Goal: Task Accomplishment & Management: Manage account settings

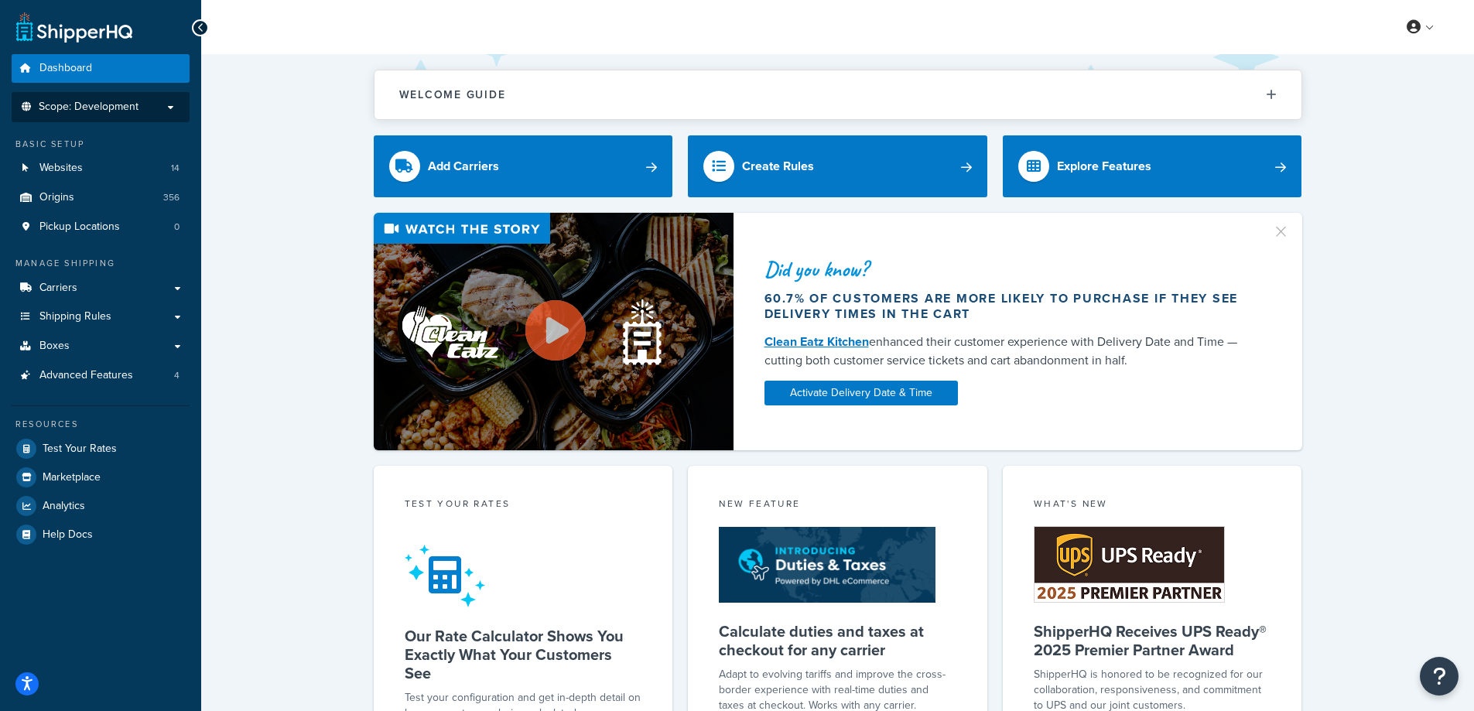
click at [173, 110] on p "Scope: Development" at bounding box center [101, 107] width 164 height 13
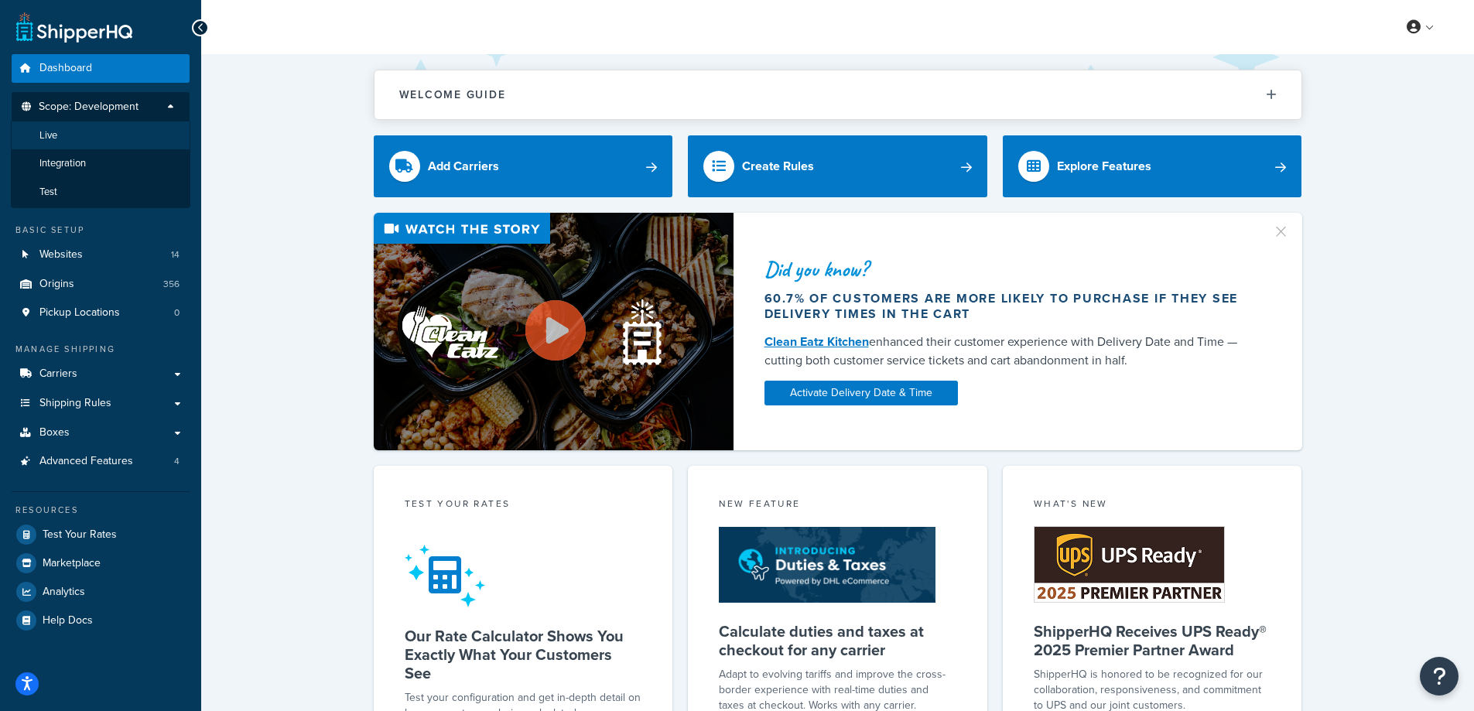
click at [106, 140] on li "Live" at bounding box center [100, 135] width 179 height 29
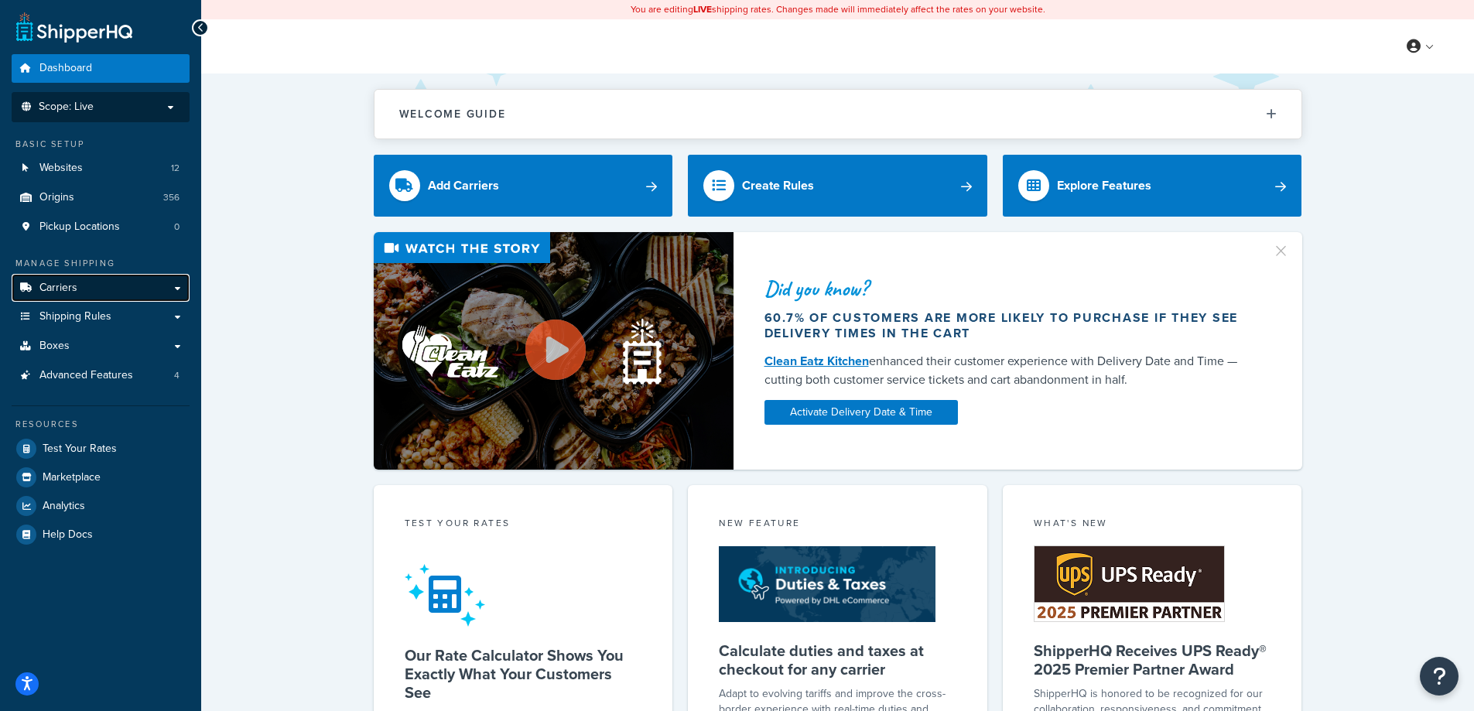
click at [179, 287] on link "Carriers" at bounding box center [101, 288] width 178 height 29
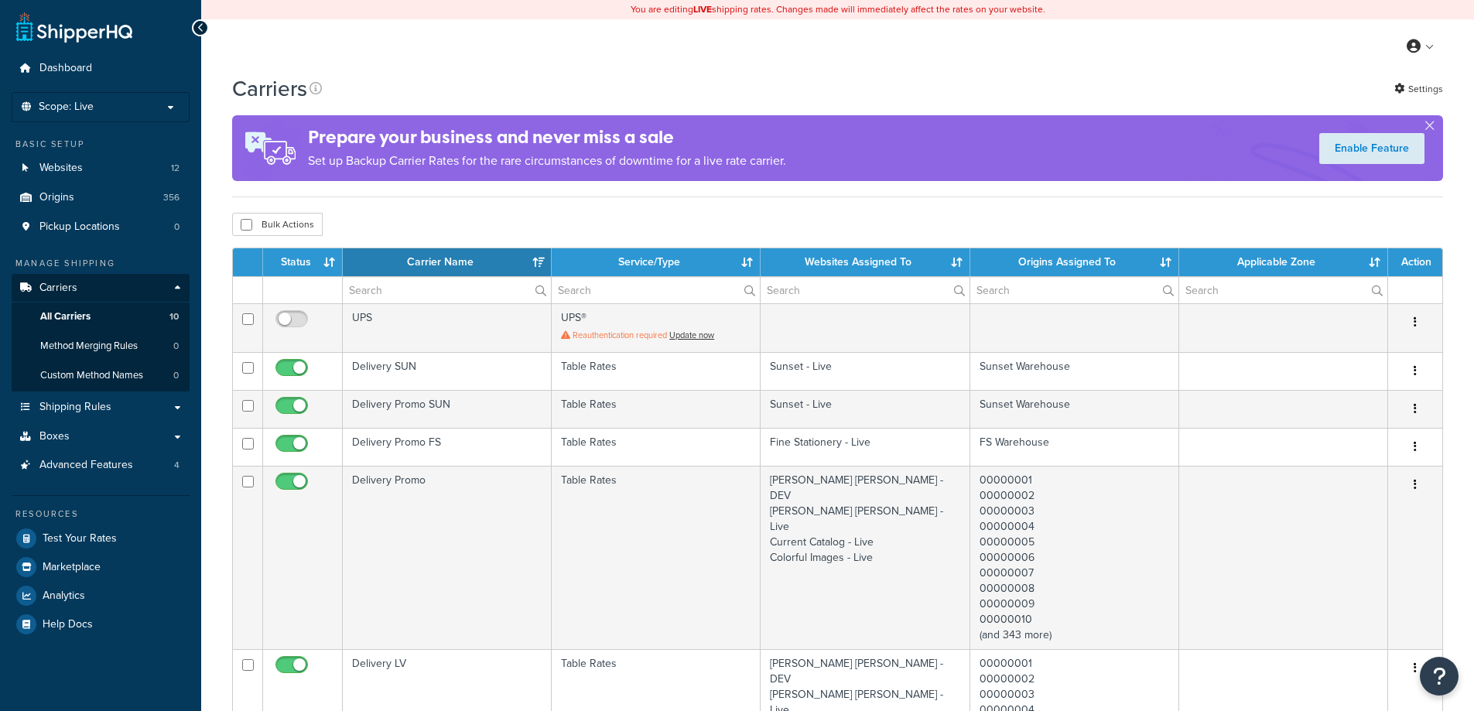
select select "15"
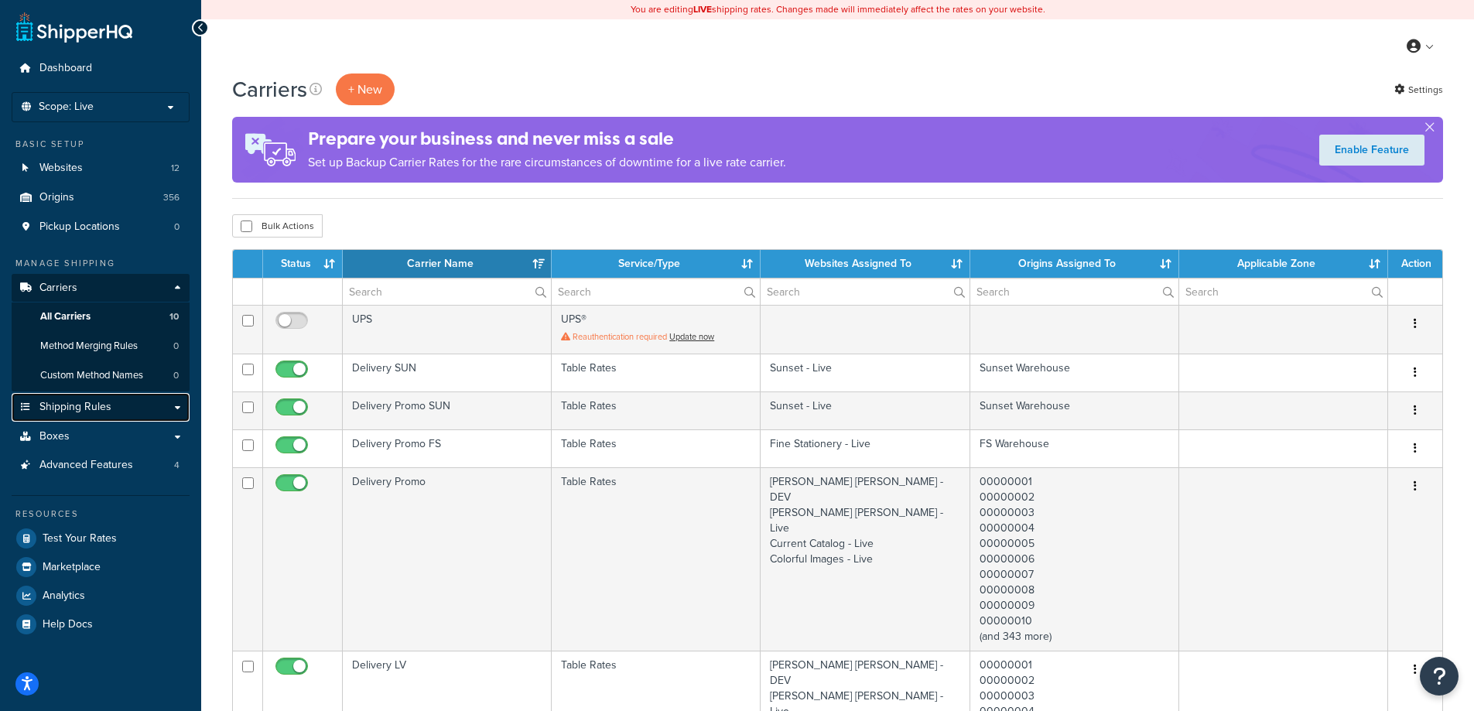
click at [177, 406] on link "Shipping Rules" at bounding box center [101, 407] width 178 height 29
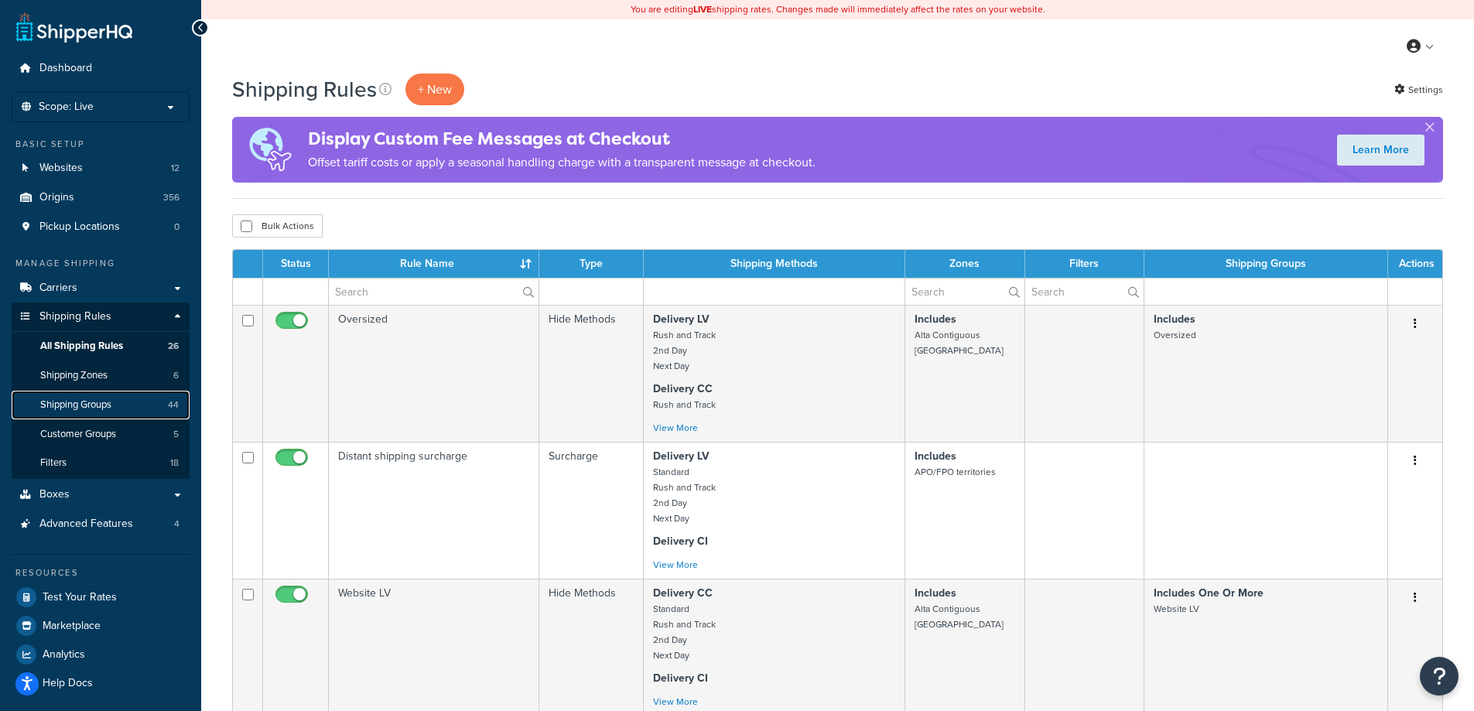
click at [106, 405] on span "Shipping Groups" at bounding box center [75, 404] width 71 height 13
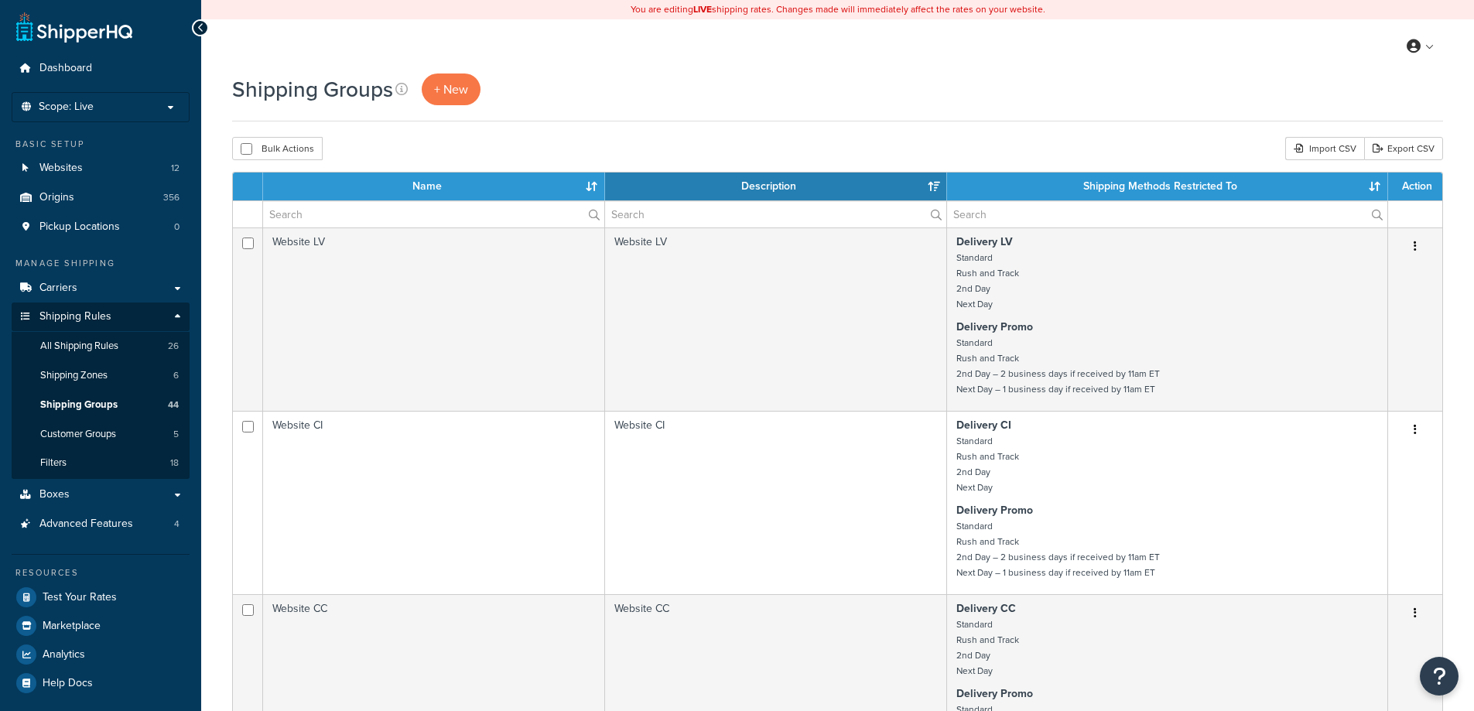
select select "15"
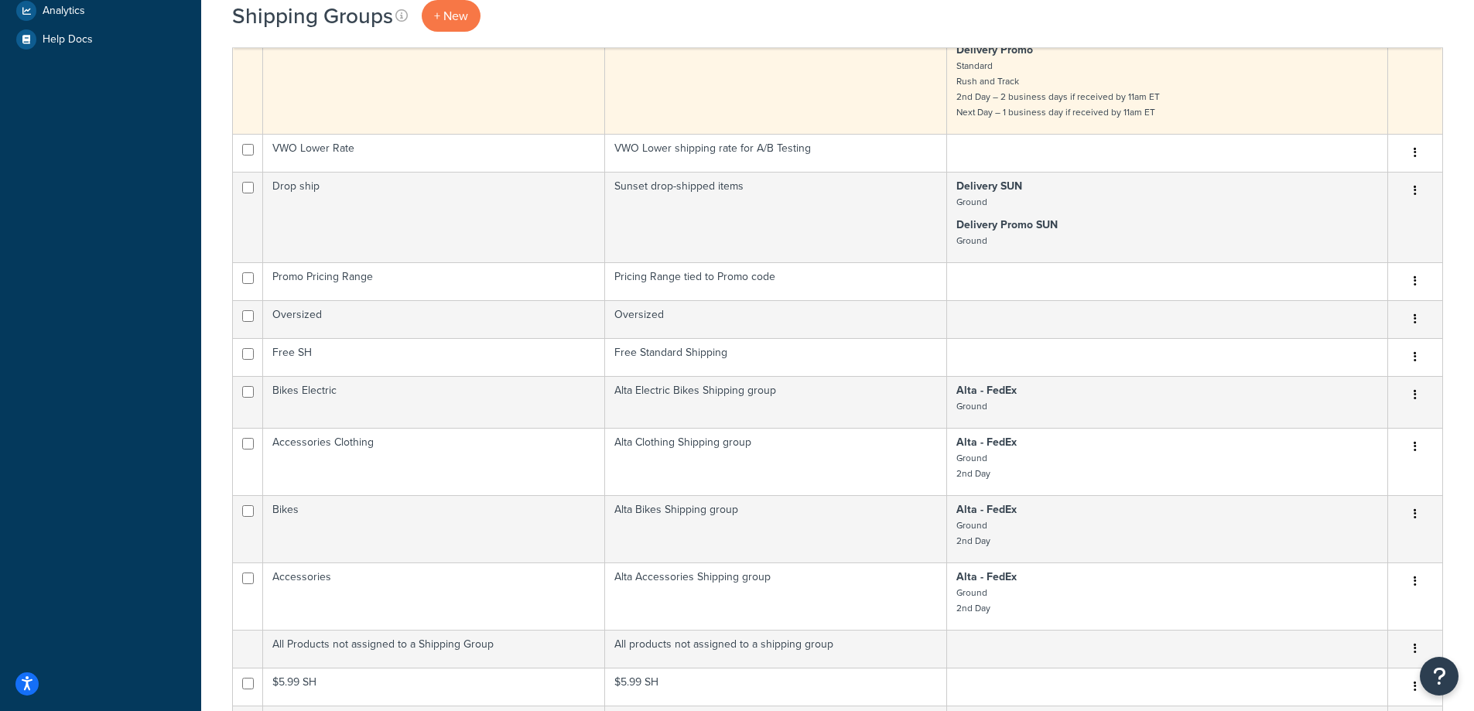
scroll to position [774, 0]
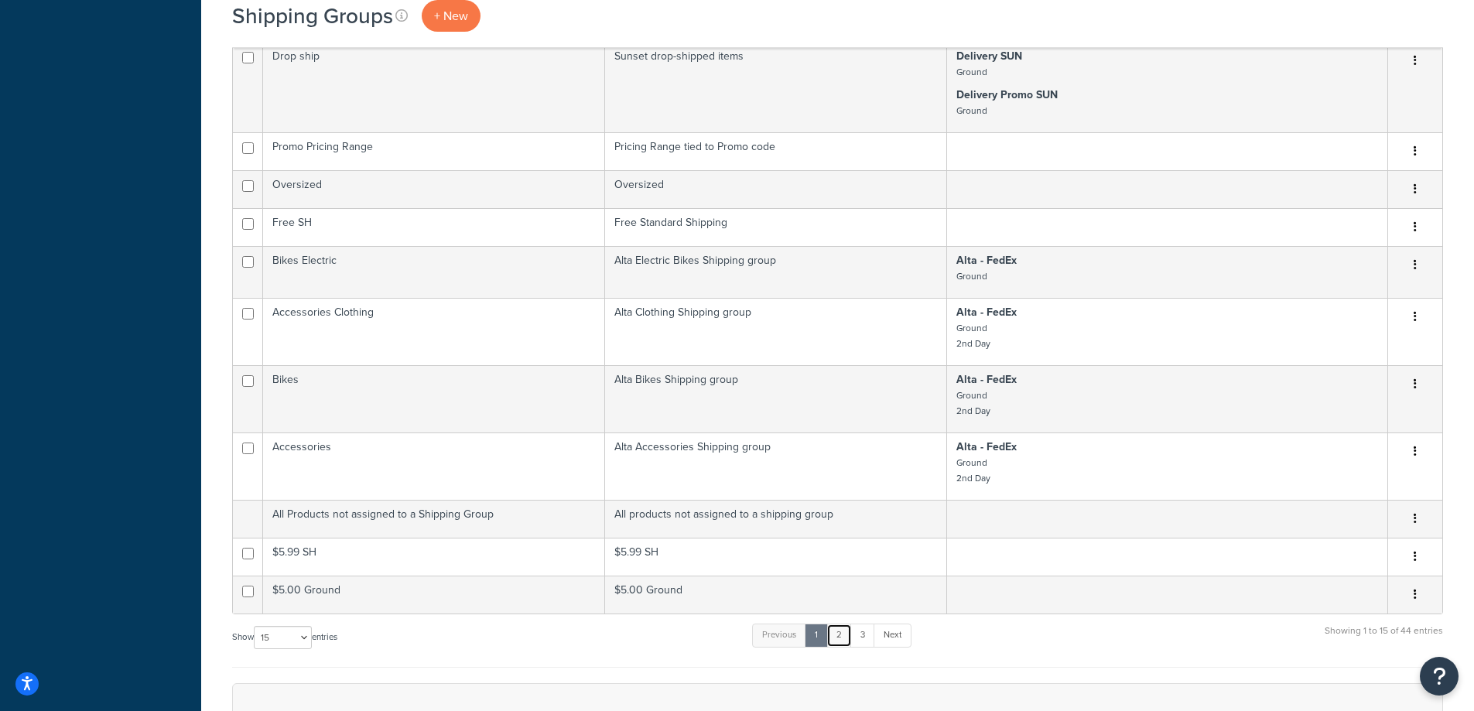
click at [846, 647] on link "2" at bounding box center [839, 635] width 26 height 23
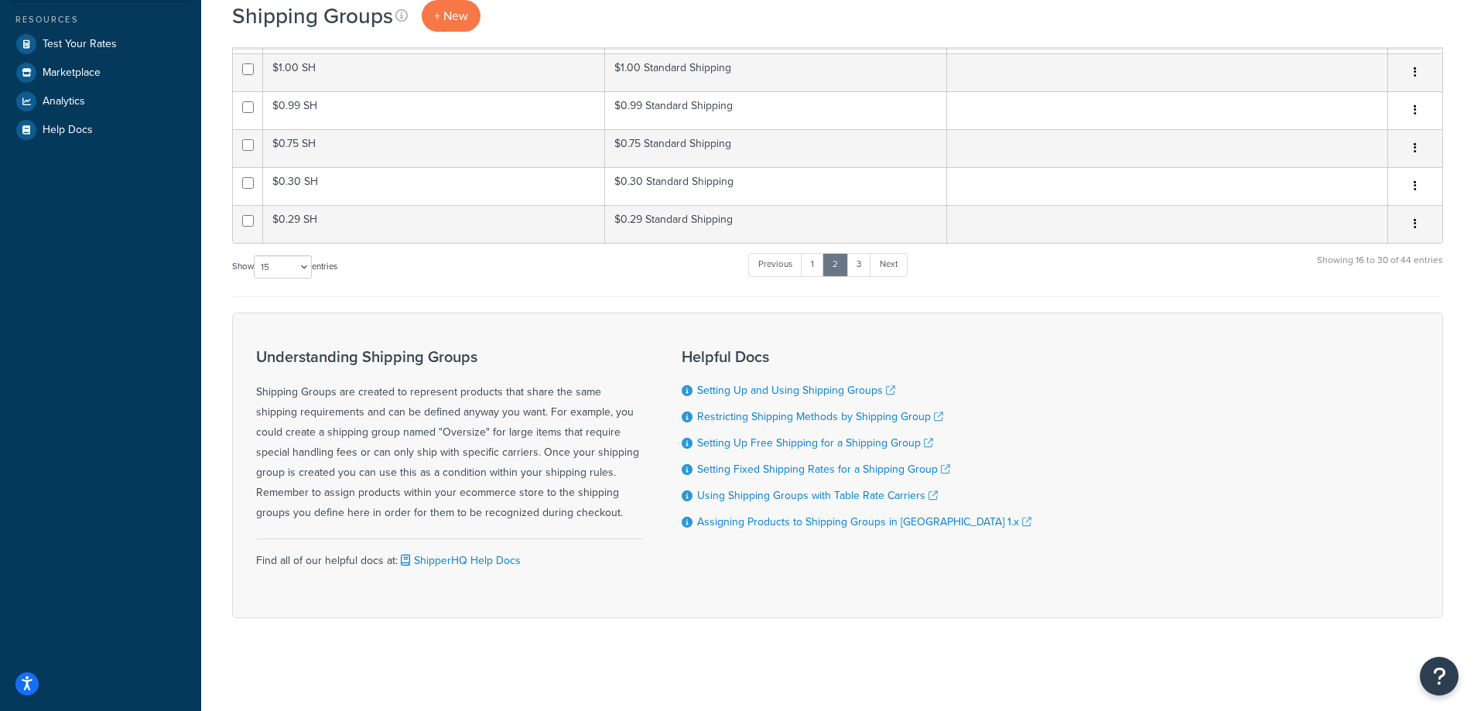
scroll to position [554, 0]
click at [860, 261] on link "3" at bounding box center [858, 264] width 25 height 23
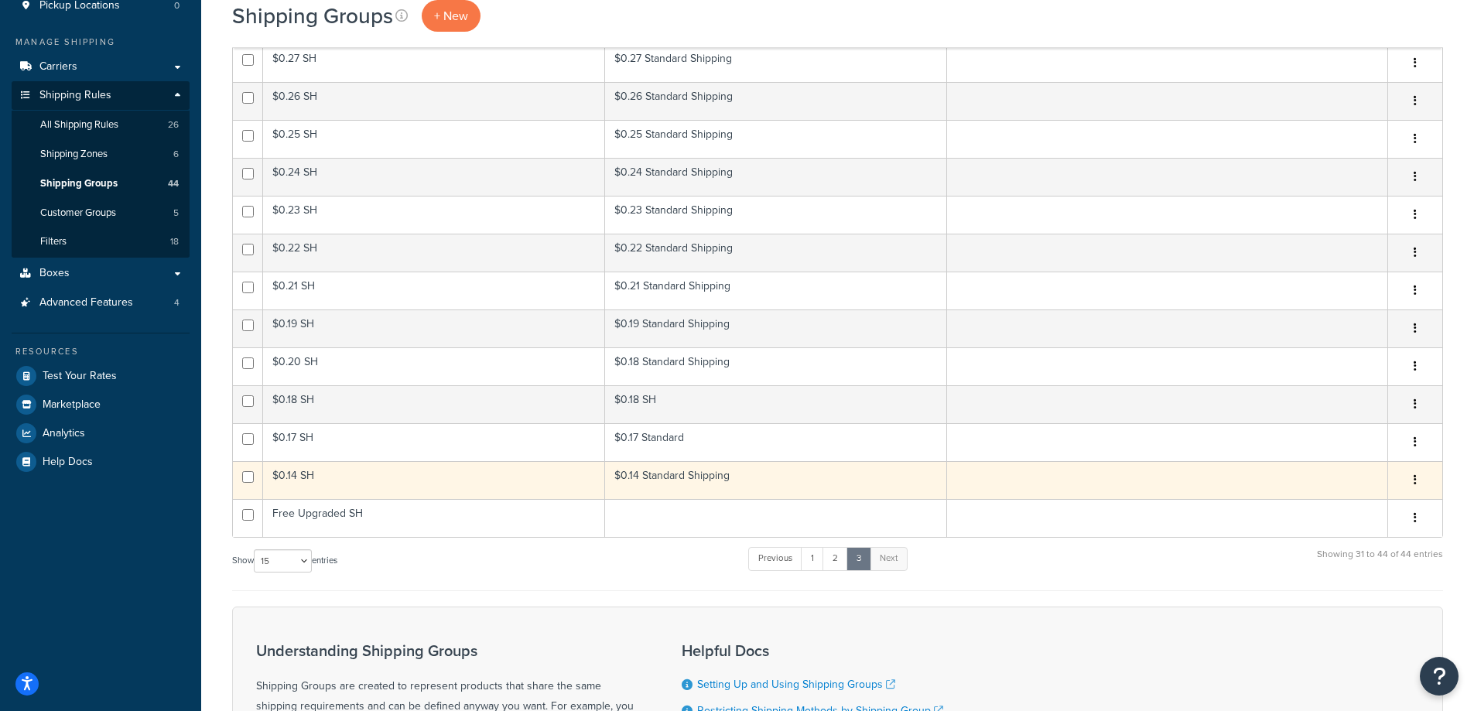
scroll to position [258, 0]
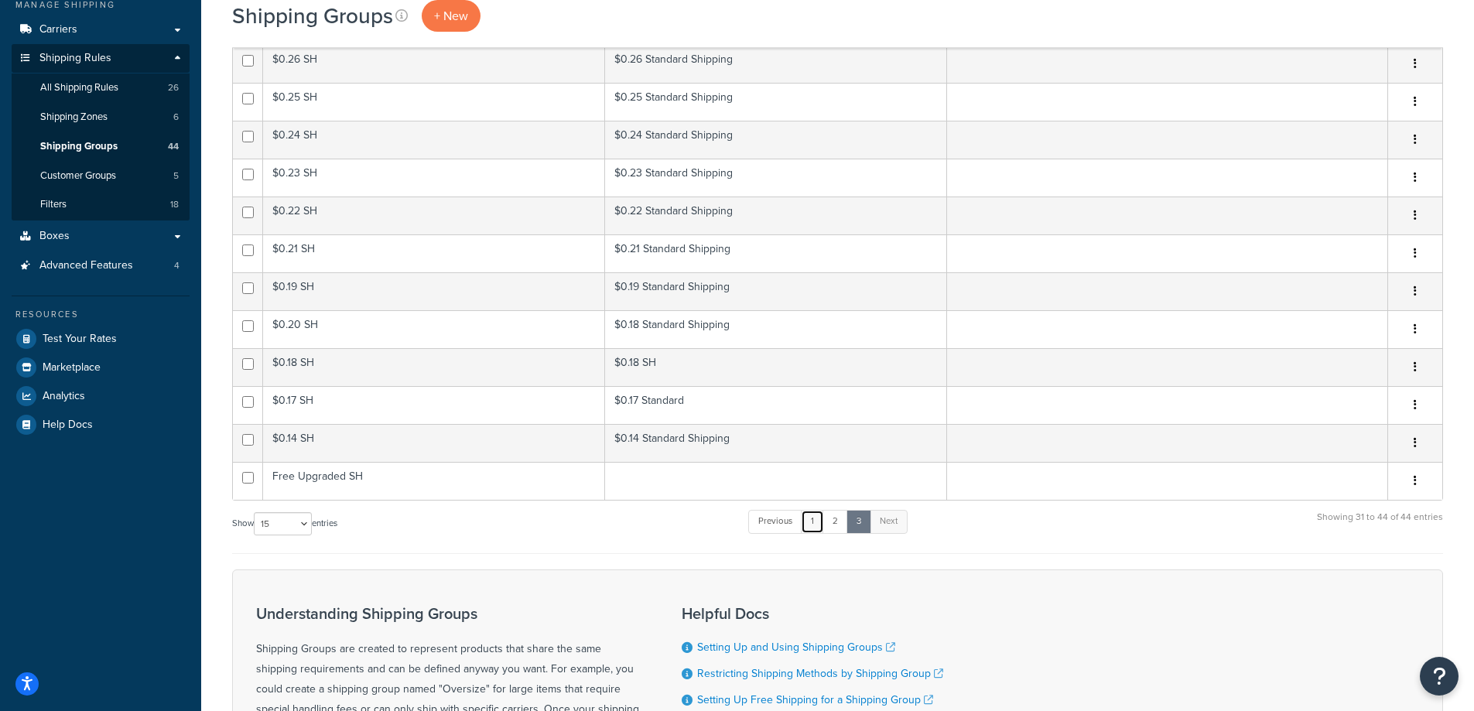
click at [816, 524] on link "1" at bounding box center [812, 521] width 23 height 23
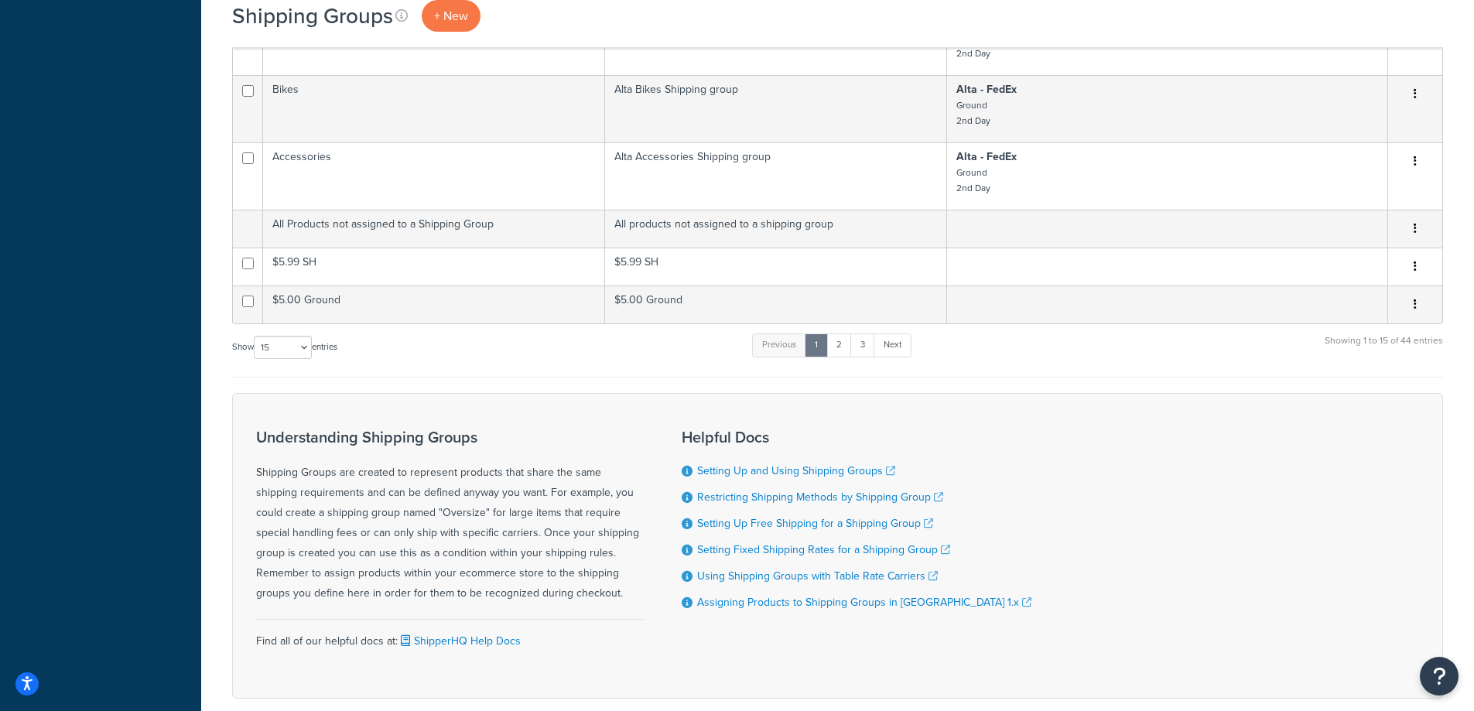
scroll to position [1154, 0]
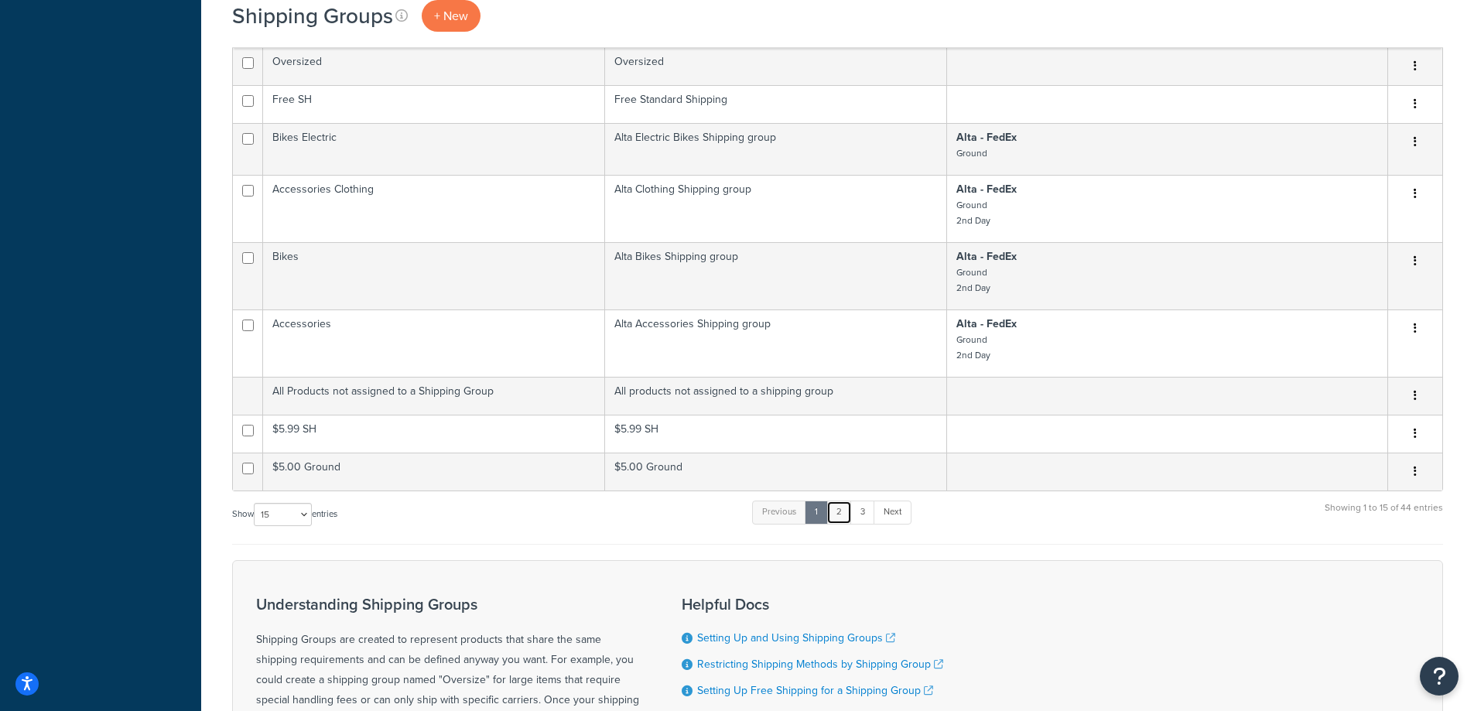
click at [846, 524] on link "2" at bounding box center [839, 512] width 26 height 23
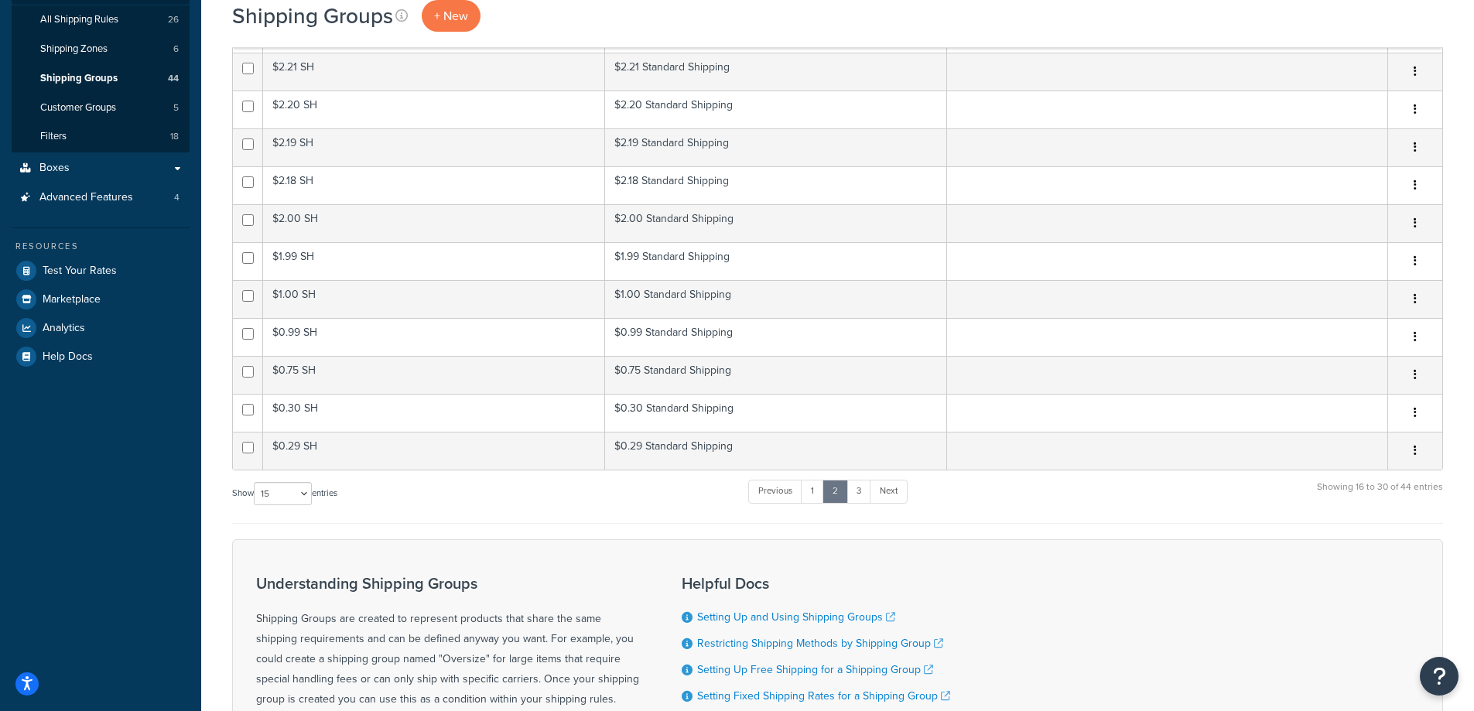
scroll to position [296, 0]
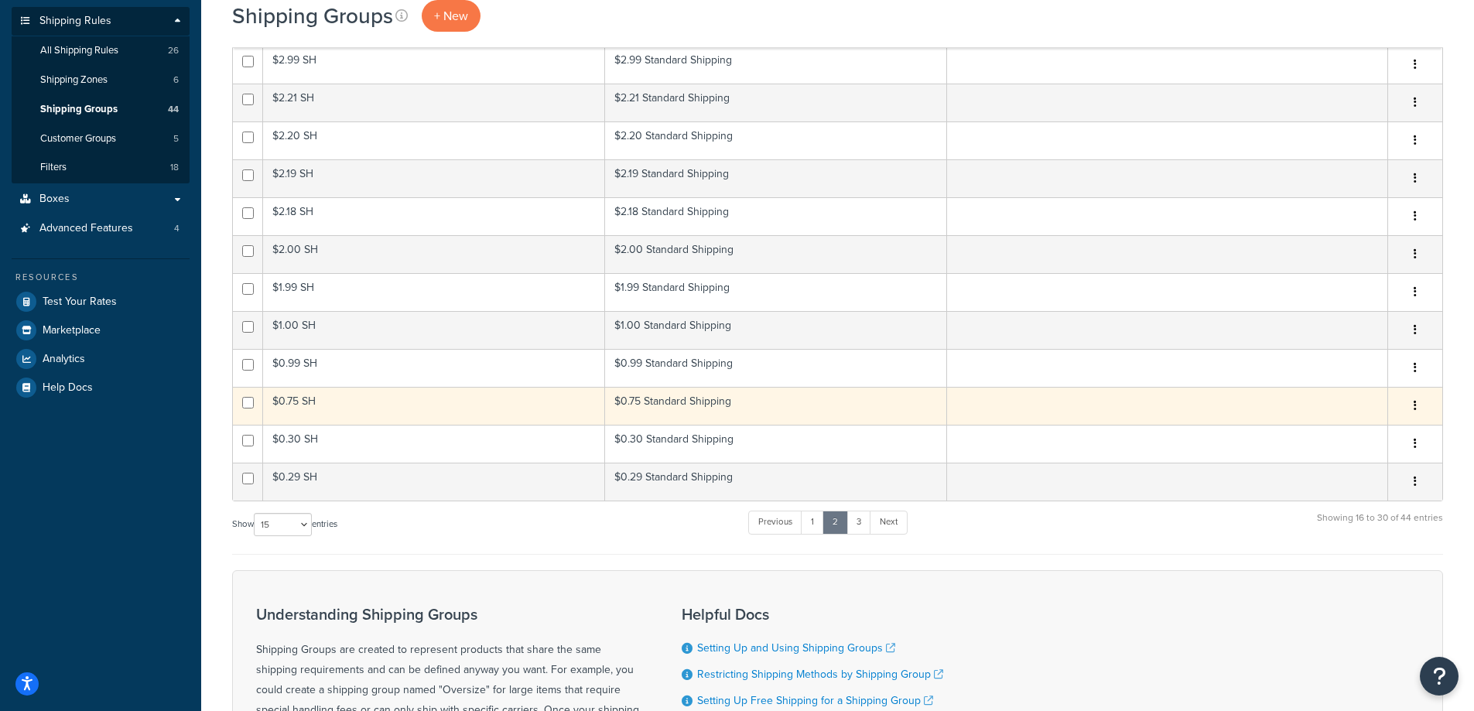
click at [1416, 404] on icon "button" at bounding box center [1414, 405] width 3 height 11
click at [1351, 436] on link "Edit" at bounding box center [1352, 438] width 122 height 32
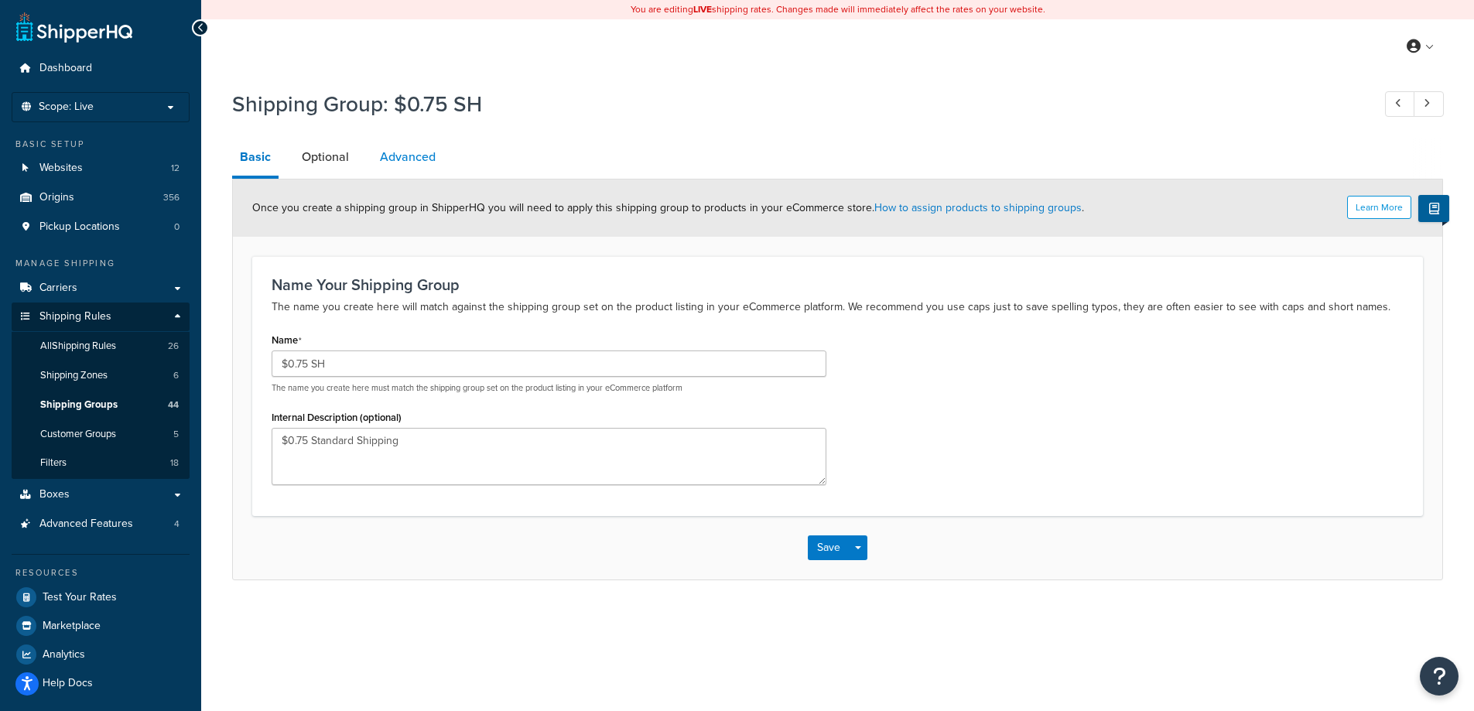
click at [407, 160] on link "Advanced" at bounding box center [407, 156] width 71 height 37
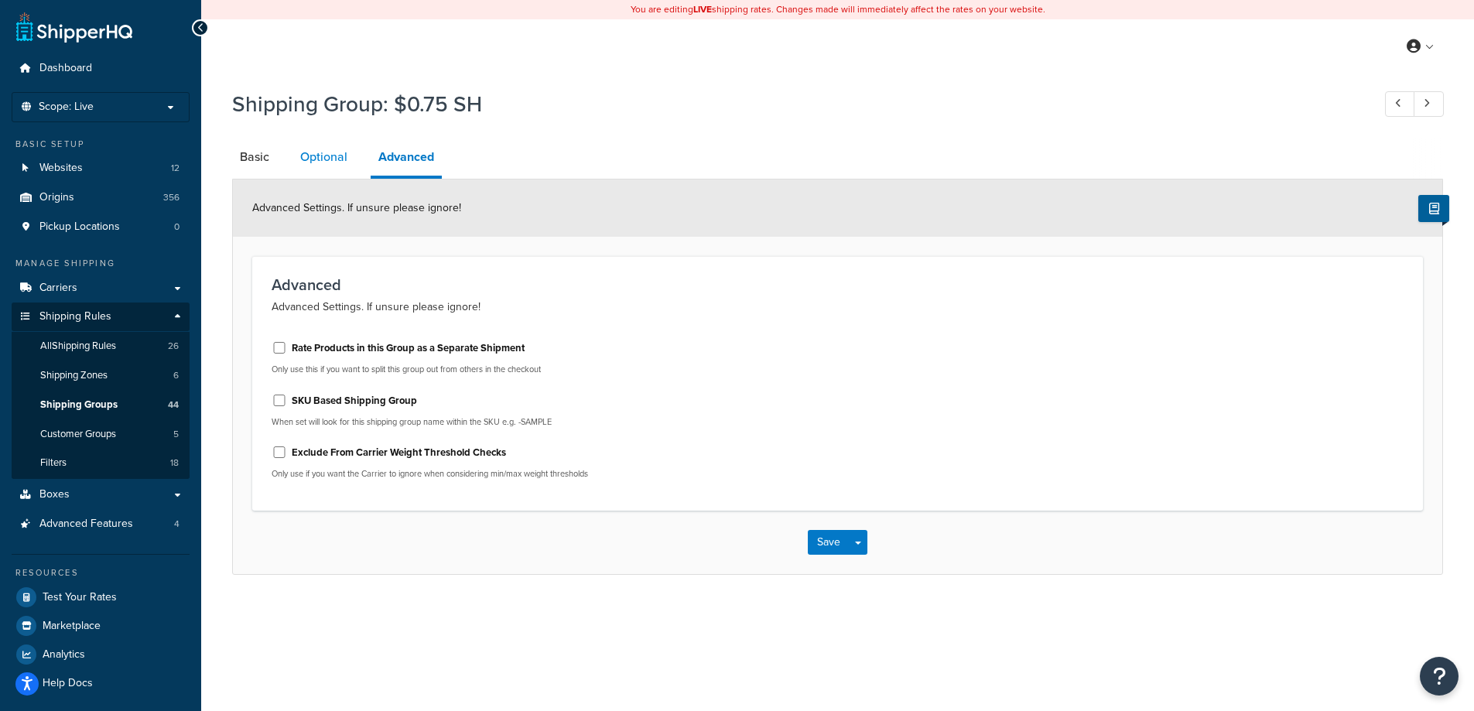
click at [333, 161] on link "Optional" at bounding box center [323, 156] width 63 height 37
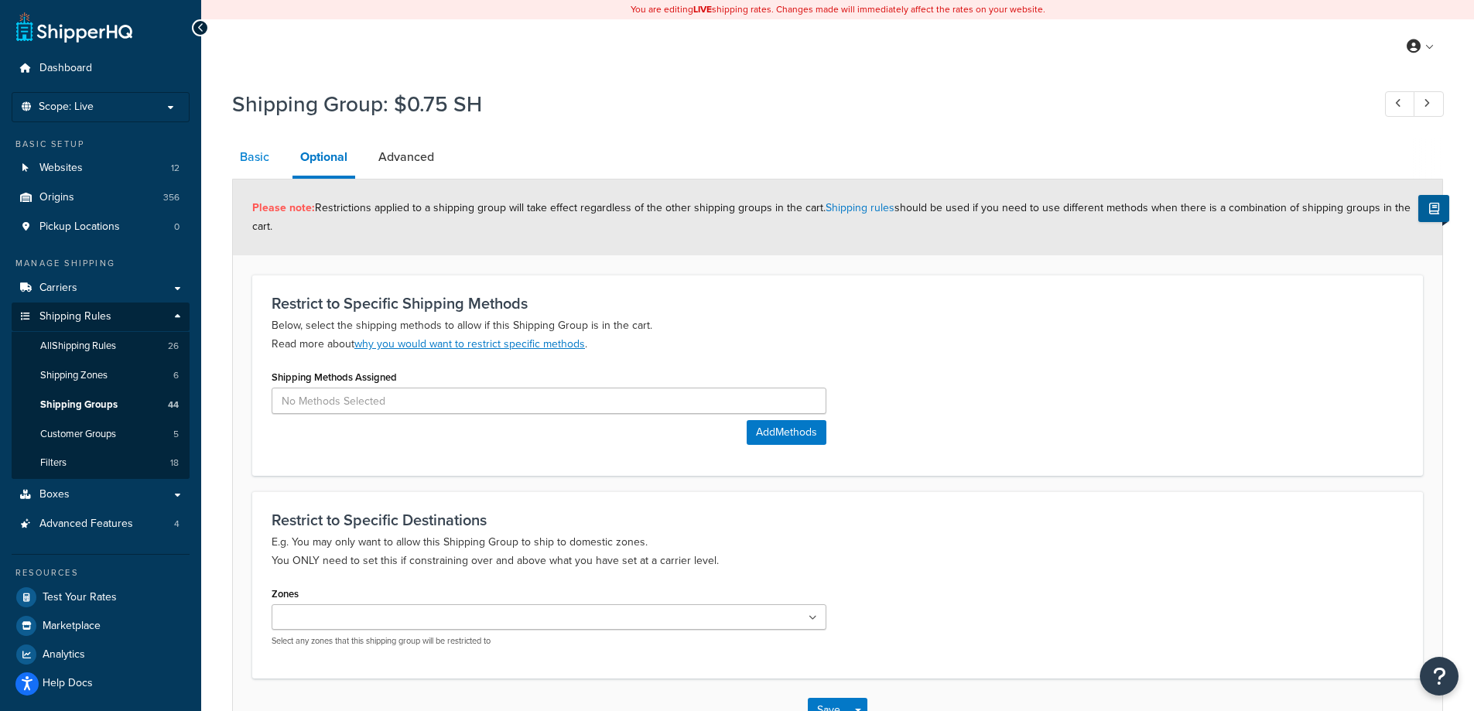
click at [246, 160] on link "Basic" at bounding box center [254, 156] width 45 height 37
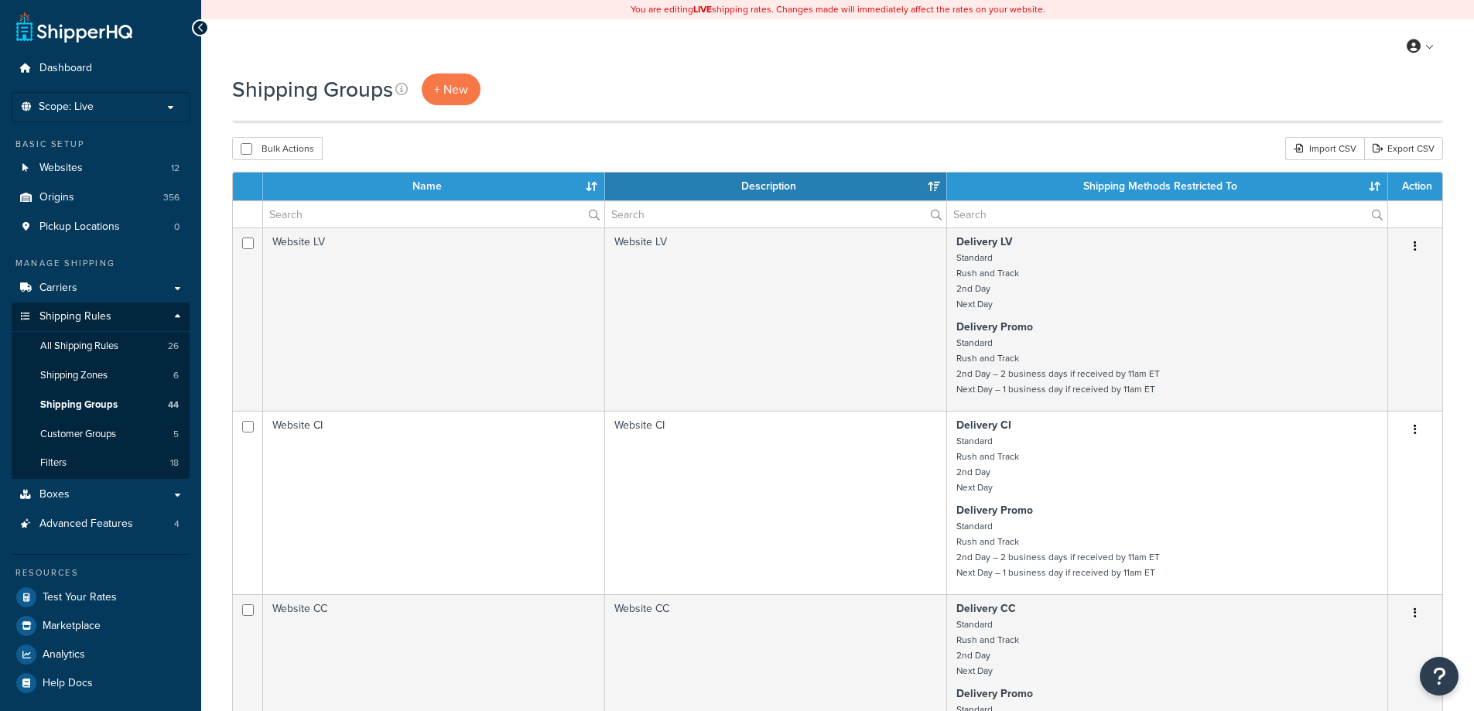
select select "15"
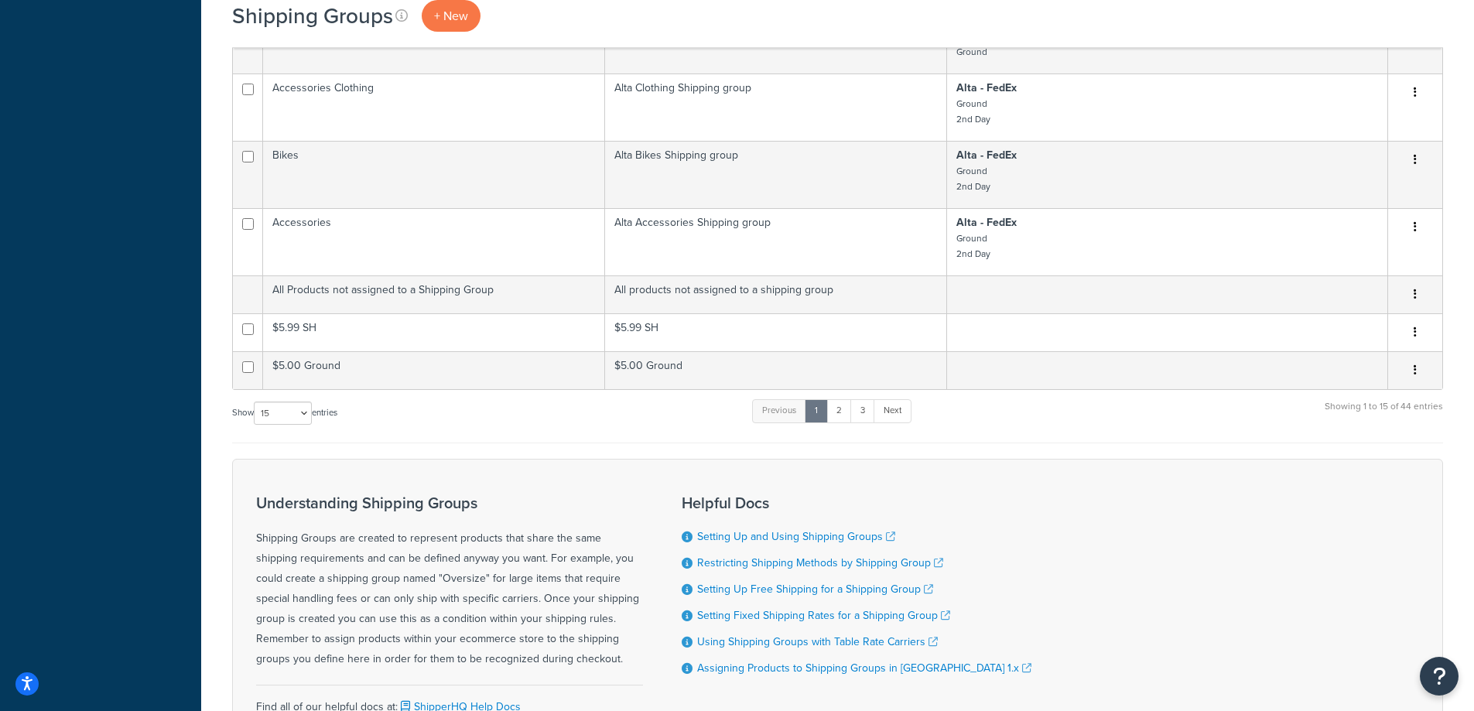
scroll to position [1031, 0]
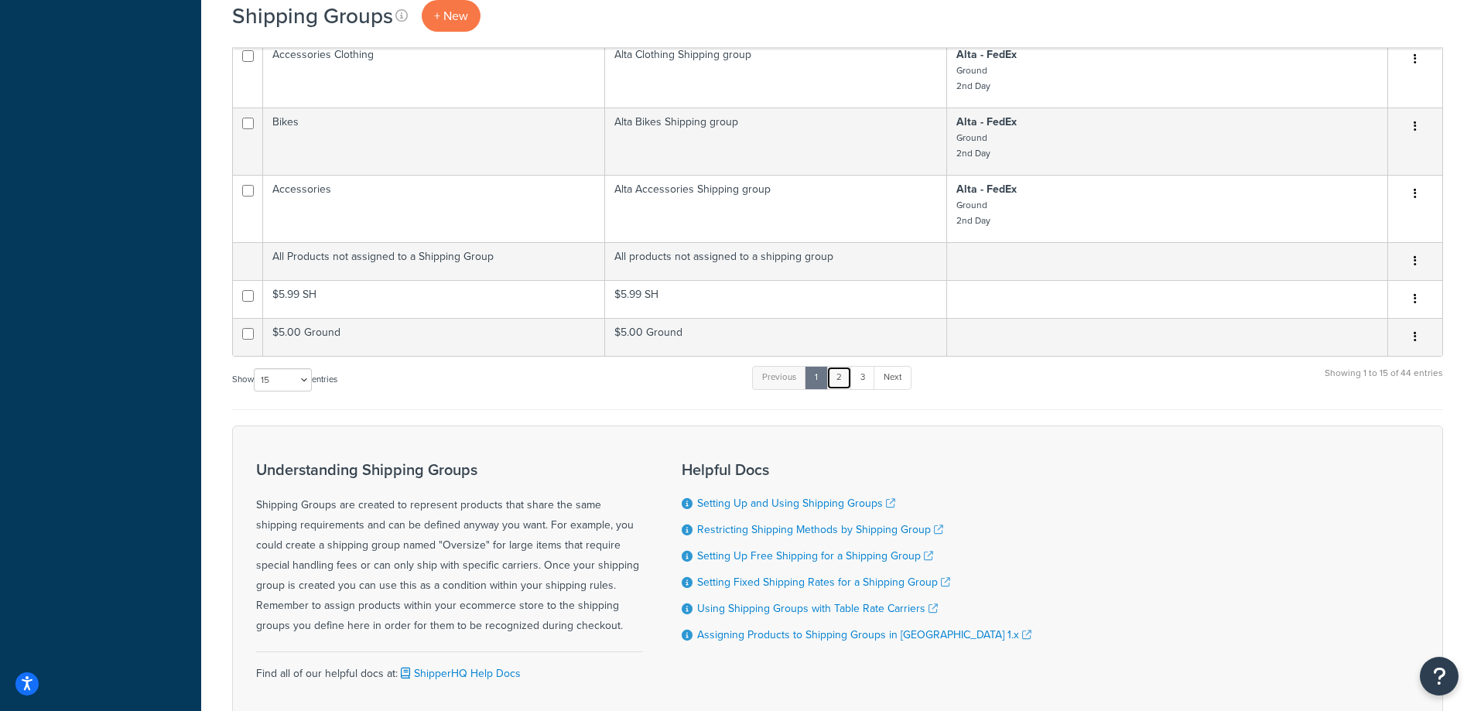
click at [839, 389] on link "2" at bounding box center [839, 377] width 26 height 23
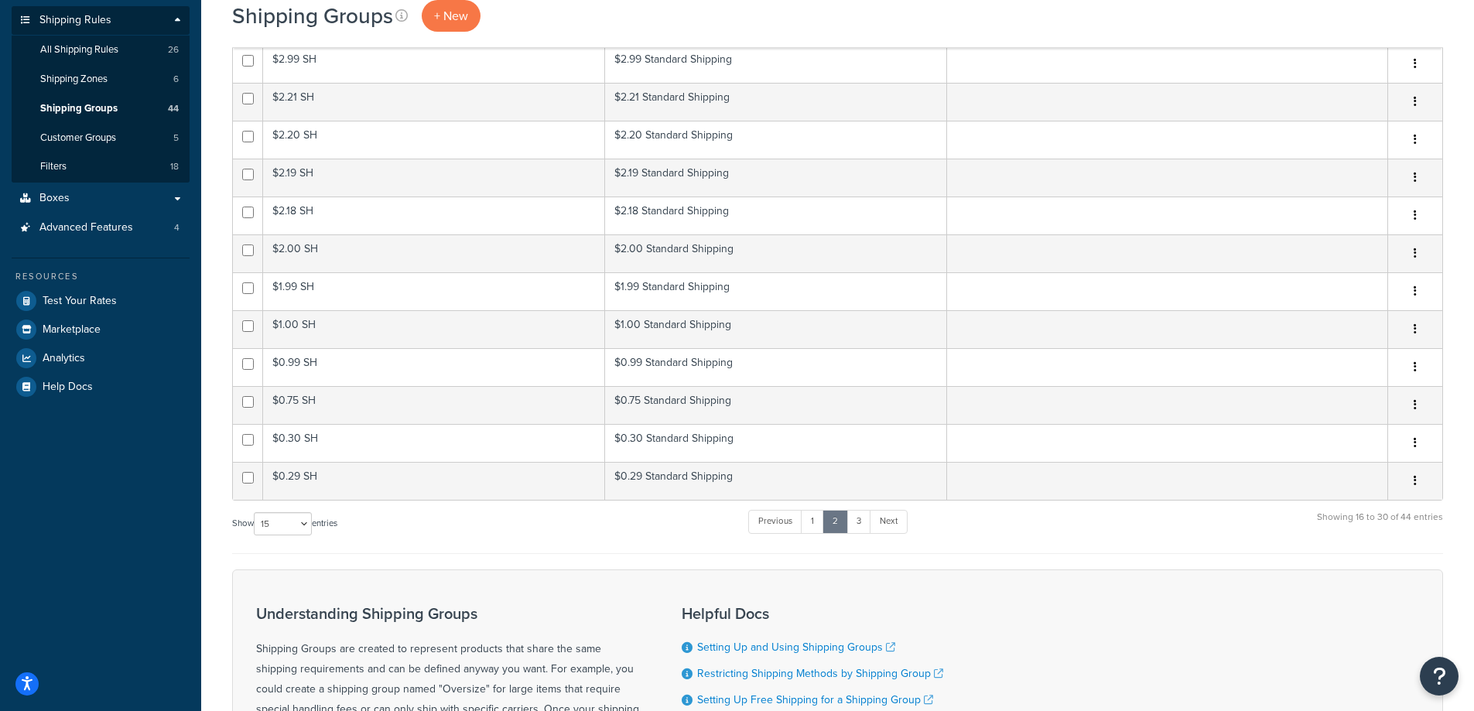
scroll to position [38, 0]
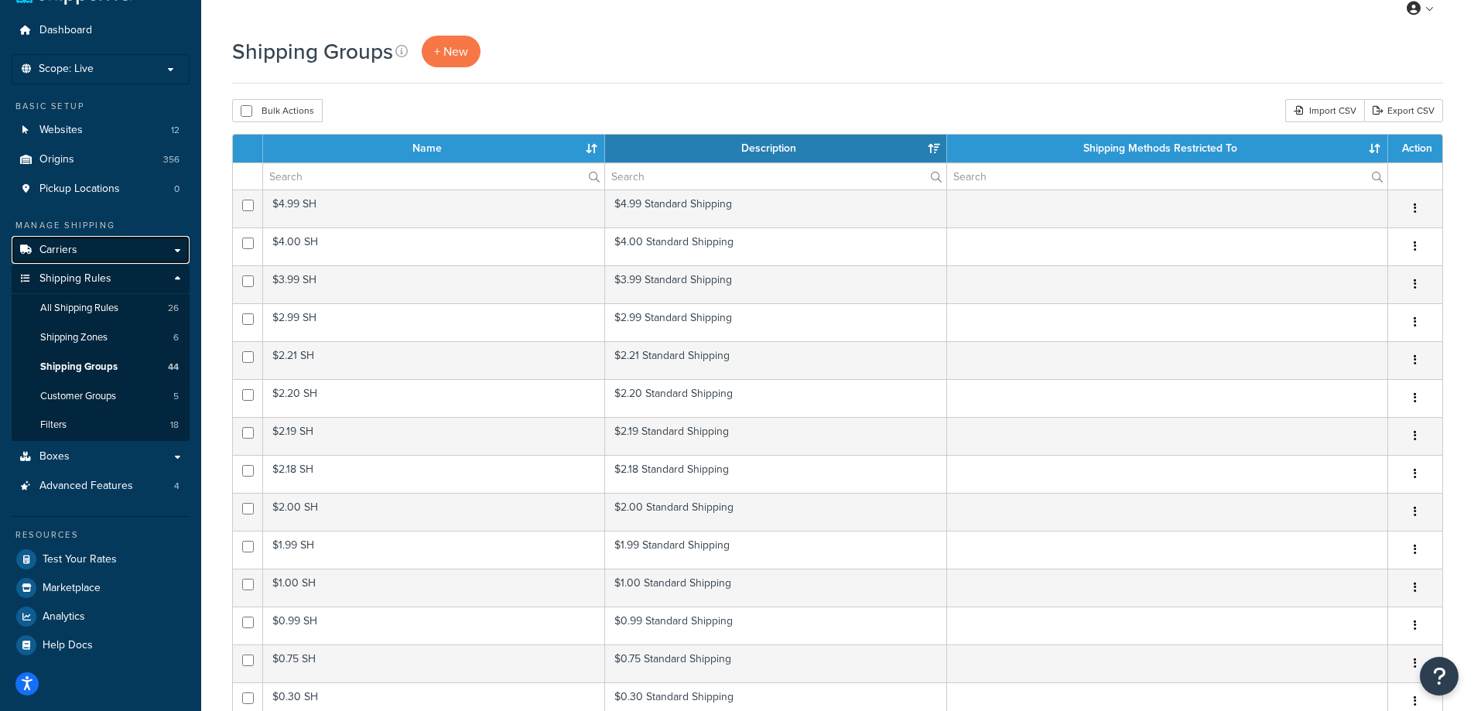
click at [179, 251] on link "Carriers" at bounding box center [101, 250] width 178 height 29
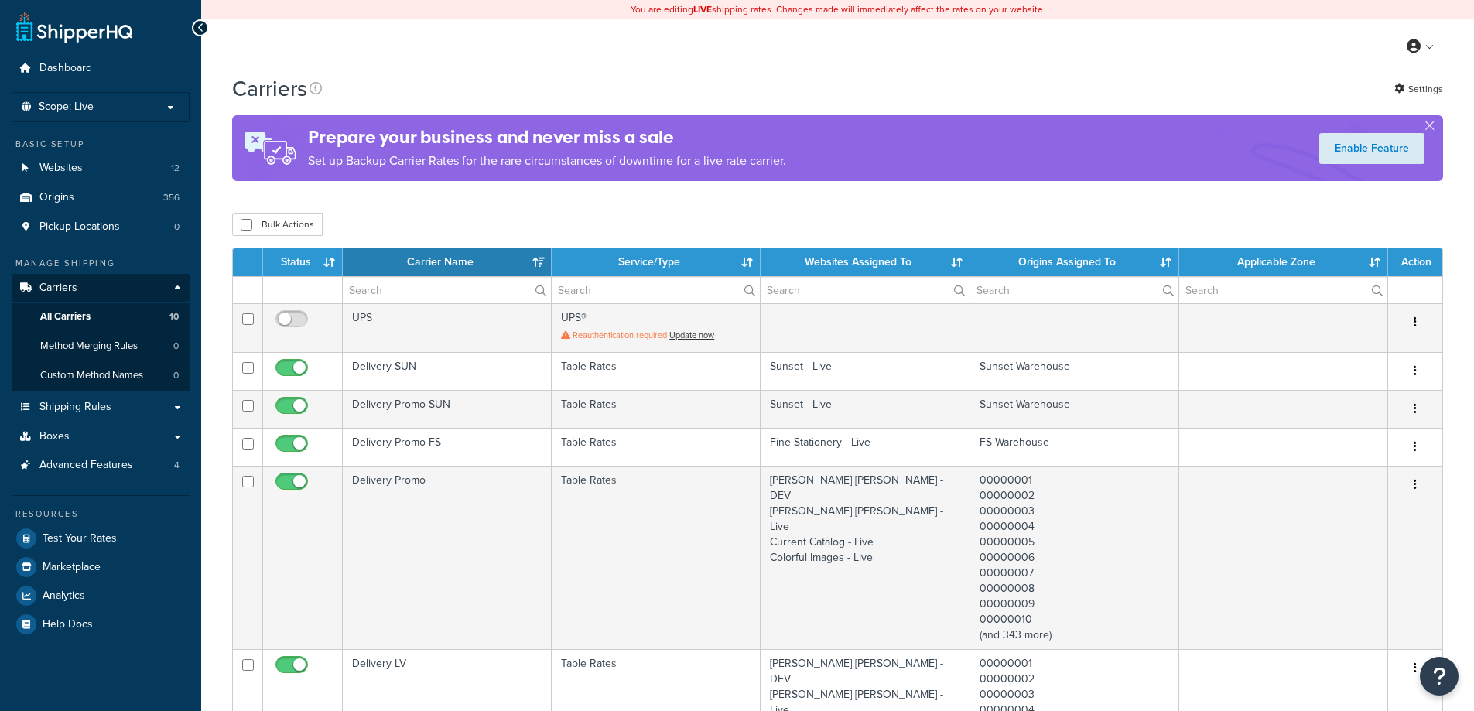
select select "15"
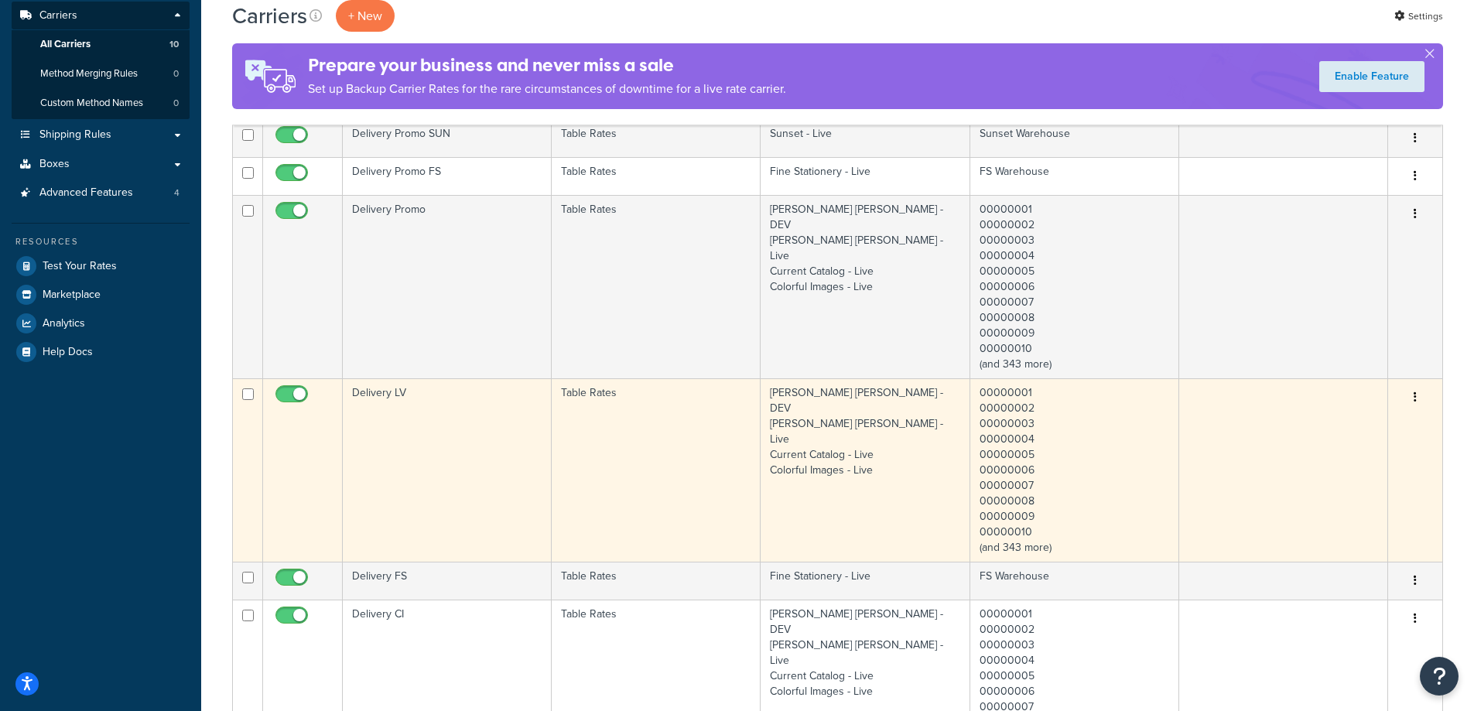
scroll to position [258, 0]
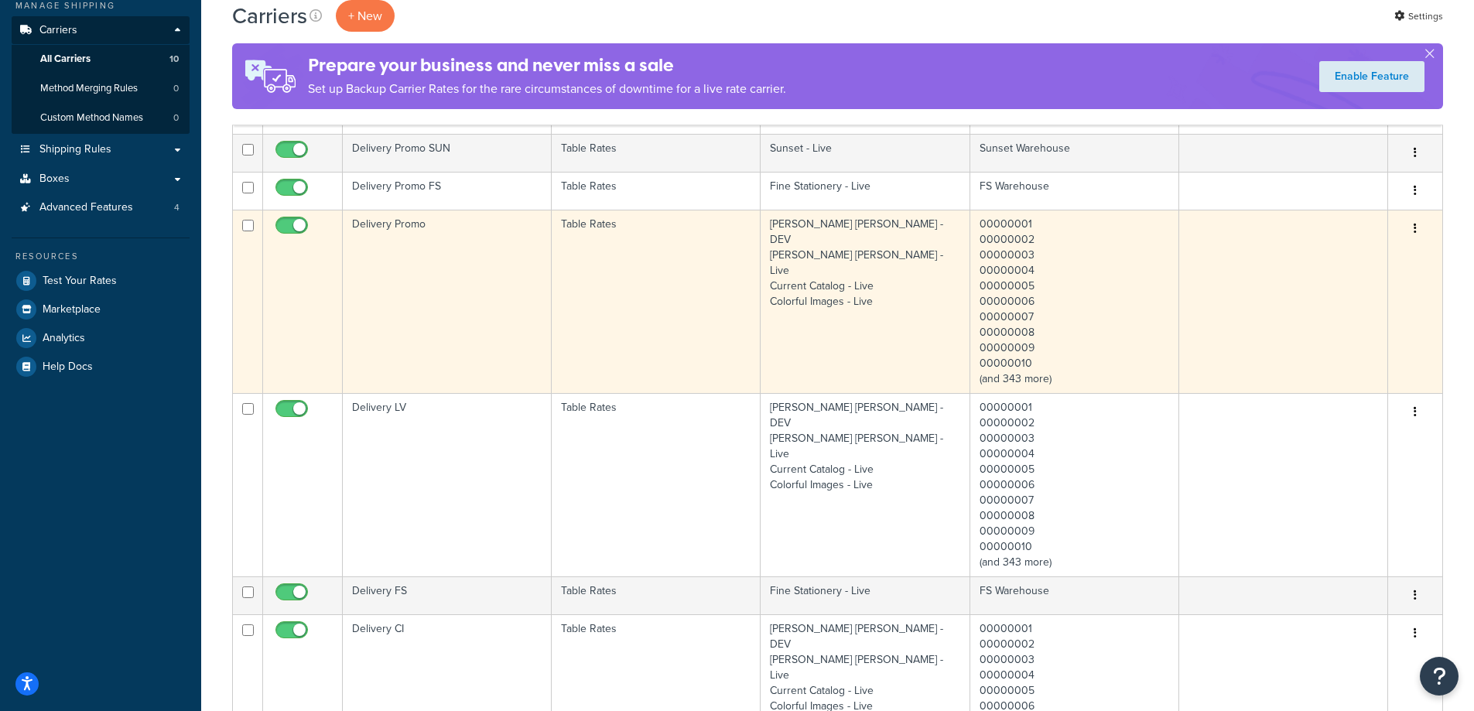
click at [513, 315] on td "Delivery Promo" at bounding box center [447, 301] width 209 height 183
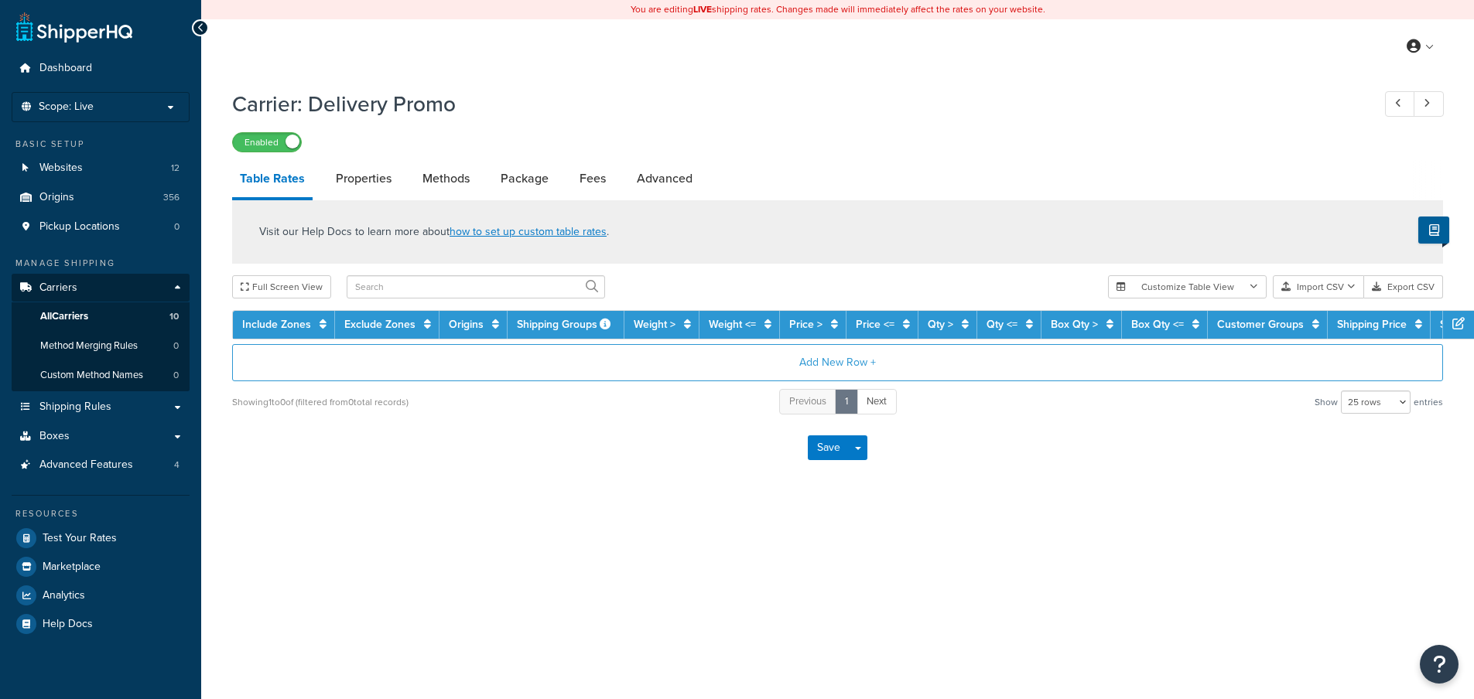
select select "25"
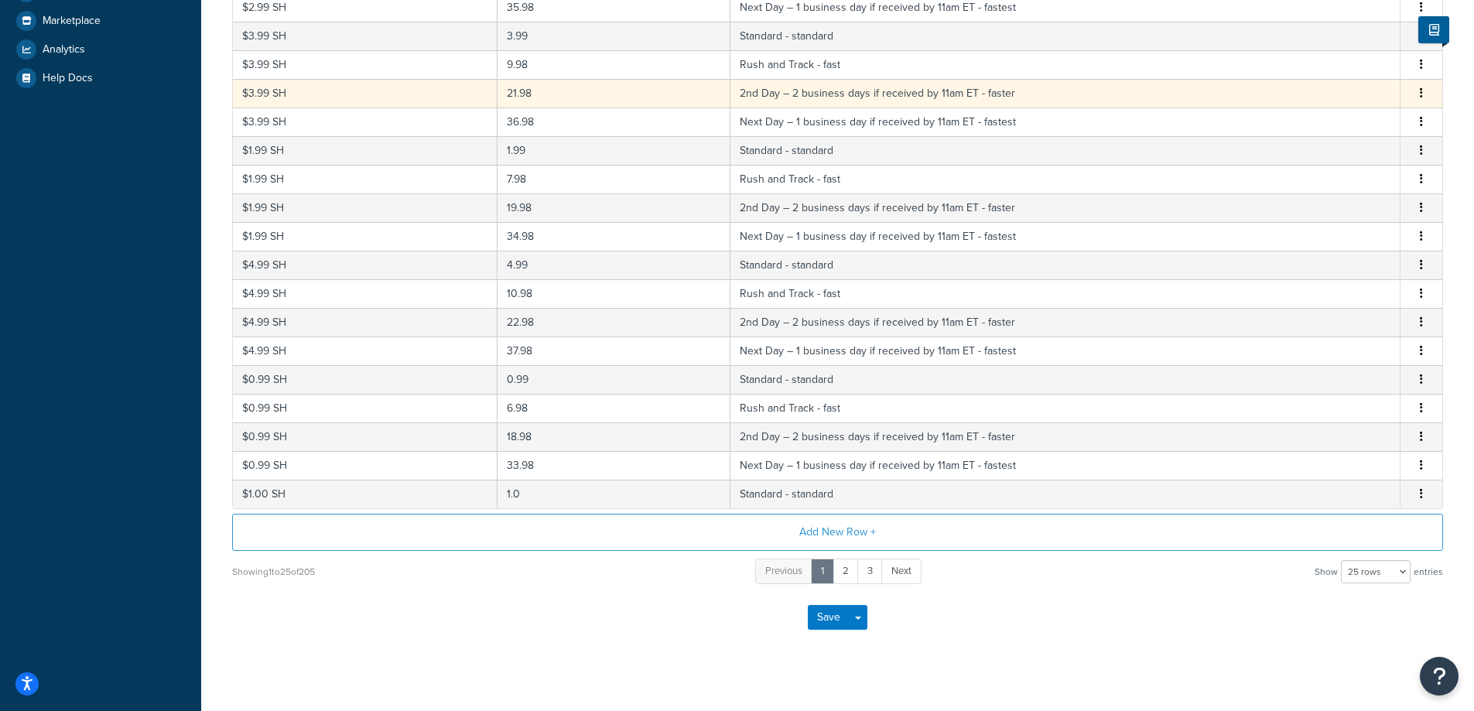
scroll to position [563, 0]
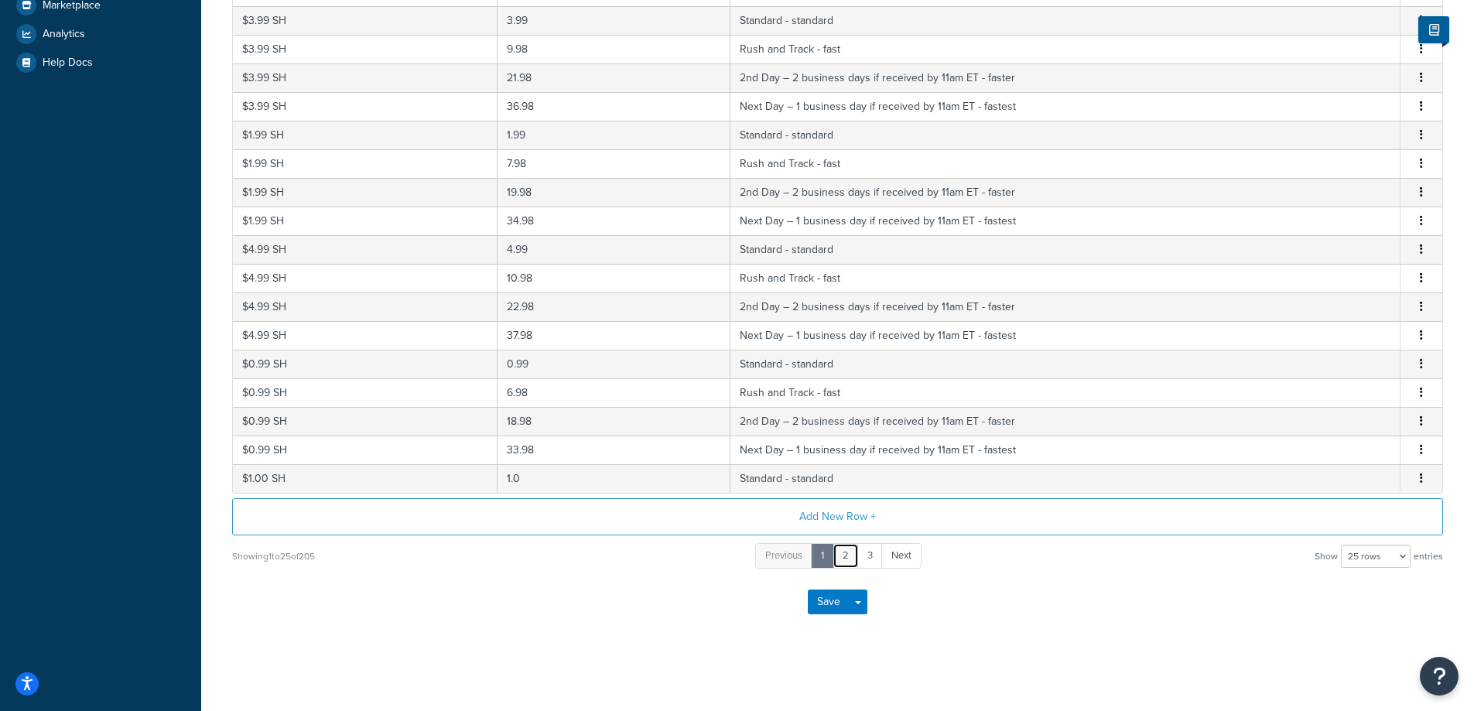
click at [847, 553] on link "2" at bounding box center [845, 556] width 26 height 26
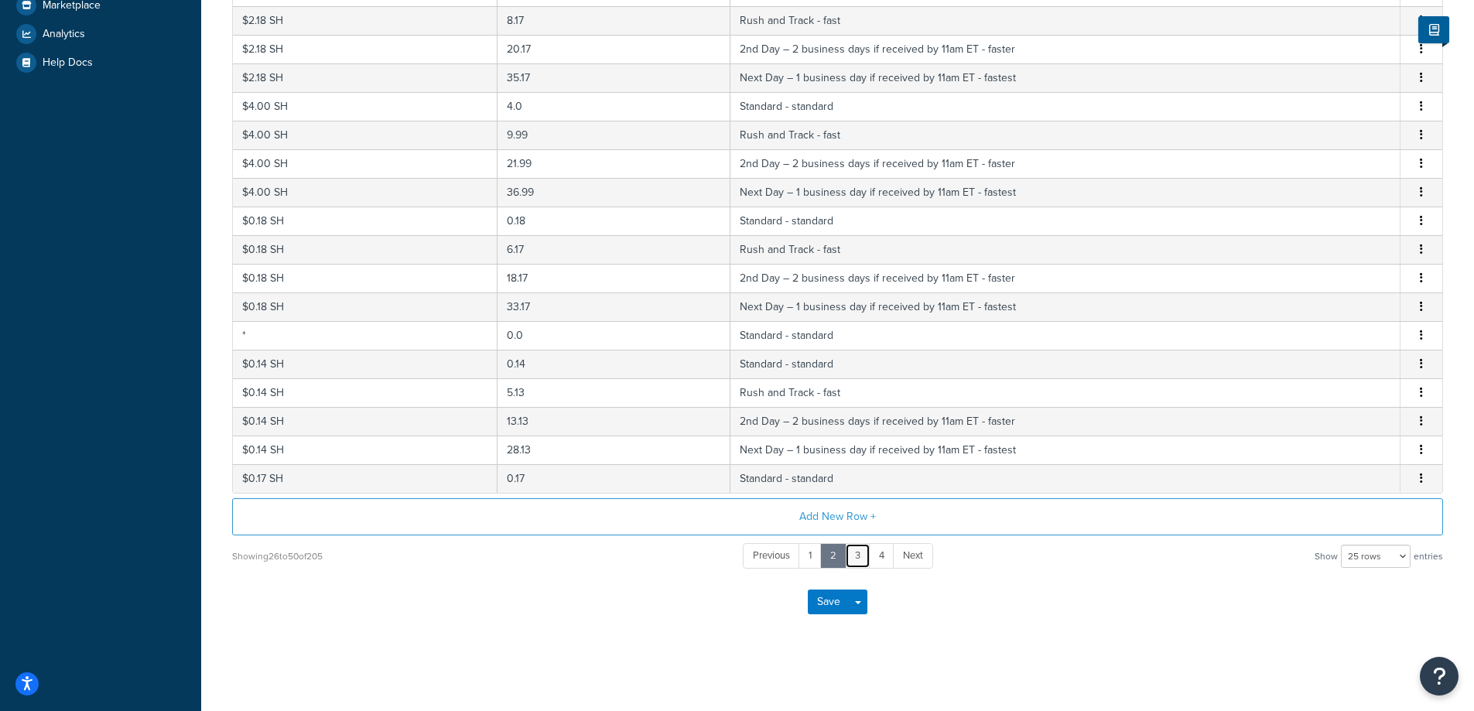
click at [858, 559] on link "3" at bounding box center [858, 556] width 26 height 26
click at [869, 559] on link "4" at bounding box center [869, 556] width 26 height 26
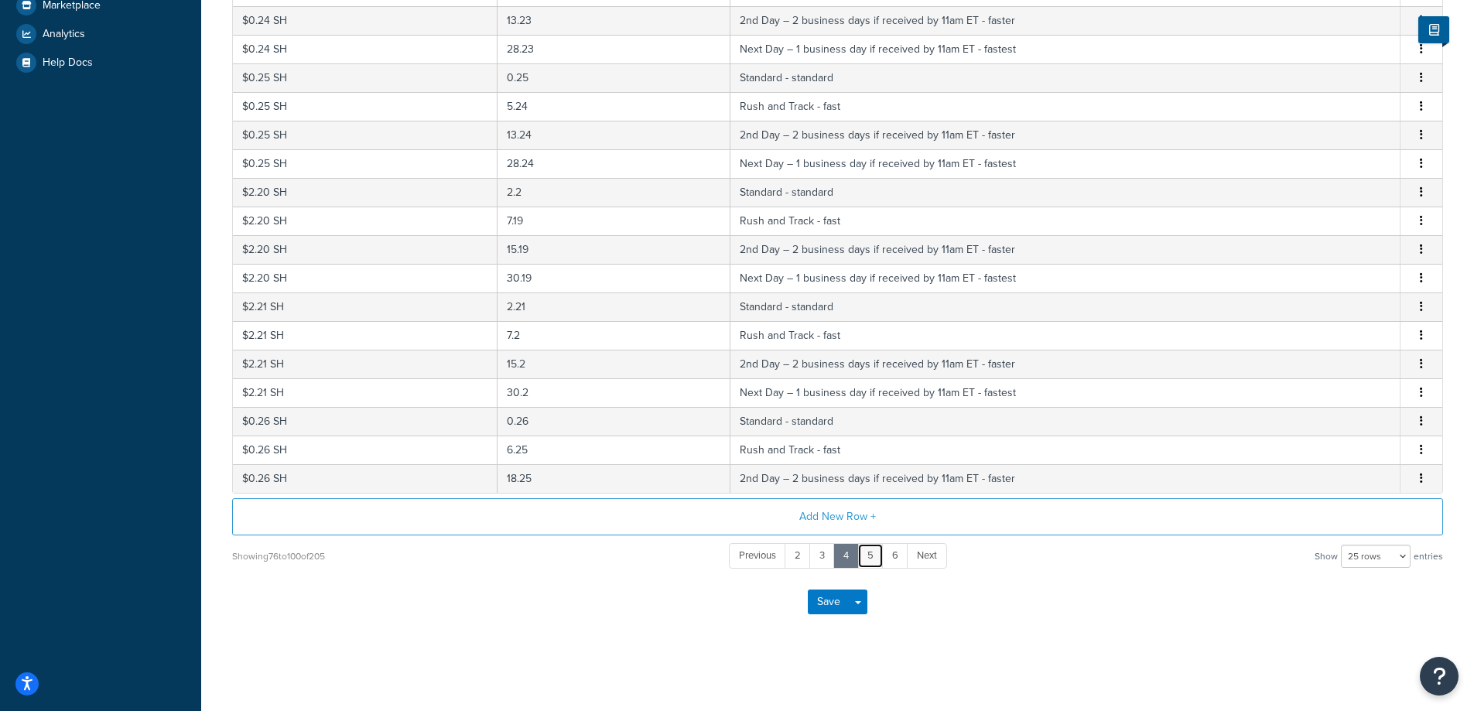
click at [875, 559] on link "5" at bounding box center [870, 556] width 26 height 26
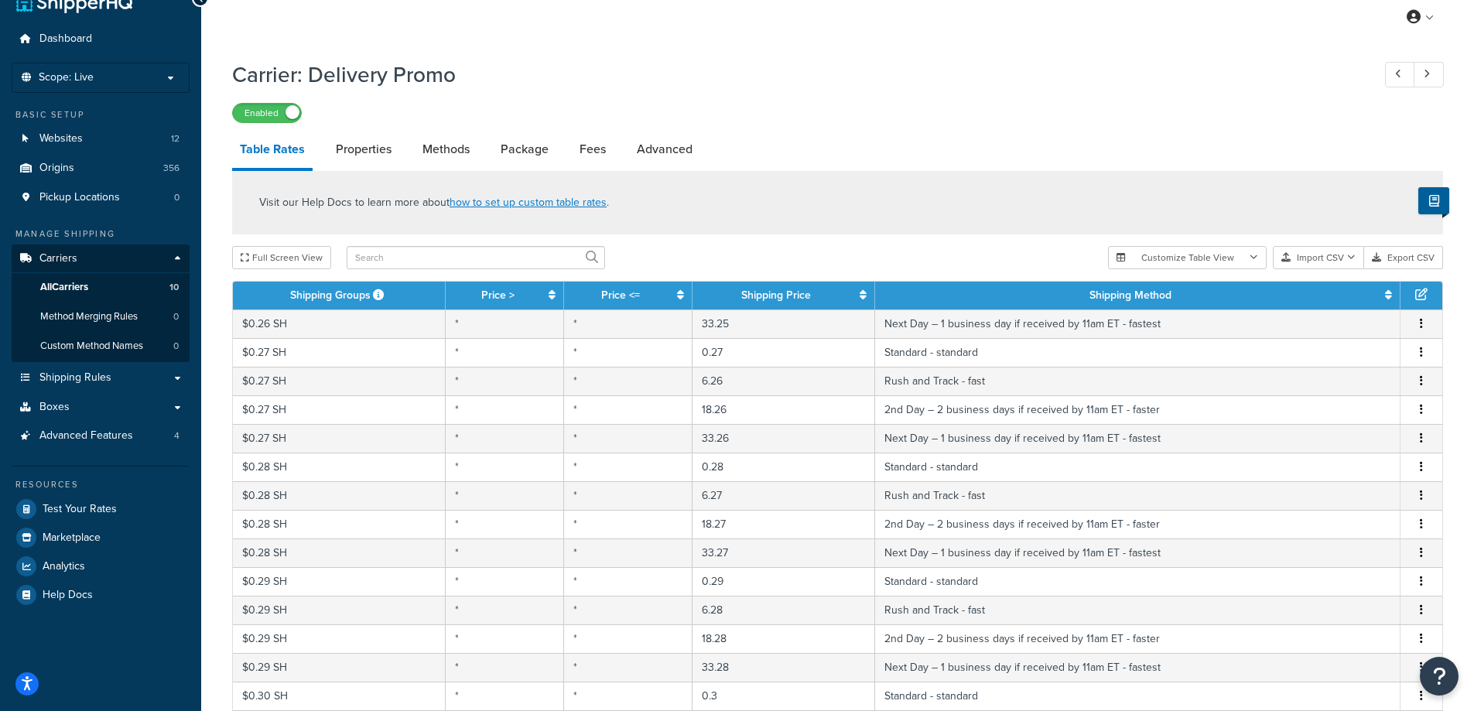
scroll to position [0, 0]
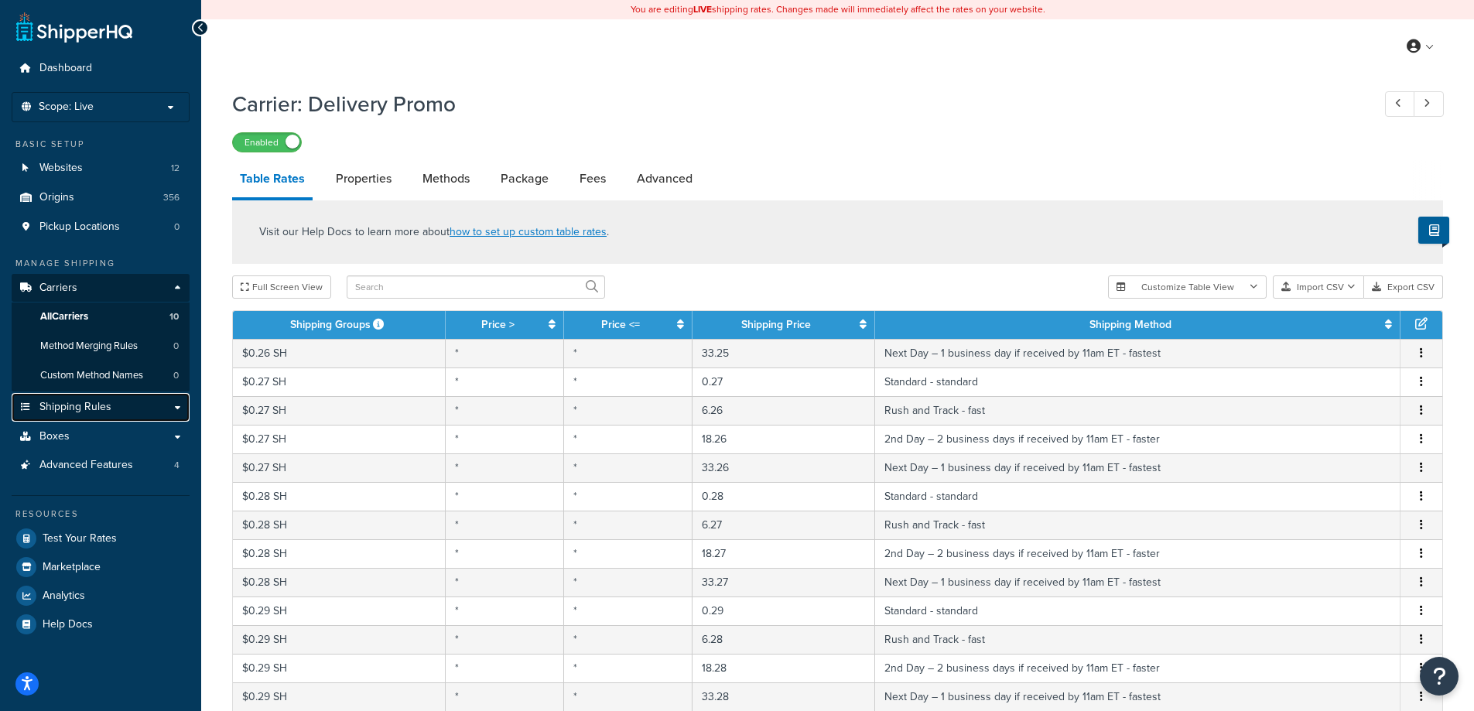
click at [177, 405] on link "Shipping Rules" at bounding box center [101, 407] width 178 height 29
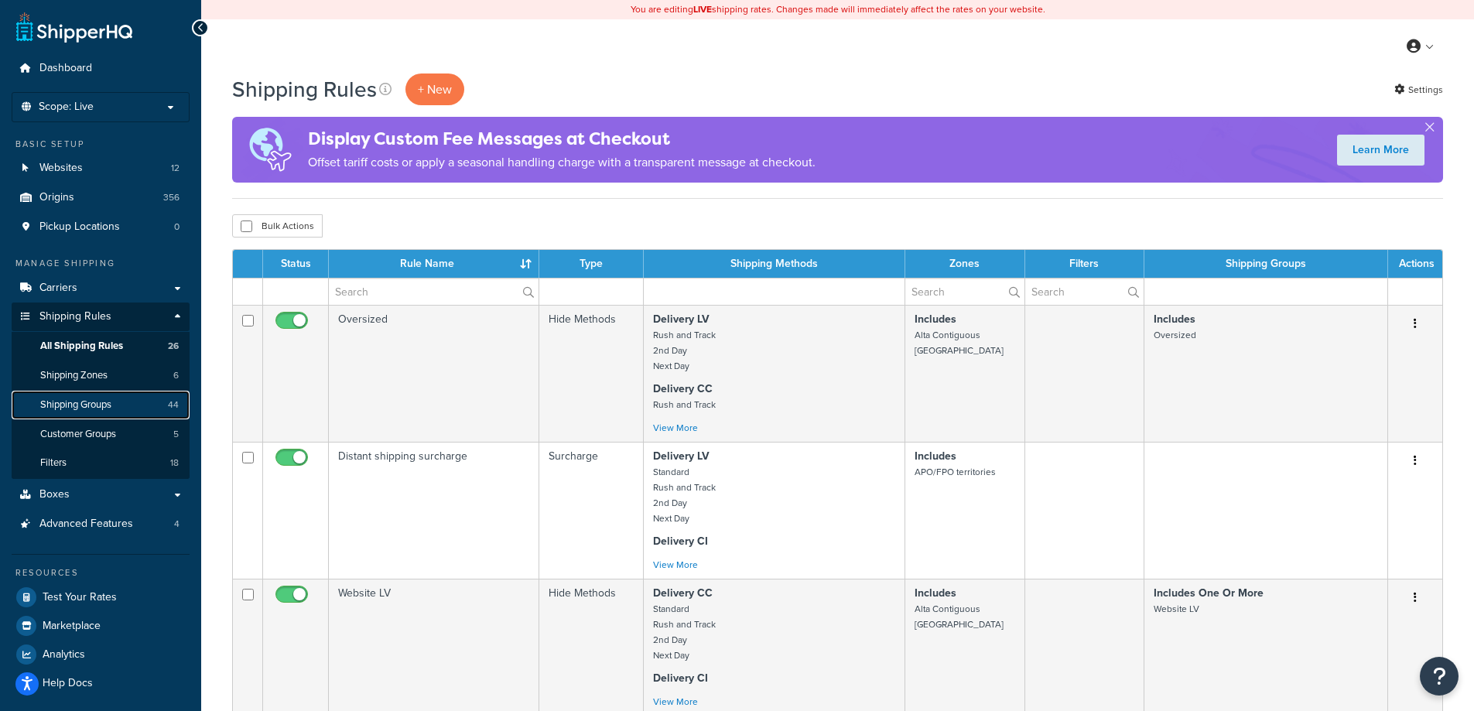
click at [118, 409] on link "Shipping Groups 44" at bounding box center [101, 405] width 178 height 29
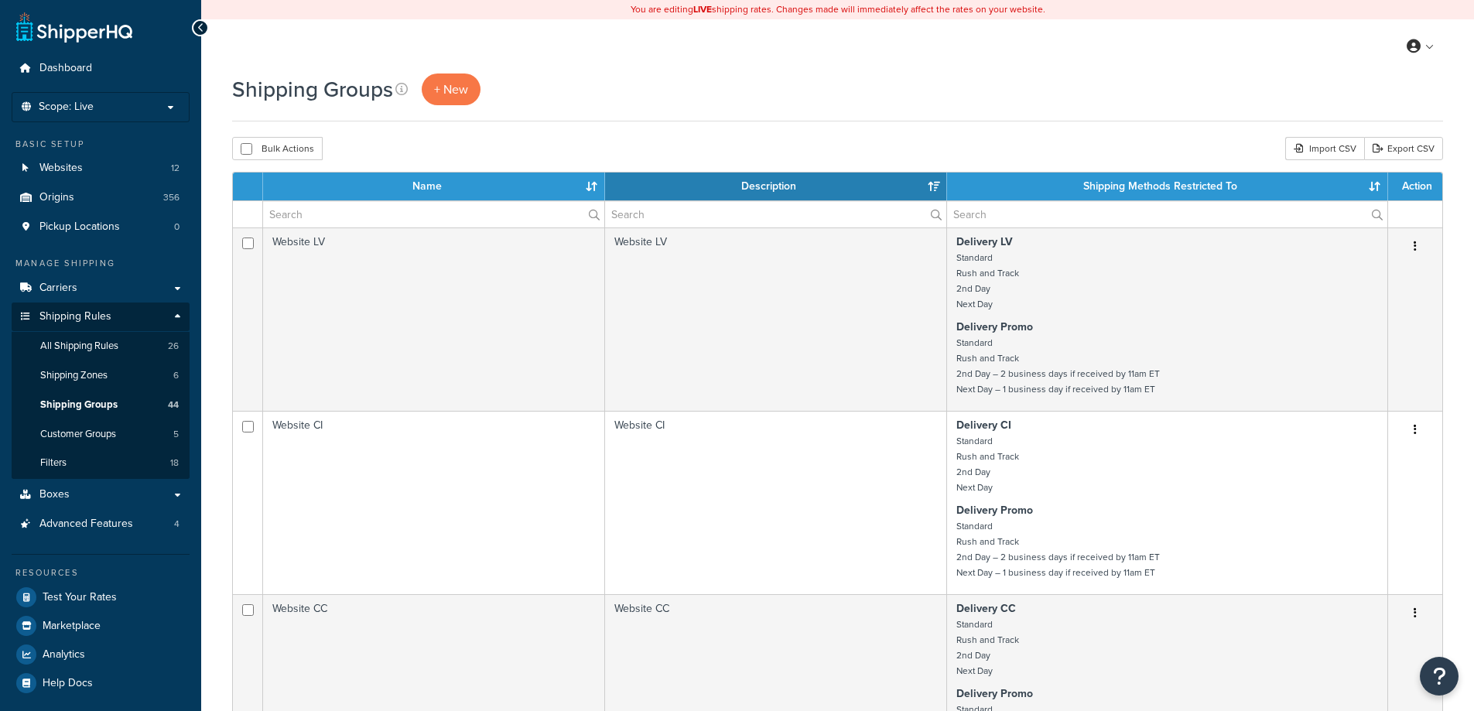
select select "15"
click at [456, 91] on span "+ New" at bounding box center [451, 89] width 34 height 18
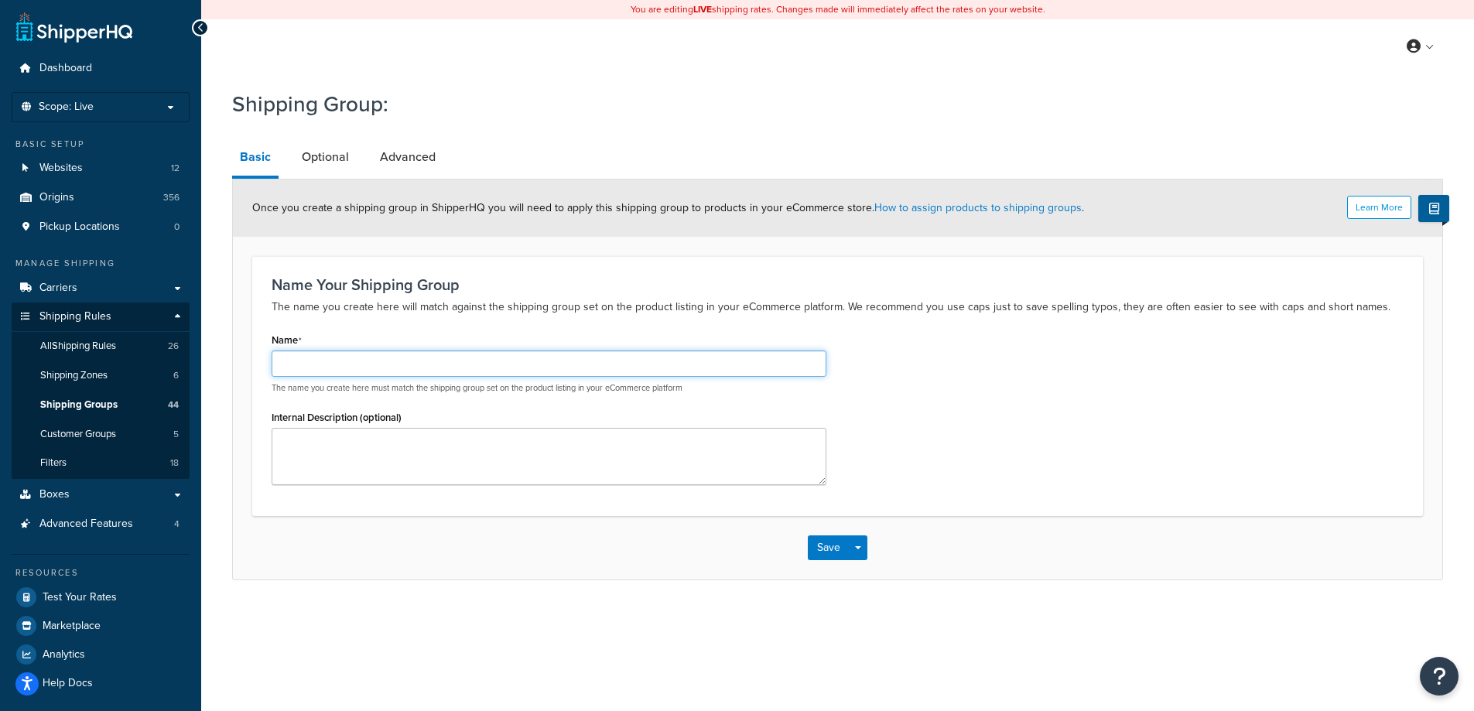
click at [317, 363] on input "Name" at bounding box center [549, 363] width 555 height 26
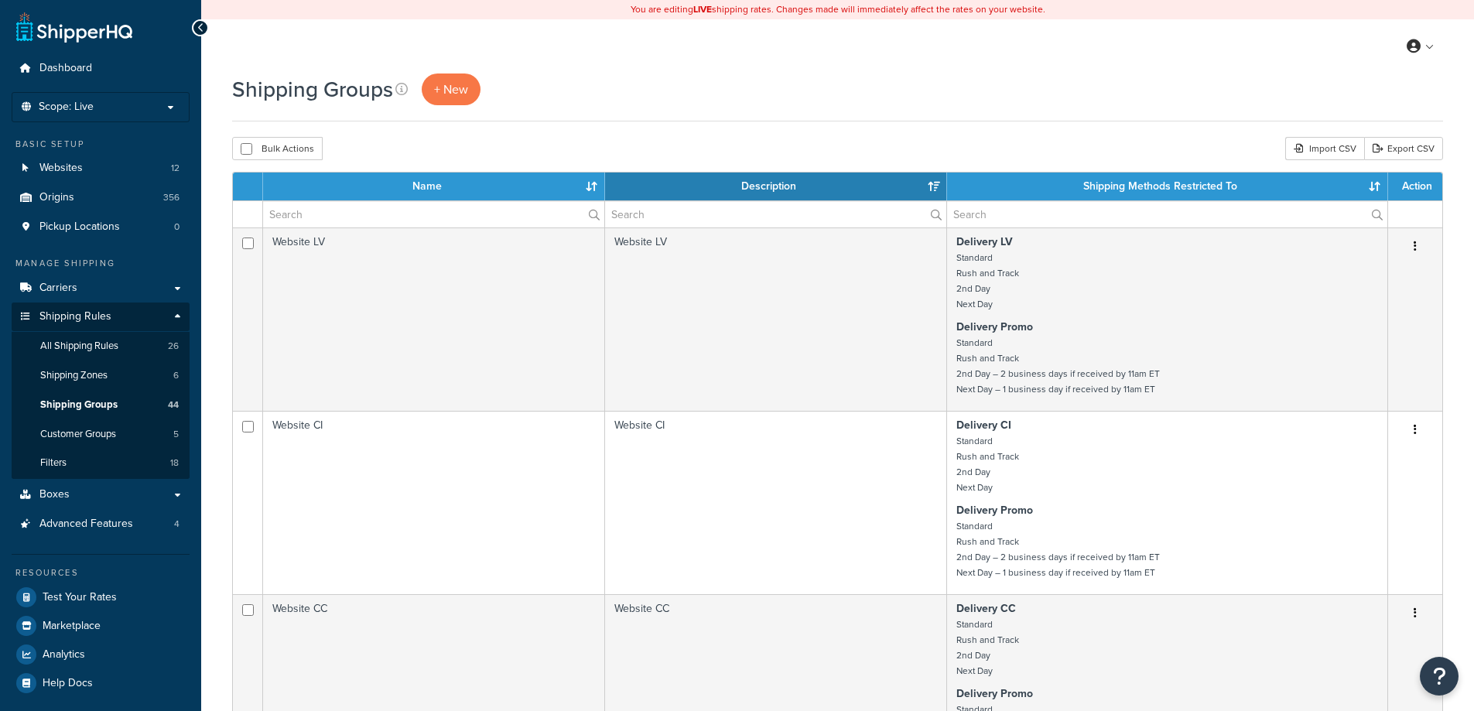
select select "15"
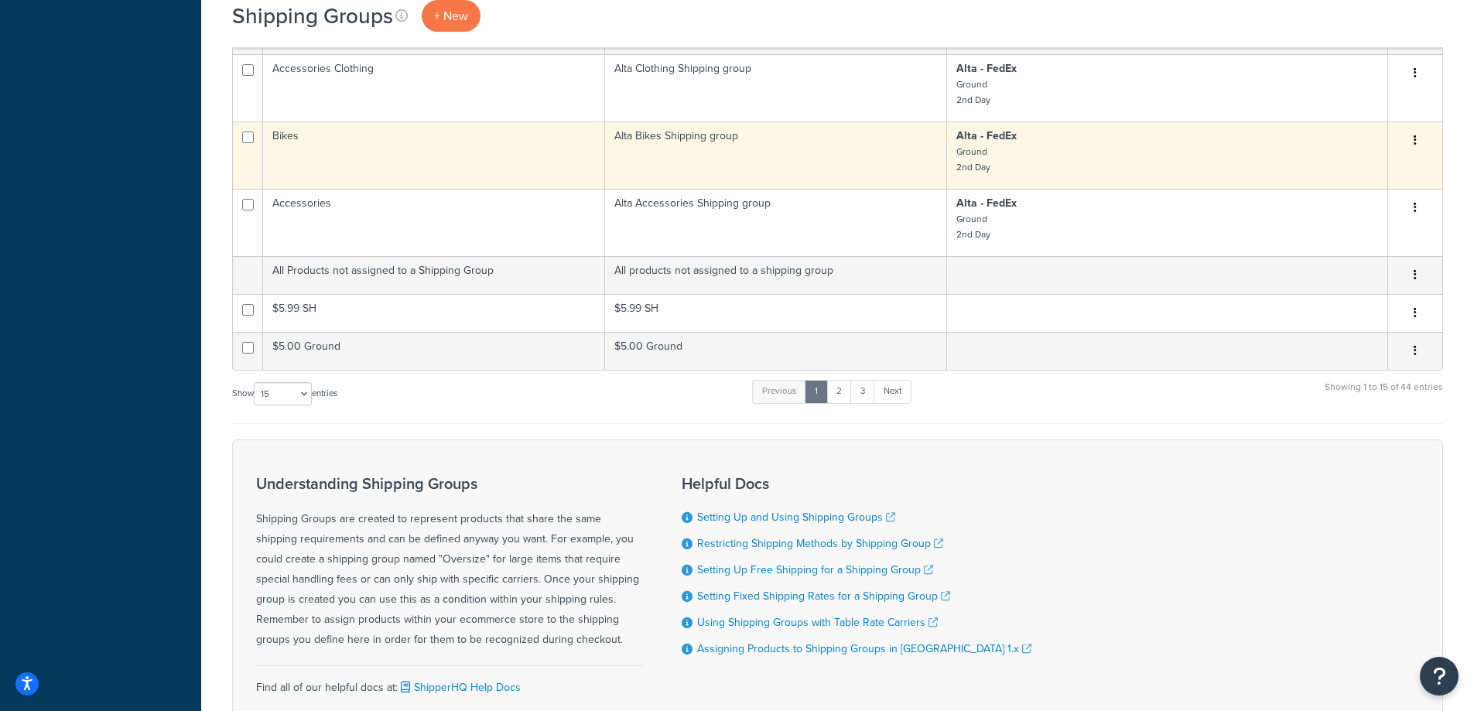
scroll to position [1031, 0]
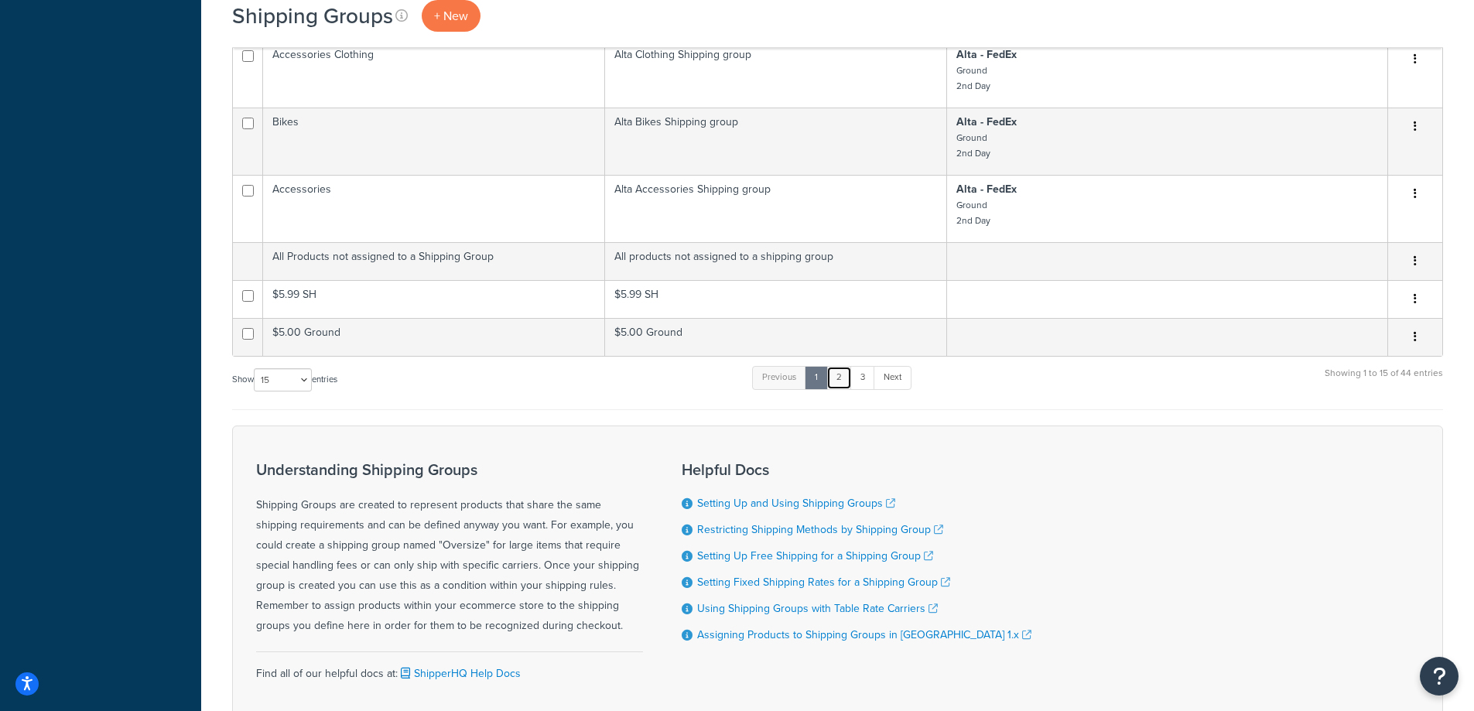
click at [847, 389] on link "2" at bounding box center [839, 377] width 26 height 23
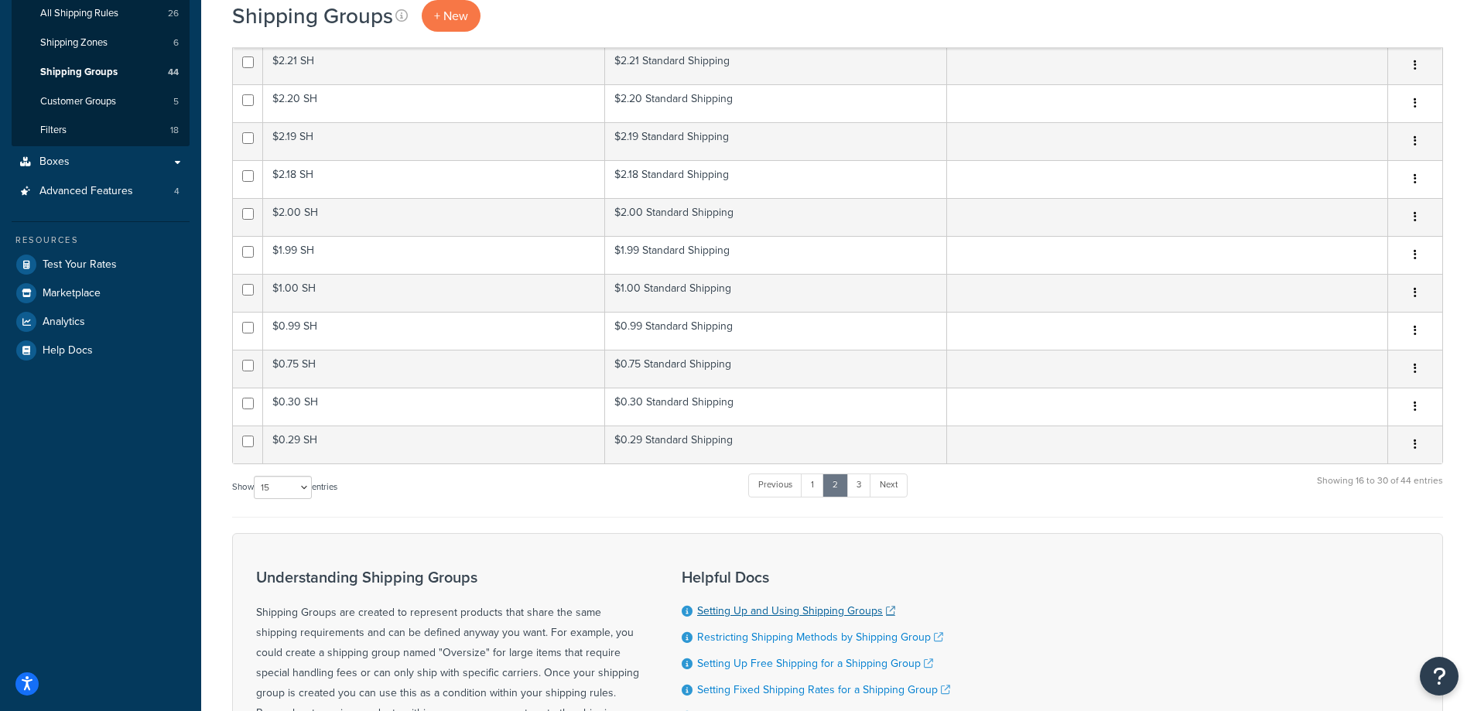
scroll to position [296, 0]
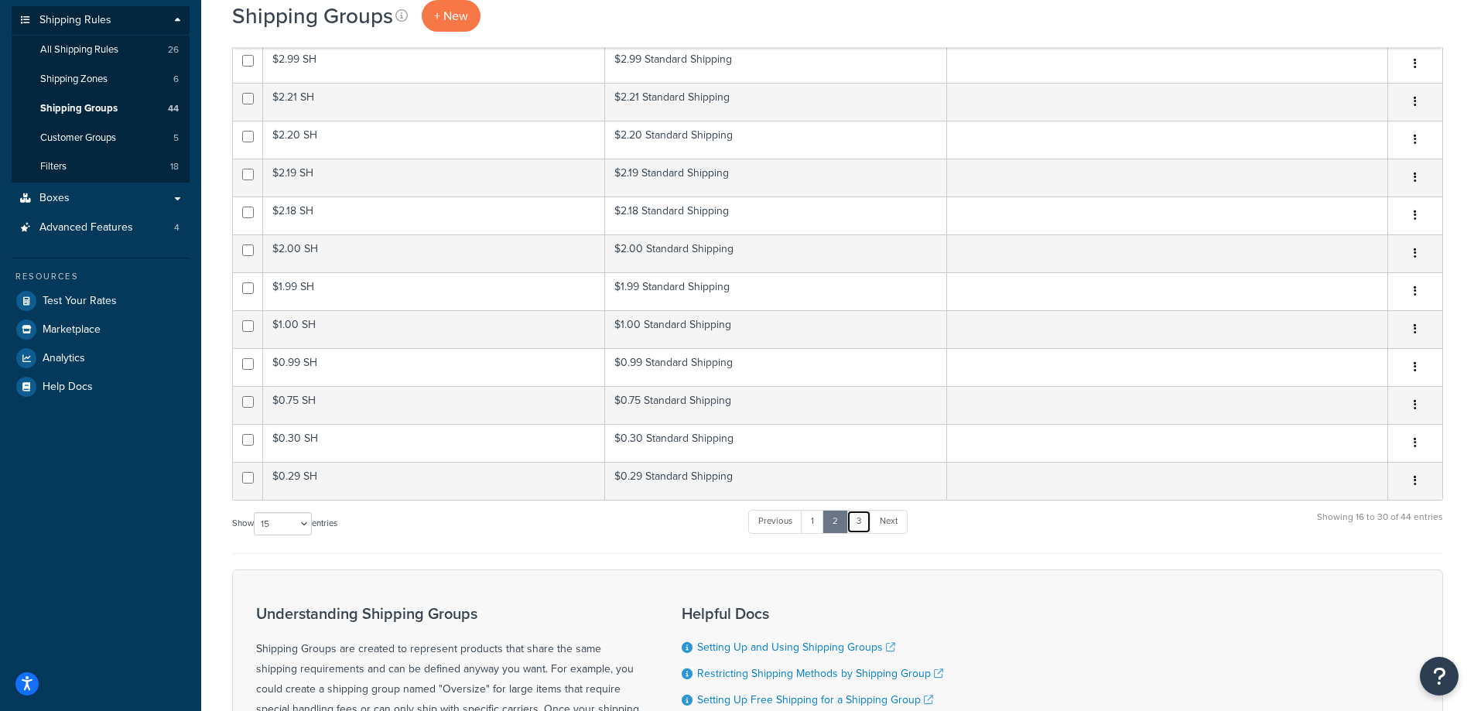
click at [865, 525] on link "3" at bounding box center [858, 521] width 25 height 23
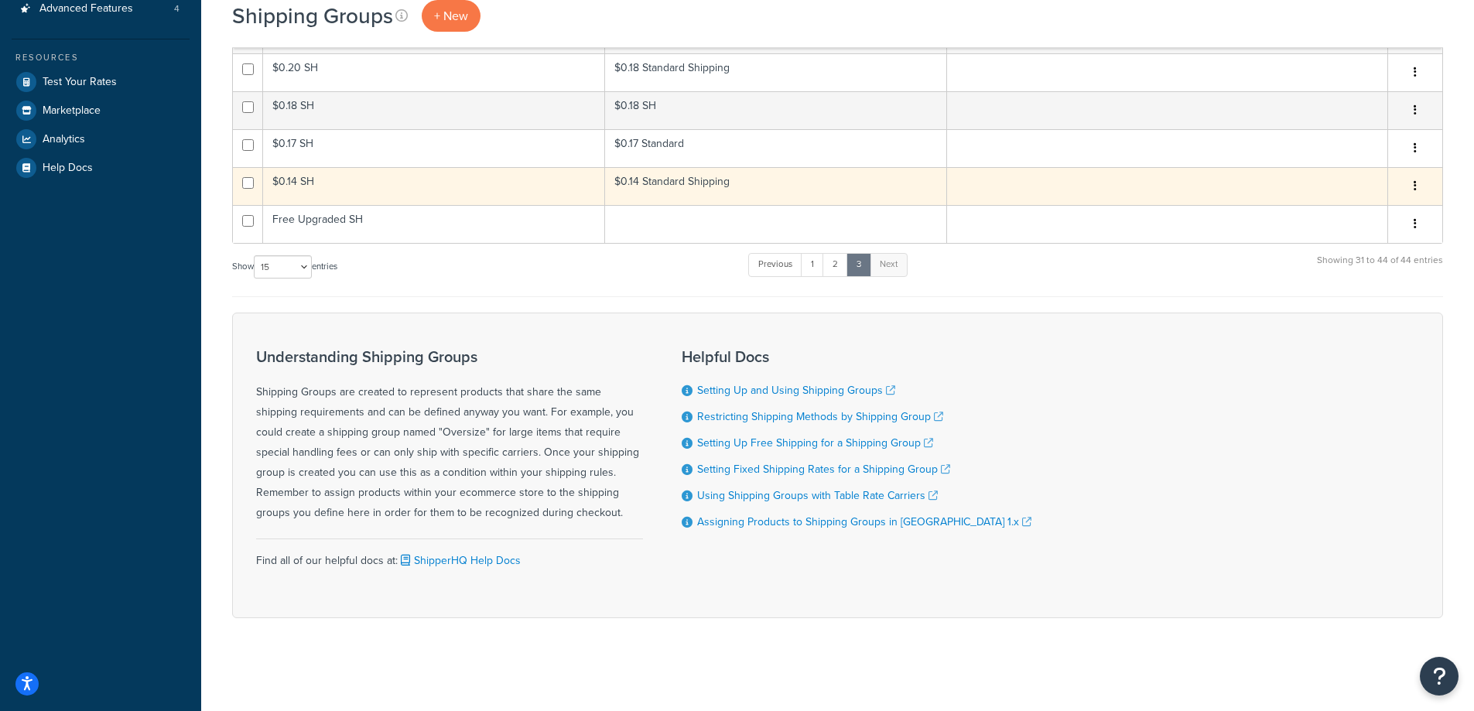
scroll to position [258, 0]
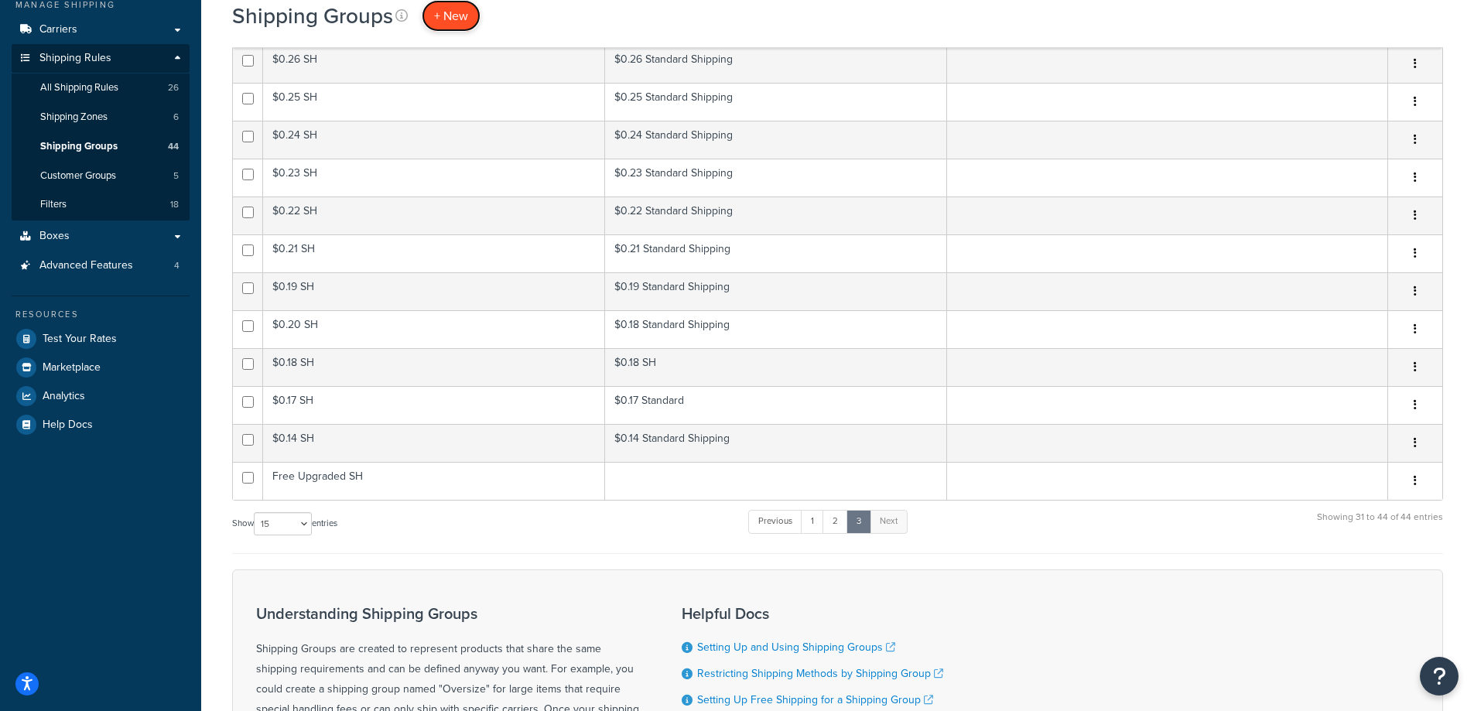
click at [452, 22] on span "+ New" at bounding box center [451, 16] width 34 height 18
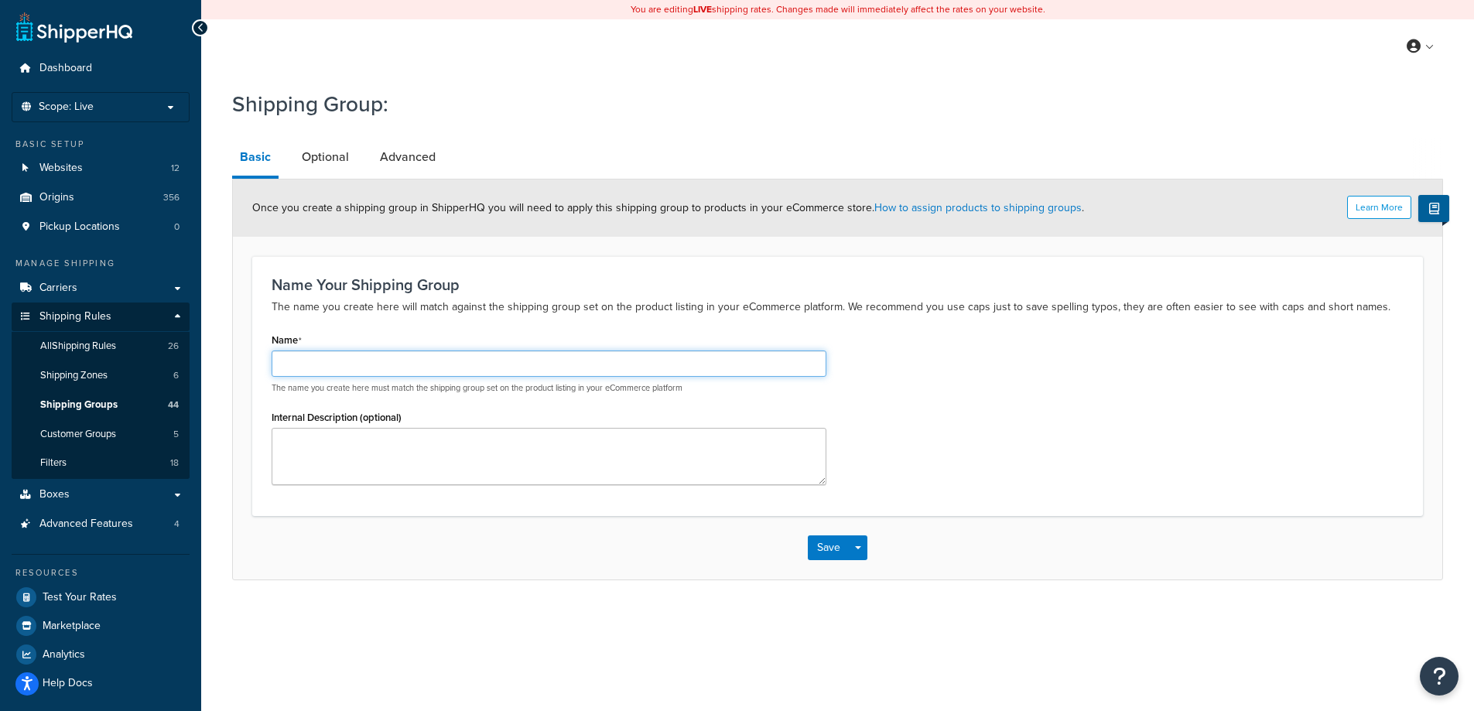
click at [313, 361] on input "Name" at bounding box center [549, 363] width 555 height 26
click at [309, 366] on input "$0.31S" at bounding box center [549, 363] width 555 height 26
click at [334, 367] on input "$0.31 S" at bounding box center [549, 363] width 555 height 26
drag, startPoint x: 330, startPoint y: 364, endPoint x: 272, endPoint y: 378, distance: 58.7
click at [272, 377] on input "$0.31 SH" at bounding box center [549, 363] width 555 height 26
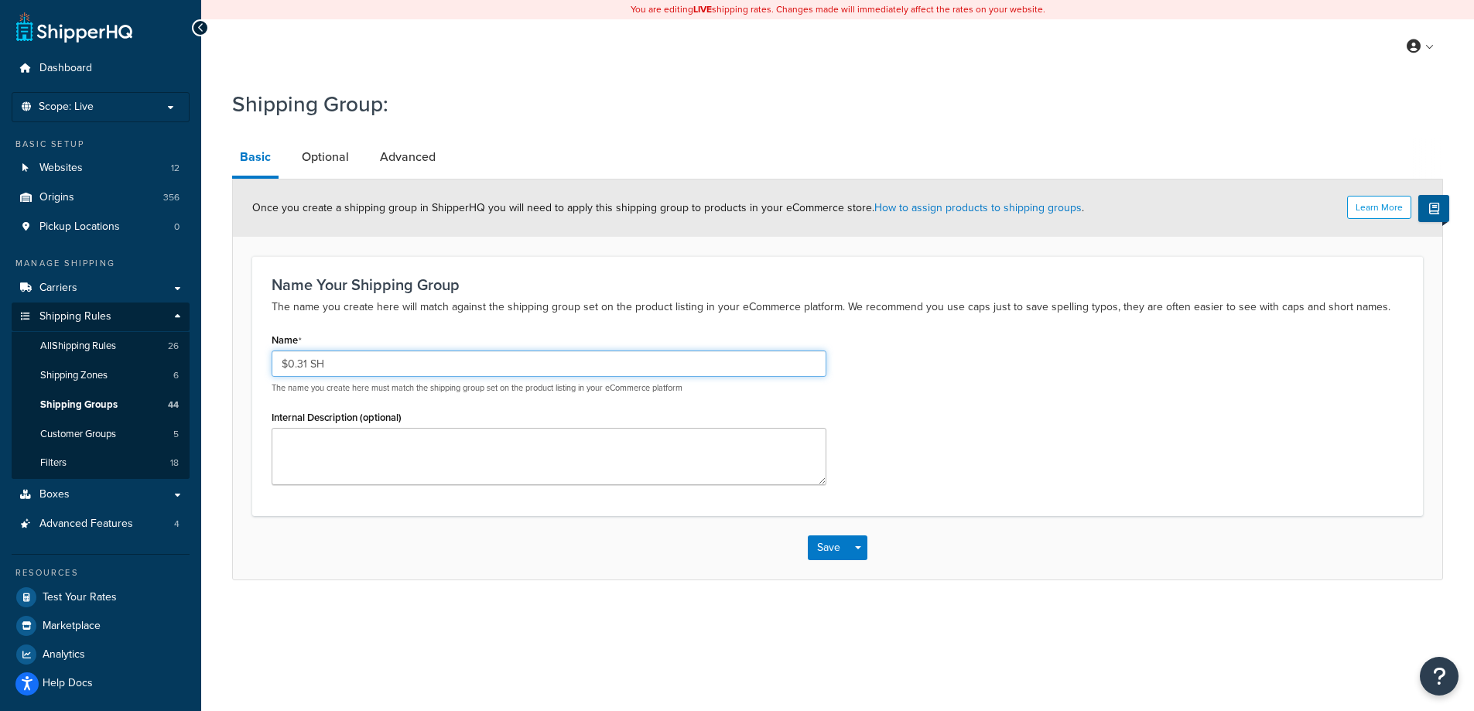
type input "$0.31 SH"
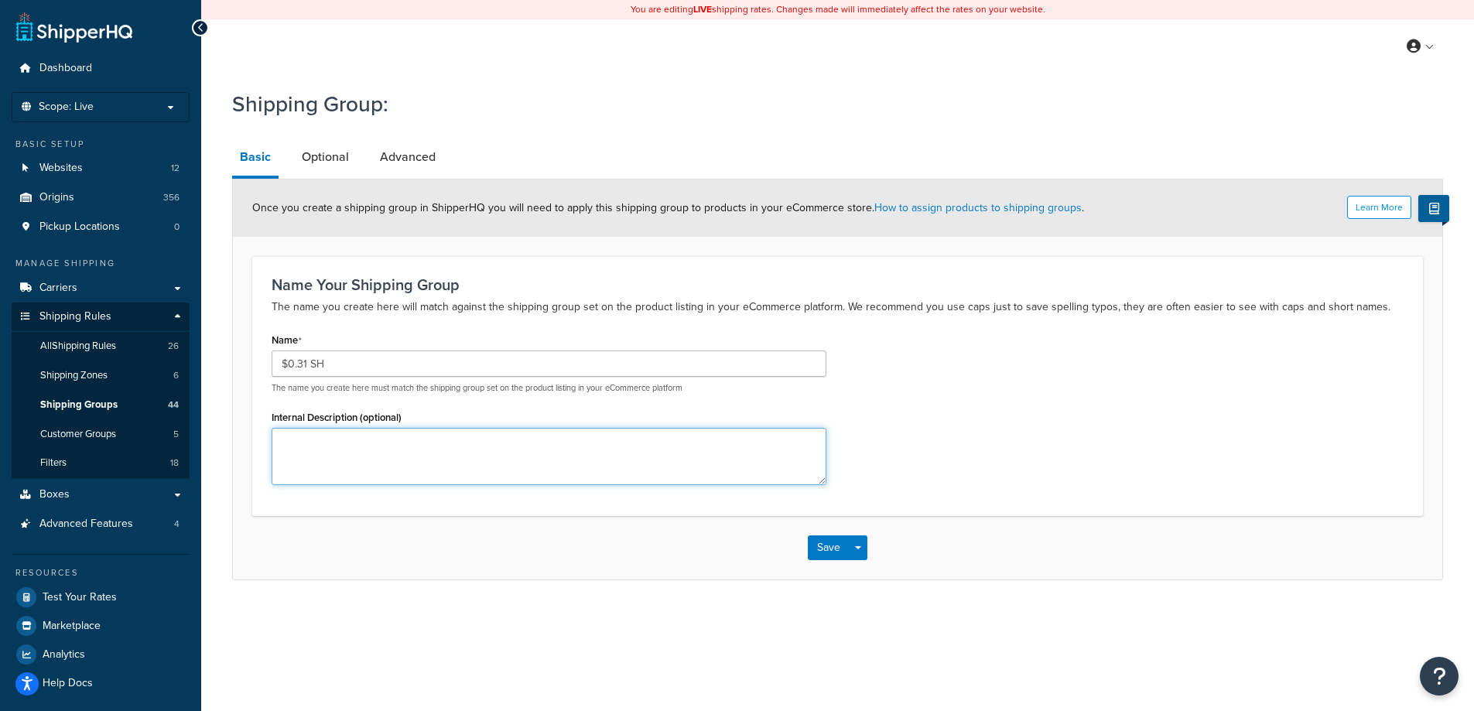
click at [328, 453] on textarea "Internal Description (optional)" at bounding box center [549, 456] width 555 height 57
paste textarea "$0.31 SH"
click at [309, 439] on textarea "$0.31 SH" at bounding box center [549, 456] width 555 height 57
type textarea "$0.31 Standard Shipping"
click at [834, 549] on button "Save" at bounding box center [829, 547] width 42 height 25
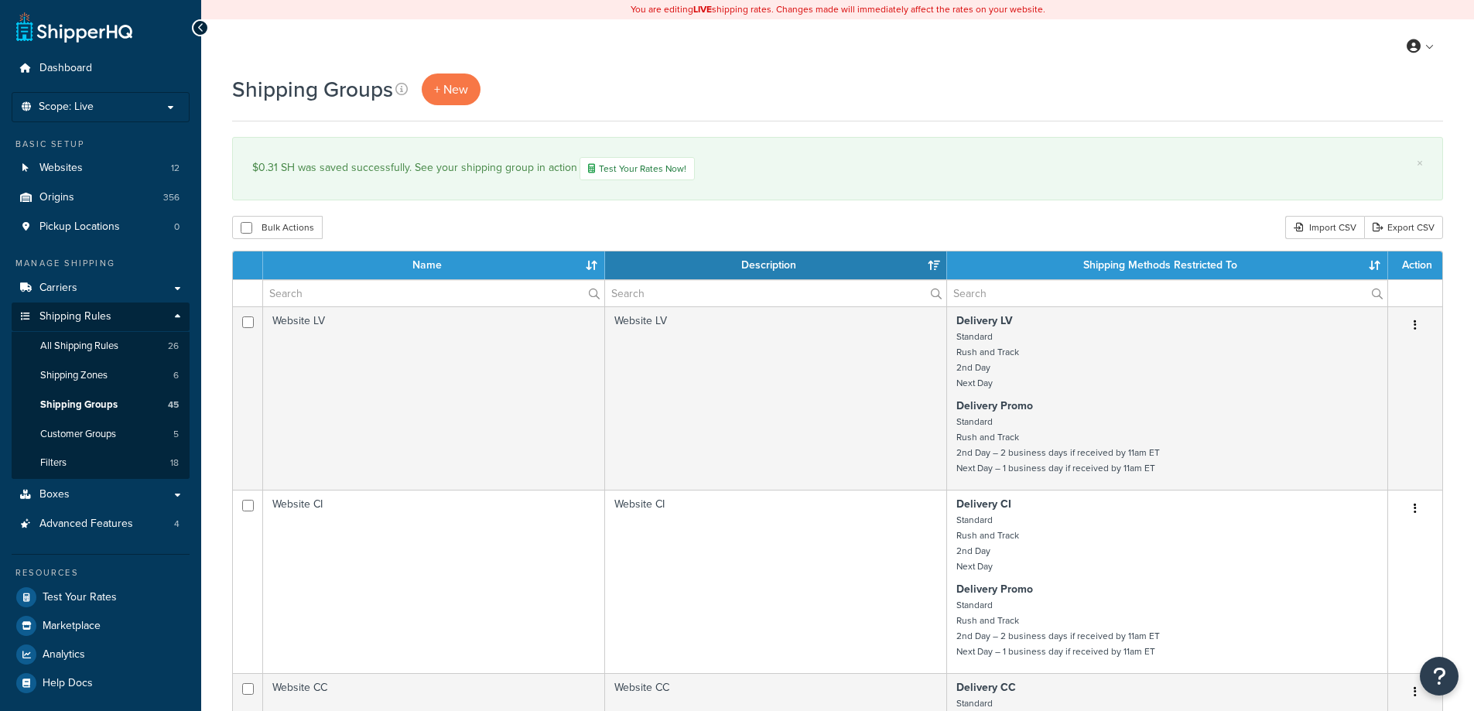
select select "15"
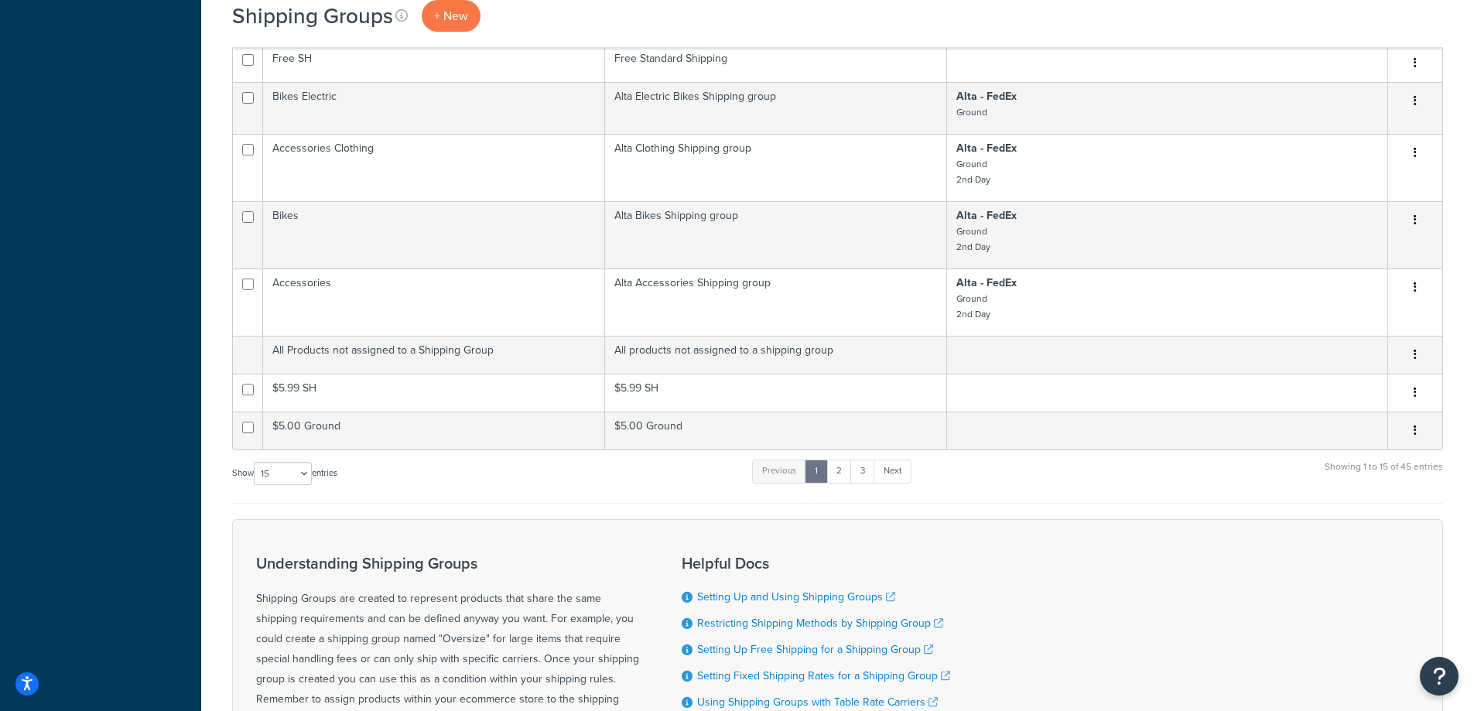
scroll to position [1031, 0]
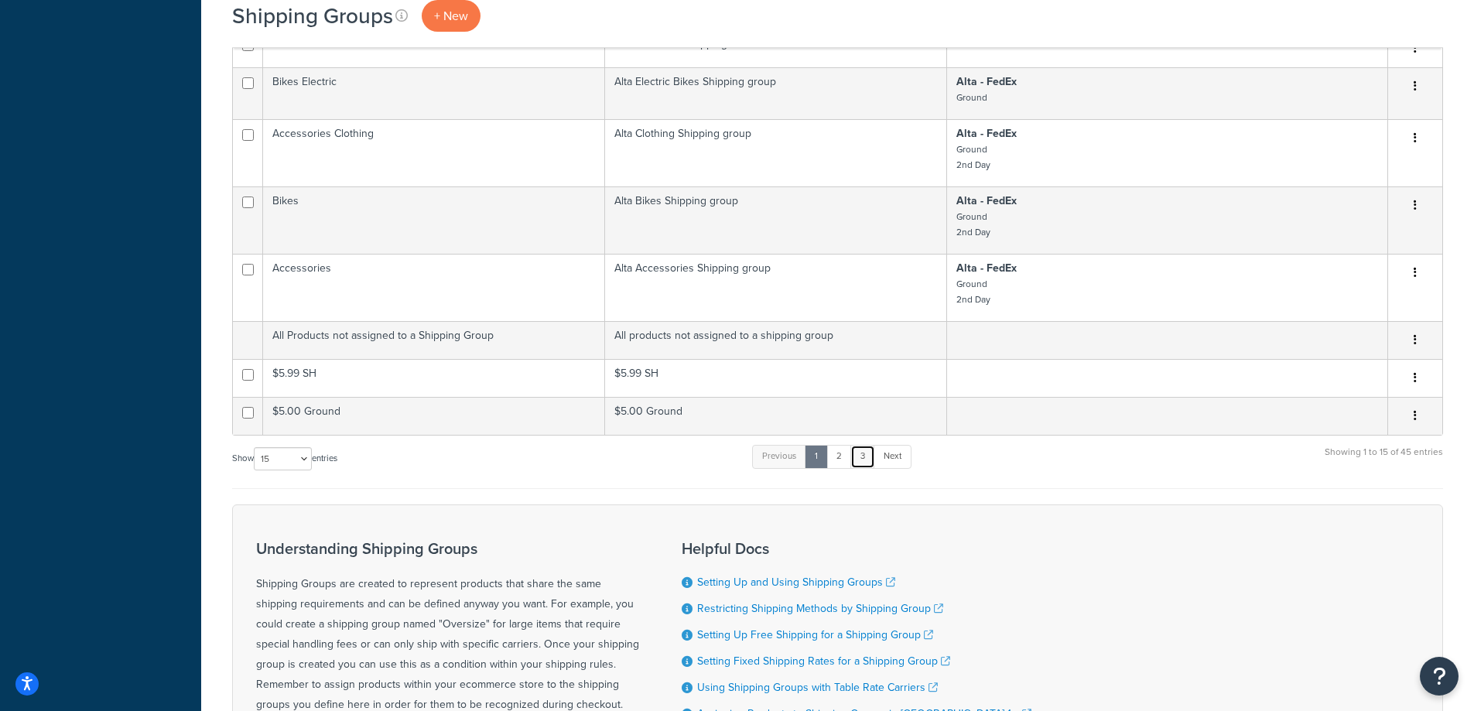
click at [866, 468] on link "3" at bounding box center [862, 456] width 25 height 23
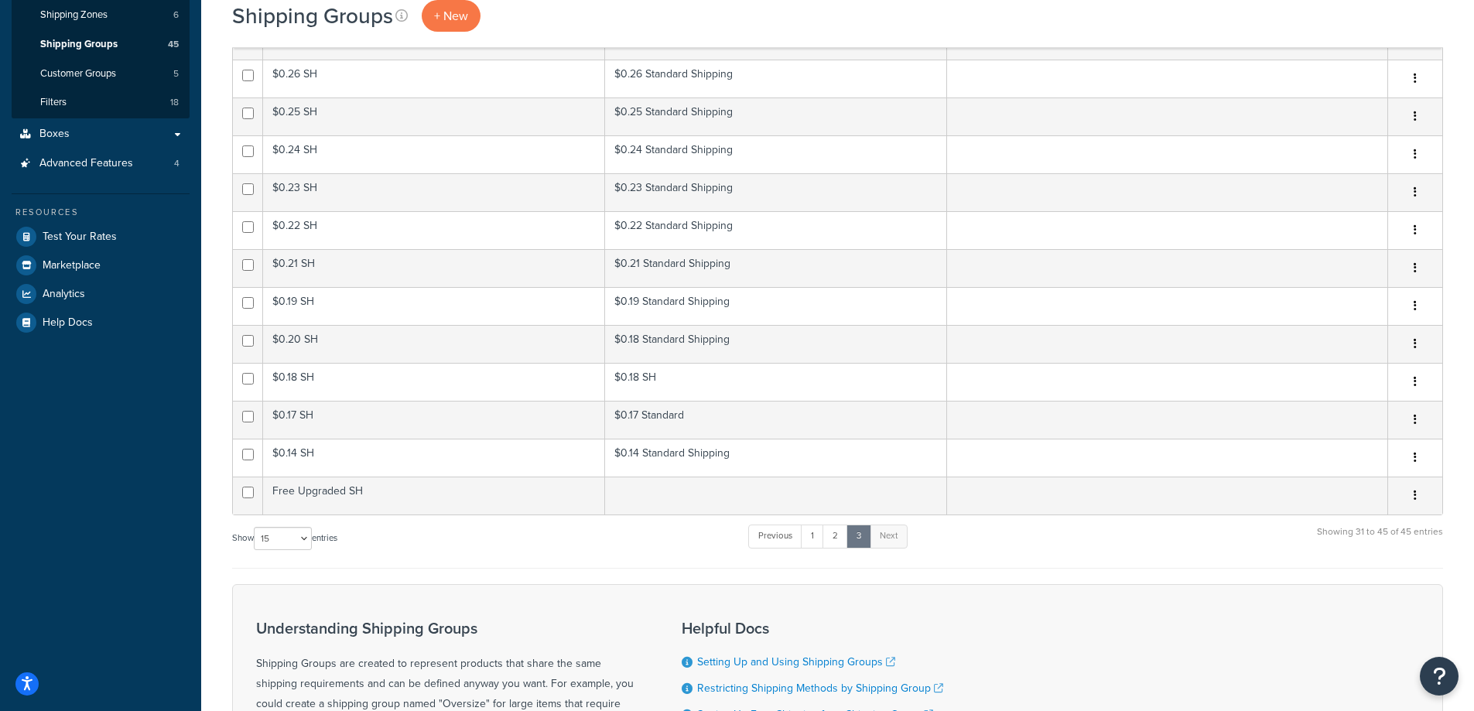
scroll to position [375, 0]
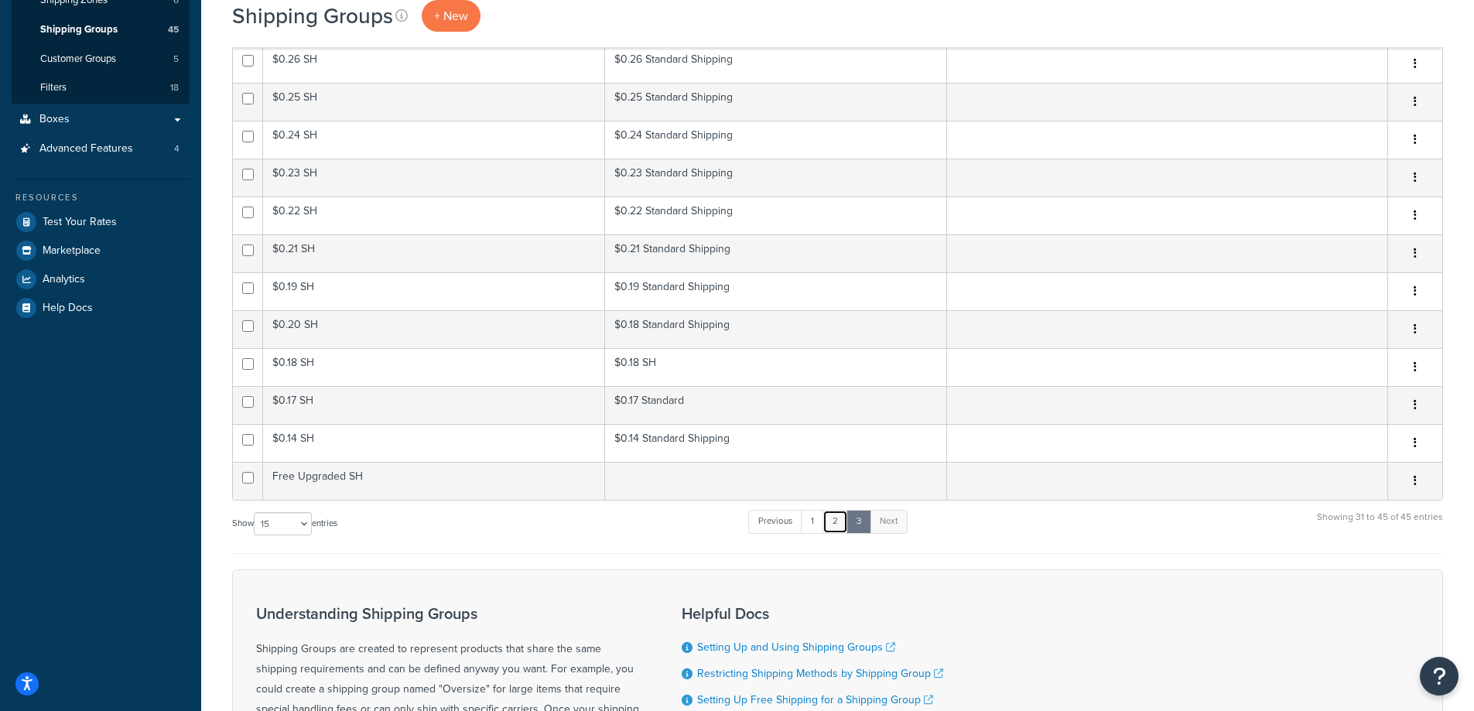
click at [839, 520] on link "2" at bounding box center [835, 521] width 26 height 23
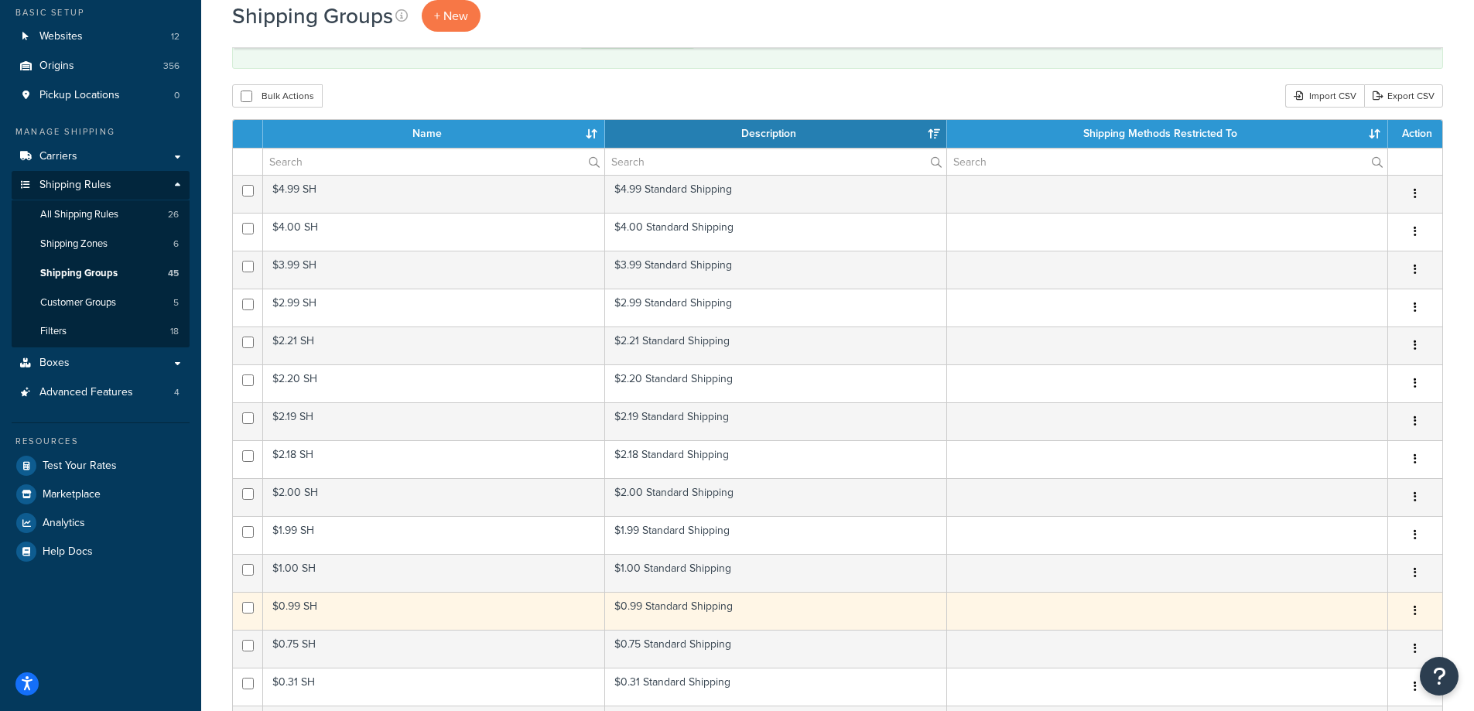
scroll to position [117, 0]
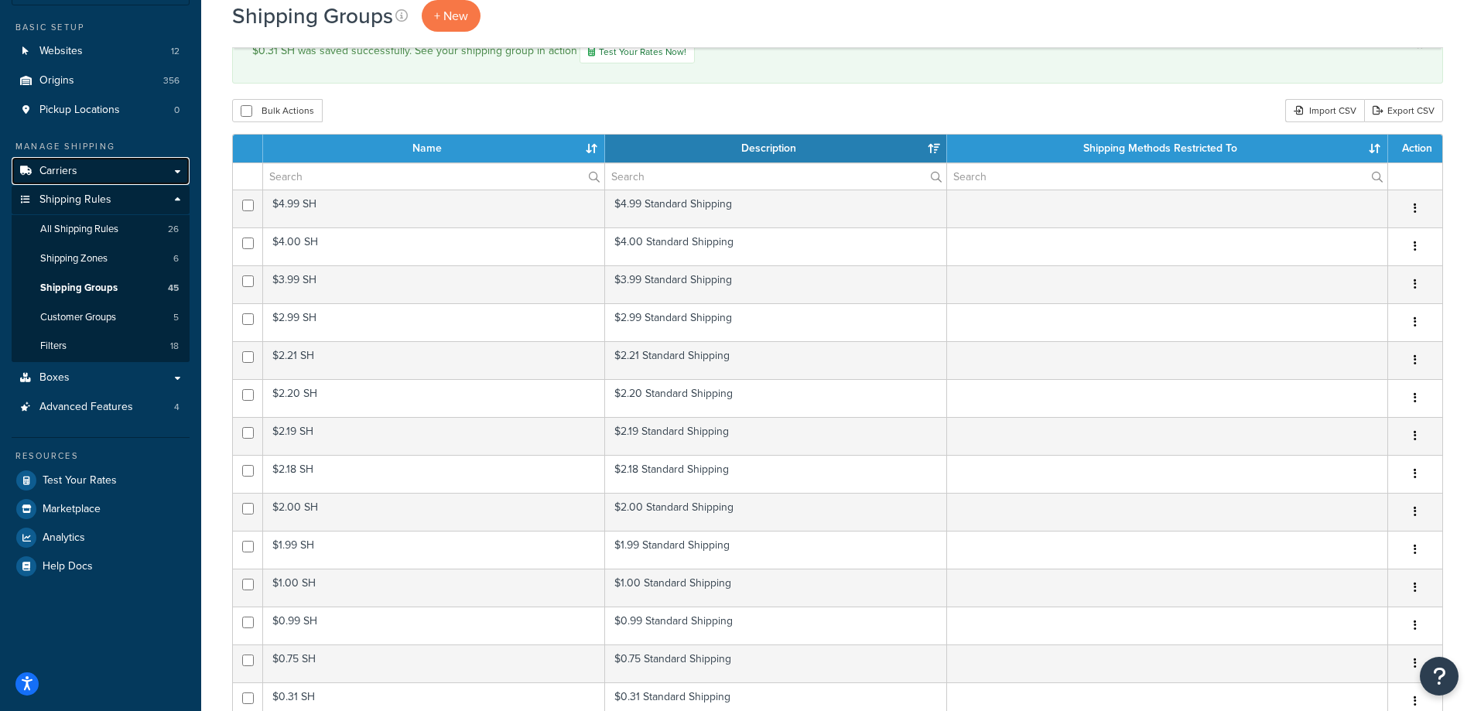
click at [175, 172] on link "Carriers" at bounding box center [101, 171] width 178 height 29
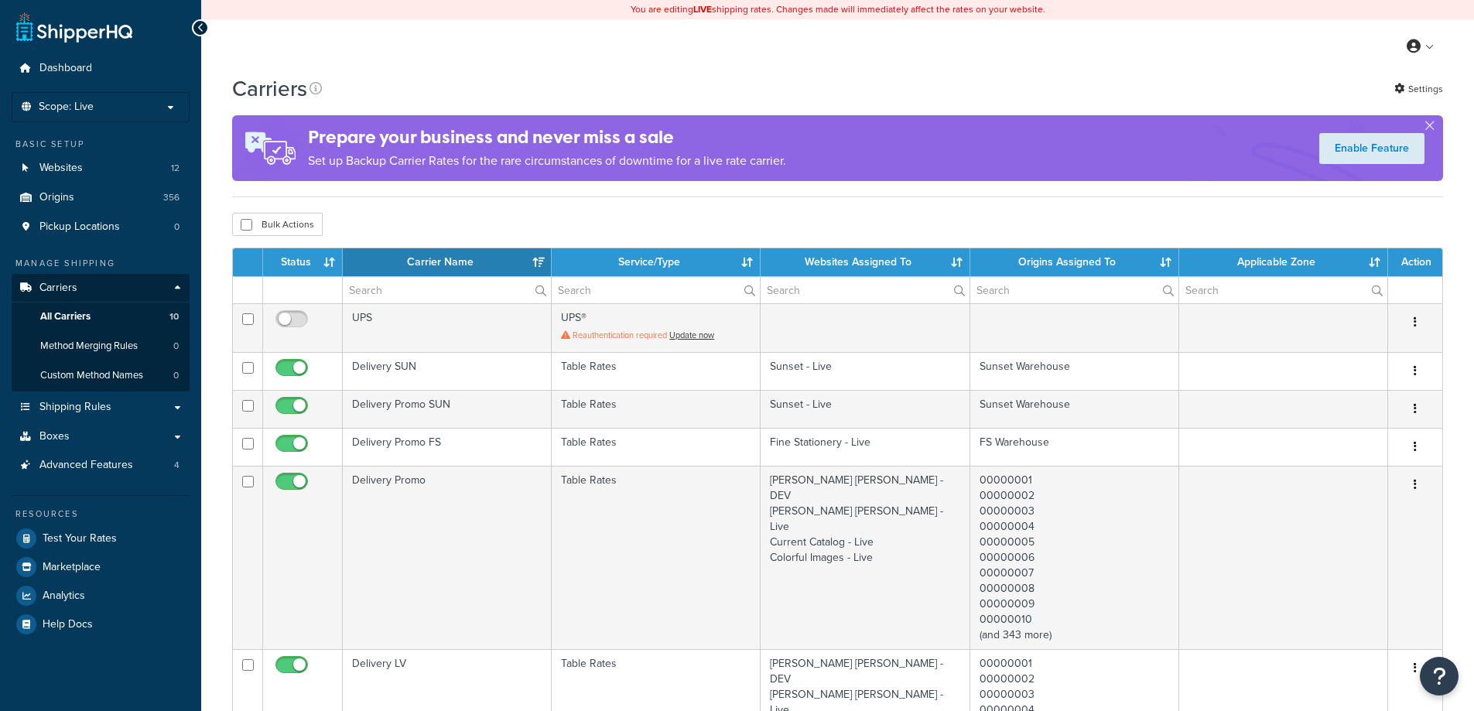
select select "15"
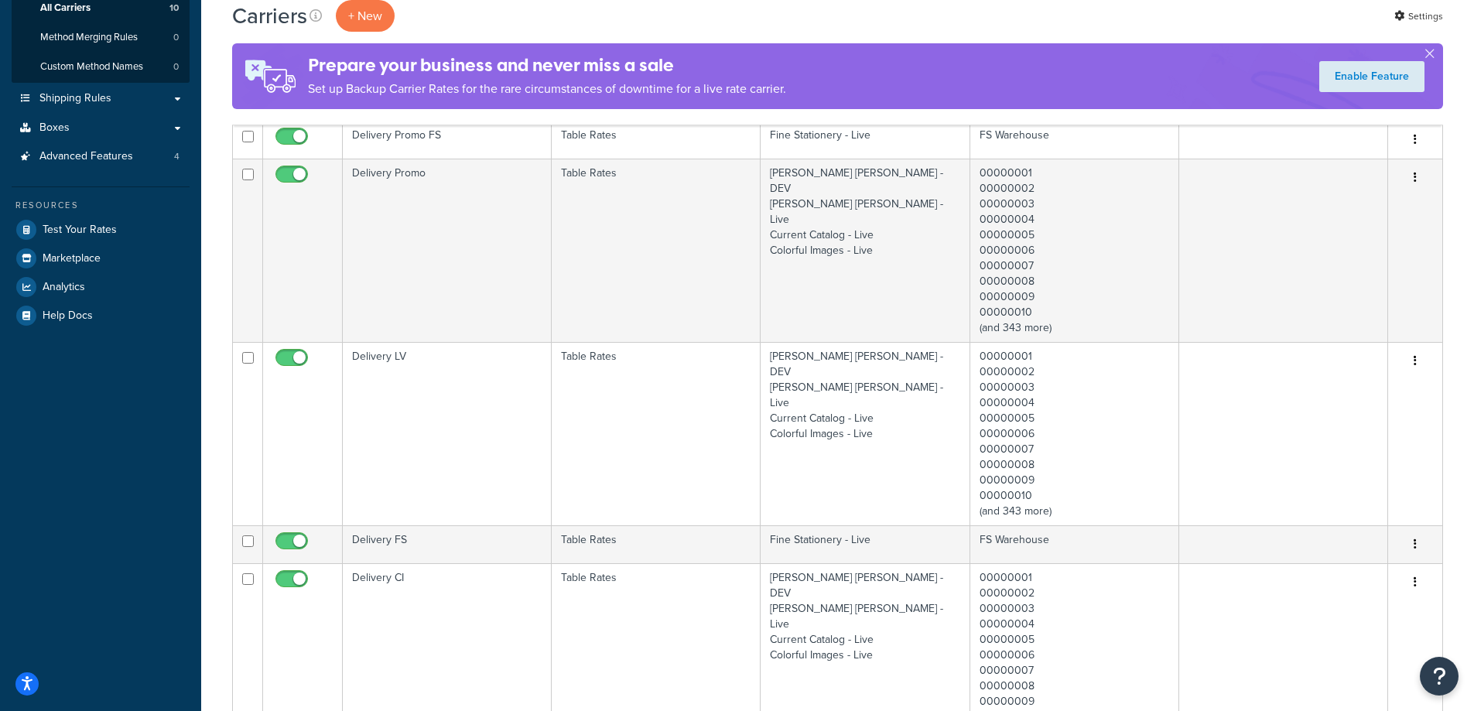
scroll to position [51, 0]
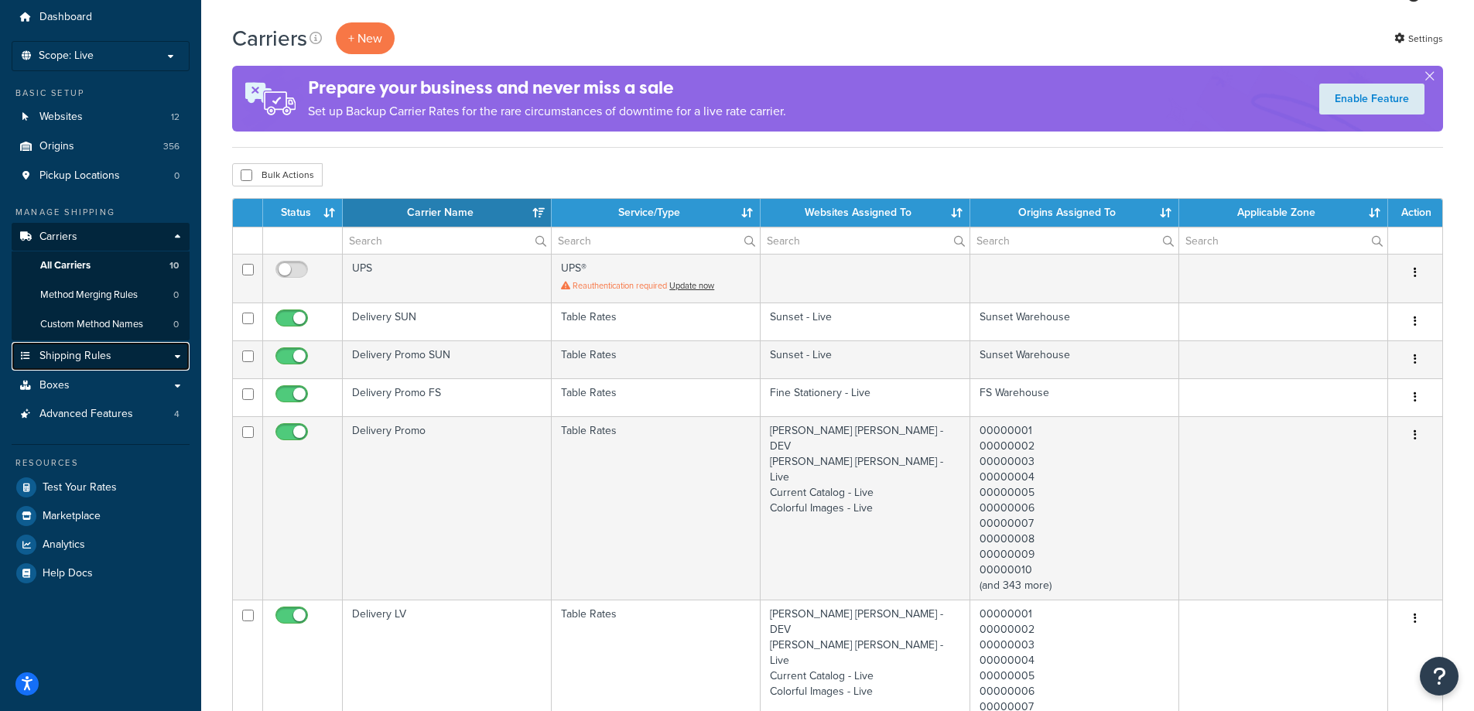
click at [179, 358] on link "Shipping Rules" at bounding box center [101, 356] width 178 height 29
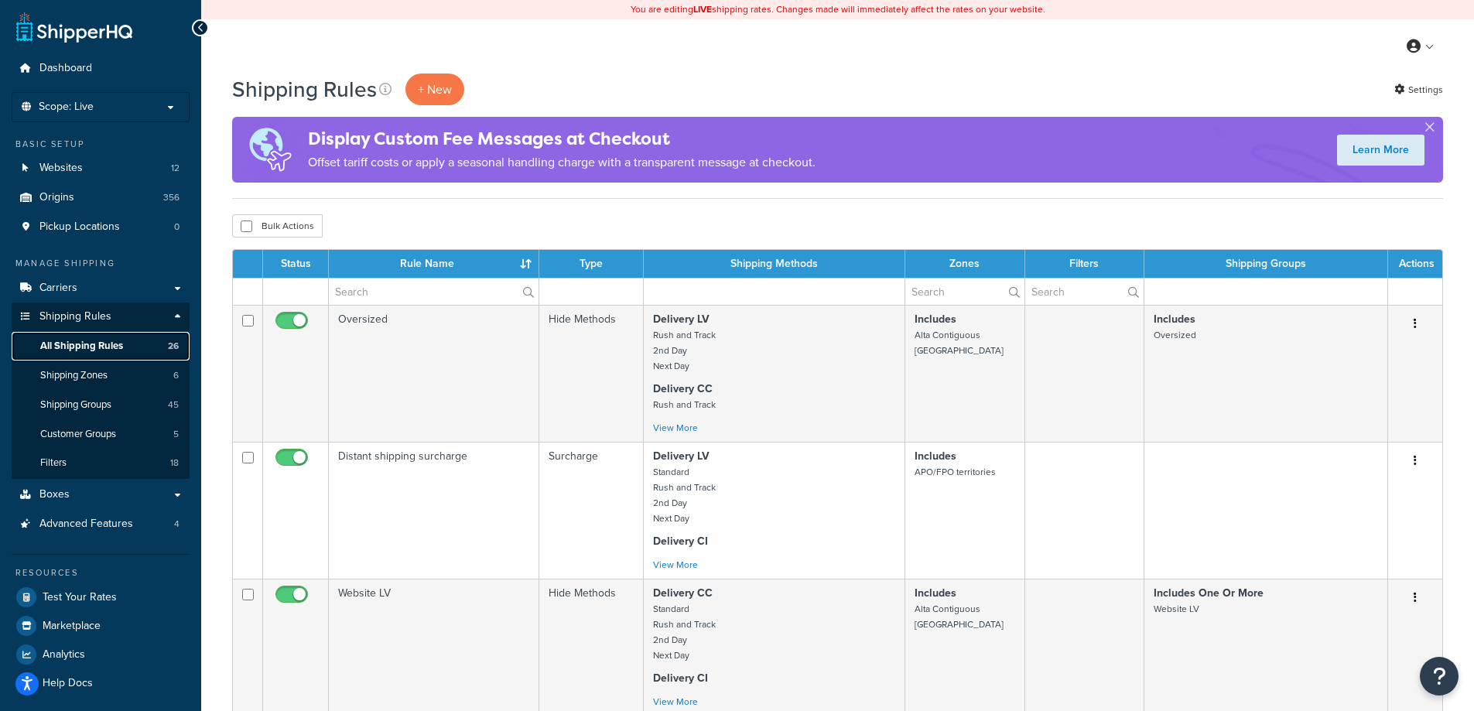
click at [140, 343] on link "All Shipping Rules 26" at bounding box center [101, 346] width 178 height 29
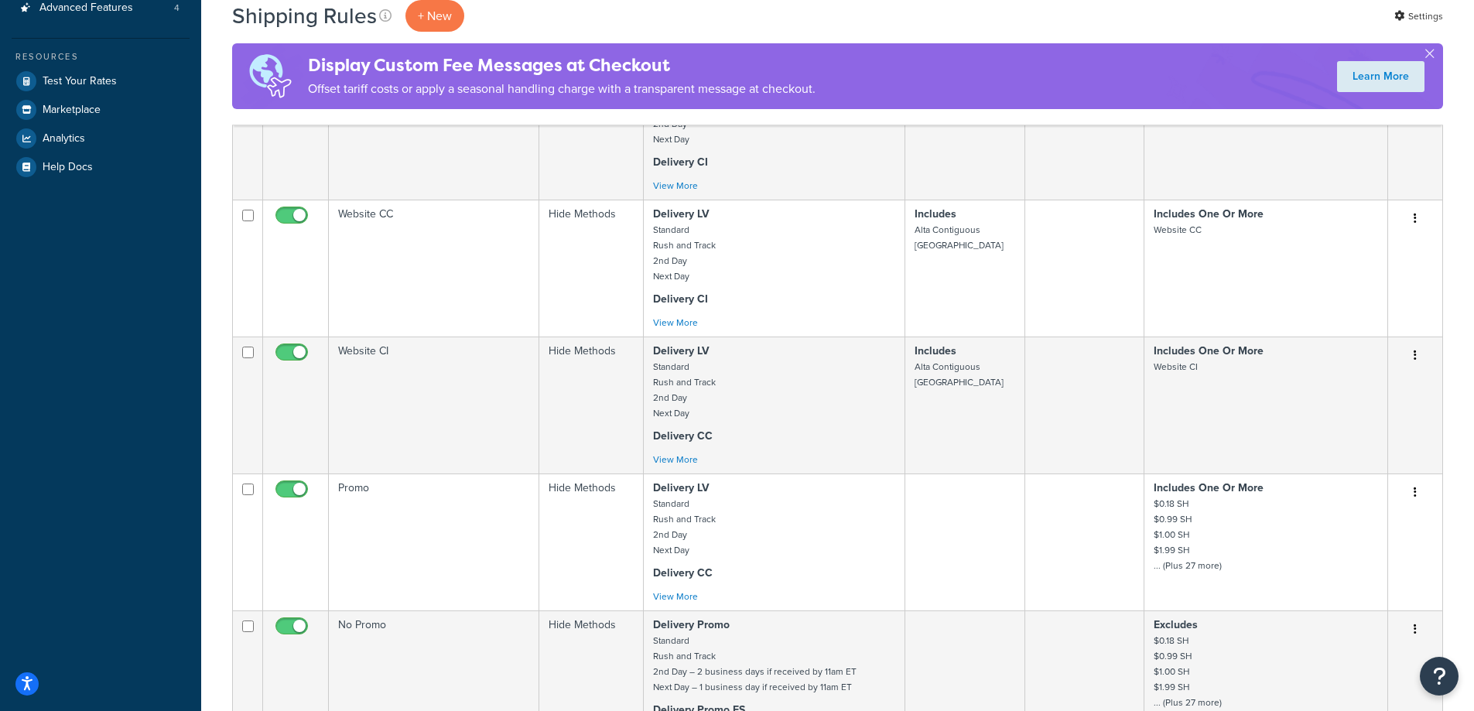
scroll to position [774, 0]
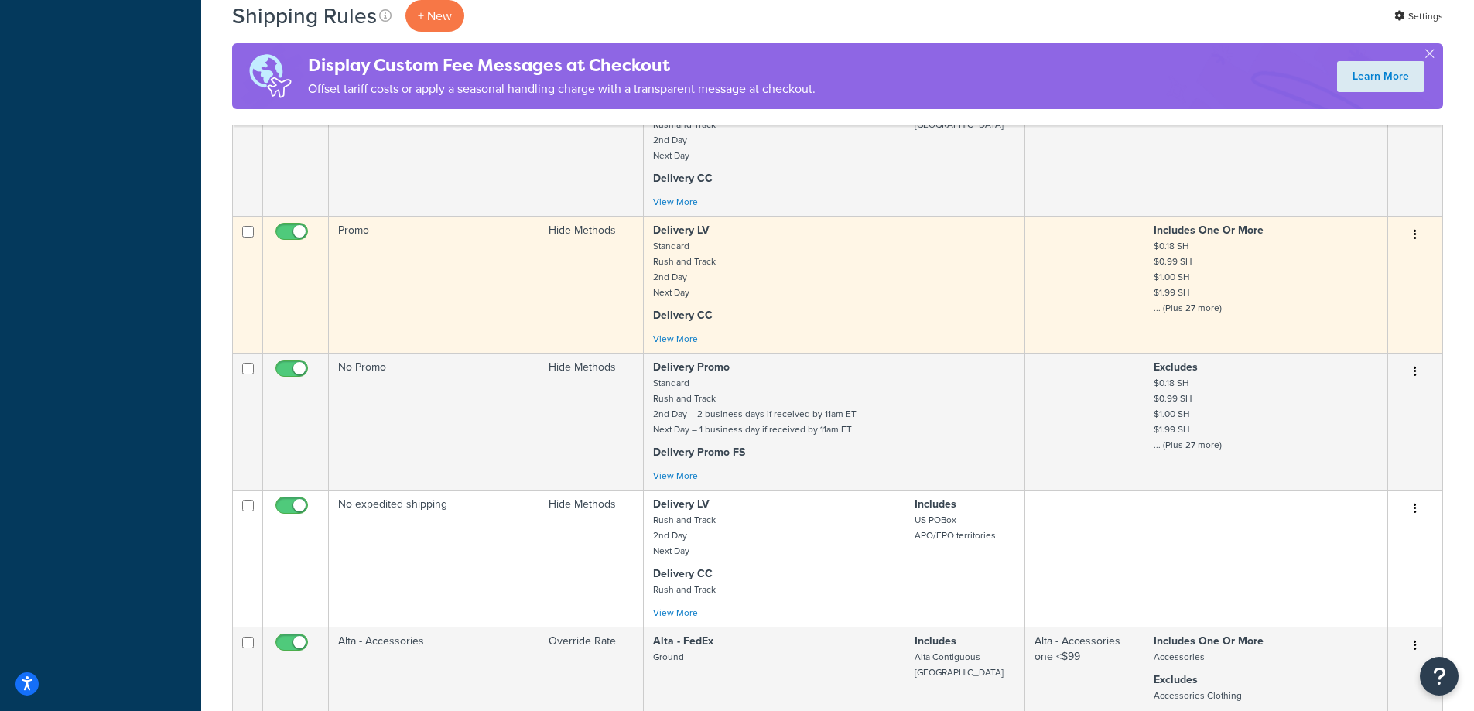
click at [471, 306] on td "Promo" at bounding box center [434, 284] width 210 height 137
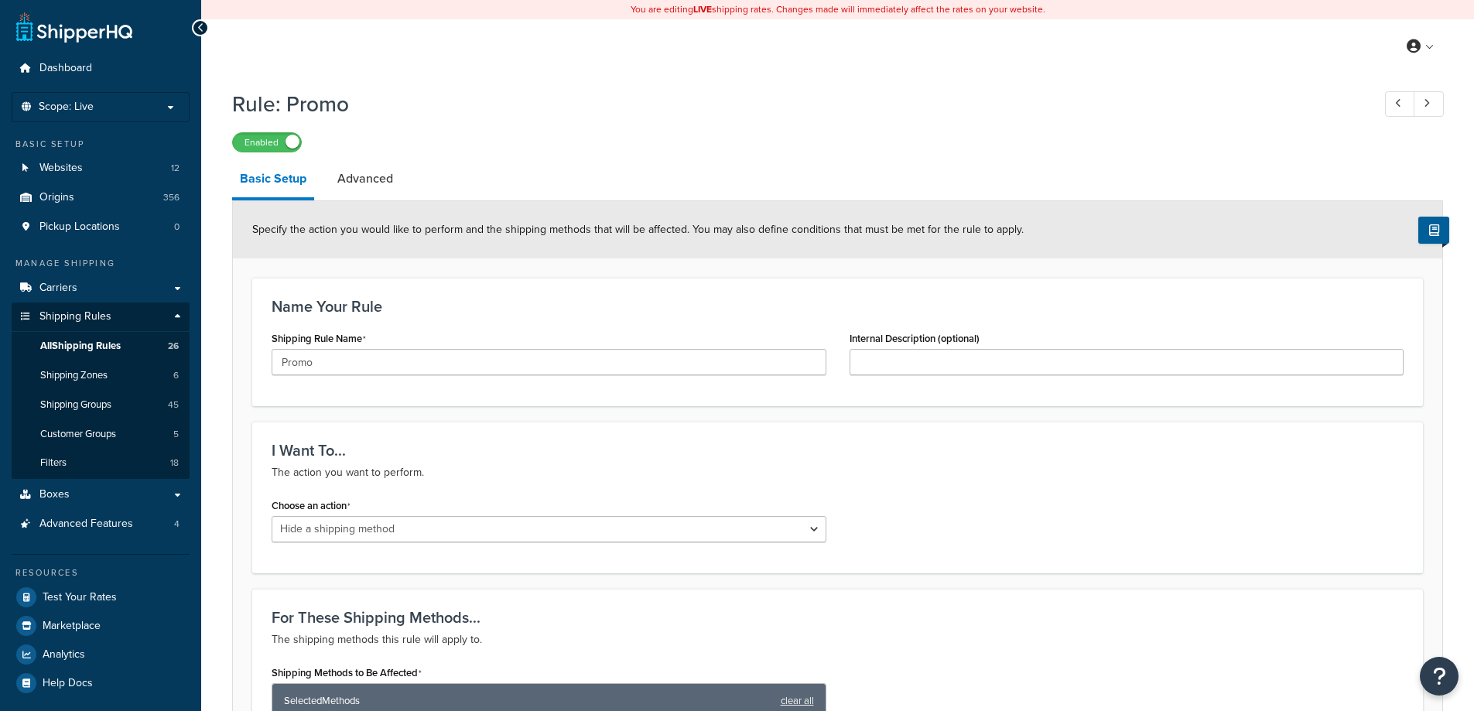
select select "HIDE"
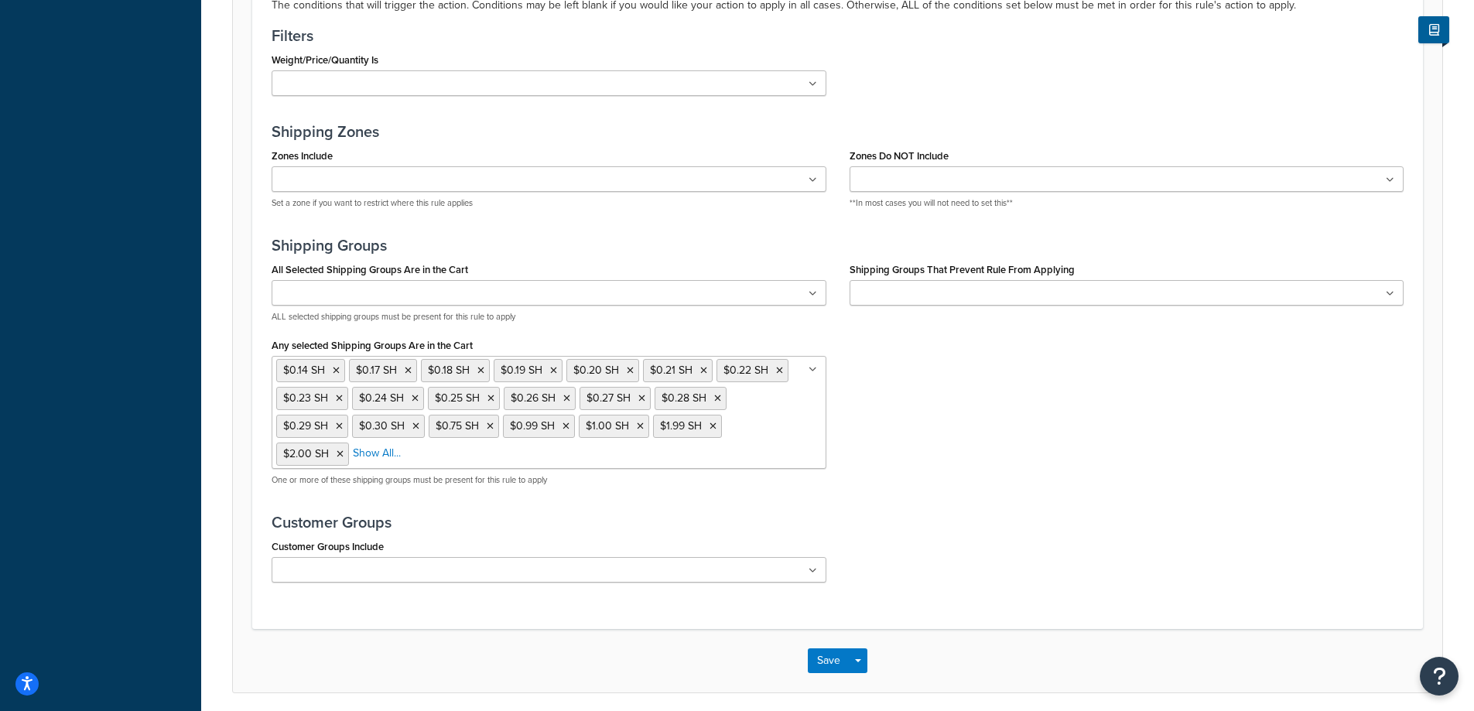
scroll to position [1211, 0]
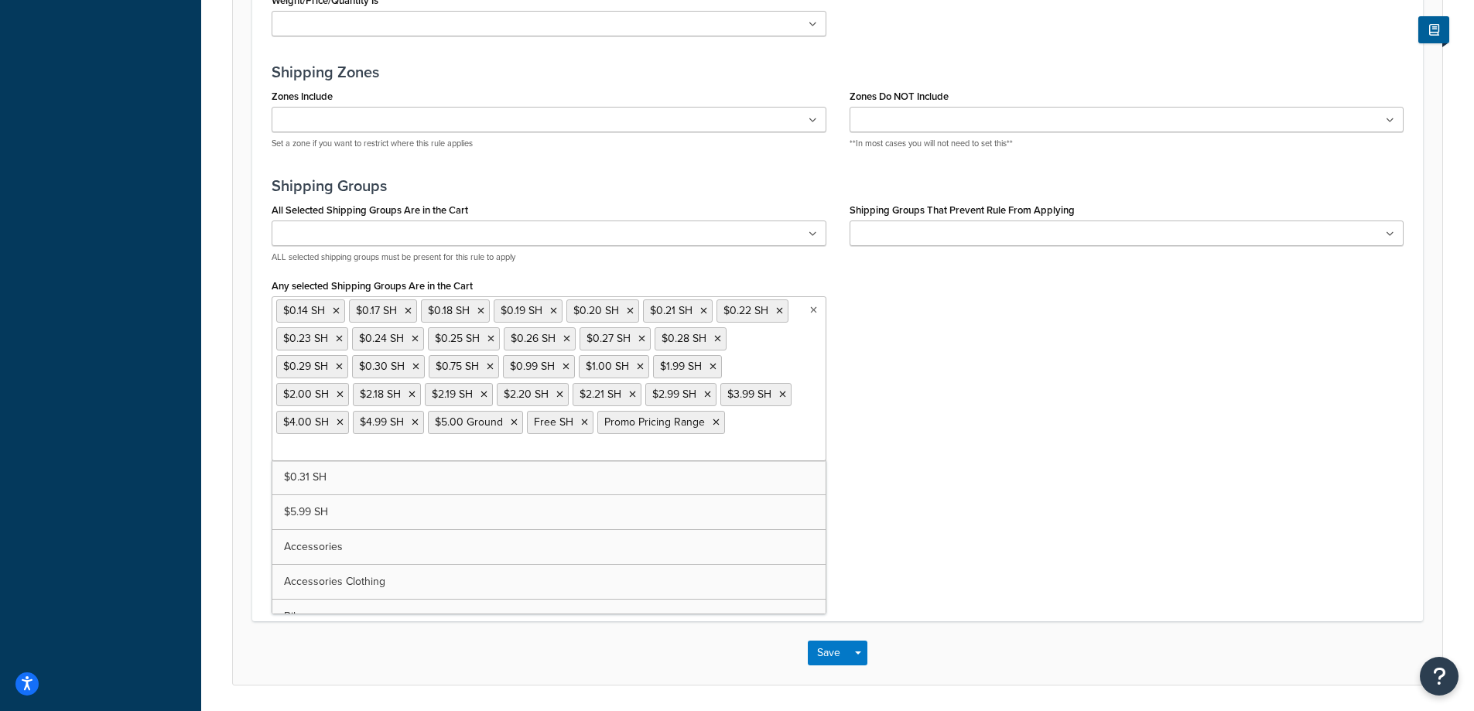
click at [413, 441] on input "Any selected Shipping Groups Are in the Cart" at bounding box center [344, 449] width 137 height 17
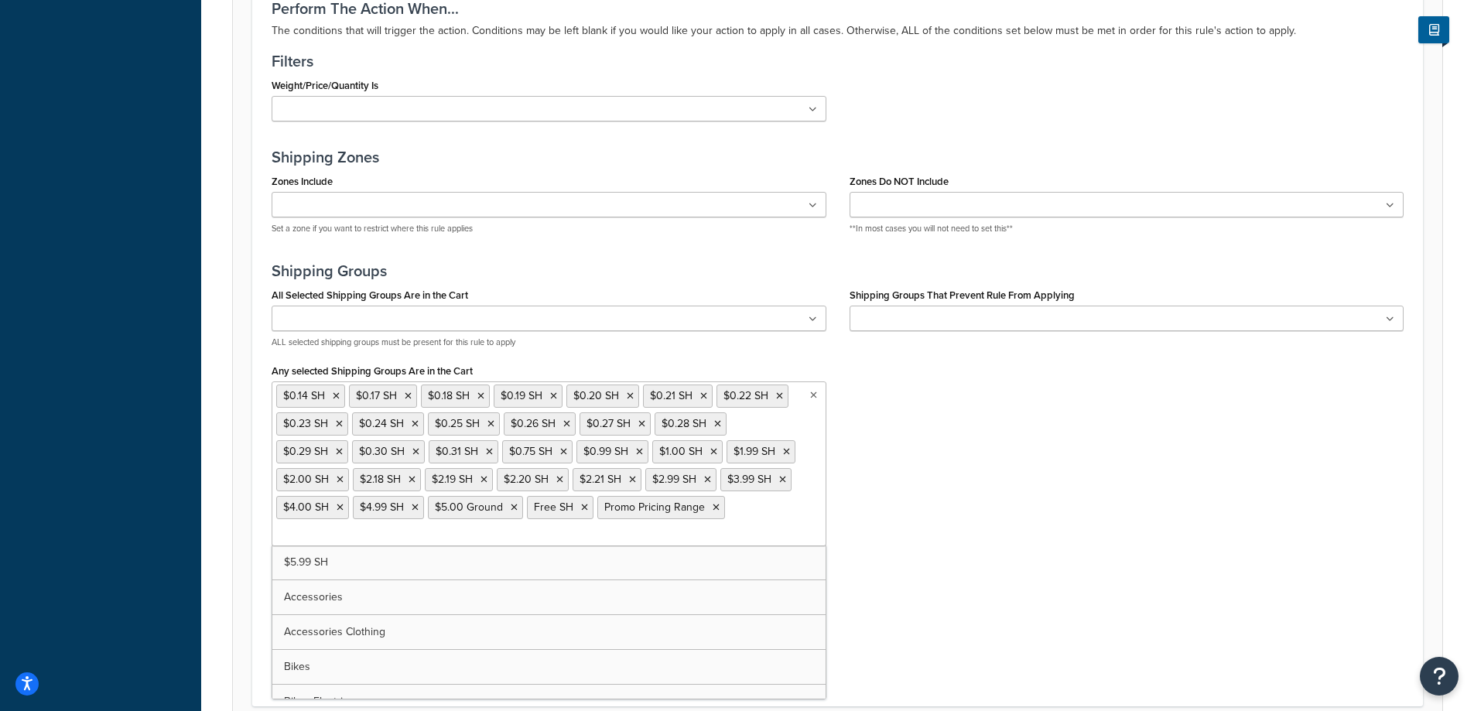
scroll to position [1265, 0]
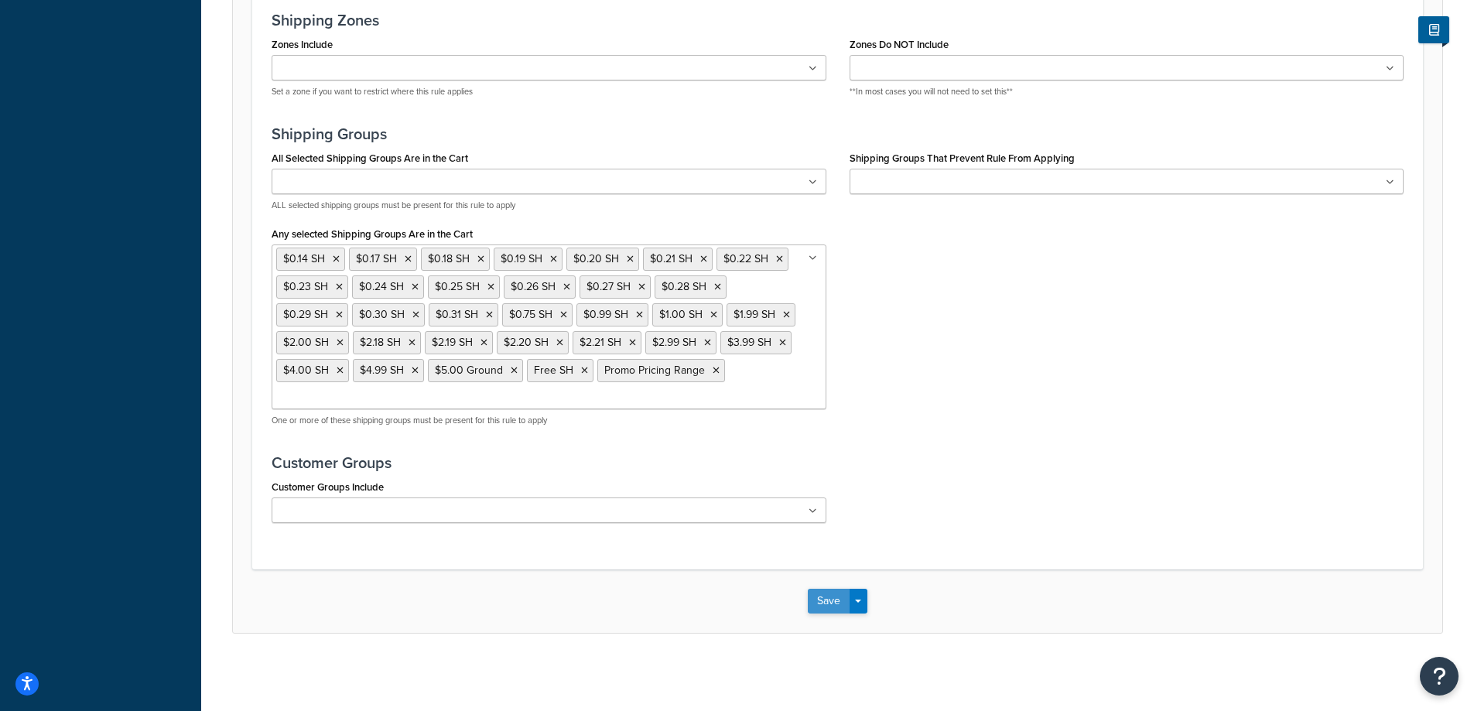
click at [832, 600] on button "Save" at bounding box center [829, 601] width 42 height 25
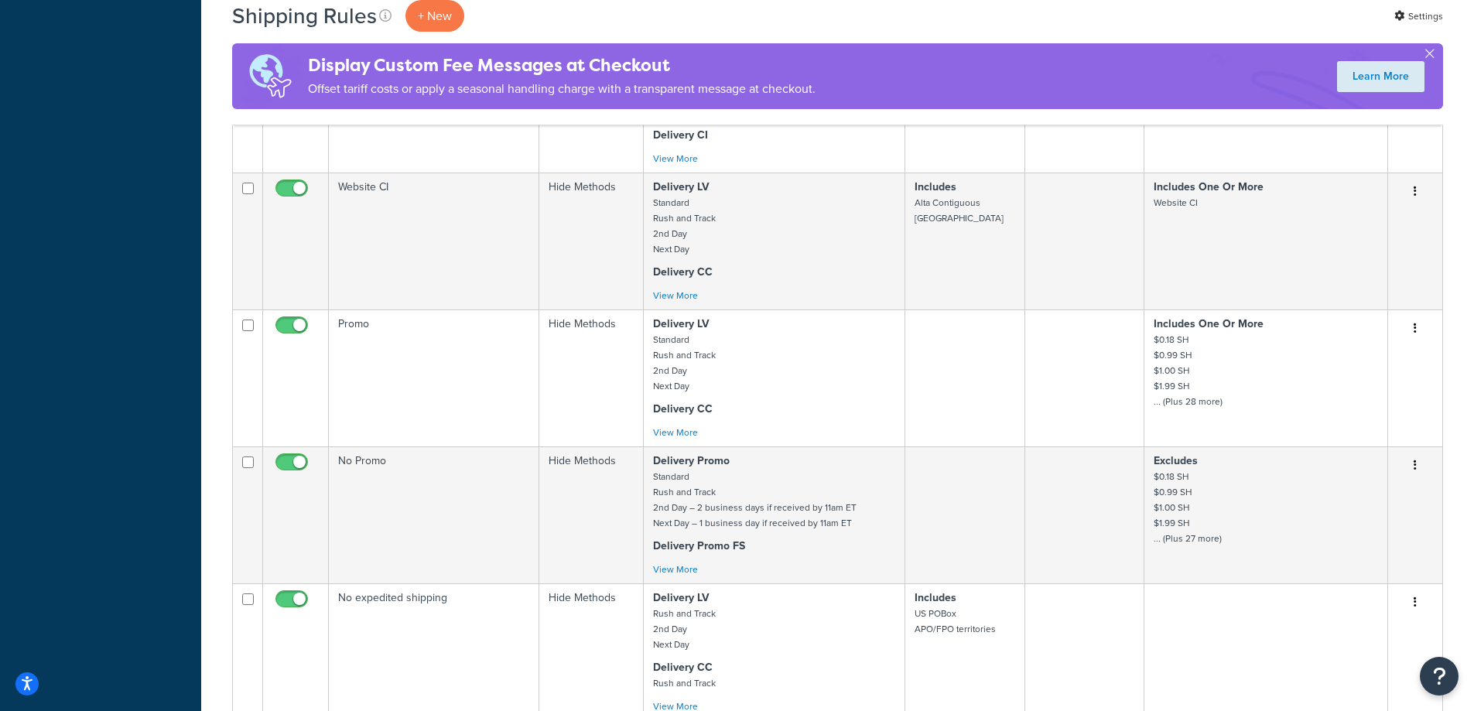
scroll to position [774, 0]
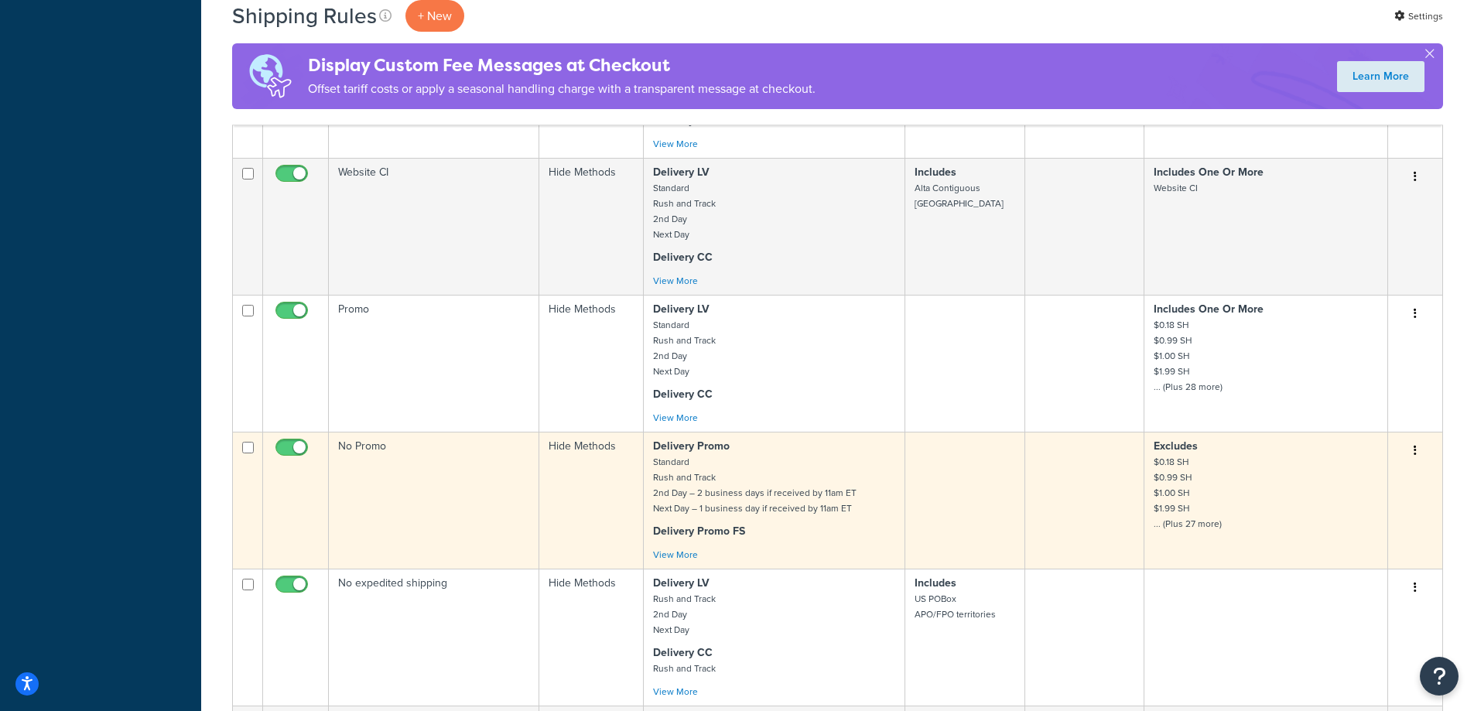
click at [469, 497] on td "No Promo" at bounding box center [434, 500] width 210 height 137
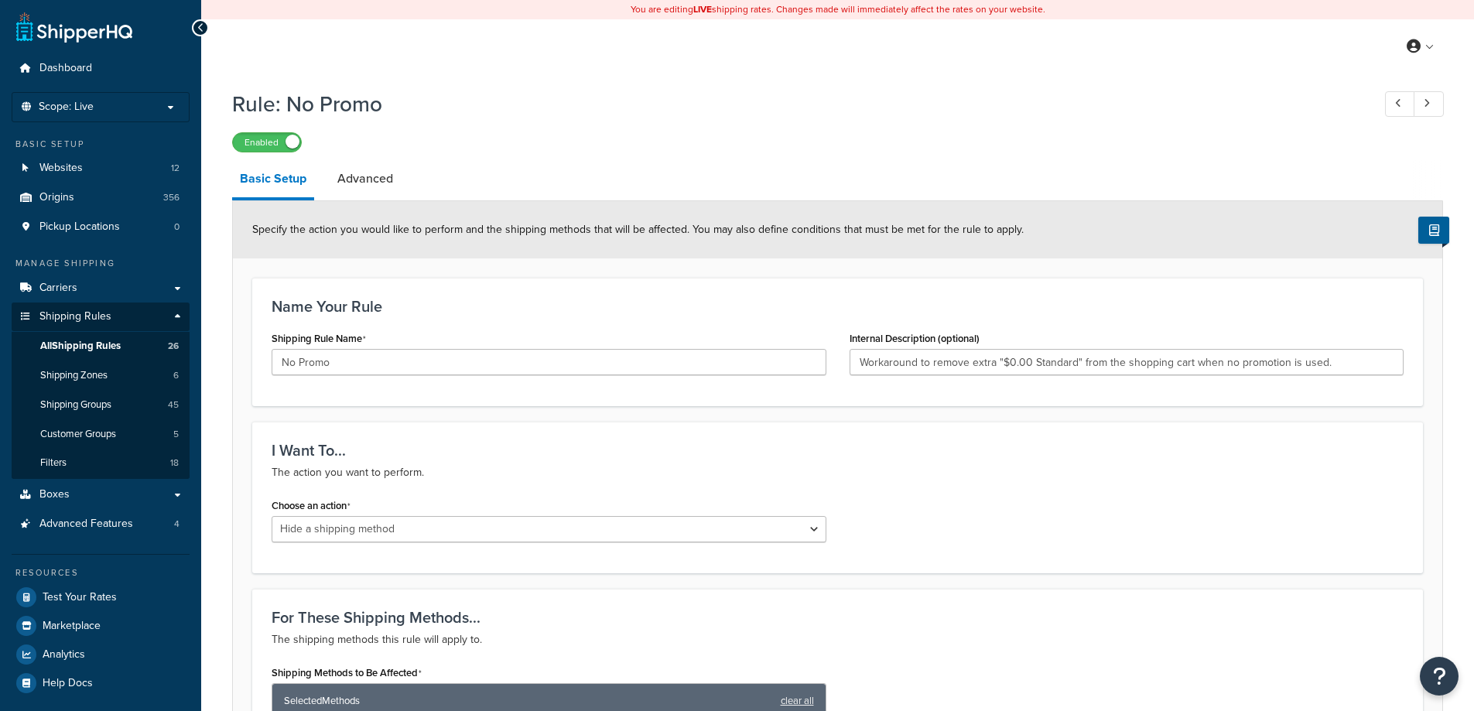
select select "HIDE"
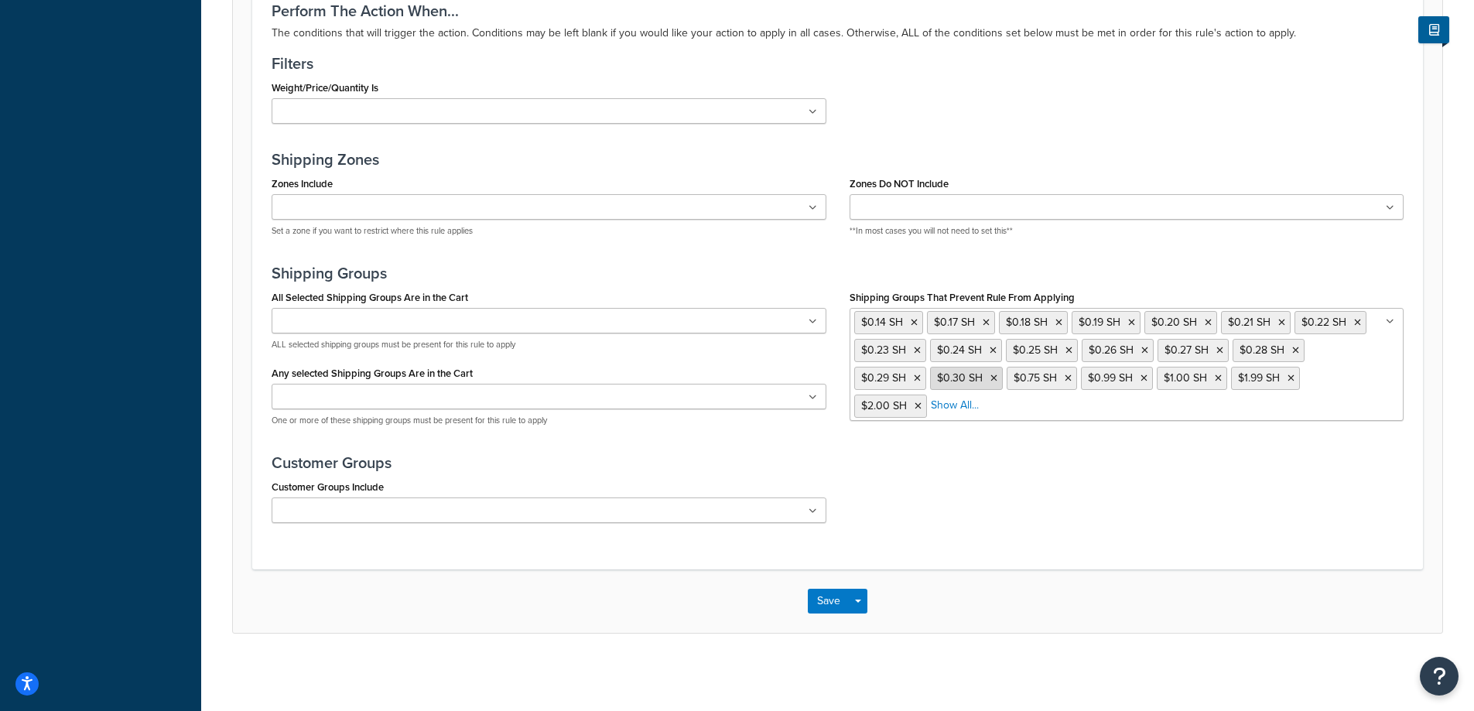
scroll to position [1126, 0]
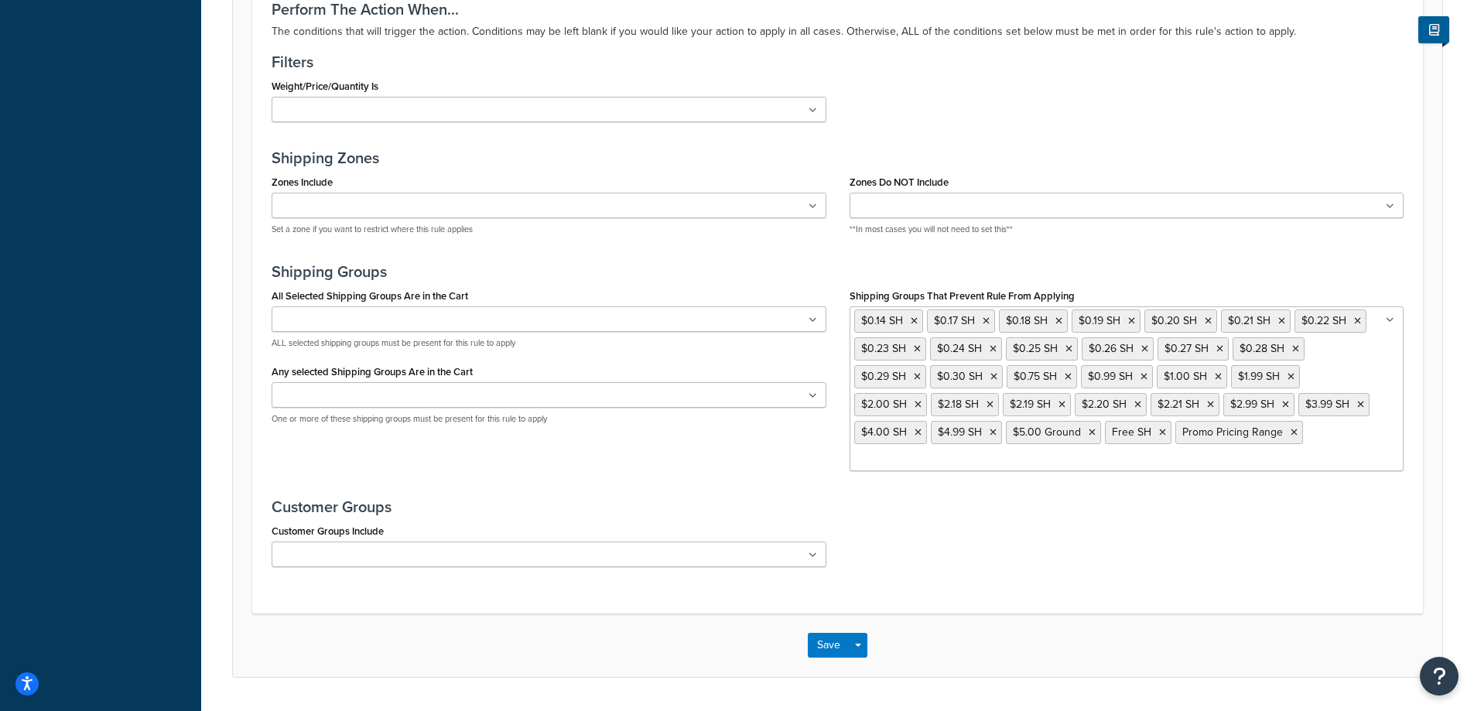
click at [991, 451] on input "Shipping Groups That Prevent Rule From Applying" at bounding box center [922, 459] width 137 height 17
click at [826, 650] on button "Save" at bounding box center [829, 645] width 42 height 25
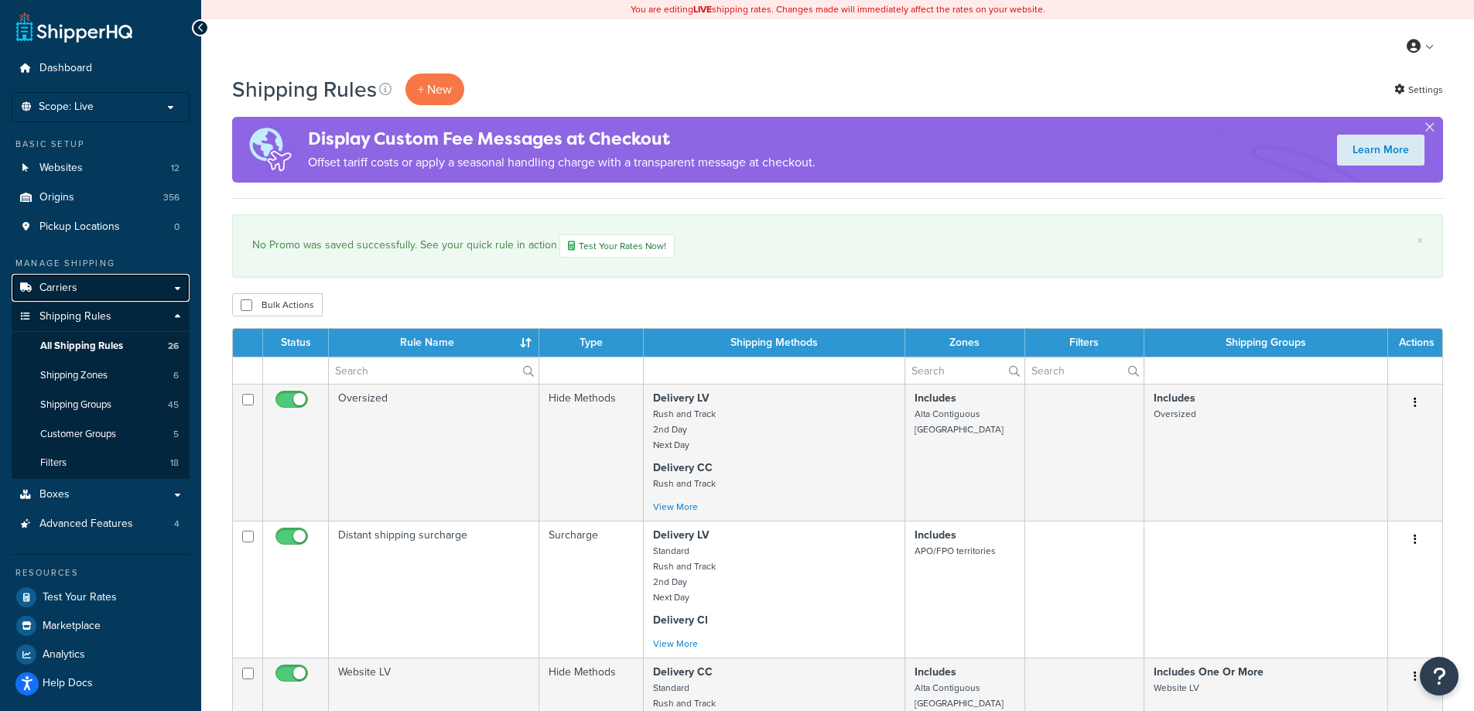
click at [178, 289] on link "Carriers" at bounding box center [101, 288] width 178 height 29
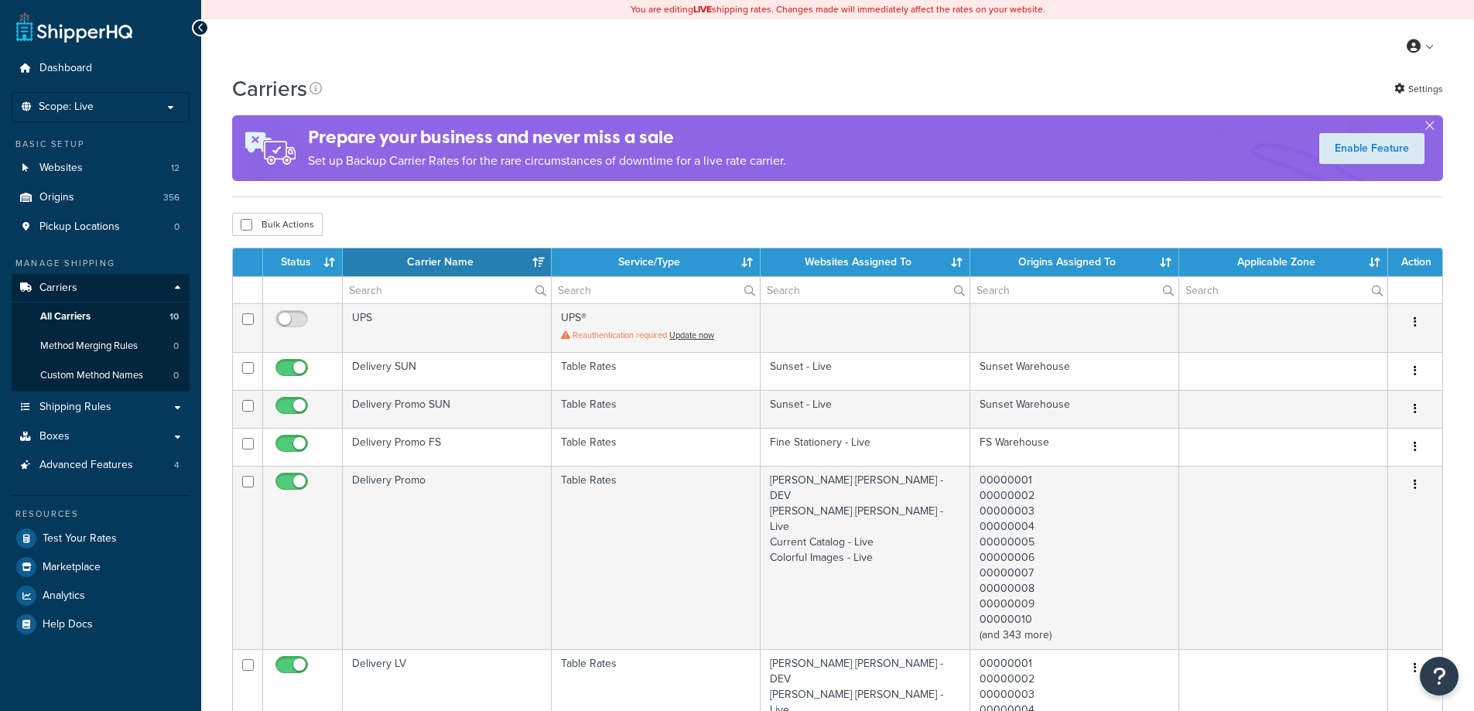
select select "15"
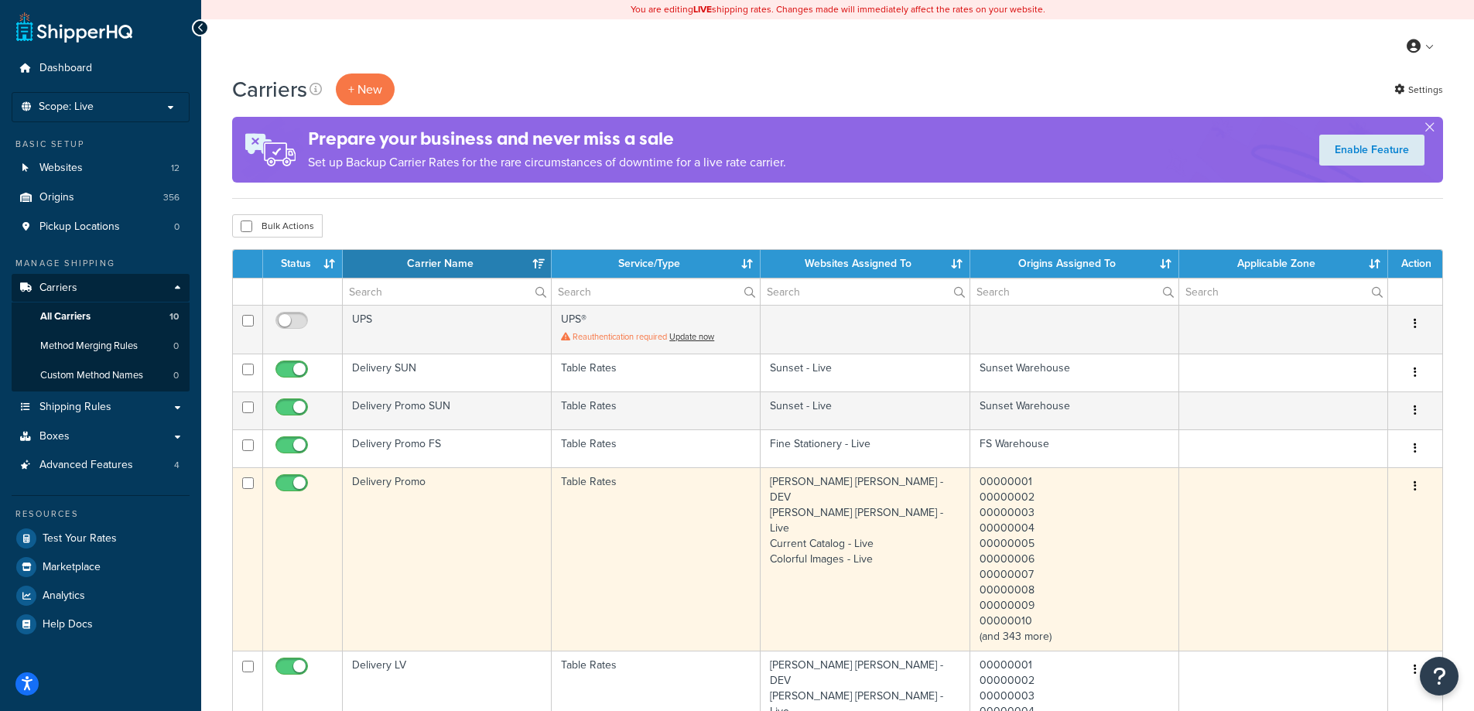
click at [514, 521] on td "Delivery Promo" at bounding box center [447, 558] width 209 height 183
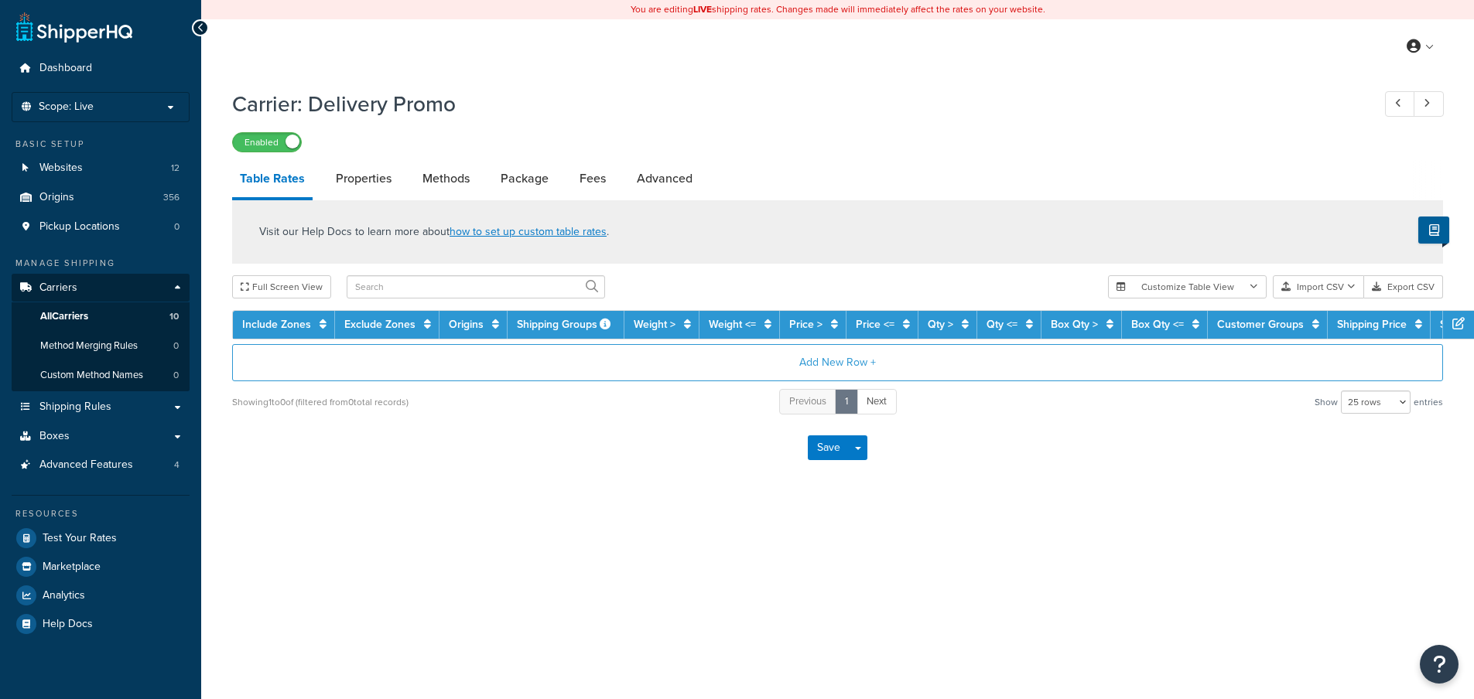
select select "25"
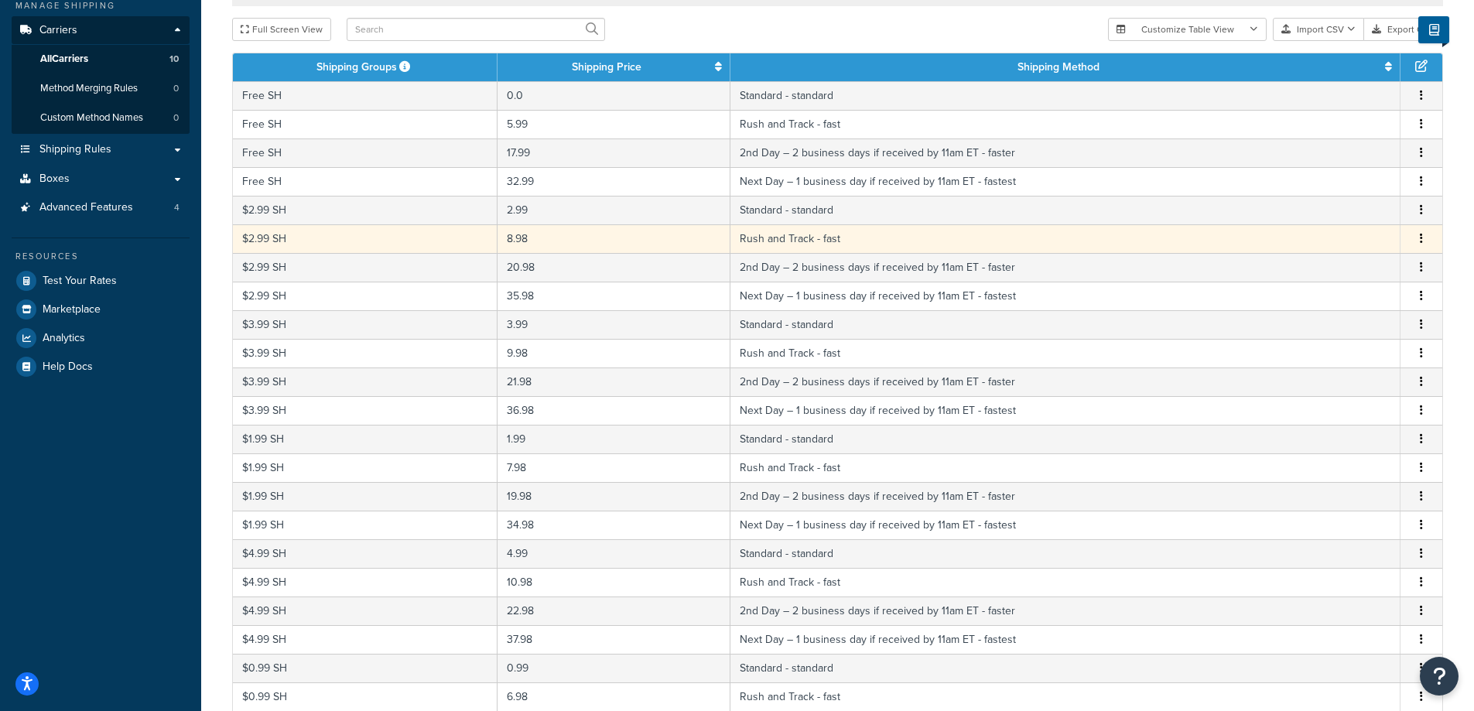
scroll to position [516, 0]
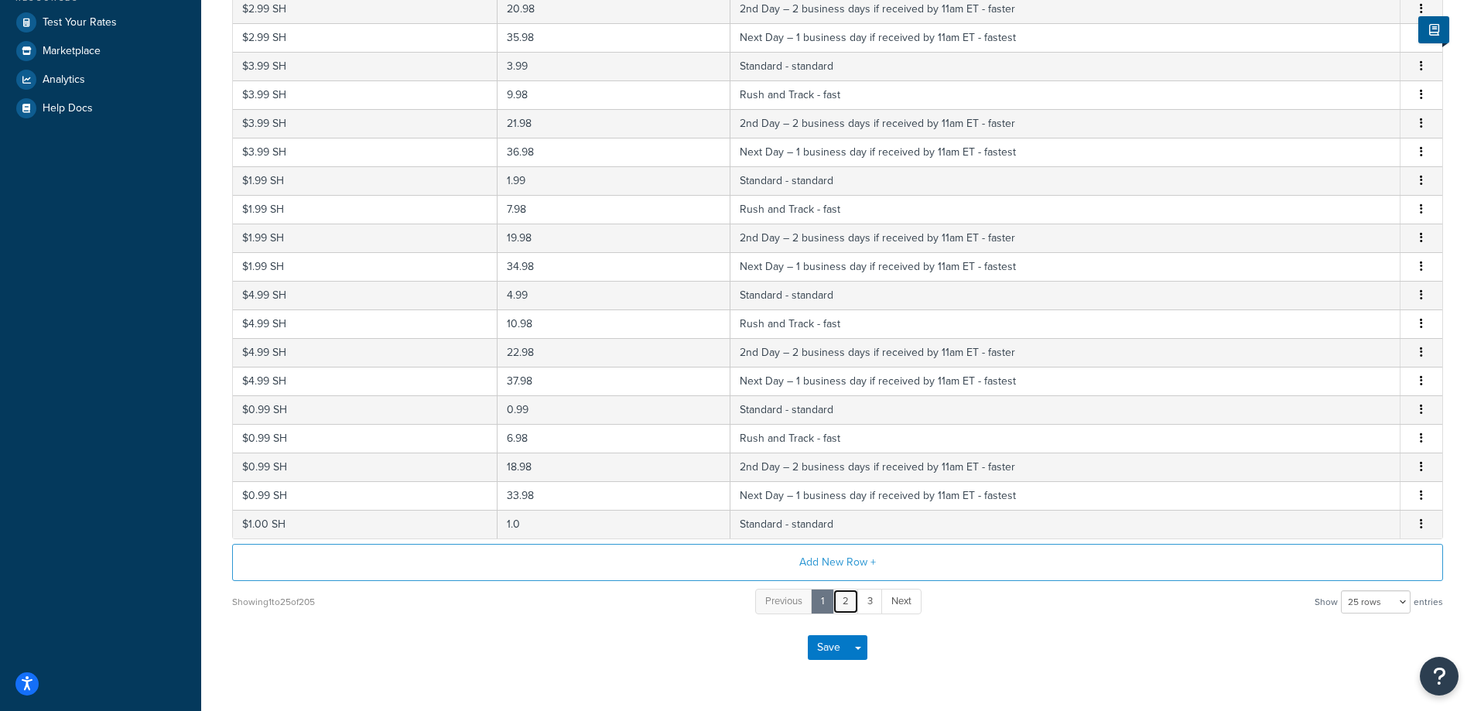
click at [846, 605] on link "2" at bounding box center [845, 602] width 26 height 26
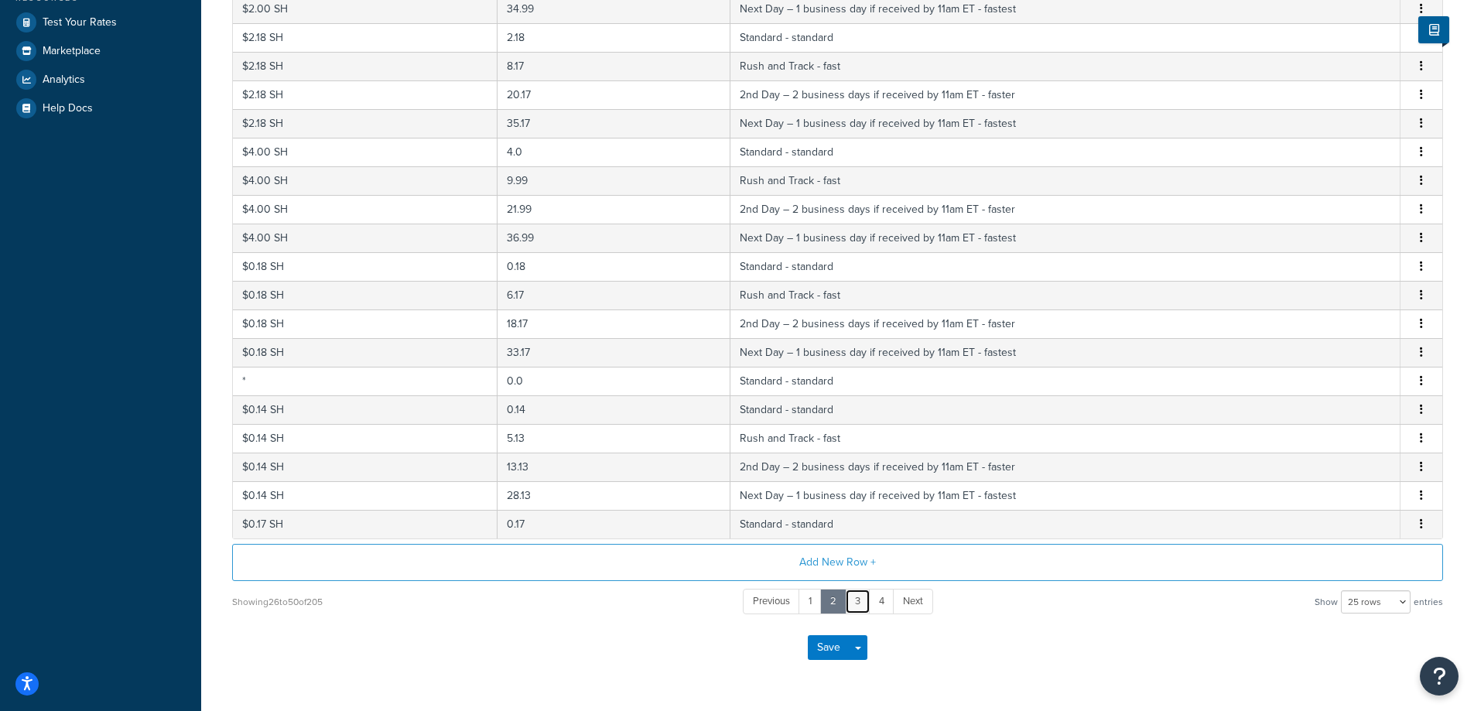
click at [856, 603] on link "3" at bounding box center [858, 602] width 26 height 26
click at [869, 603] on link "4" at bounding box center [869, 602] width 26 height 26
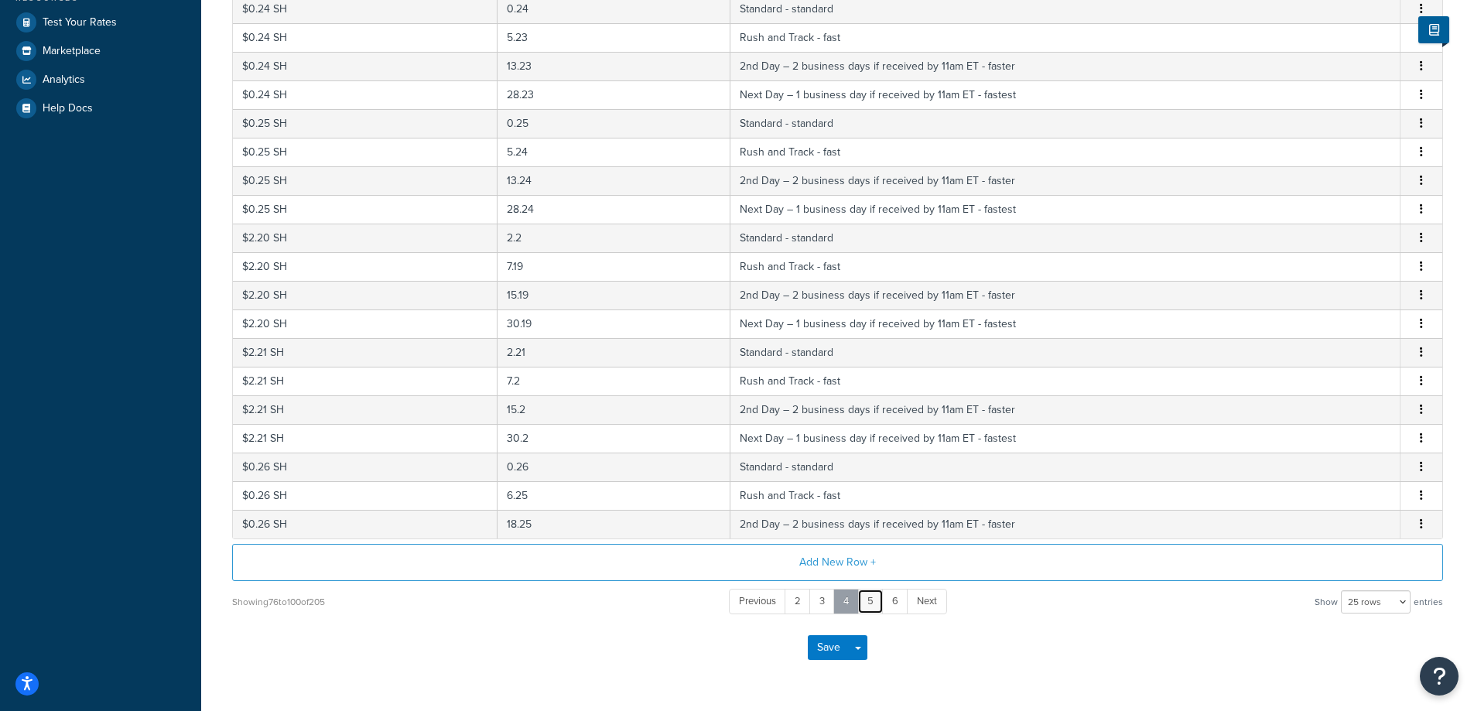
click at [869, 603] on link "5" at bounding box center [870, 602] width 26 height 26
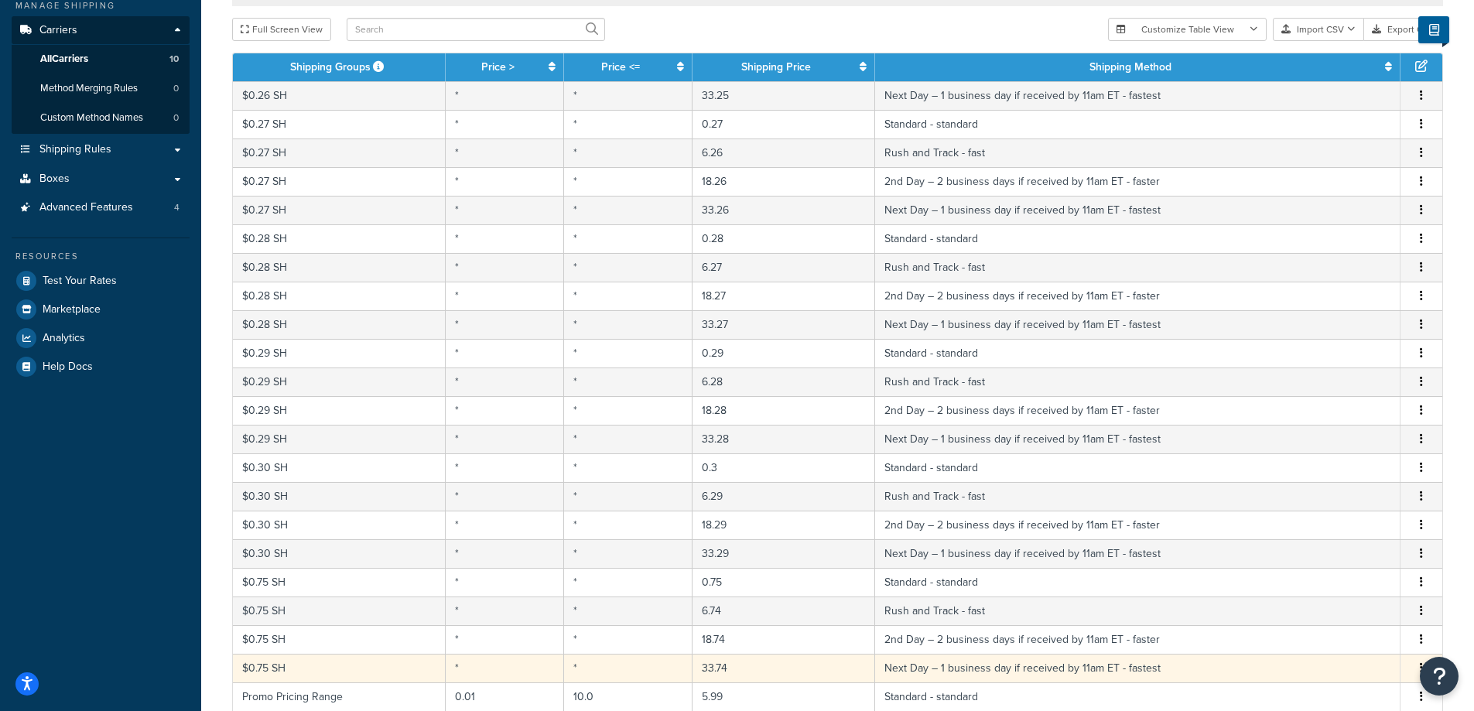
scroll to position [563, 0]
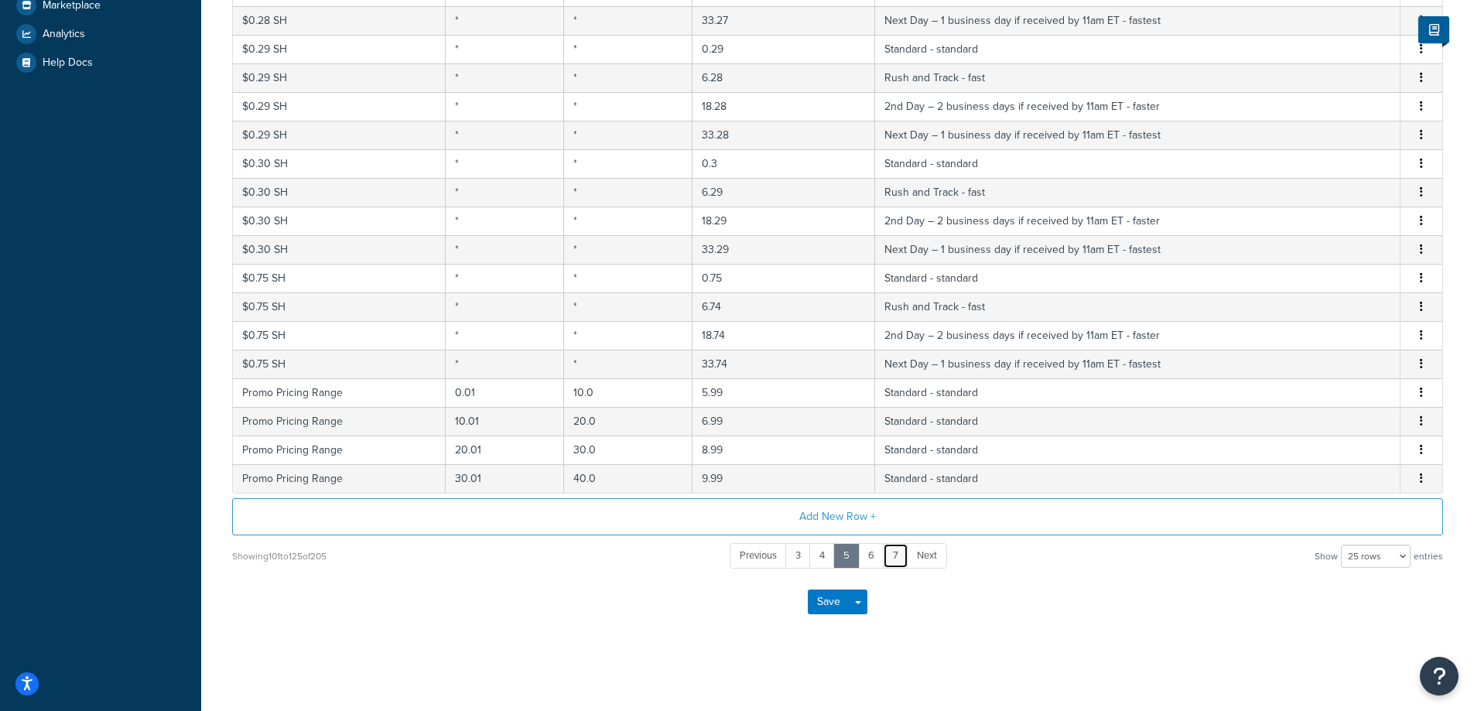
click at [898, 559] on link "7" at bounding box center [896, 556] width 26 height 26
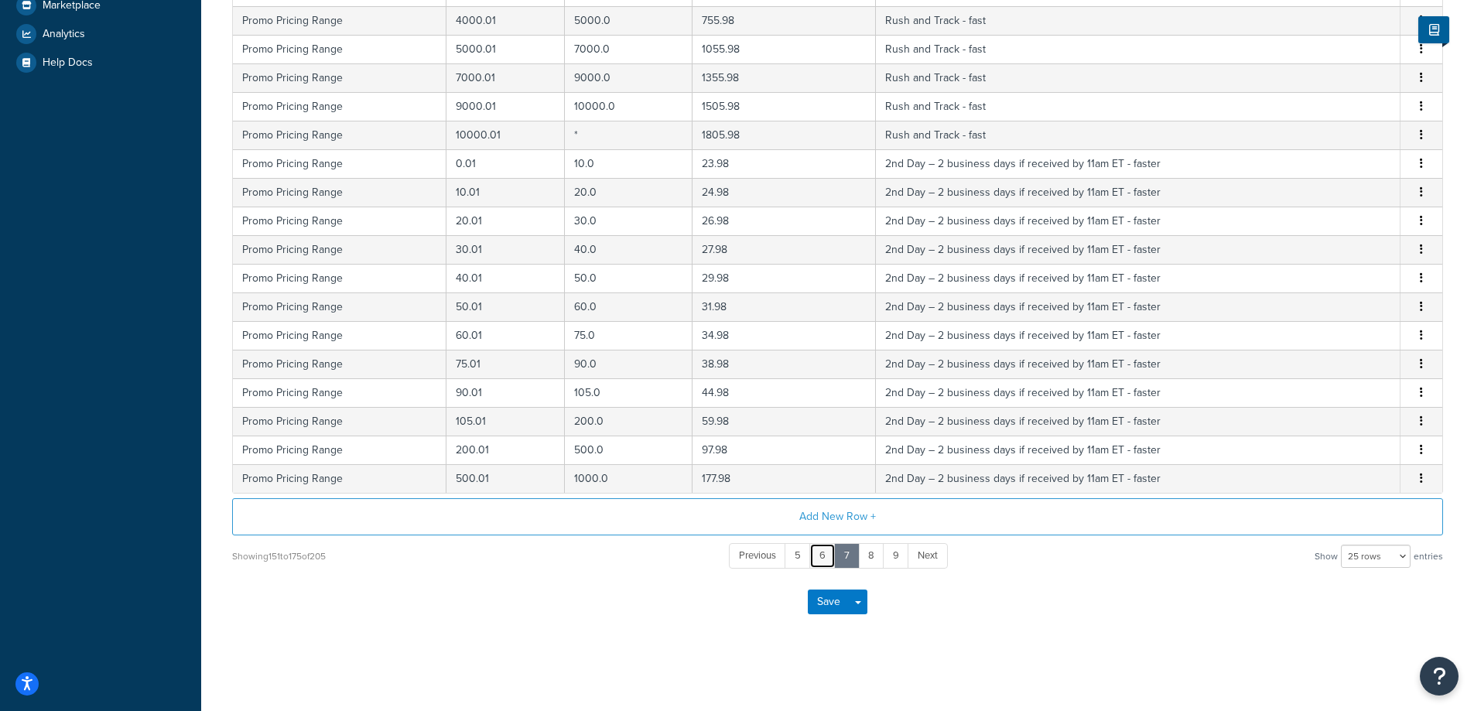
click at [822, 557] on link "6" at bounding box center [822, 556] width 26 height 26
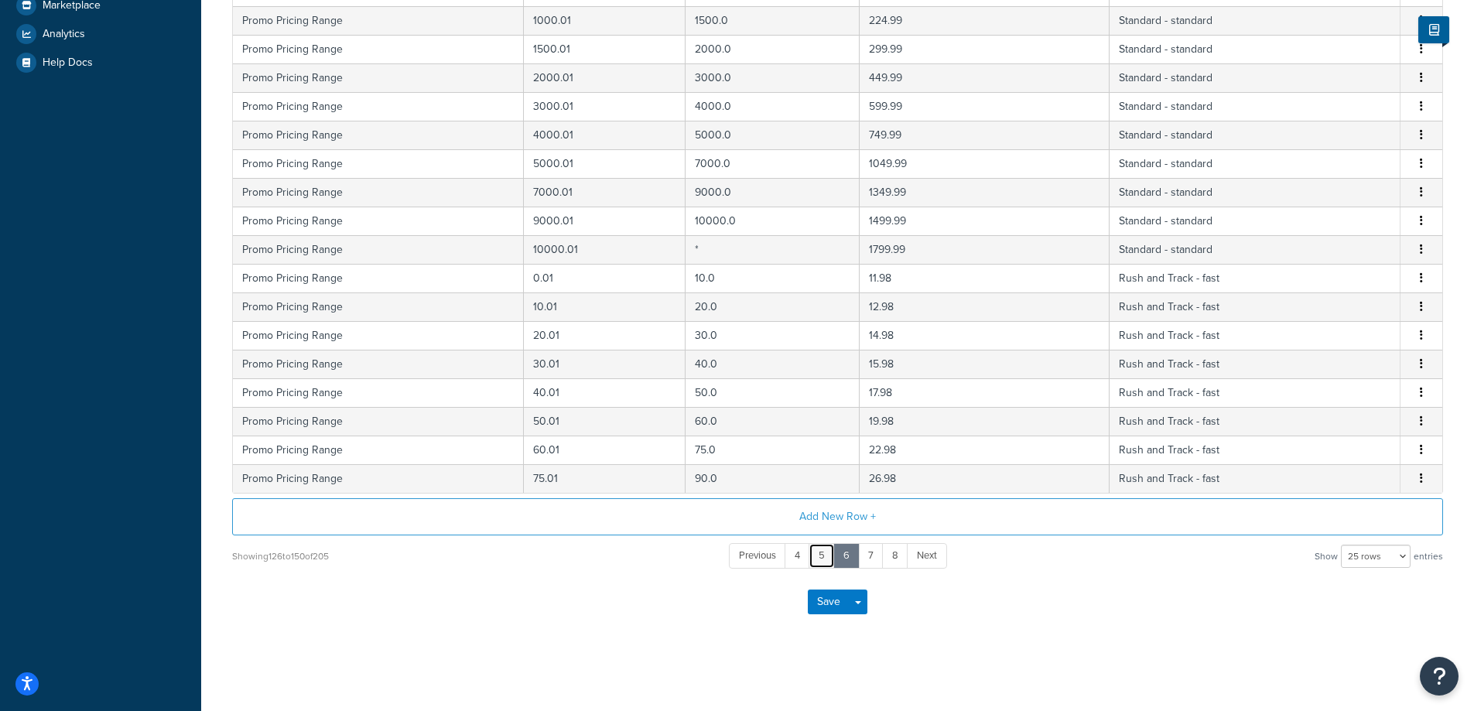
click at [824, 557] on link "5" at bounding box center [821, 556] width 26 height 26
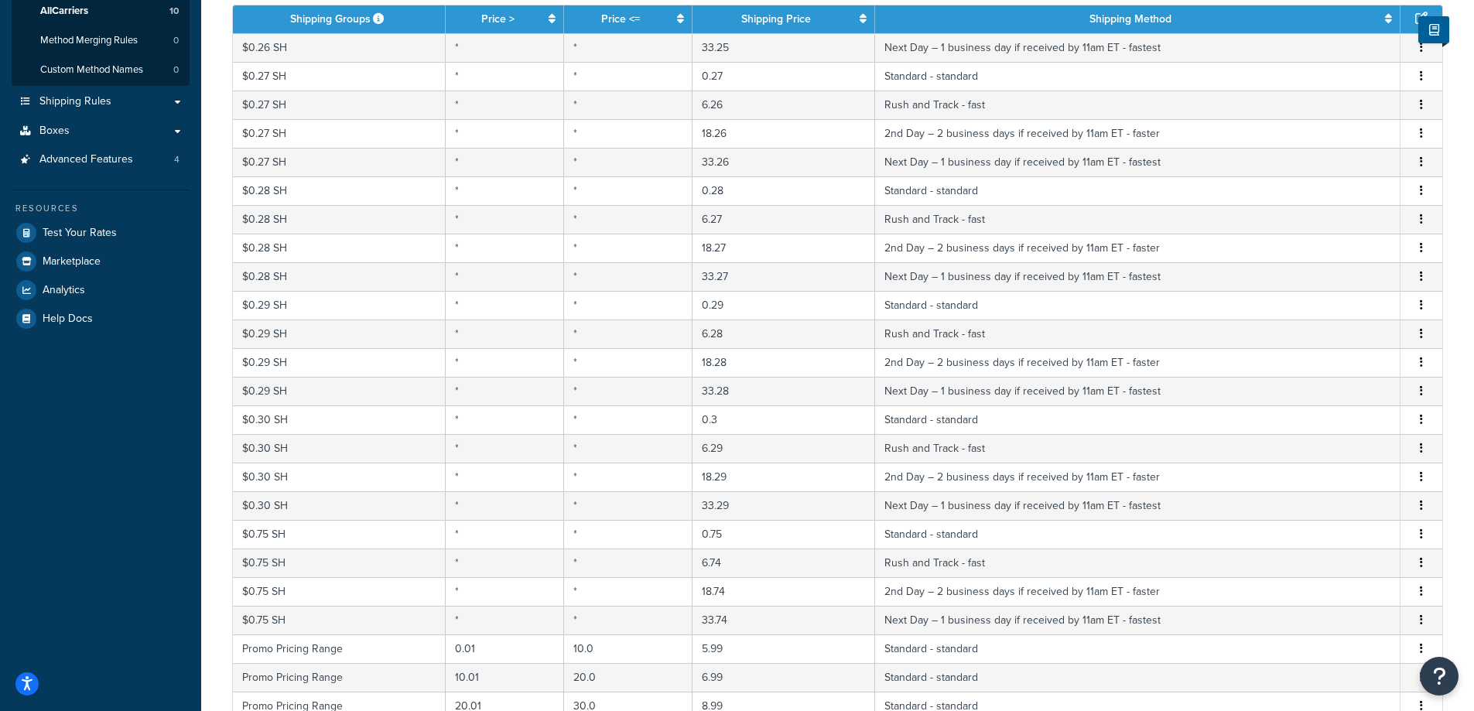
scroll to position [0, 0]
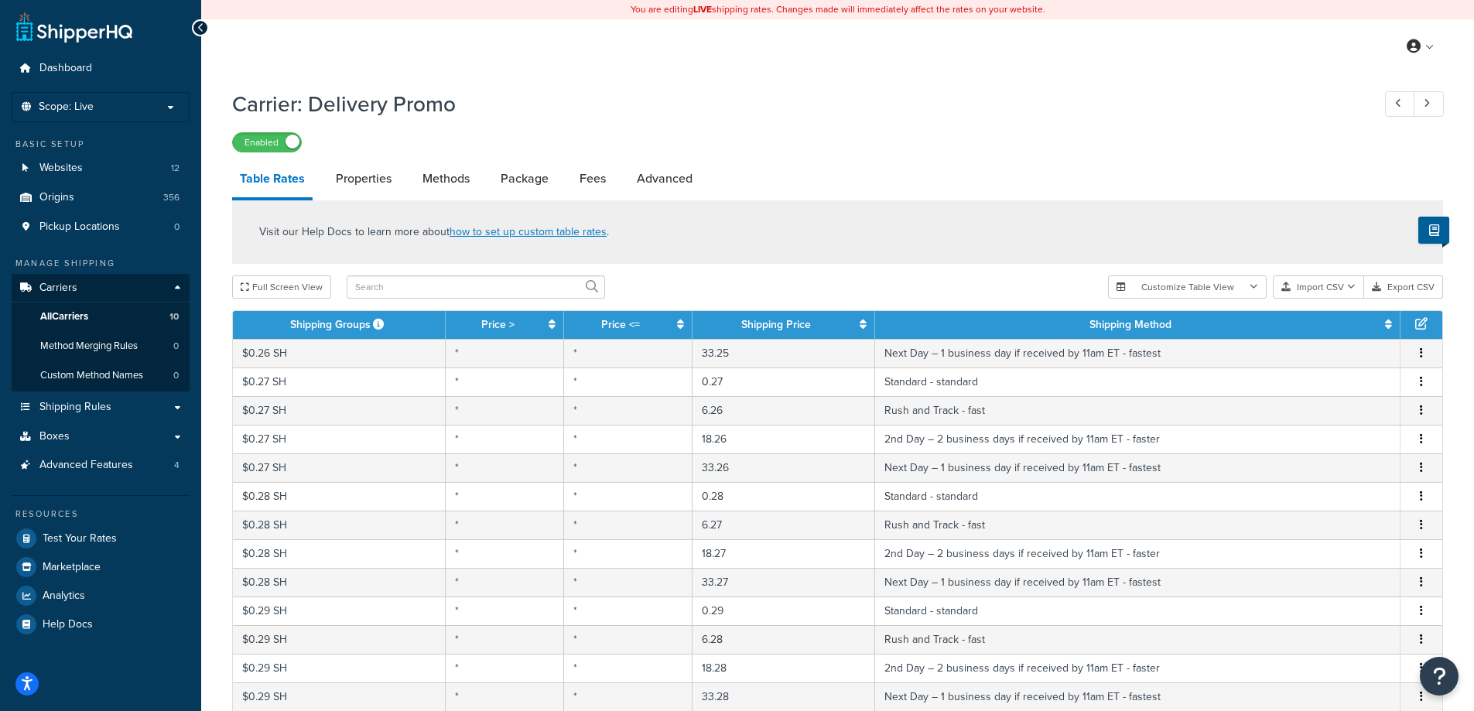
click at [1112, 138] on div "Enabled" at bounding box center [837, 142] width 1211 height 22
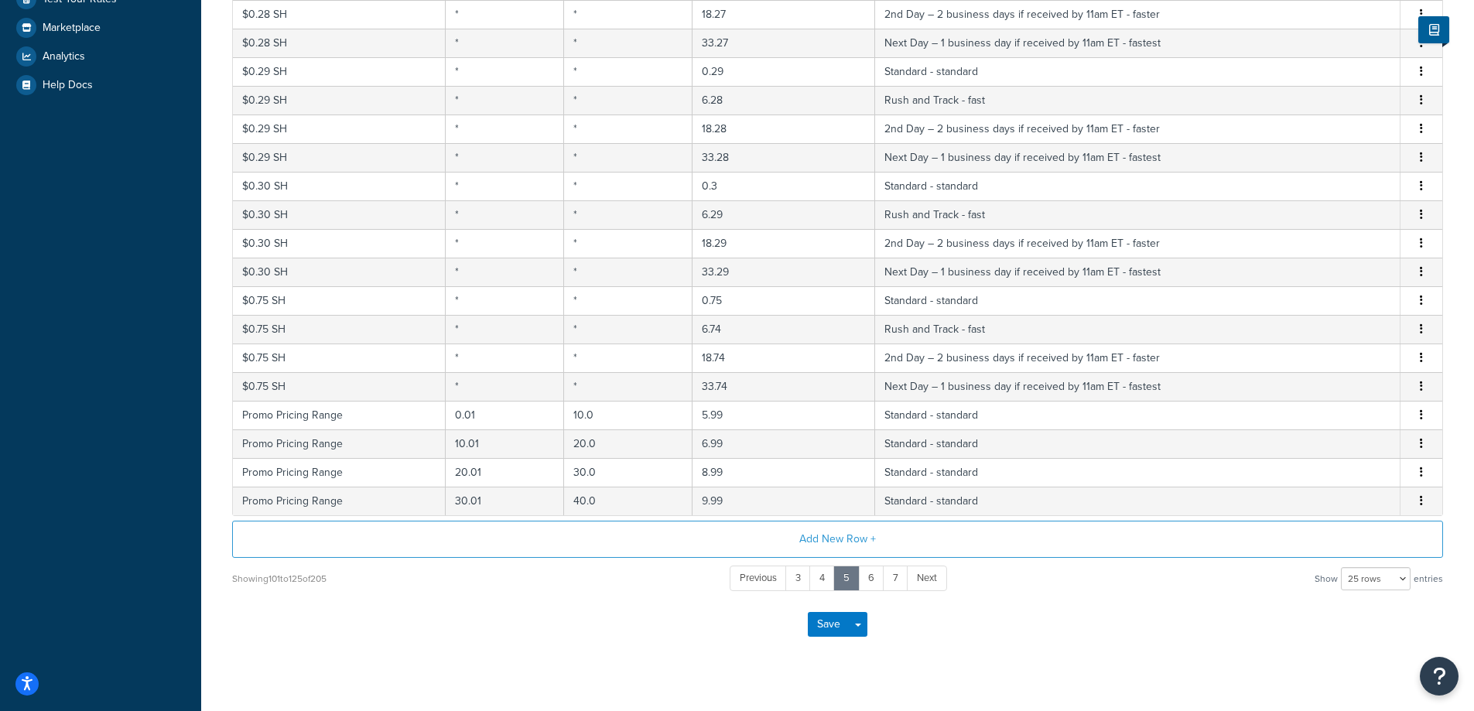
scroll to position [563, 0]
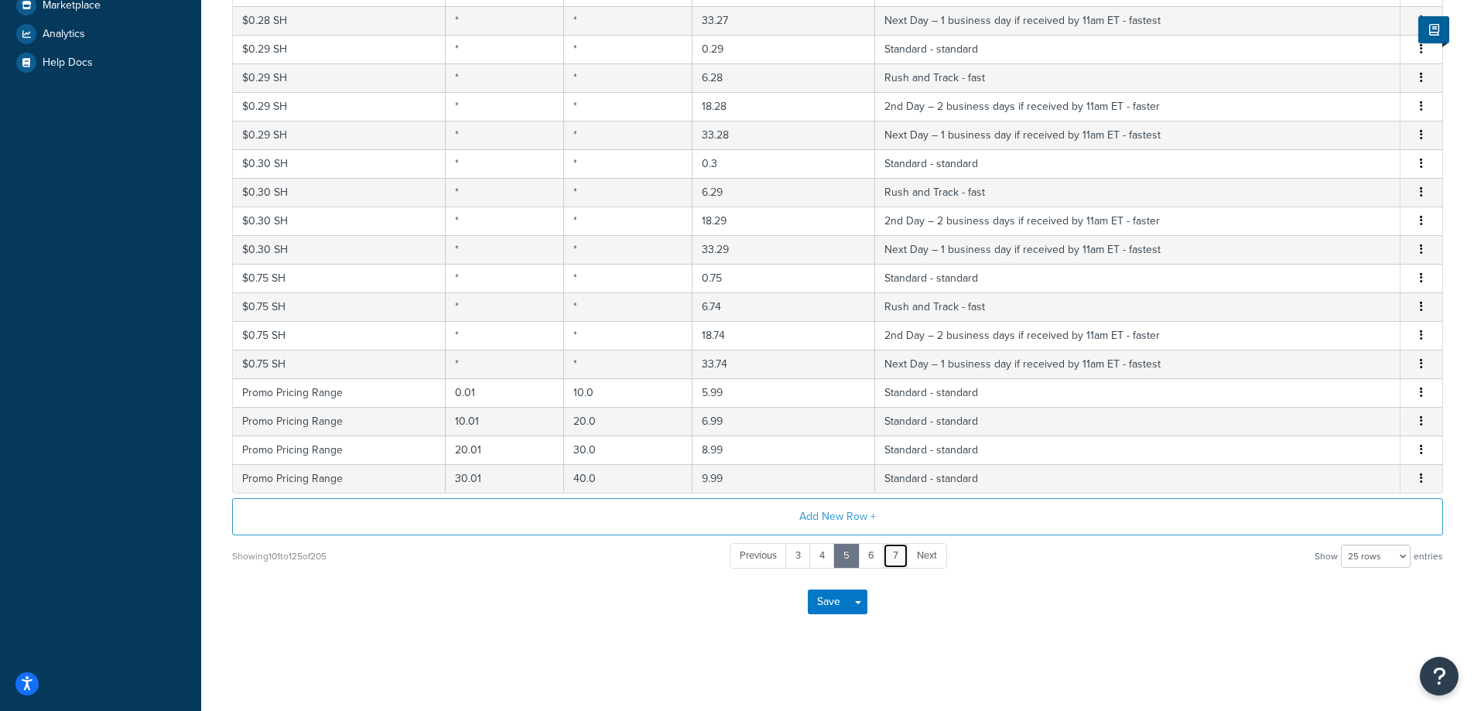
click at [899, 565] on link "7" at bounding box center [896, 556] width 26 height 26
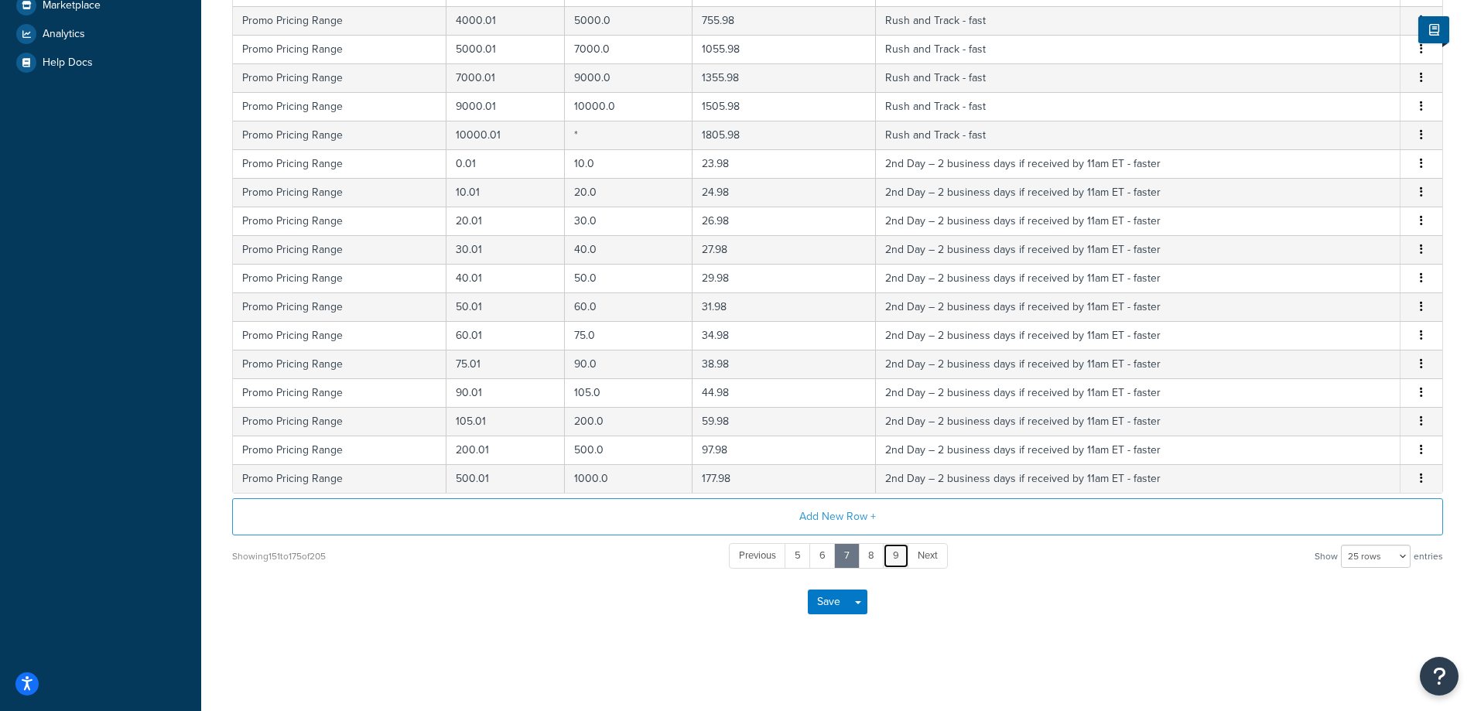
click at [894, 558] on link "9" at bounding box center [896, 556] width 26 height 26
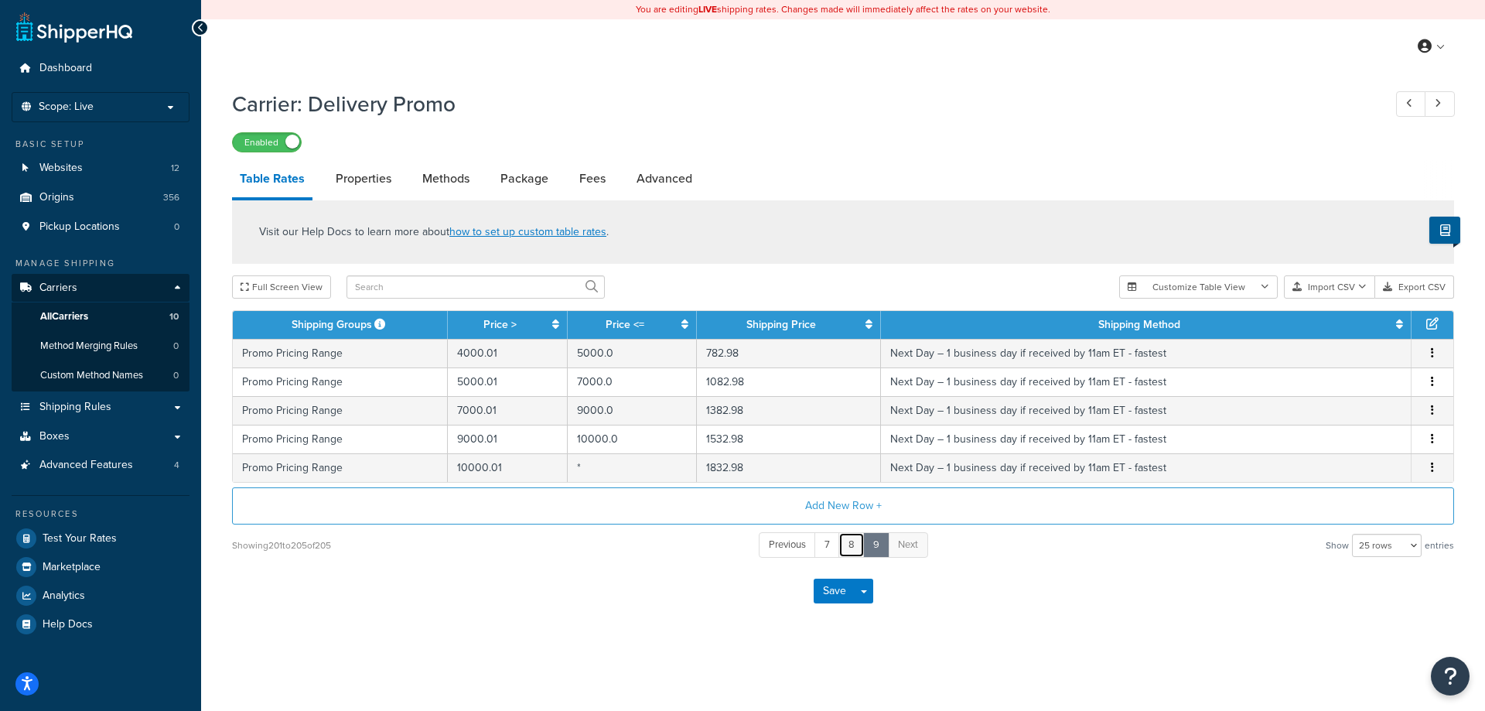
click at [851, 546] on link "8" at bounding box center [852, 545] width 26 height 26
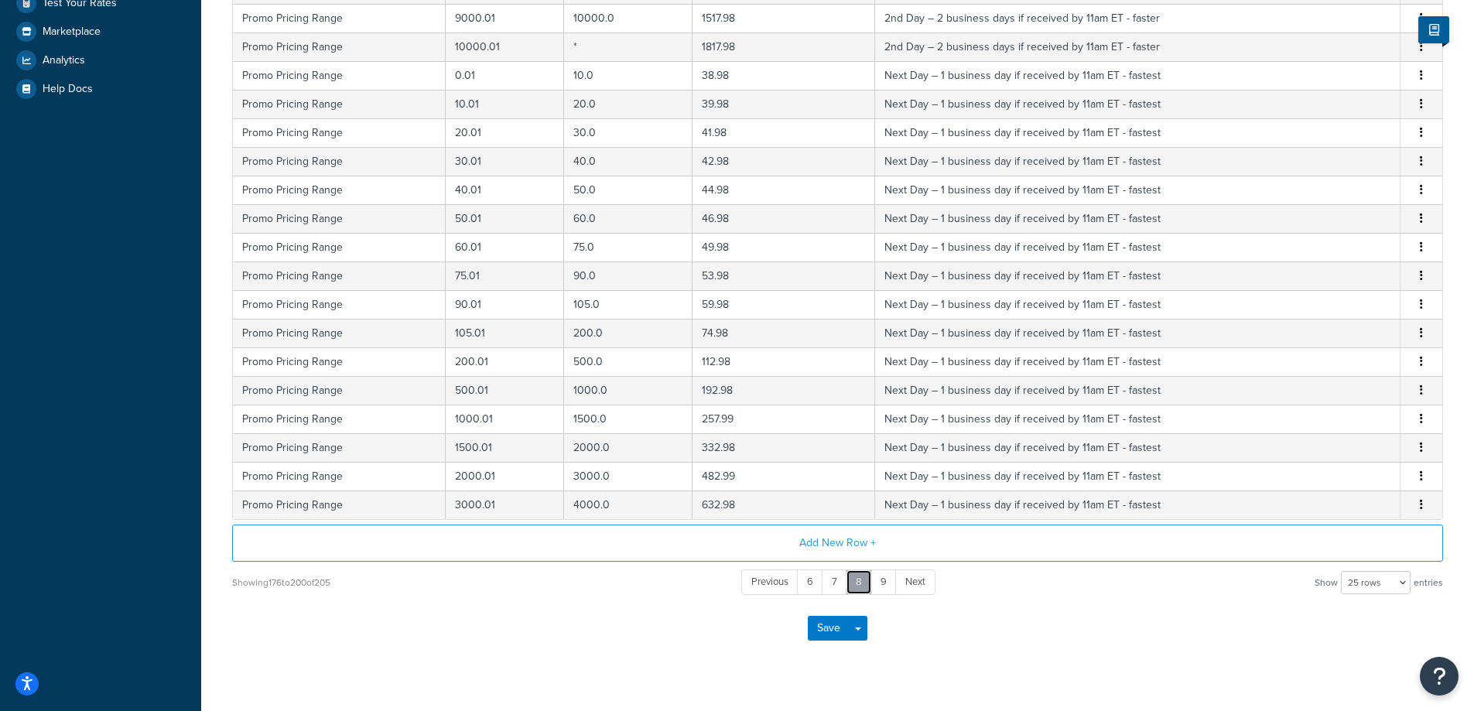
scroll to position [563, 0]
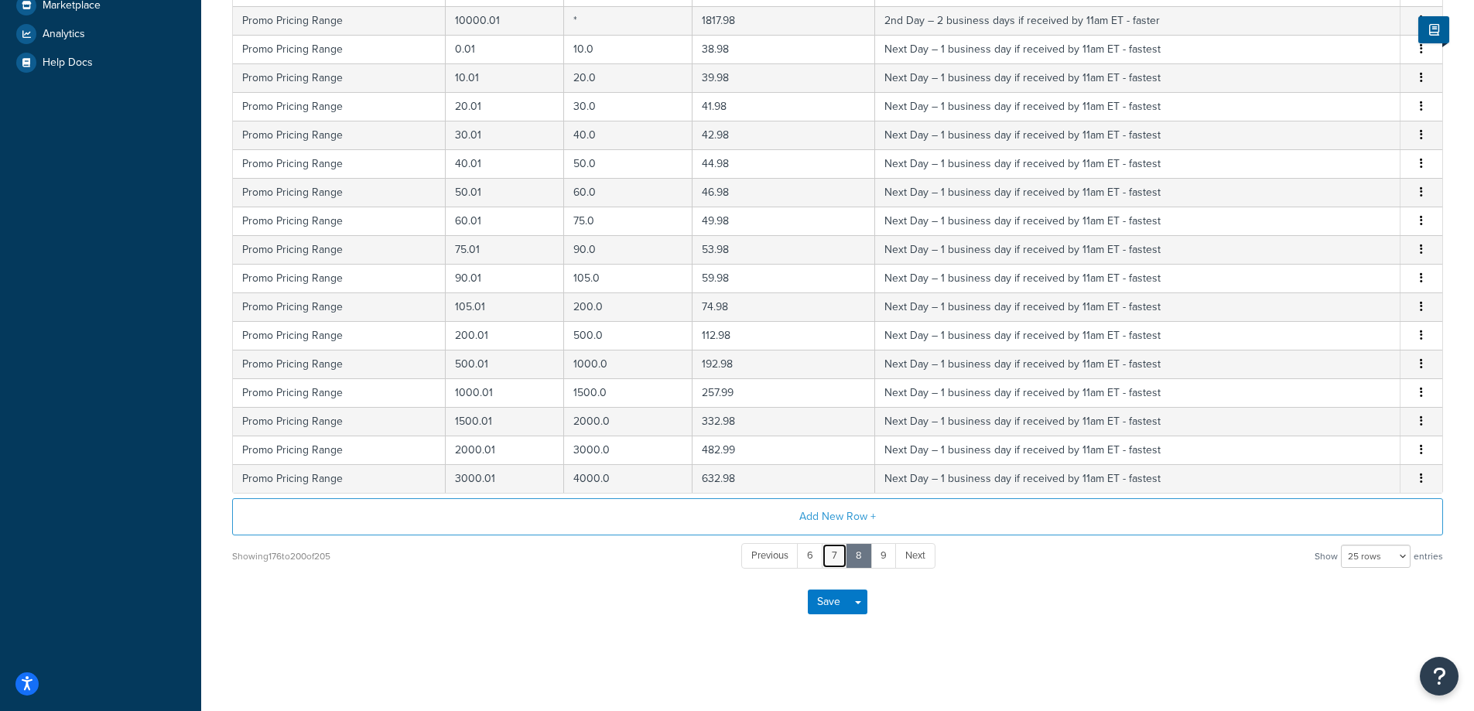
click at [833, 560] on link "7" at bounding box center [835, 556] width 26 height 26
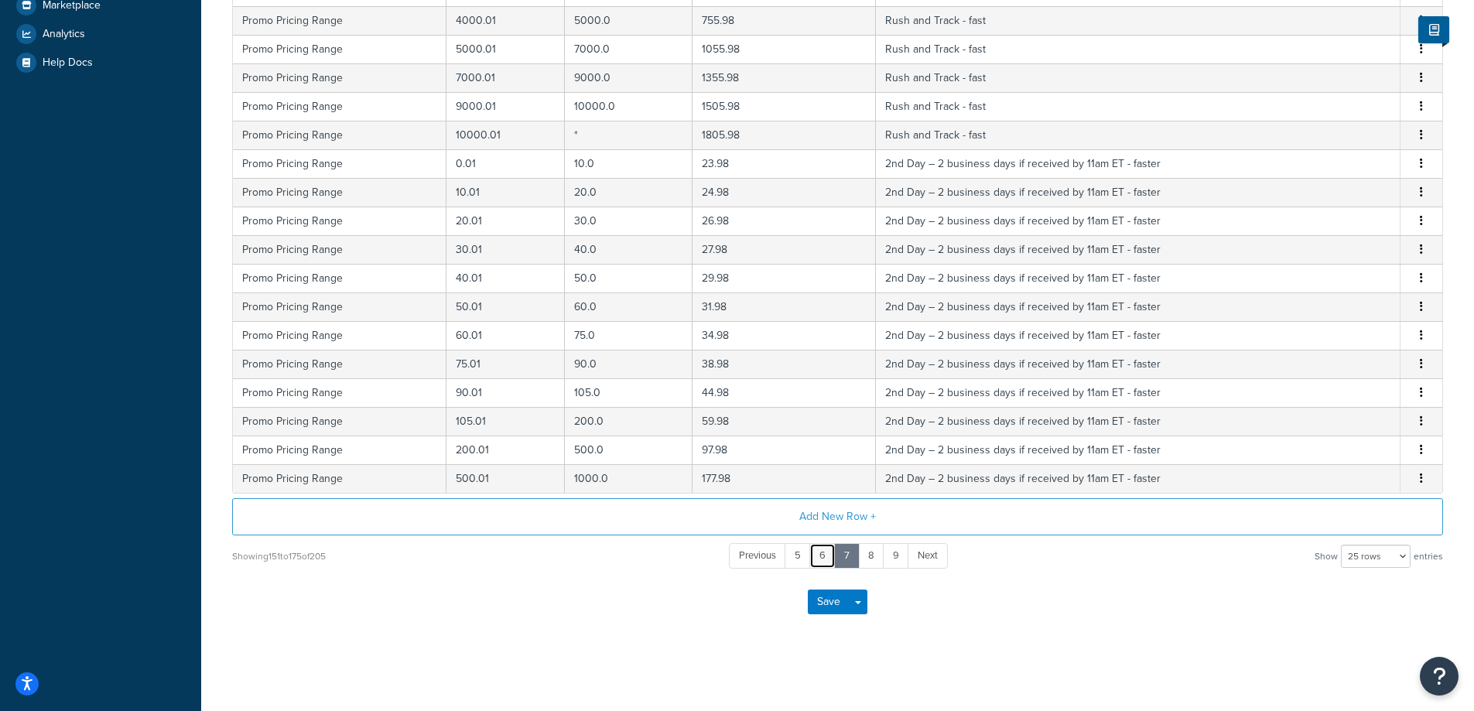
click at [824, 557] on link "6" at bounding box center [822, 556] width 26 height 26
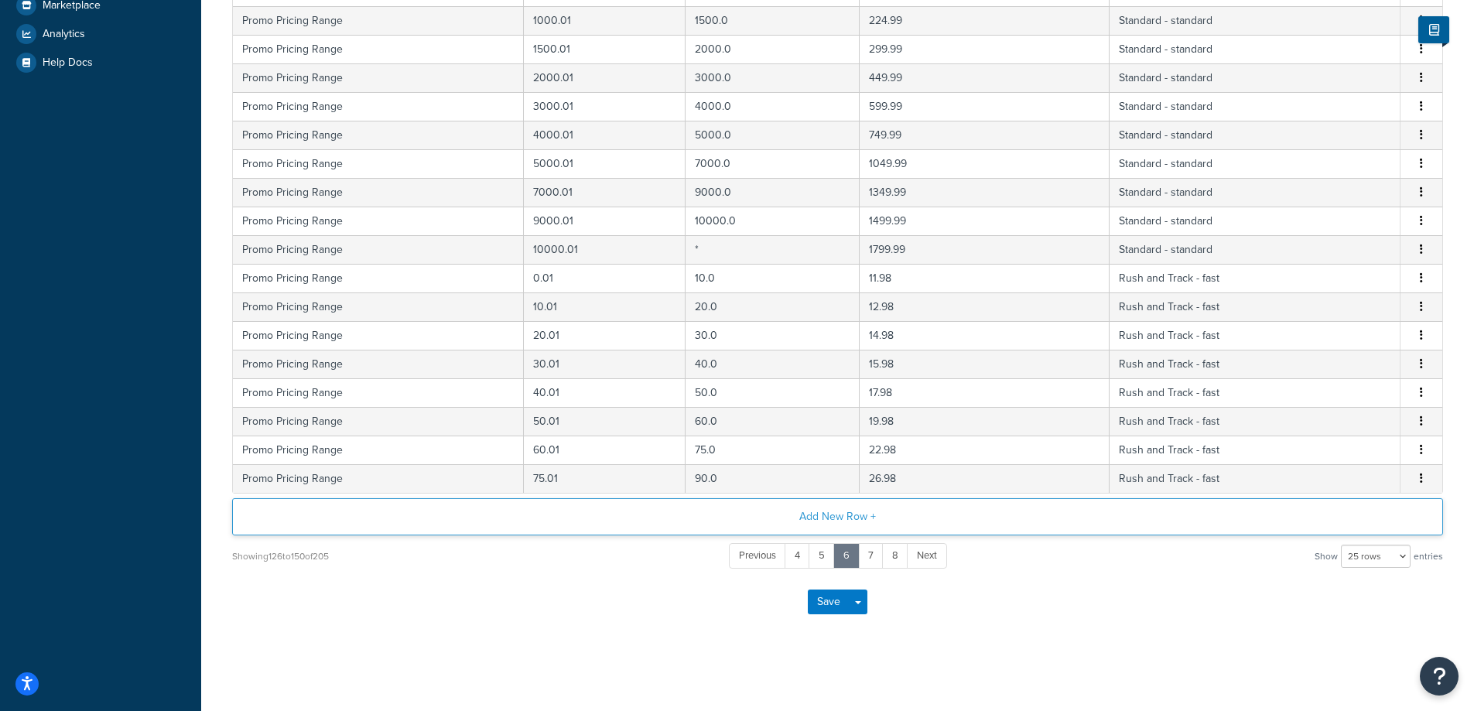
click at [839, 516] on button "Add New Row +" at bounding box center [837, 516] width 1211 height 37
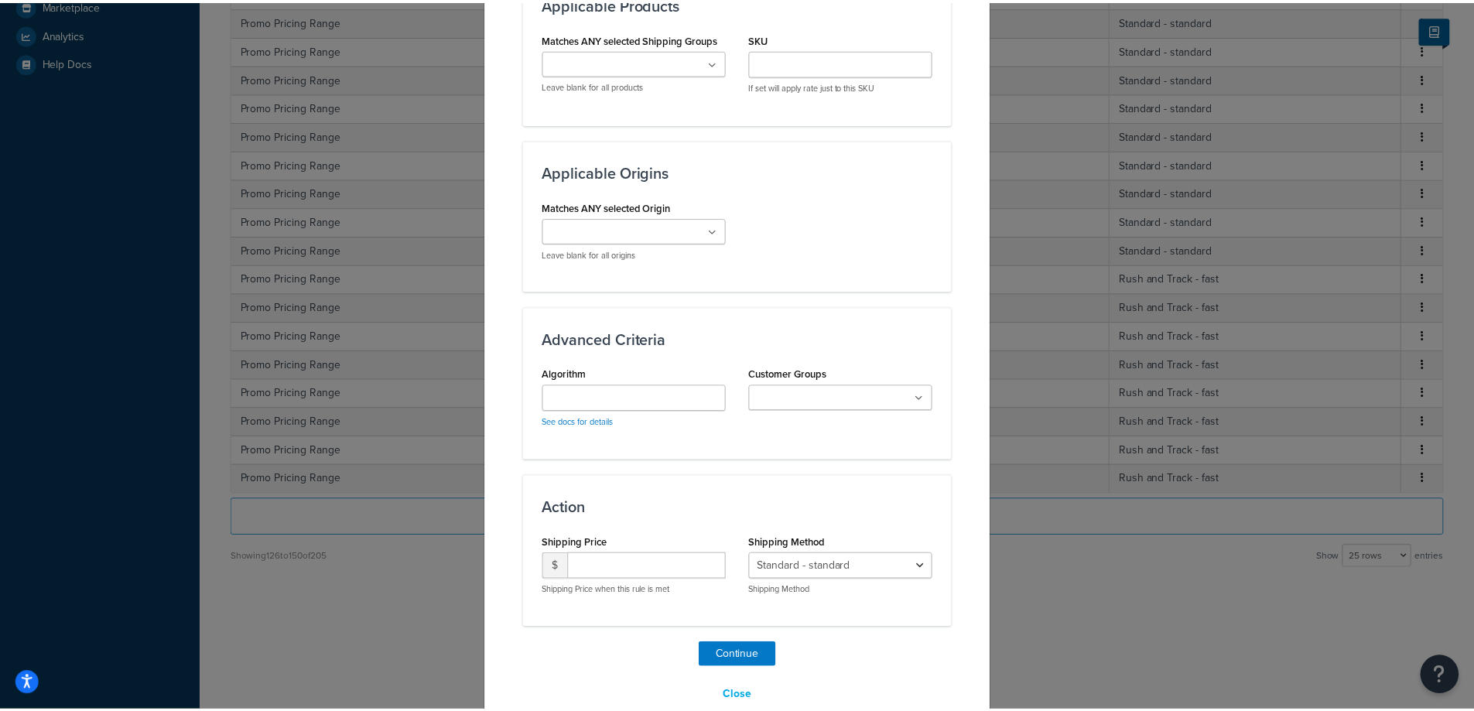
scroll to position [1095, 0]
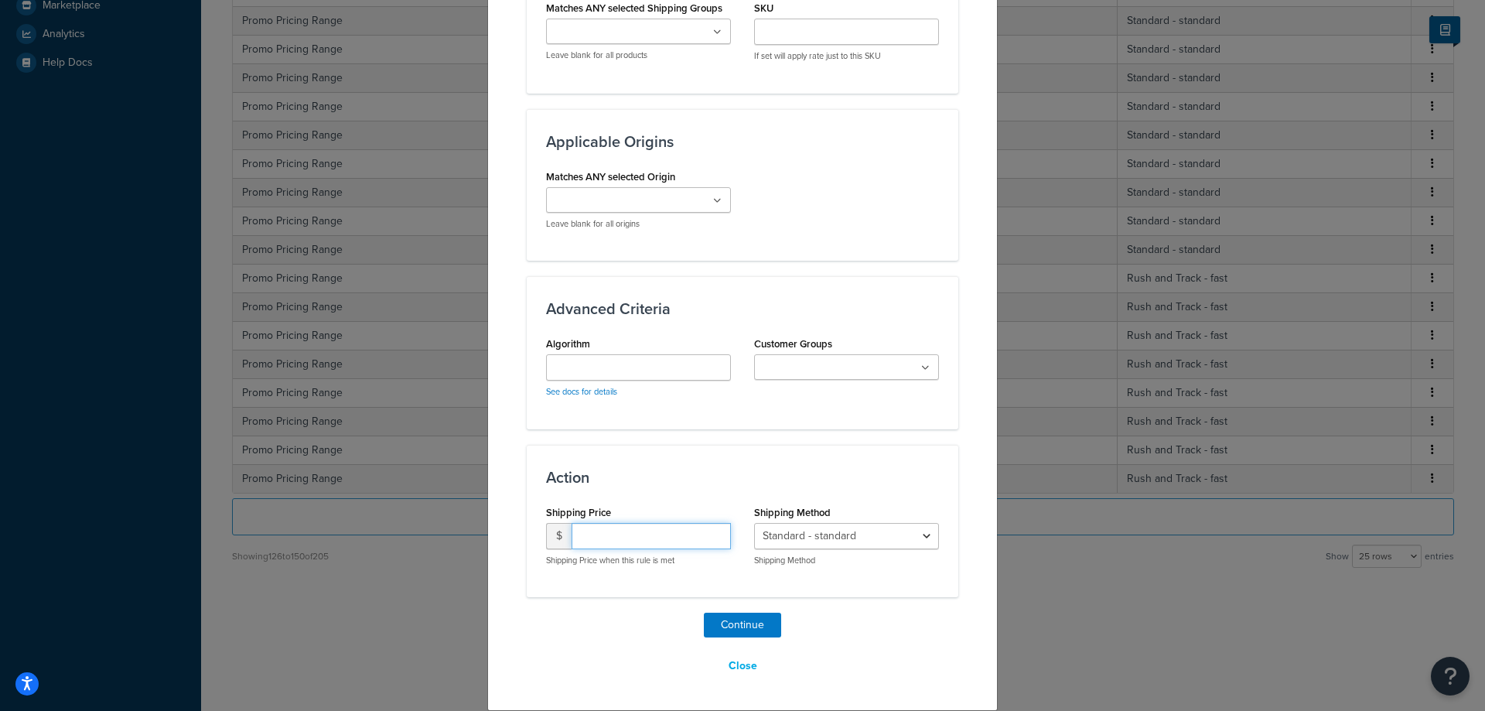
click at [612, 534] on input "number" at bounding box center [651, 536] width 159 height 26
click at [741, 665] on button "Close" at bounding box center [743, 666] width 49 height 26
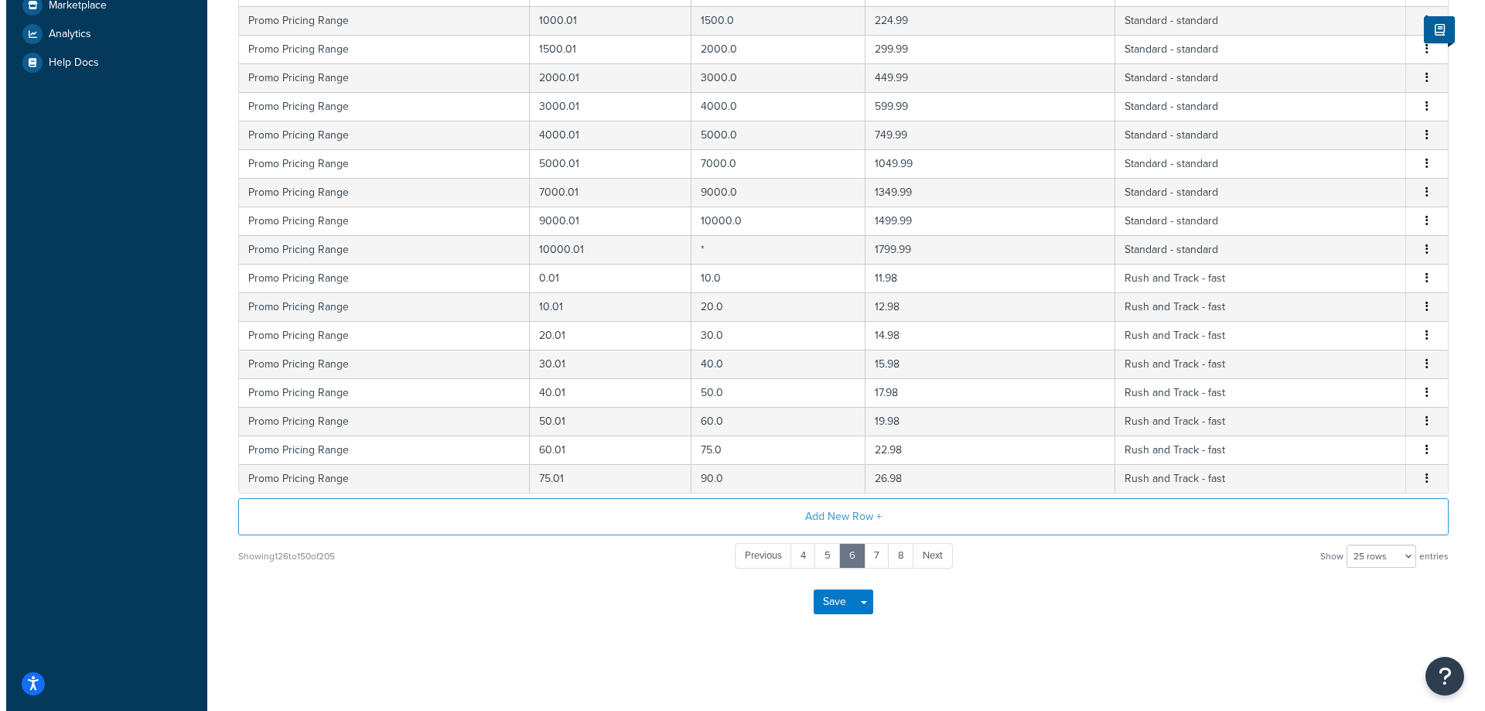
scroll to position [563, 0]
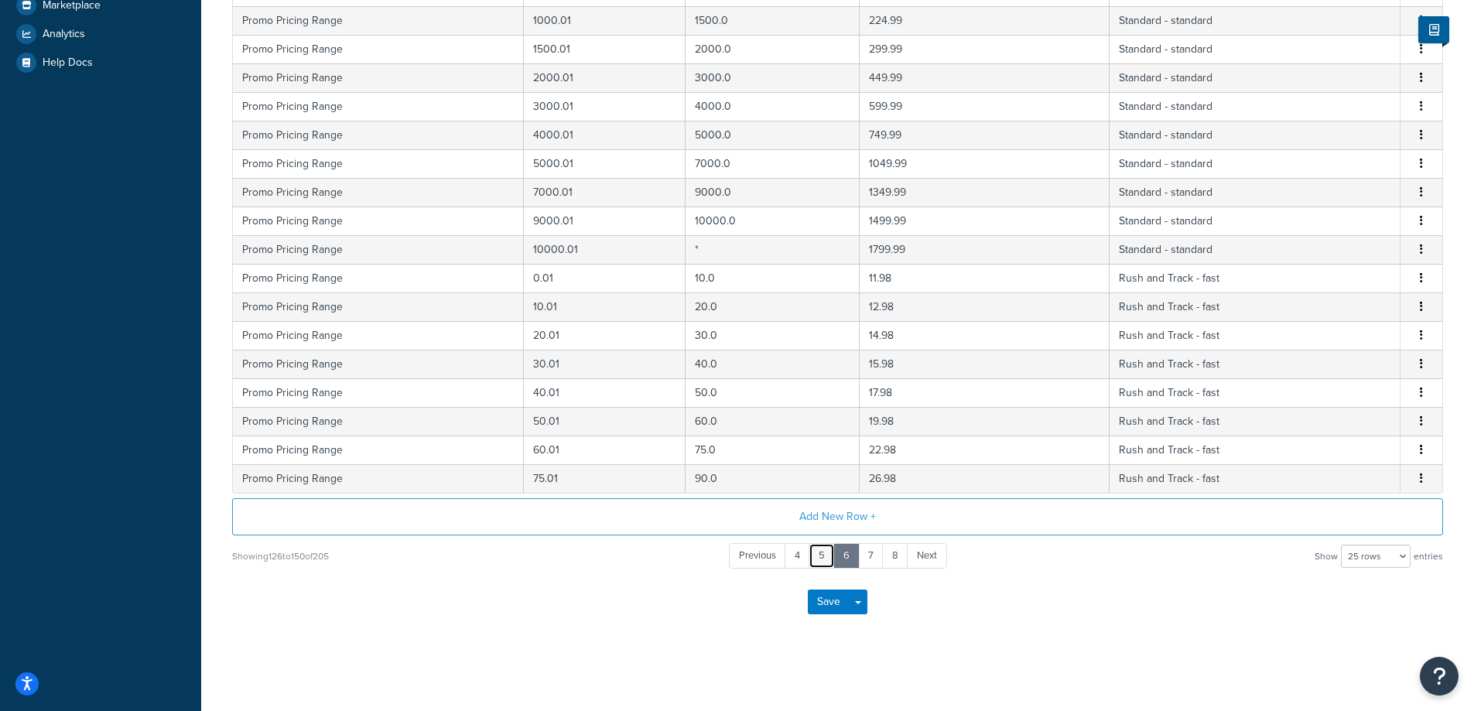
click at [822, 557] on link "5" at bounding box center [821, 556] width 26 height 26
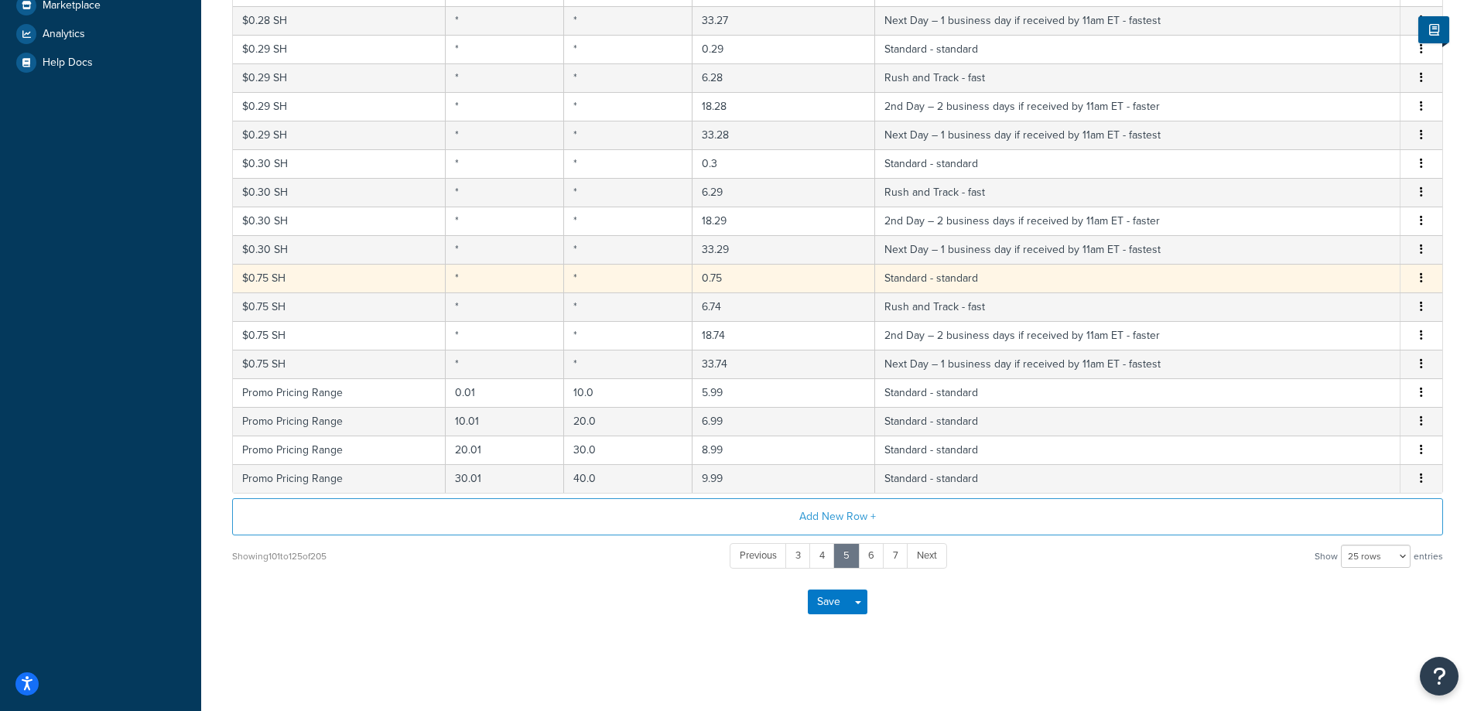
click at [1420, 278] on icon "button" at bounding box center [1421, 277] width 3 height 11
click at [1353, 249] on div "Edit" at bounding box center [1342, 247] width 110 height 32
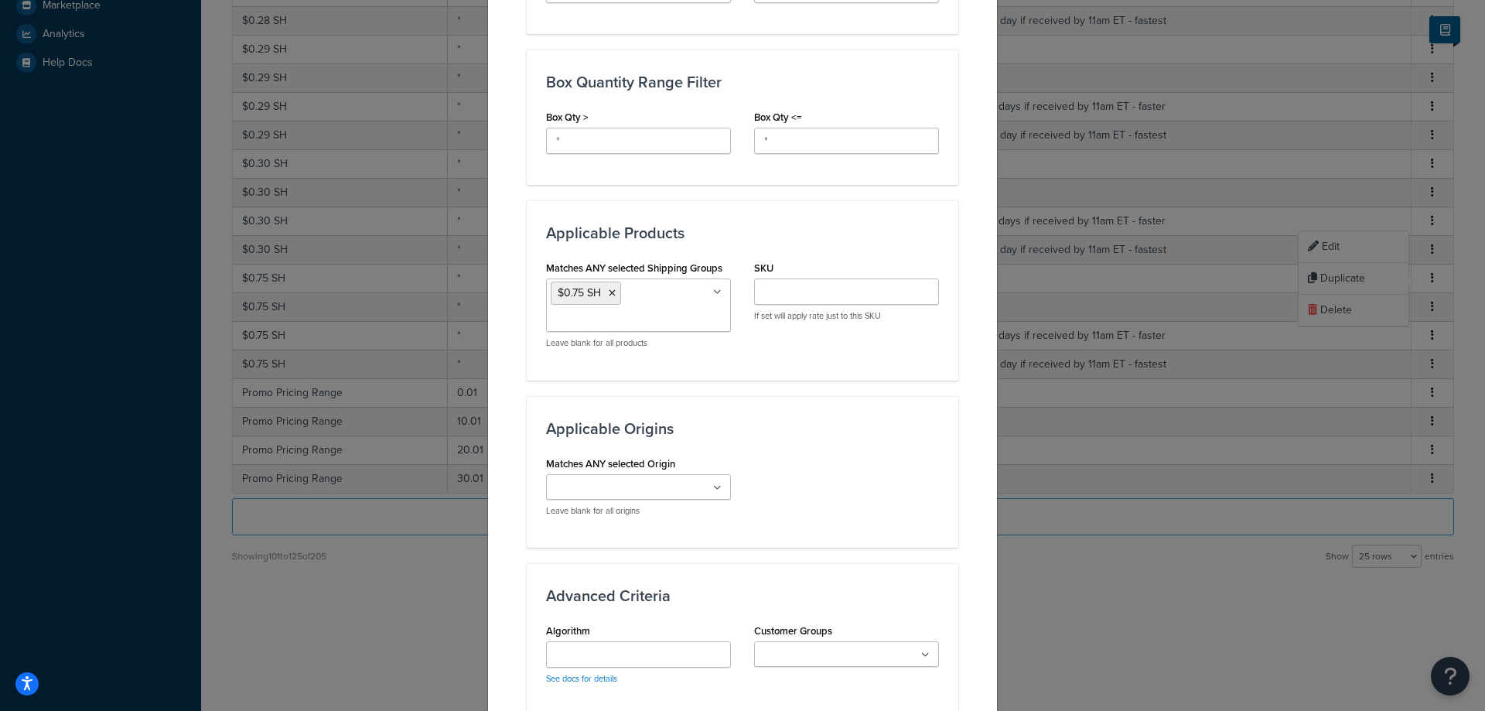
scroll to position [1031, 0]
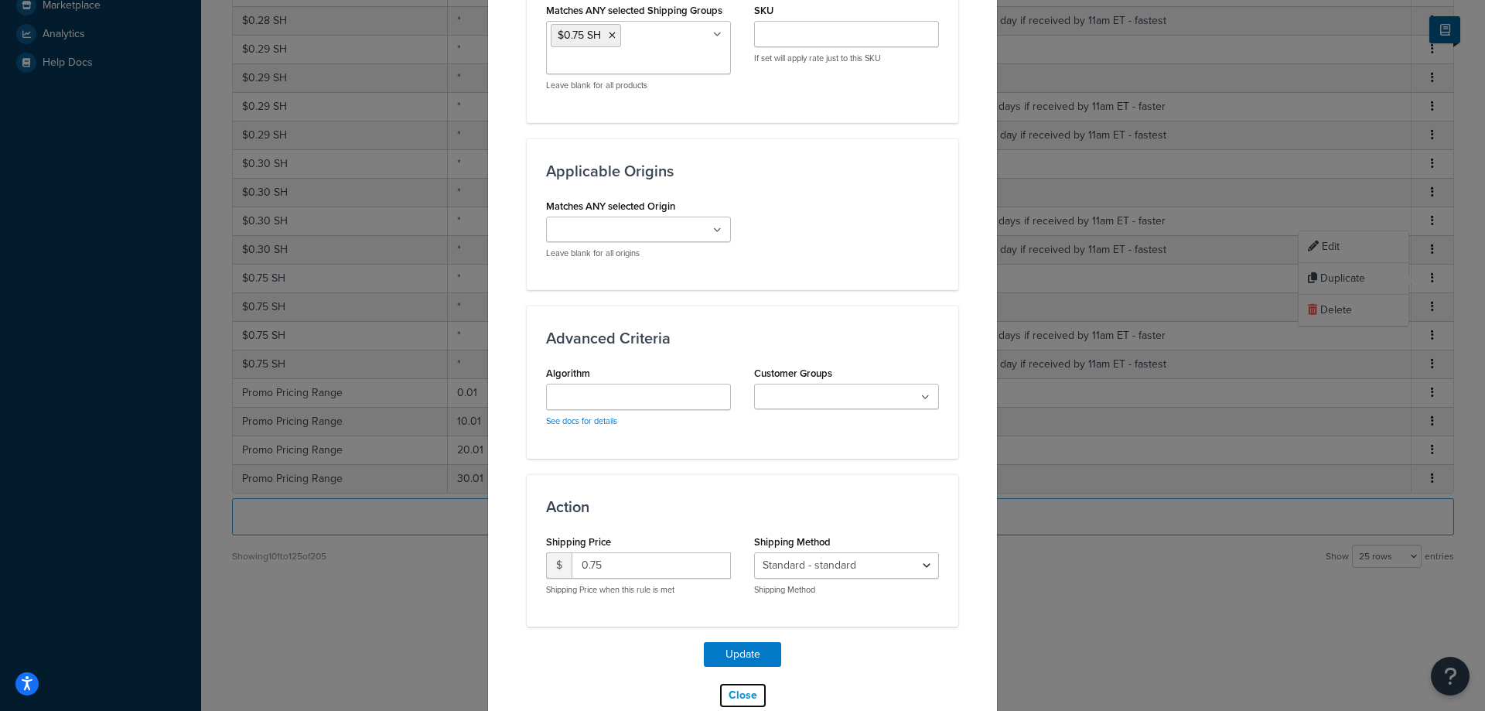
click at [743, 695] on button "Close" at bounding box center [743, 695] width 49 height 26
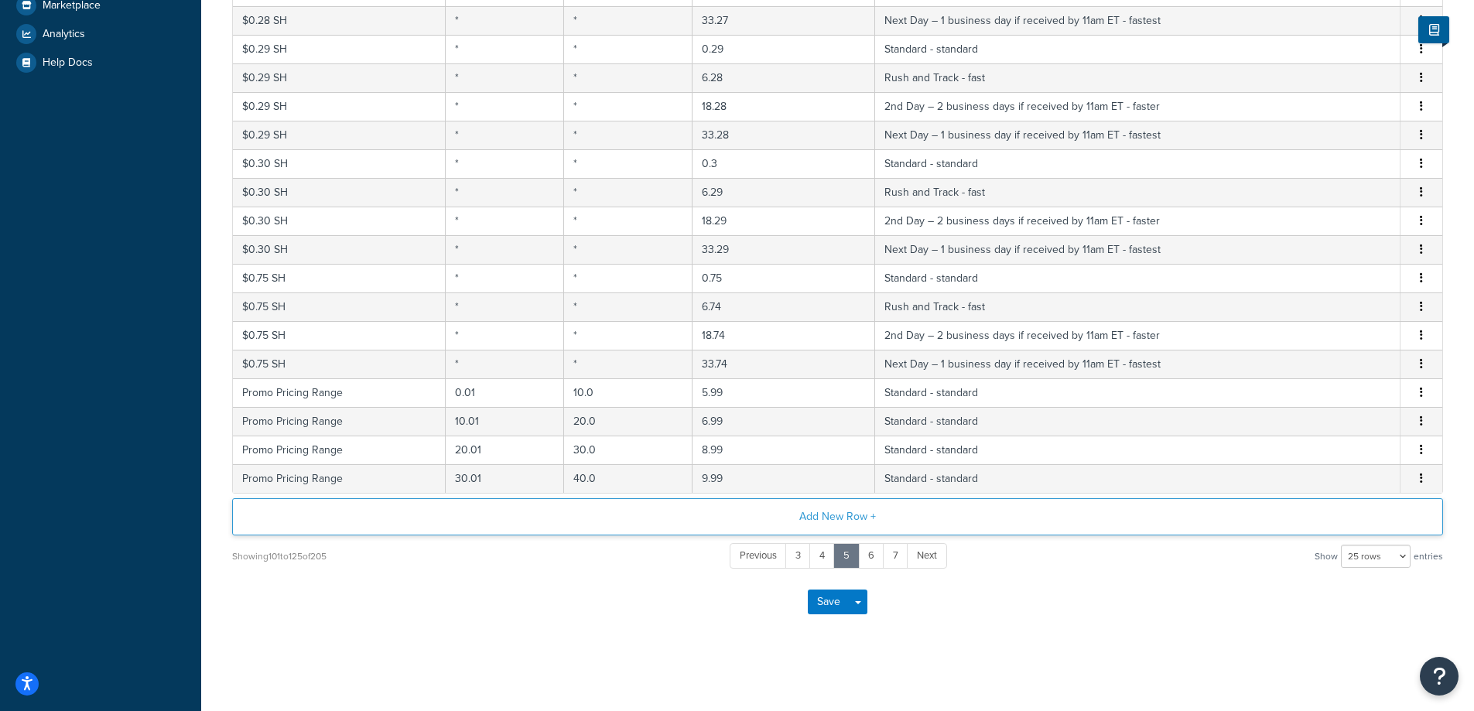
click at [830, 518] on button "Add New Row +" at bounding box center [837, 516] width 1211 height 37
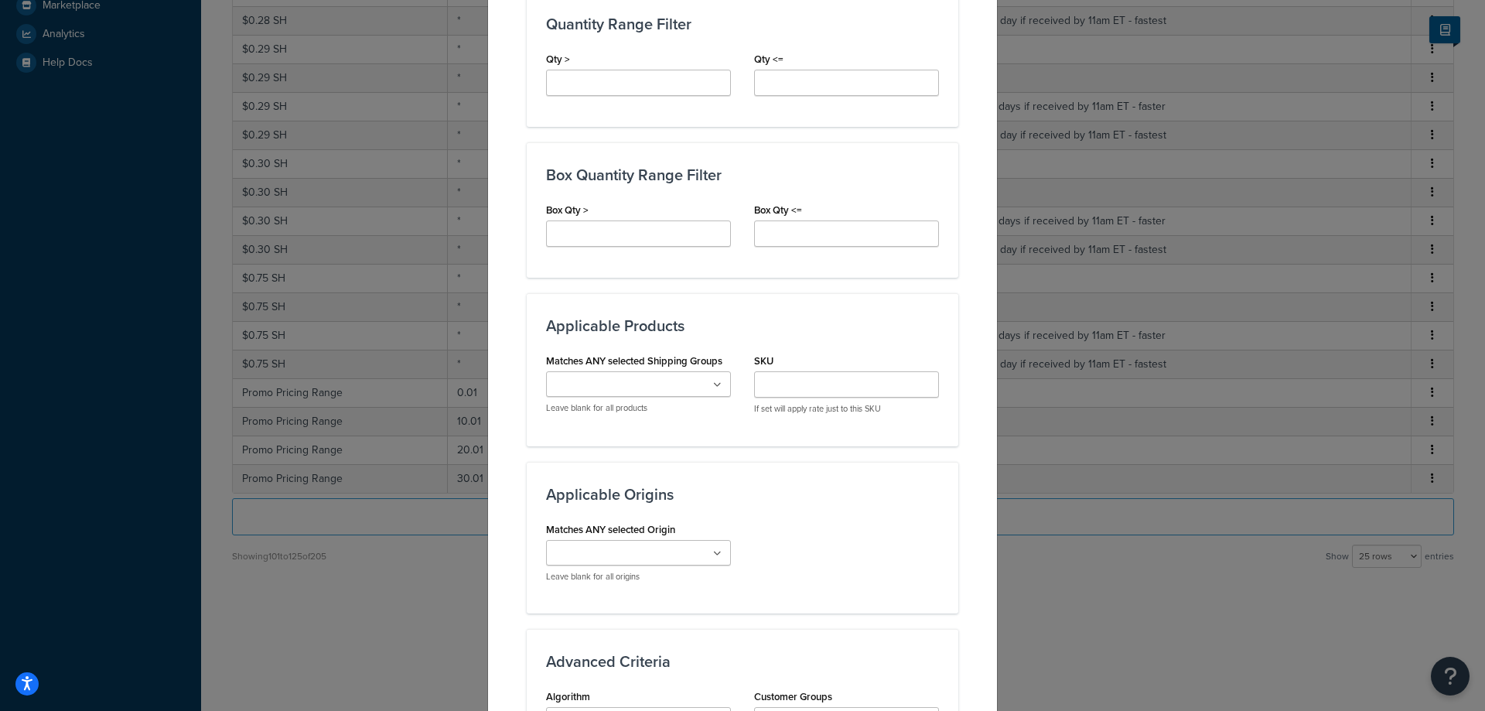
scroll to position [774, 0]
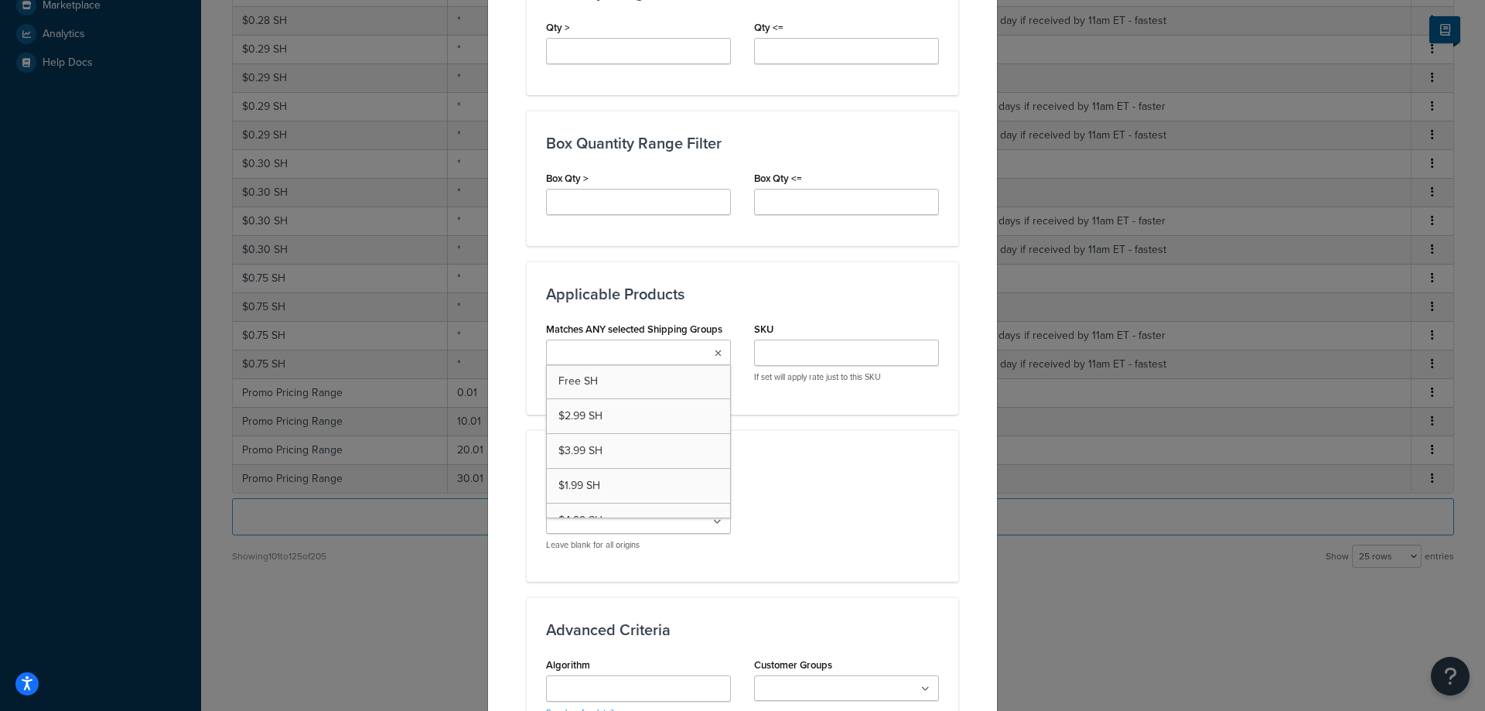
click at [665, 353] on input "Matches ANY selected Shipping Groups" at bounding box center [619, 353] width 137 height 17
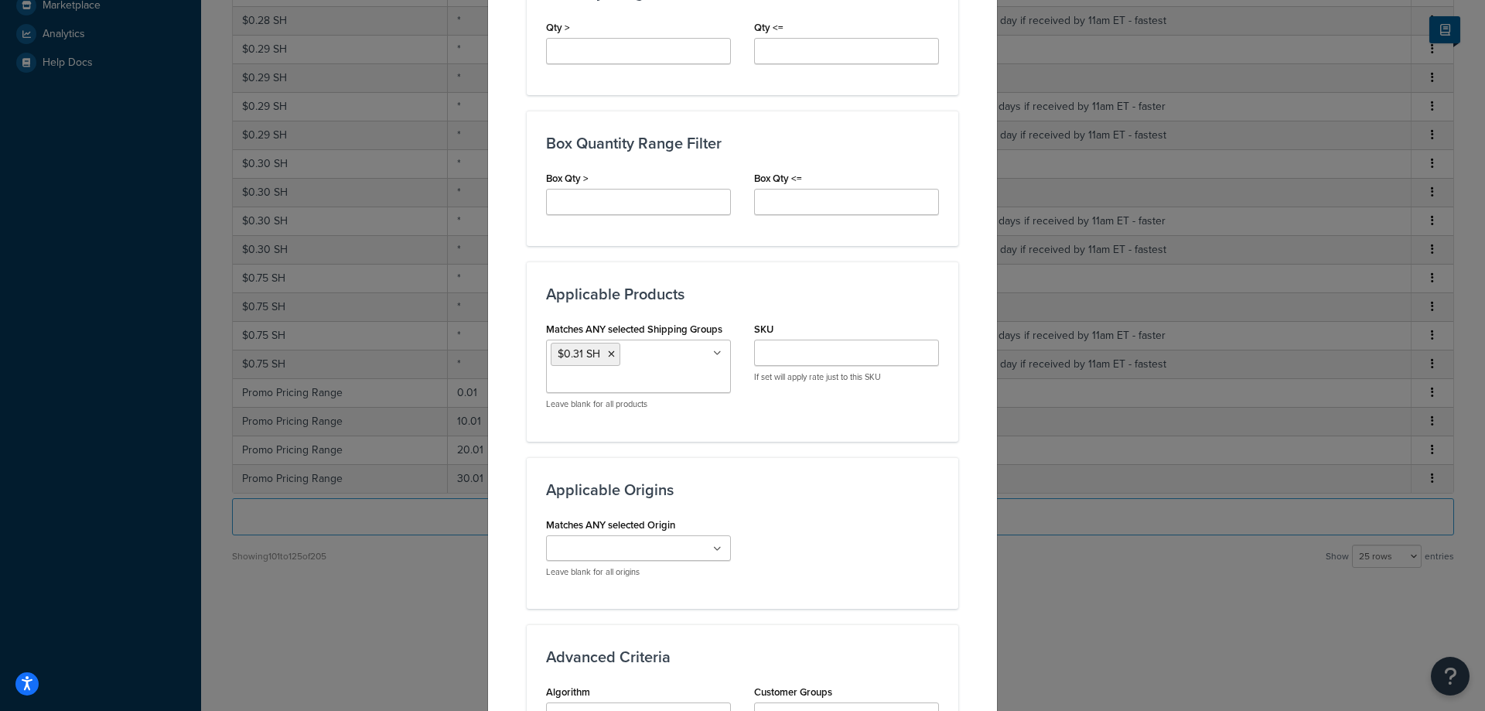
click at [793, 511] on div "Applicable Origins Matches ANY selected Origin 00000001 00000002 00000003 00000…" at bounding box center [743, 533] width 432 height 152
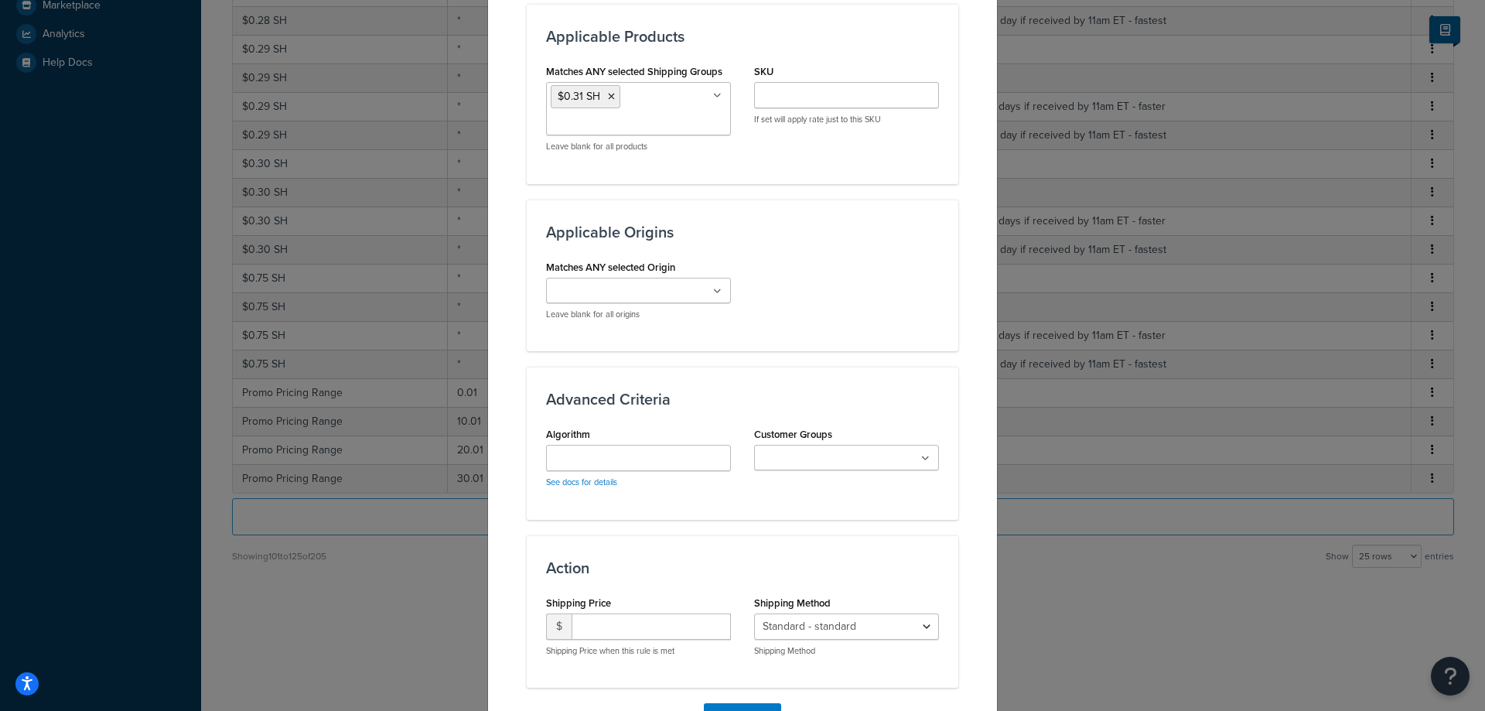
scroll to position [1122, 0]
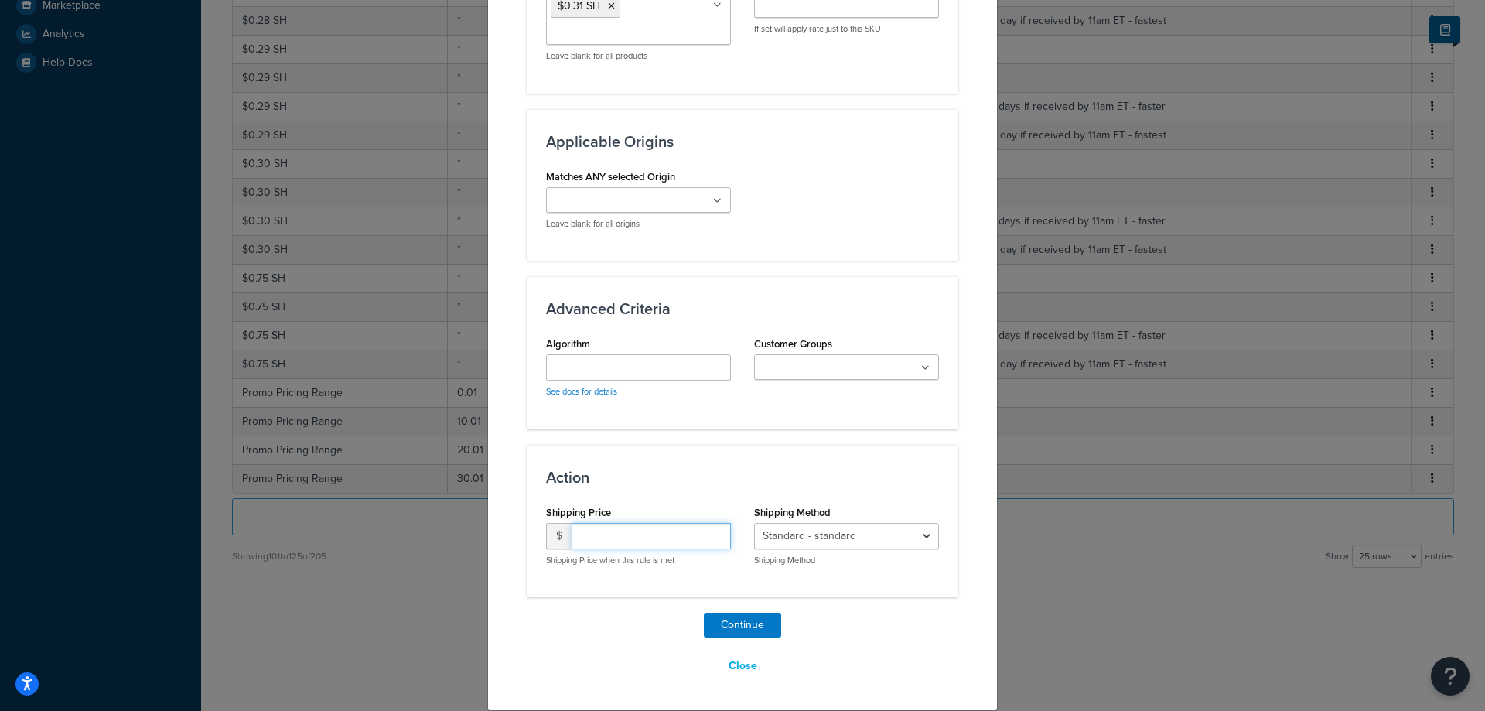
click at [639, 537] on input "number" at bounding box center [651, 536] width 159 height 26
type input "0.31"
click at [855, 621] on div "Continue Close" at bounding box center [743, 646] width 432 height 67
click at [740, 666] on button "Close" at bounding box center [743, 666] width 49 height 26
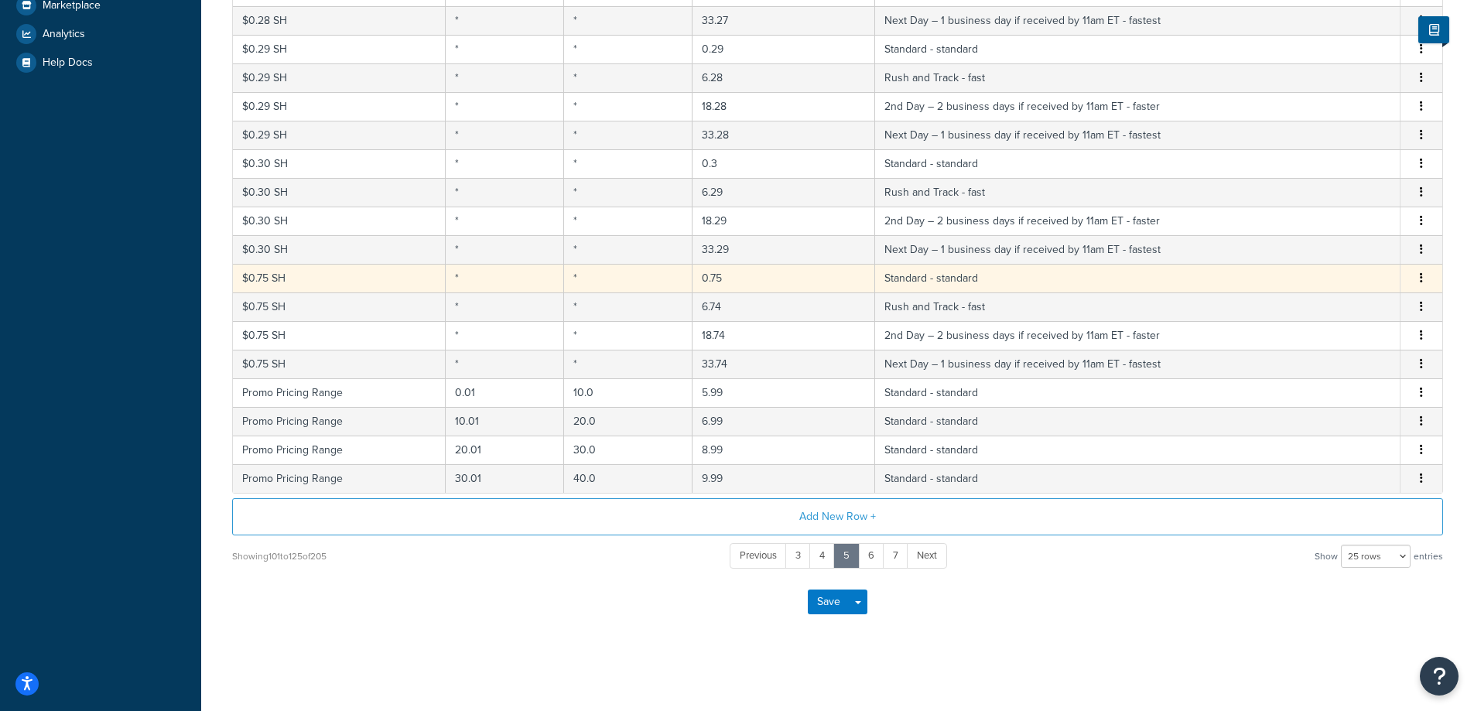
click at [1422, 278] on icon "button" at bounding box center [1421, 277] width 3 height 11
click at [1352, 243] on div "Edit" at bounding box center [1342, 247] width 110 height 32
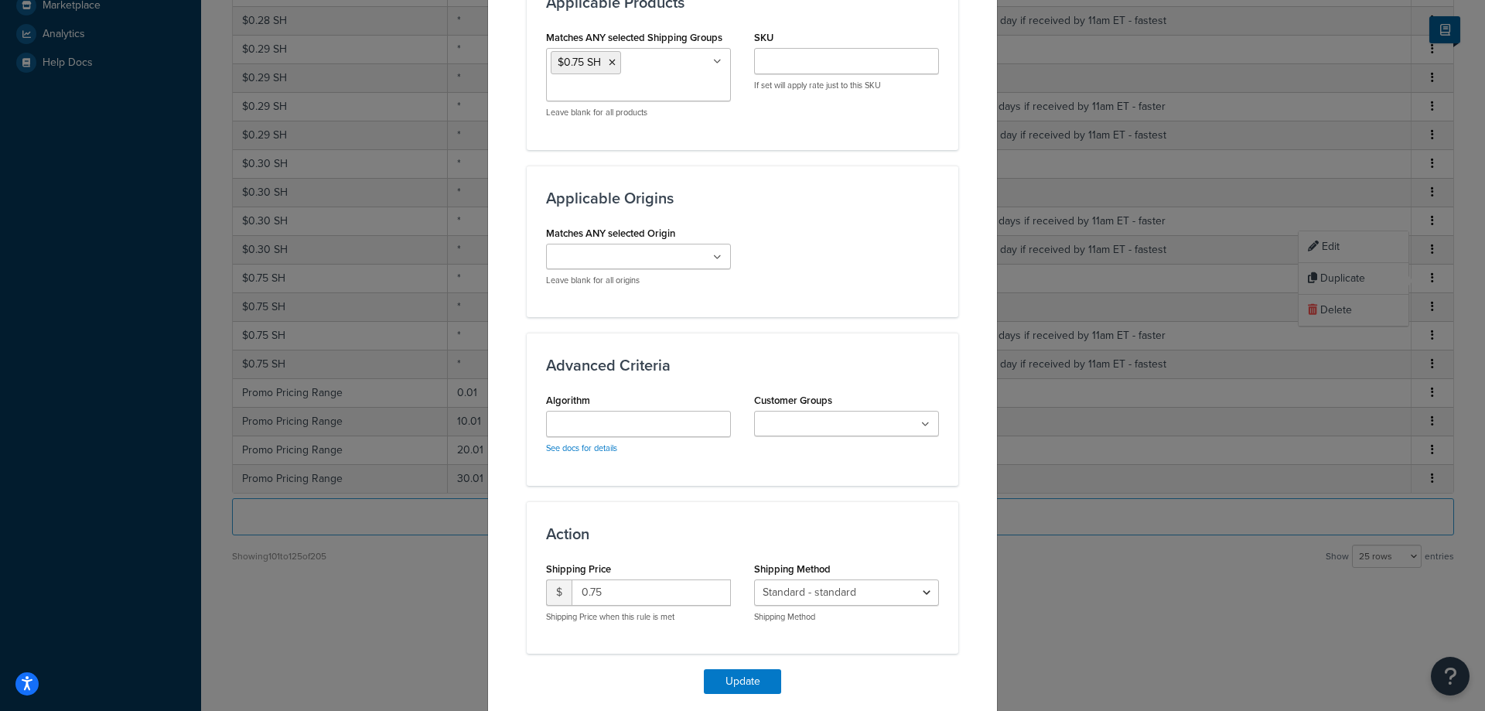
scroll to position [1031, 0]
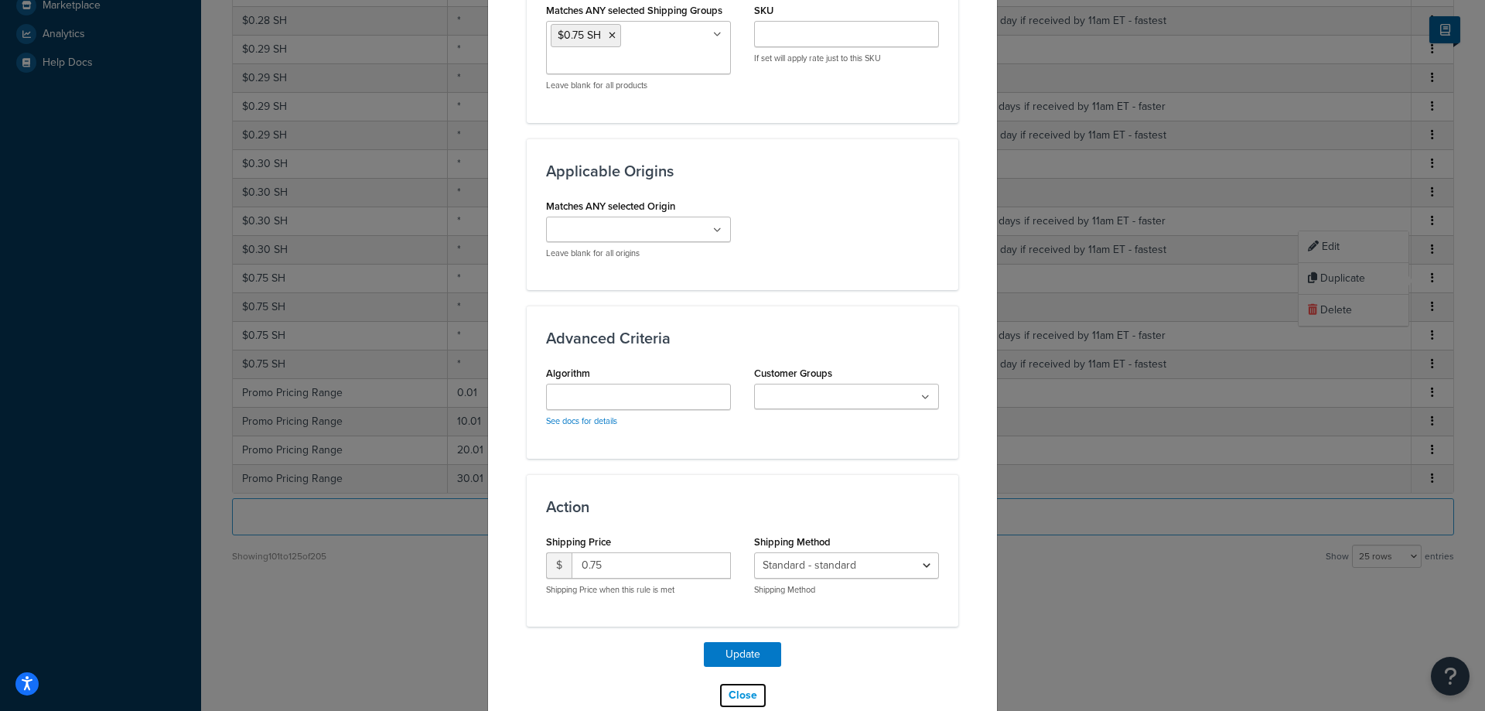
click at [743, 695] on button "Close" at bounding box center [743, 695] width 49 height 26
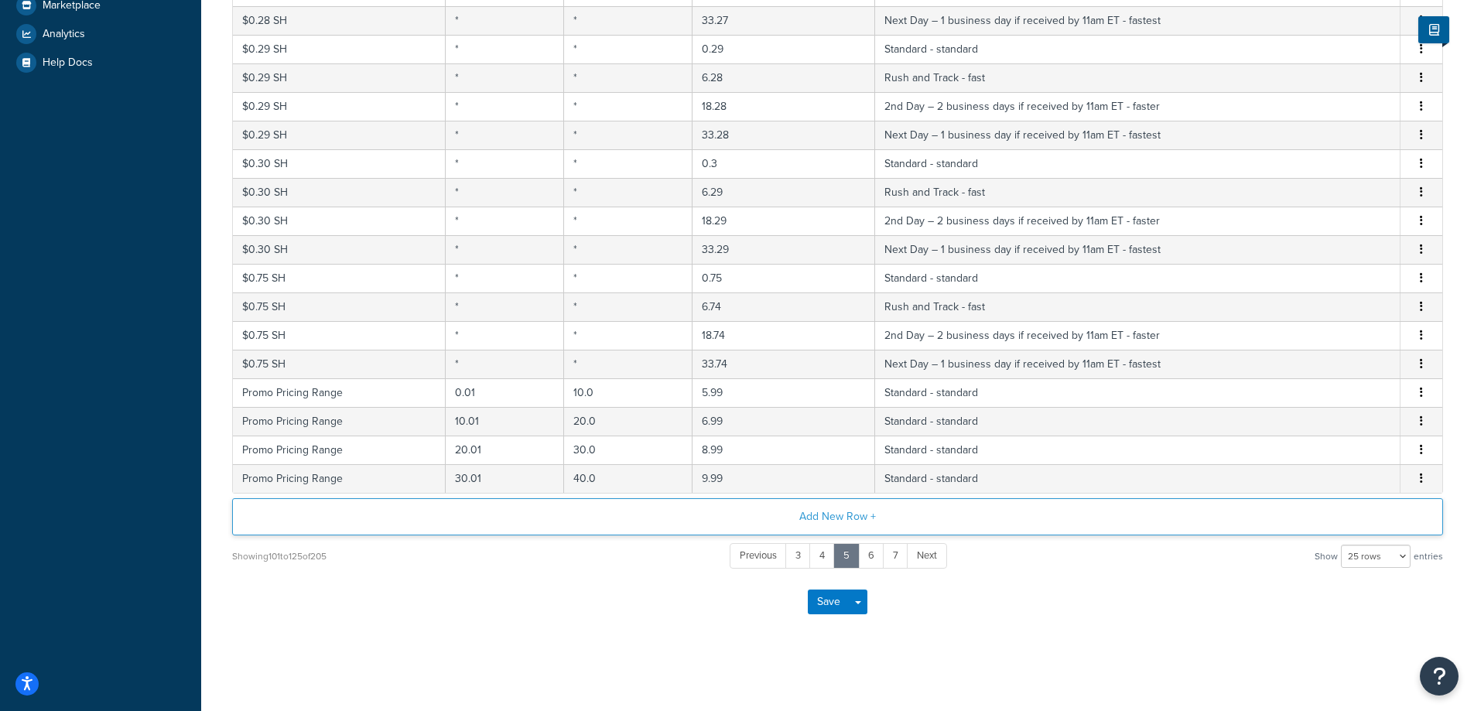
click at [818, 517] on button "Add New Row +" at bounding box center [837, 516] width 1211 height 37
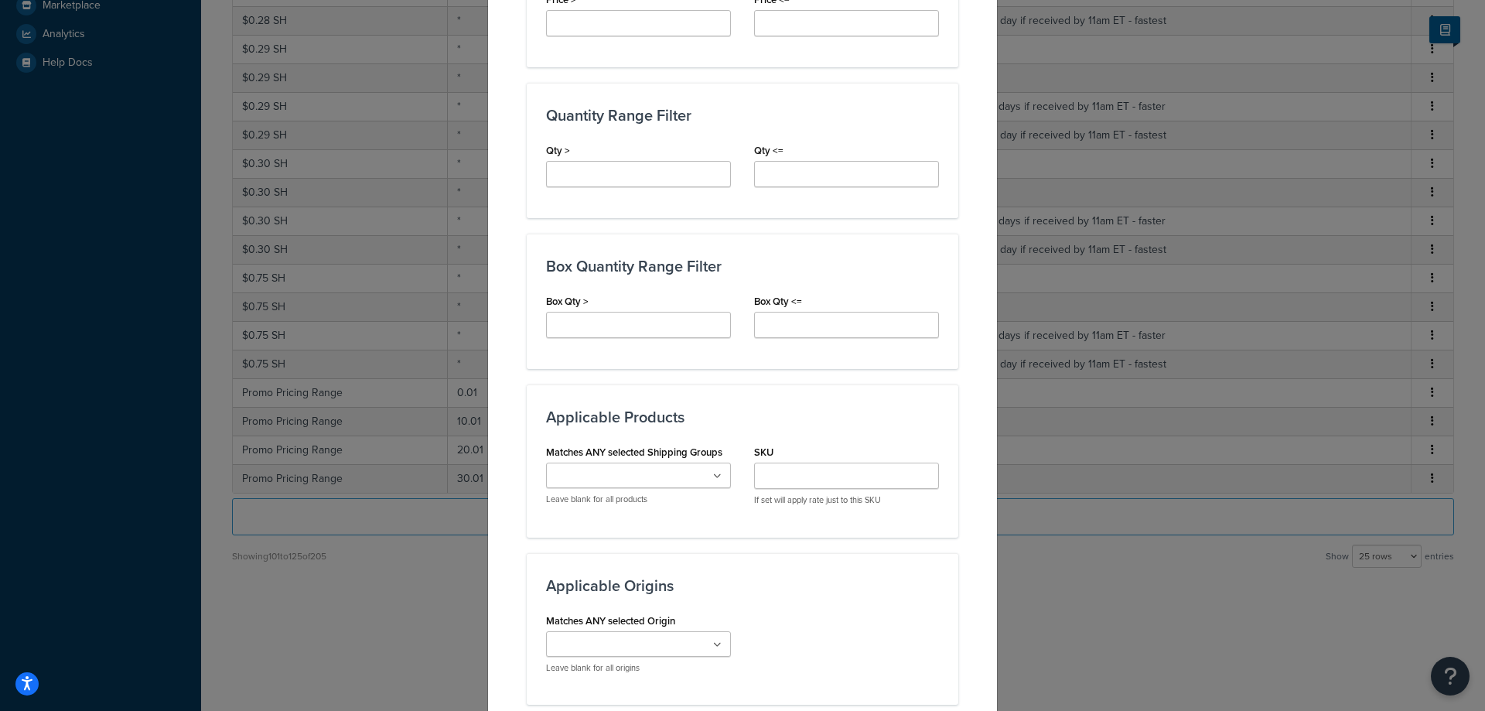
scroll to position [774, 0]
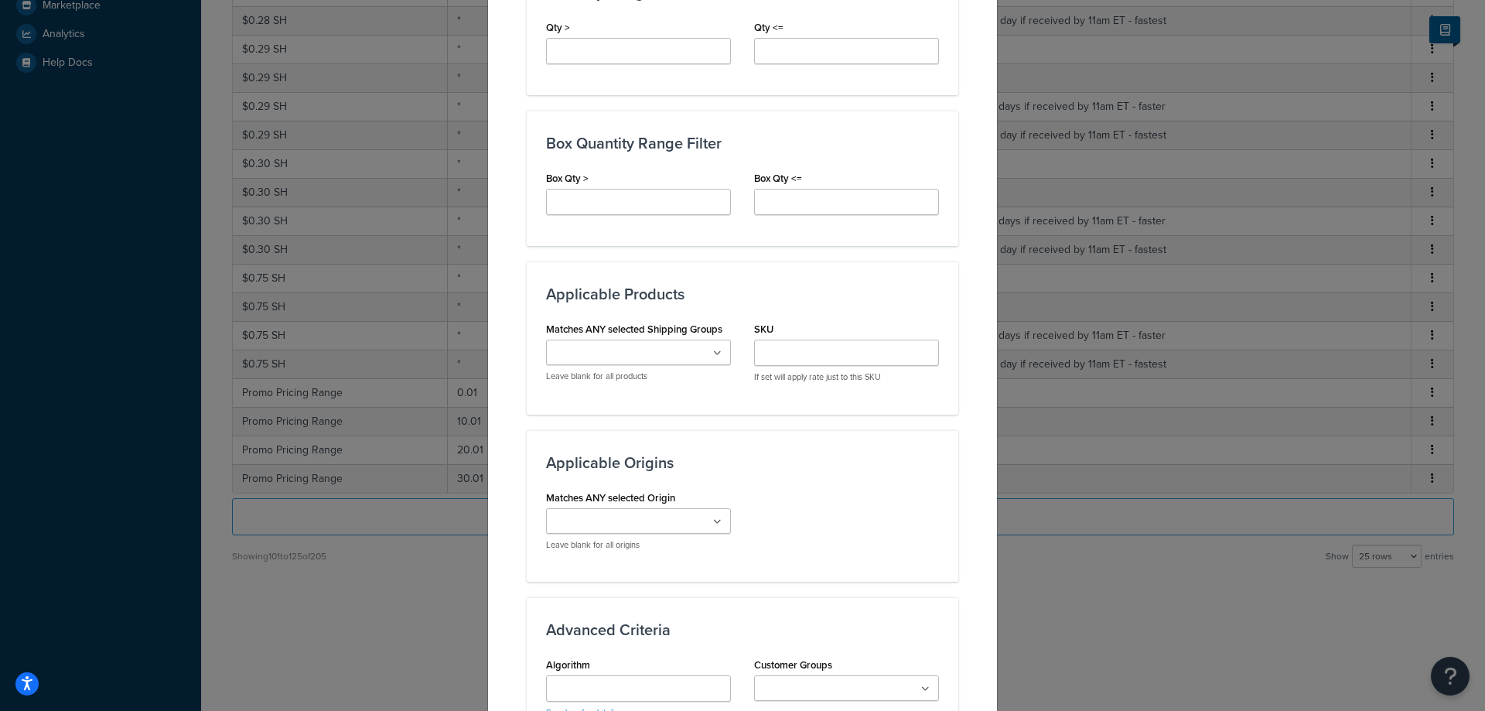
click at [605, 514] on input "Matches ANY selected Origin" at bounding box center [619, 522] width 137 height 17
click at [831, 455] on h3 "Applicable Origins" at bounding box center [742, 462] width 393 height 17
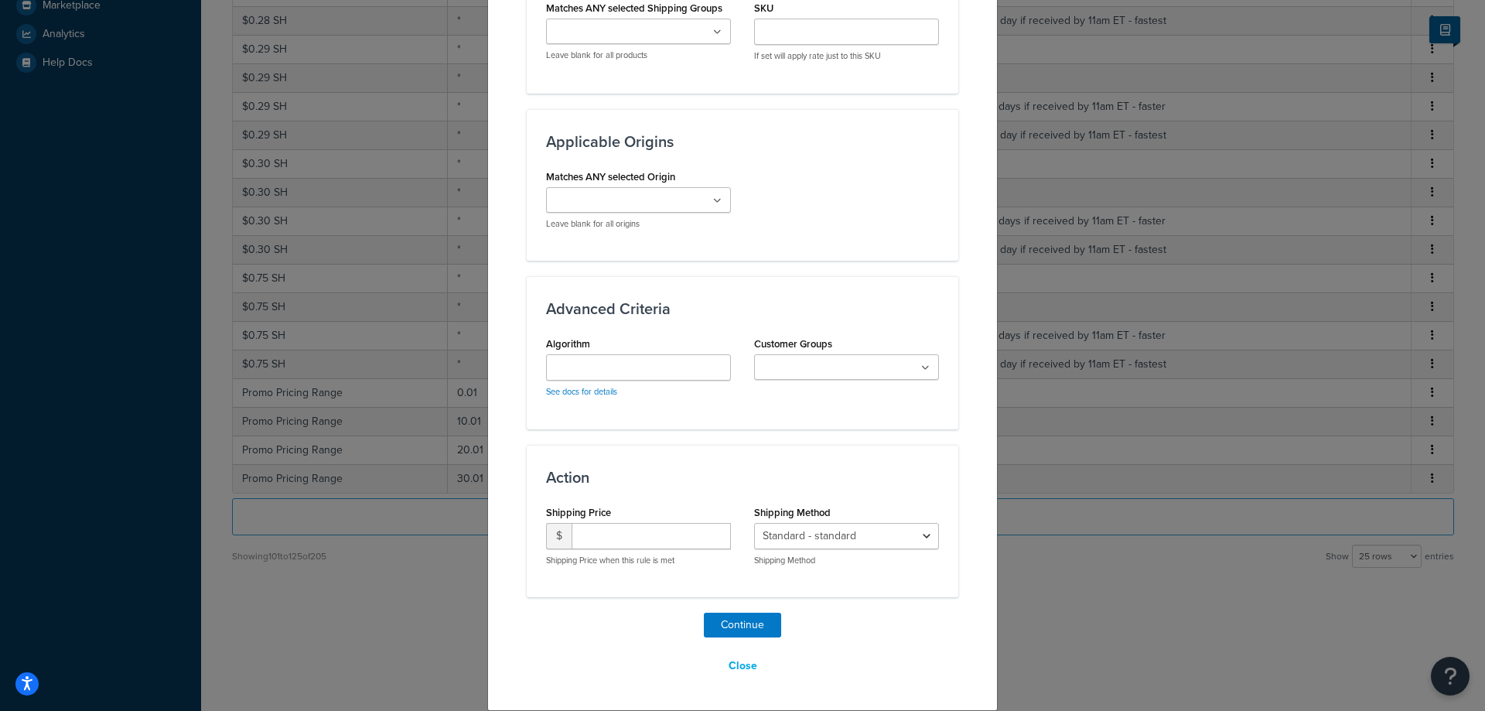
scroll to position [837, 0]
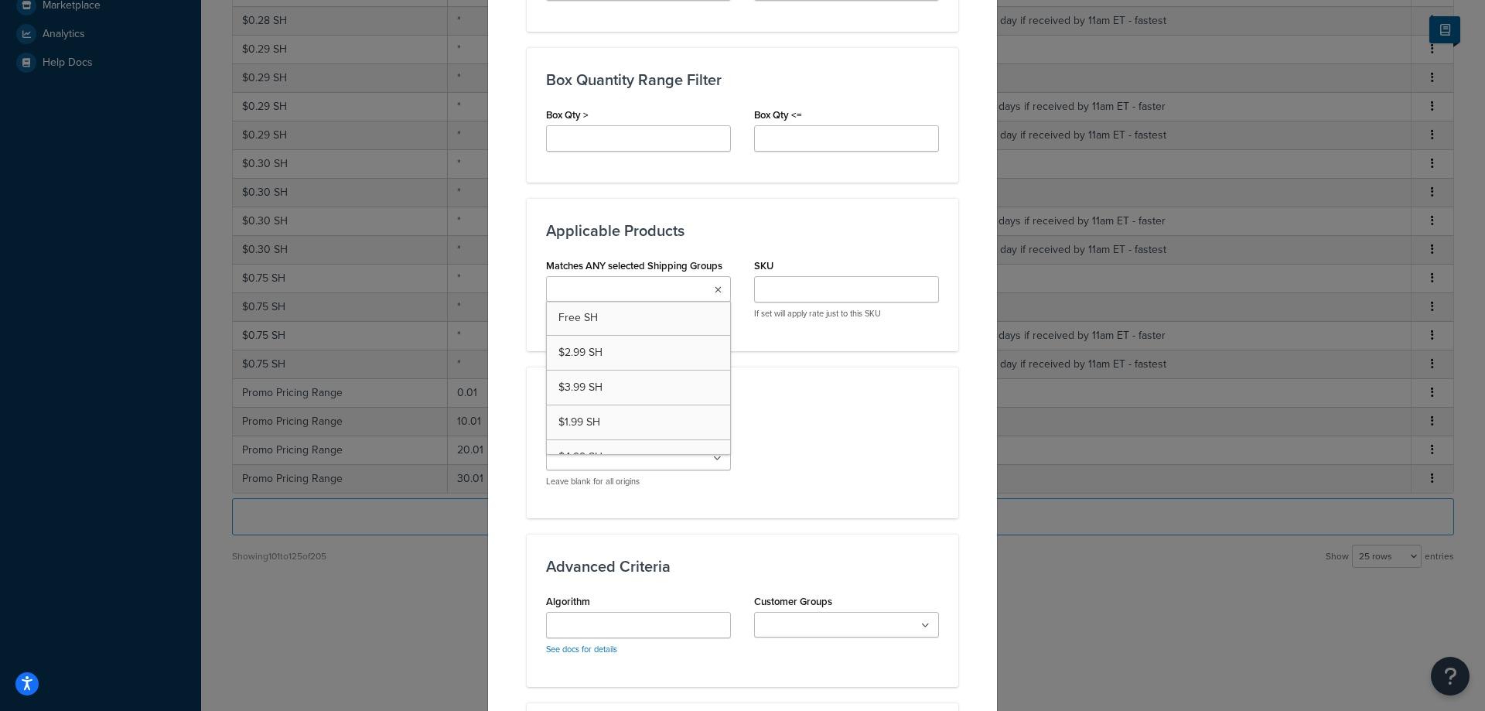
click at [624, 292] on input "Matches ANY selected Shipping Groups" at bounding box center [619, 290] width 137 height 17
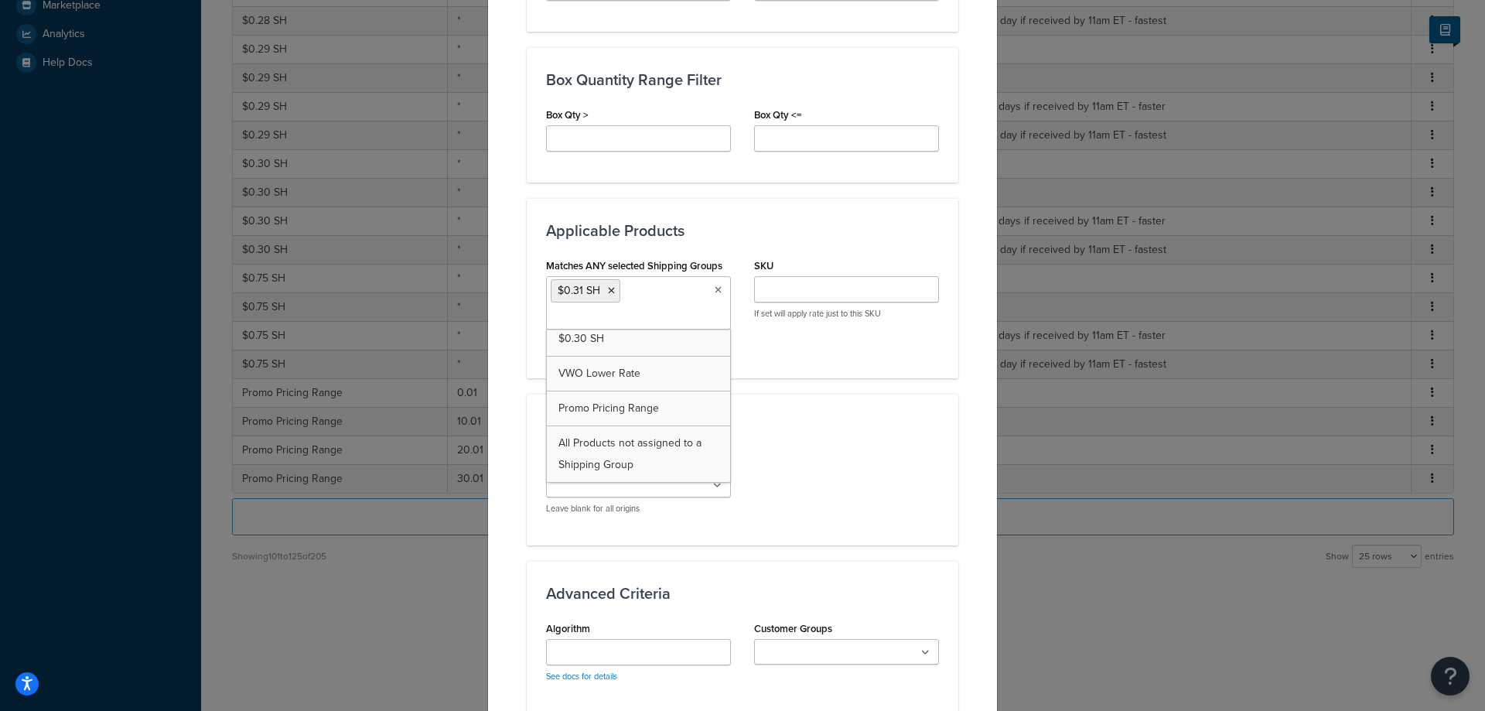
scroll to position [1399, 0]
click at [841, 456] on div "Matches ANY selected Origin 00000001 00000002 00000003 00000004 00000005 000000…" at bounding box center [743, 488] width 416 height 76
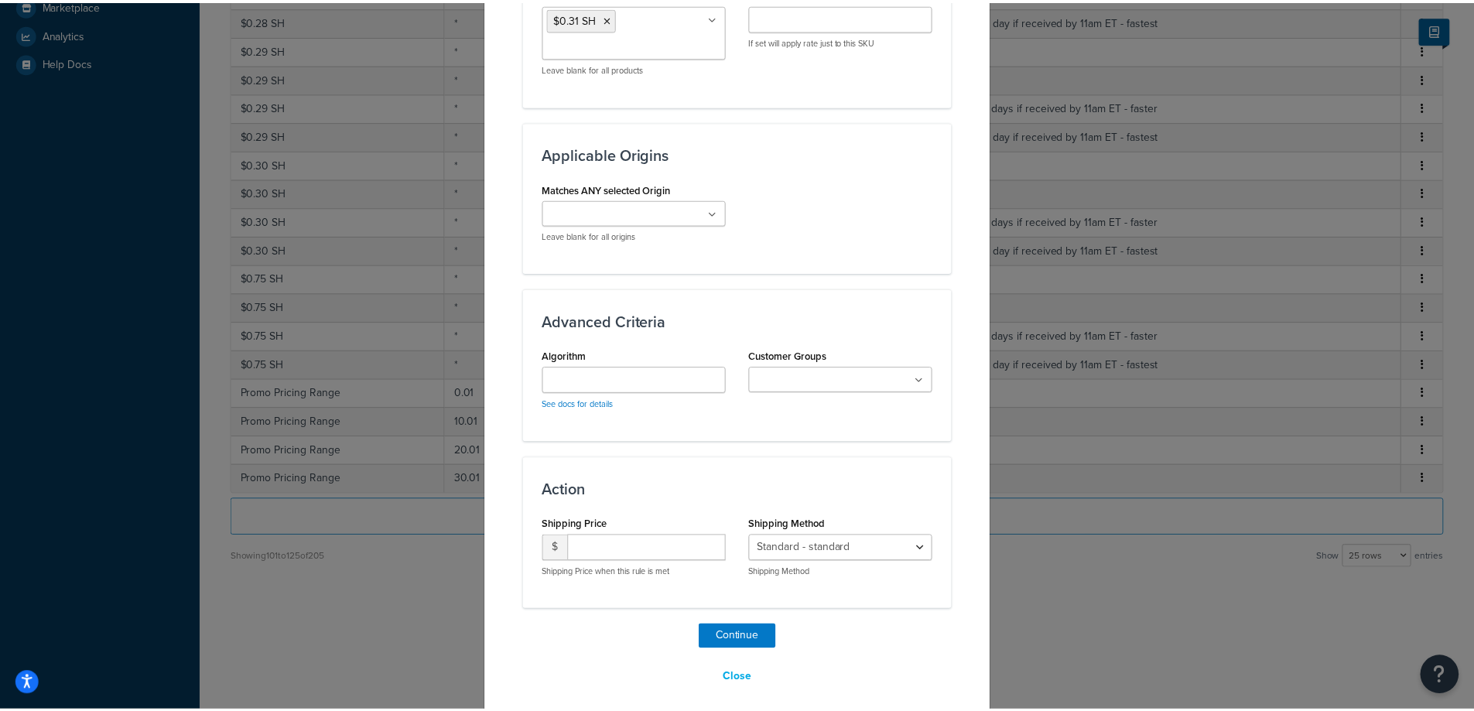
scroll to position [1122, 0]
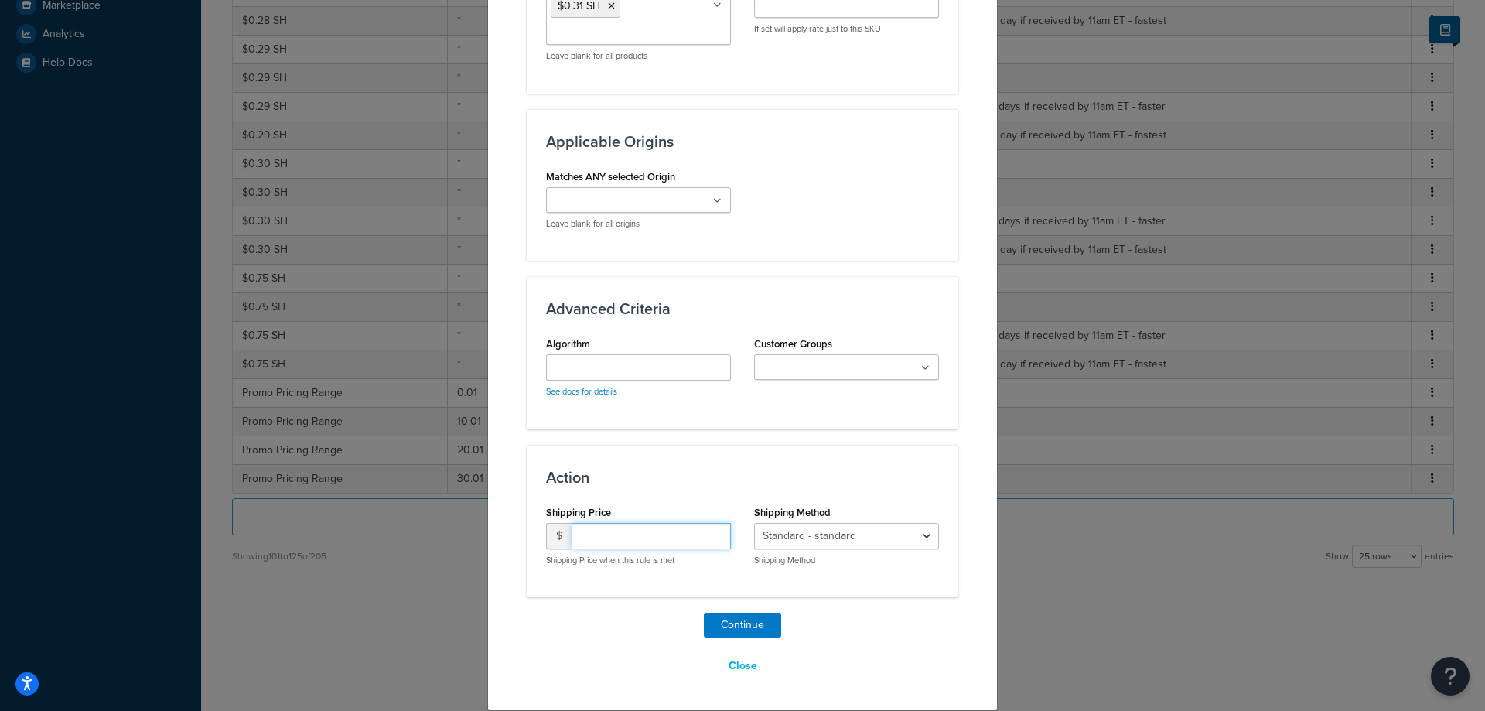
click at [612, 534] on input "number" at bounding box center [651, 536] width 159 height 26
type input "0.31"
click at [744, 627] on button "Continue" at bounding box center [742, 625] width 77 height 25
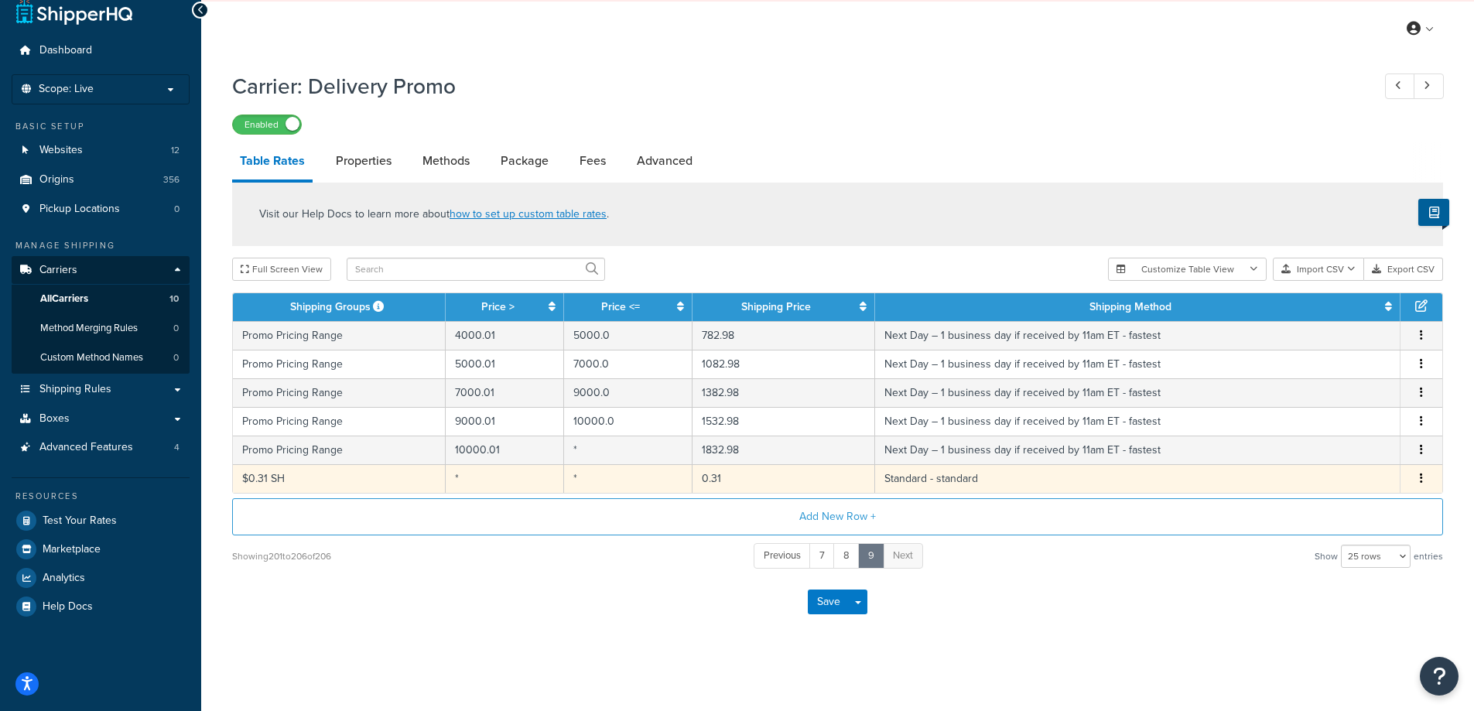
scroll to position [19, 0]
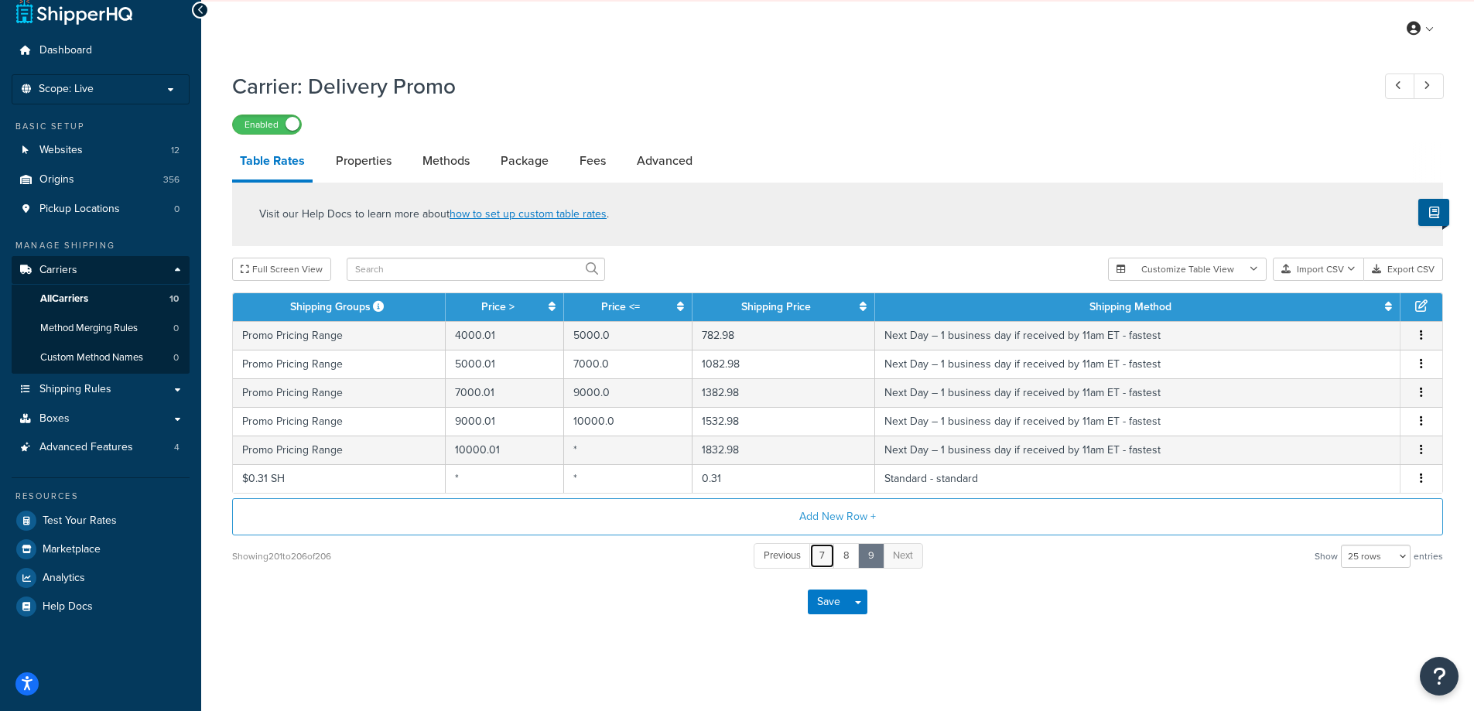
click at [823, 559] on link "7" at bounding box center [822, 556] width 26 height 26
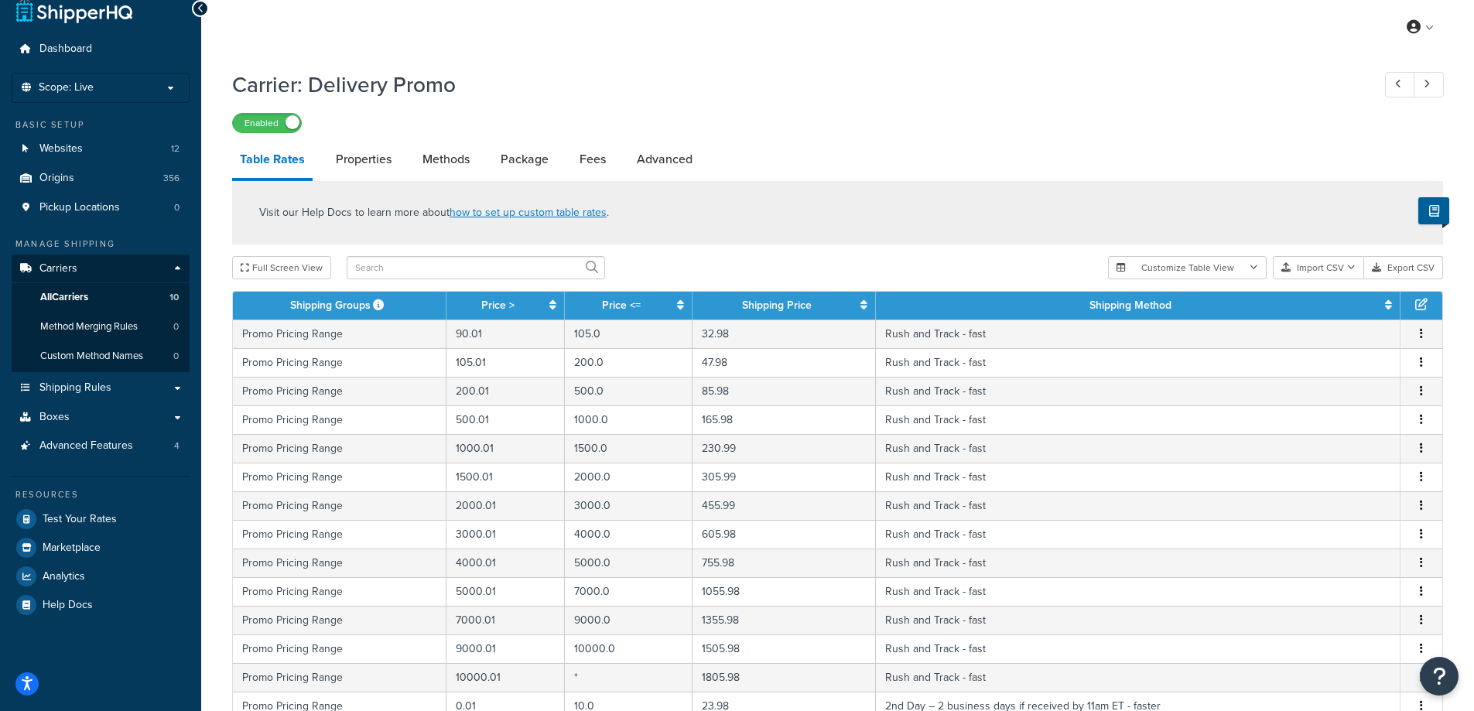
scroll to position [563, 0]
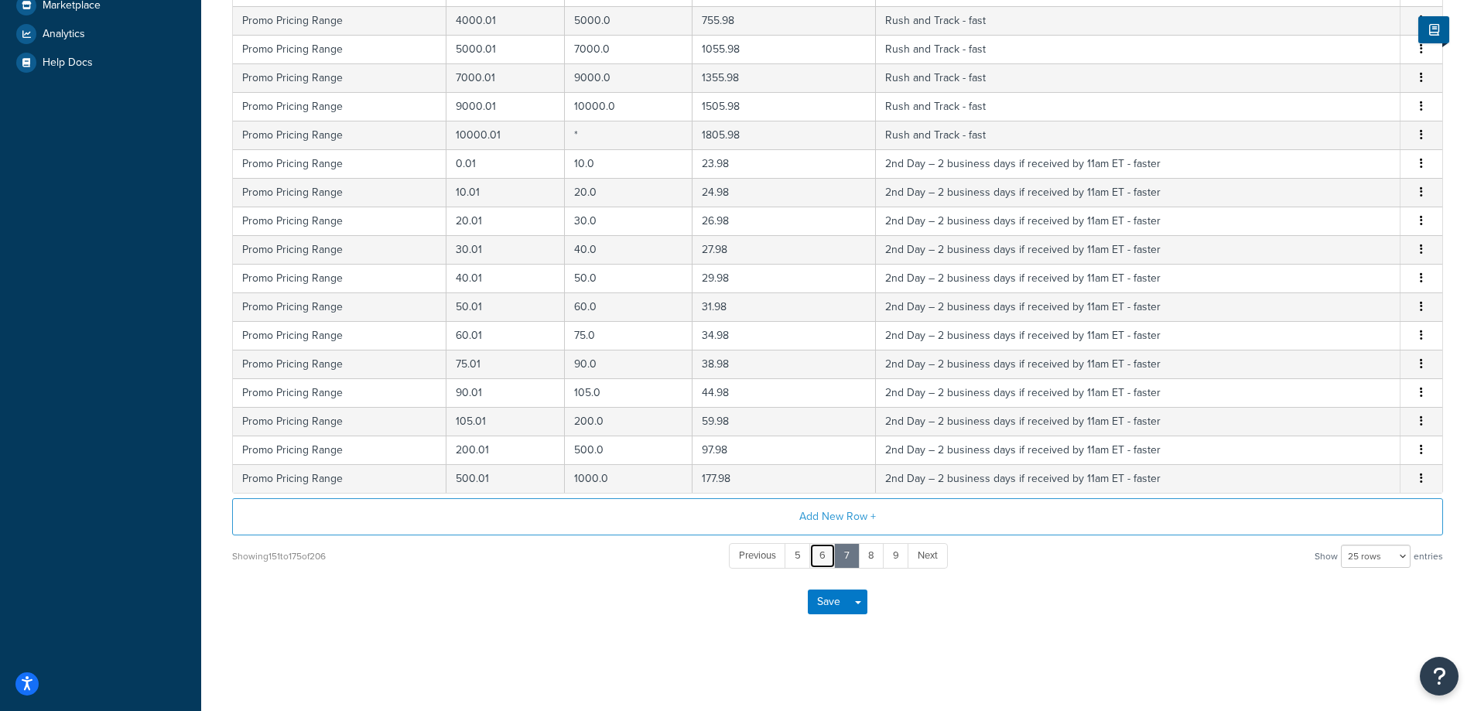
click at [825, 556] on link "6" at bounding box center [822, 556] width 26 height 26
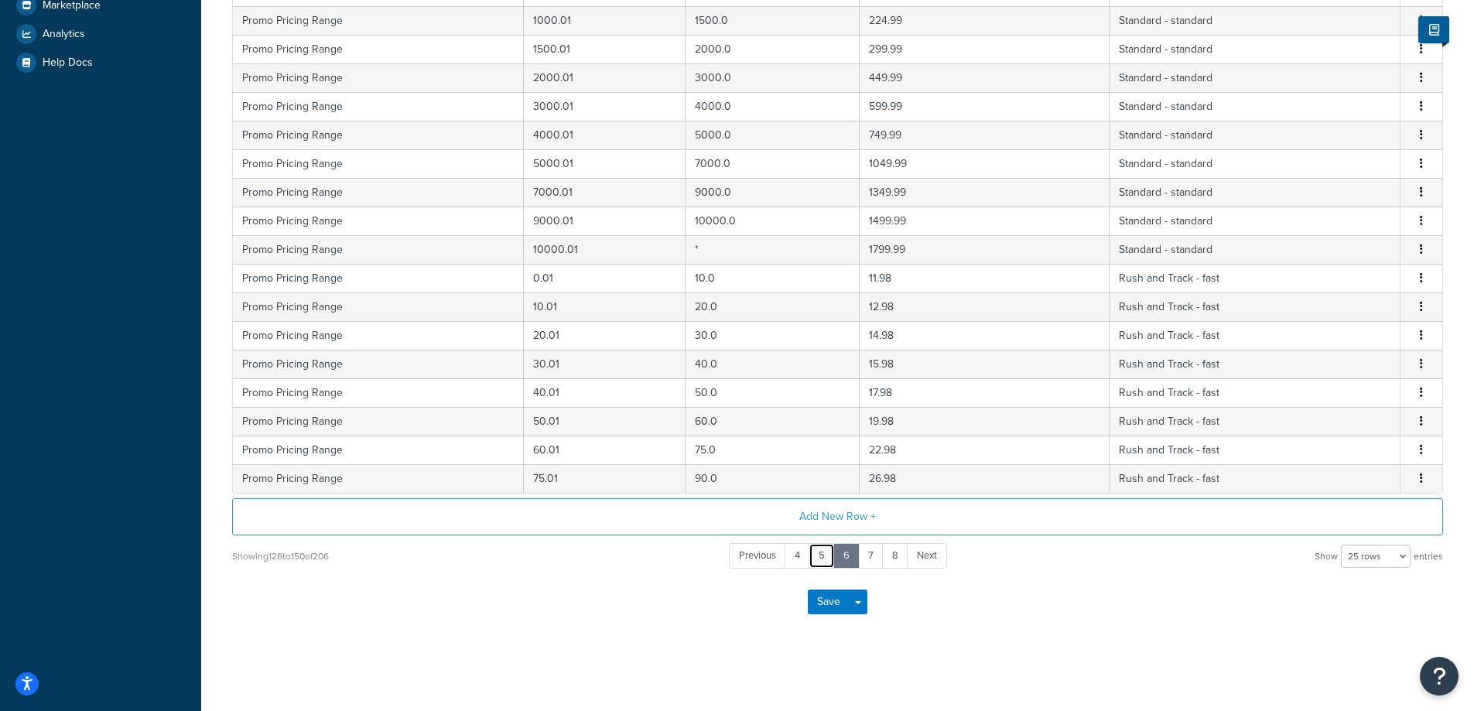
click at [822, 556] on link "5" at bounding box center [821, 556] width 26 height 26
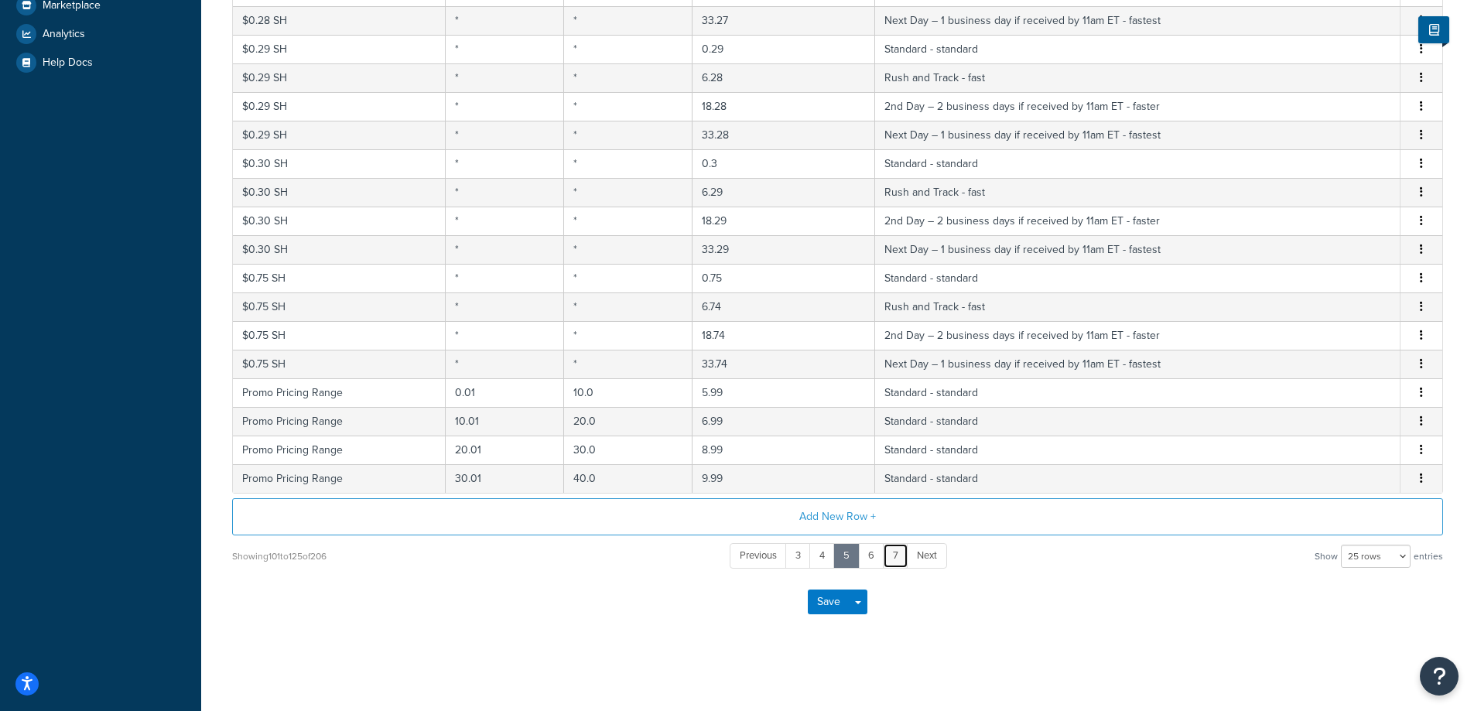
click at [900, 562] on link "7" at bounding box center [896, 556] width 26 height 26
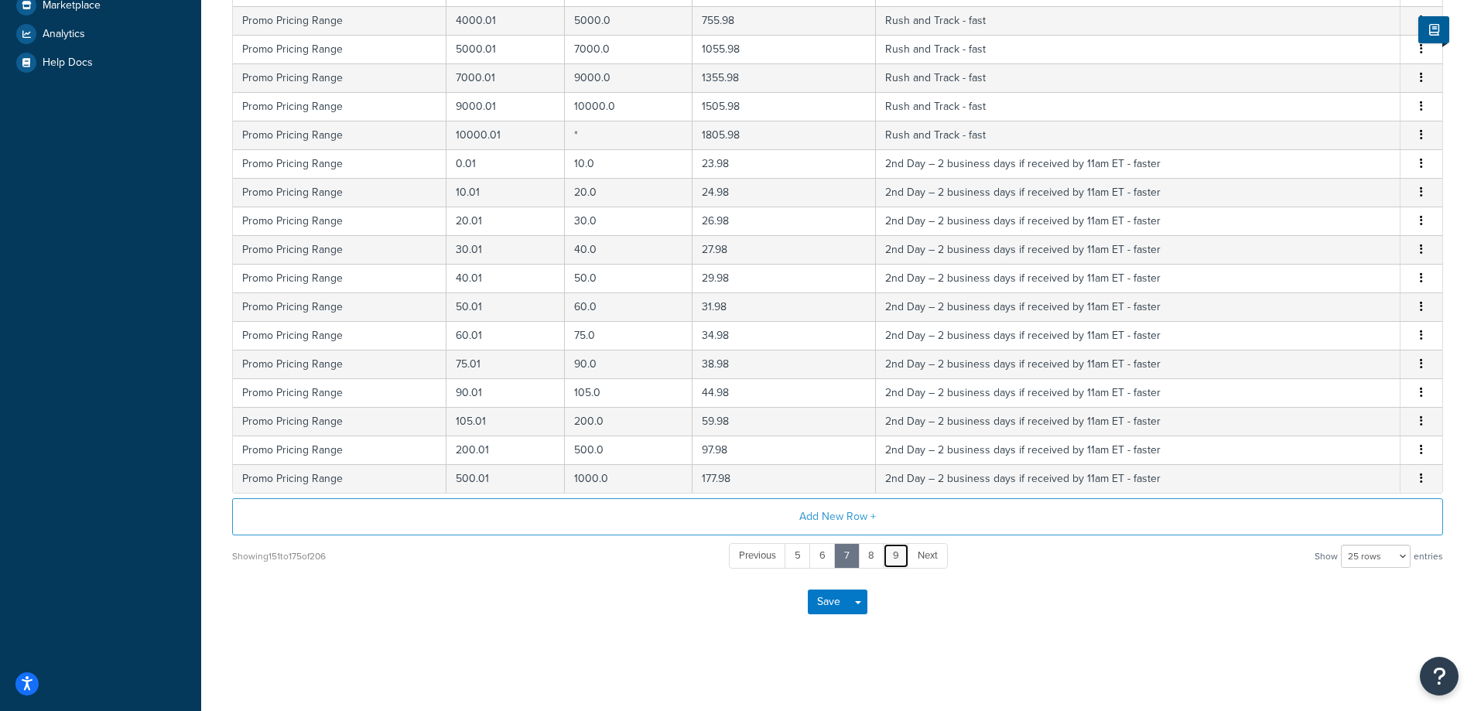
click at [897, 557] on link "9" at bounding box center [896, 556] width 26 height 26
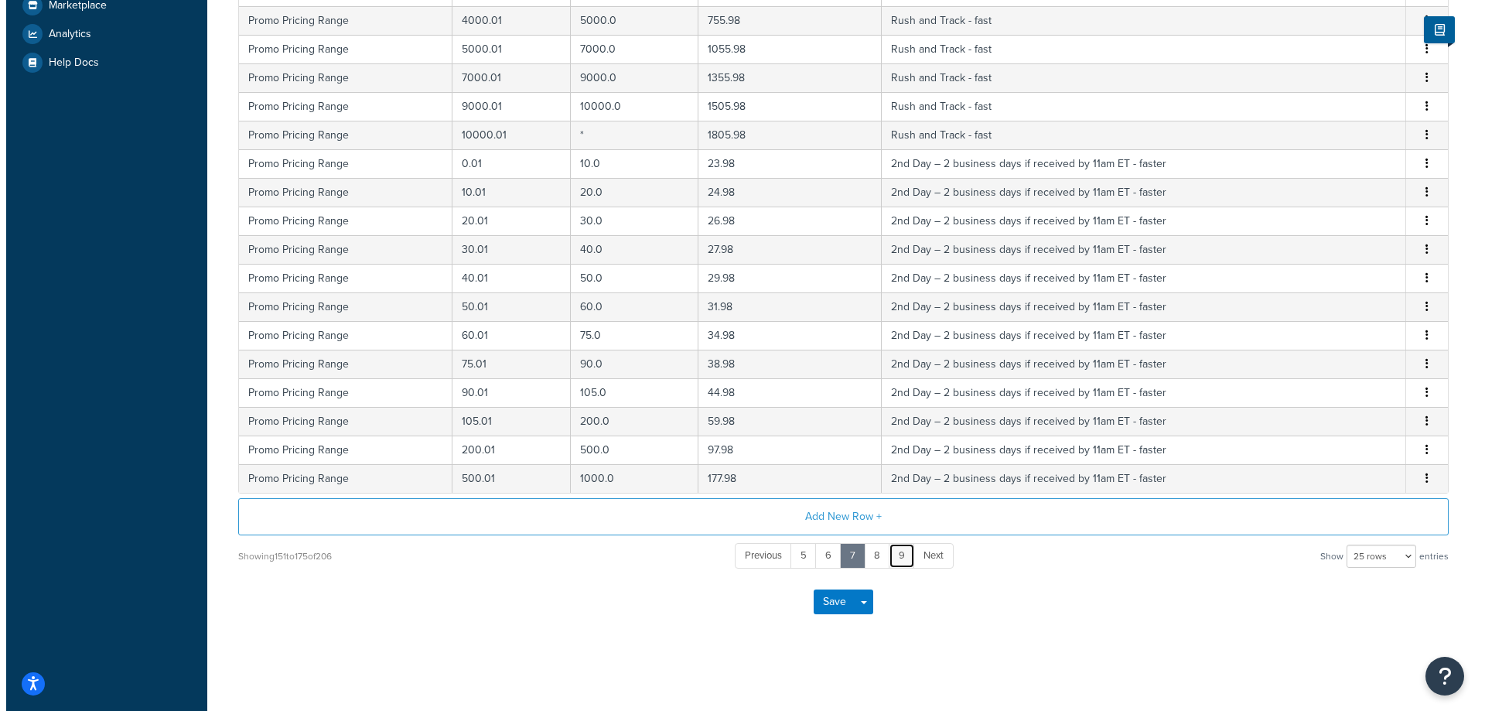
scroll to position [19, 0]
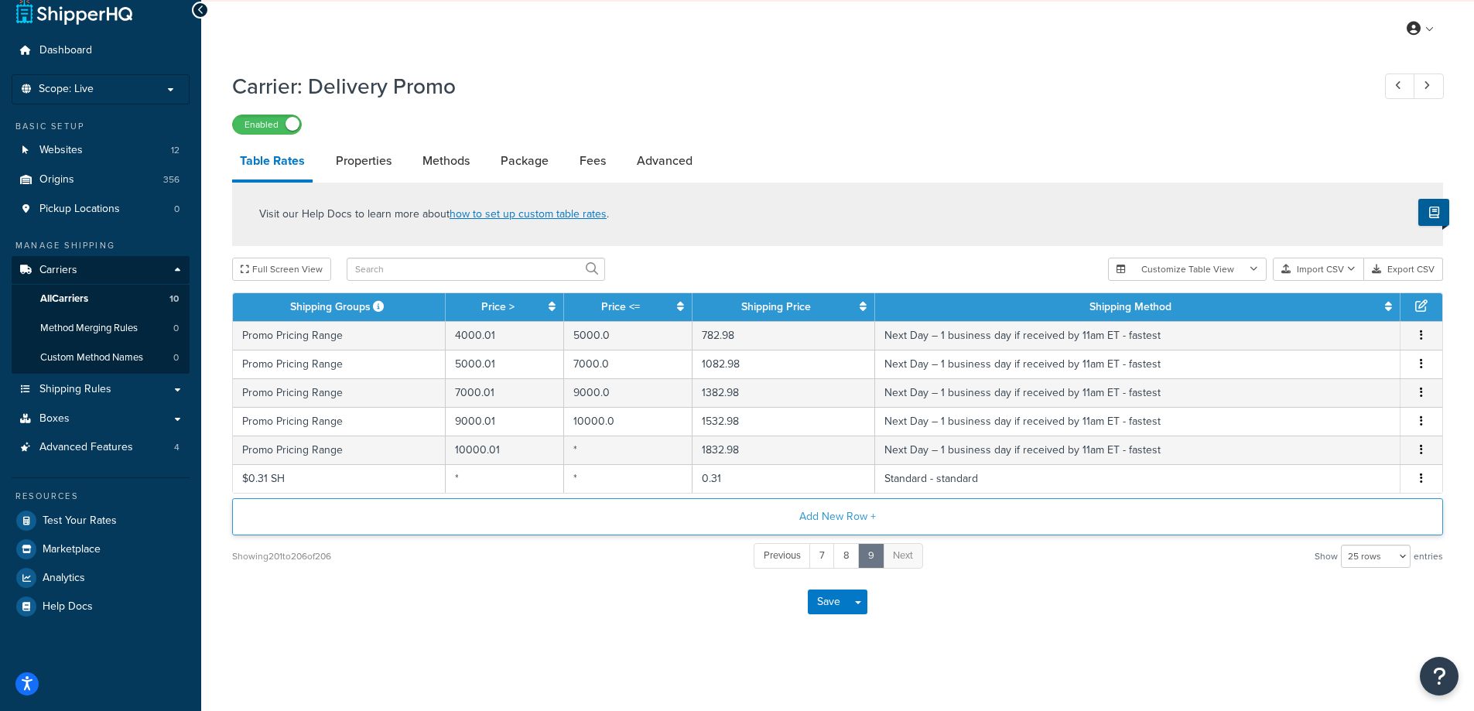
click at [832, 518] on button "Add New Row +" at bounding box center [837, 516] width 1211 height 37
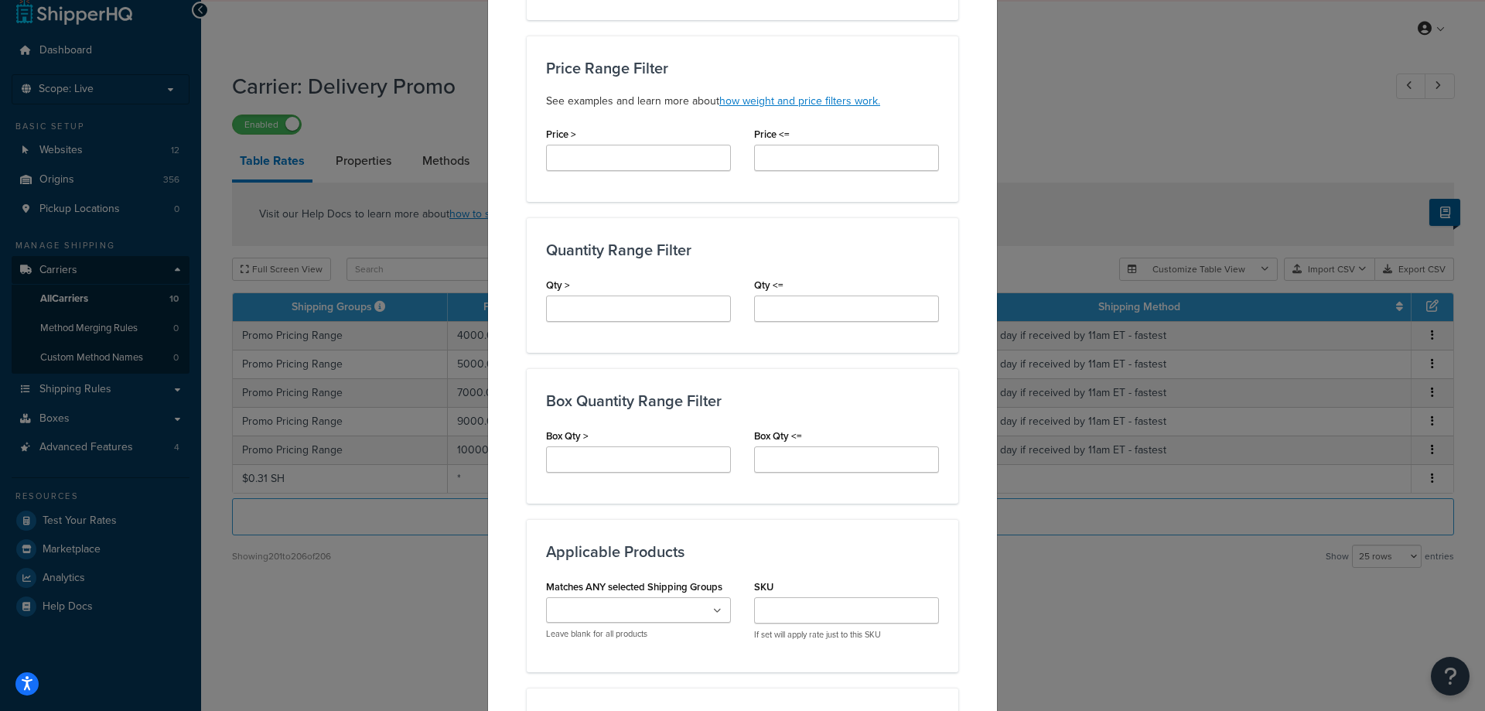
scroll to position [774, 0]
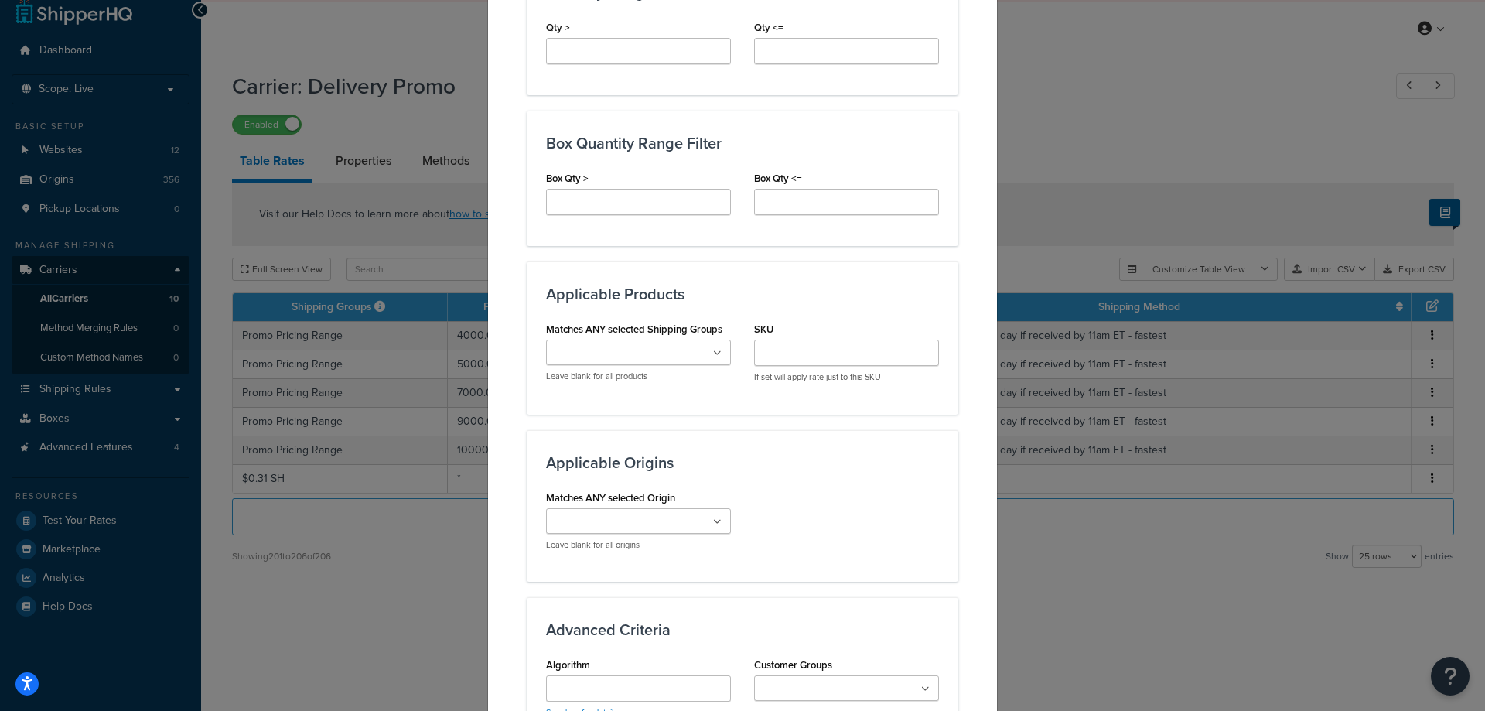
click at [632, 347] on input "Matches ANY selected Shipping Groups" at bounding box center [619, 353] width 137 height 17
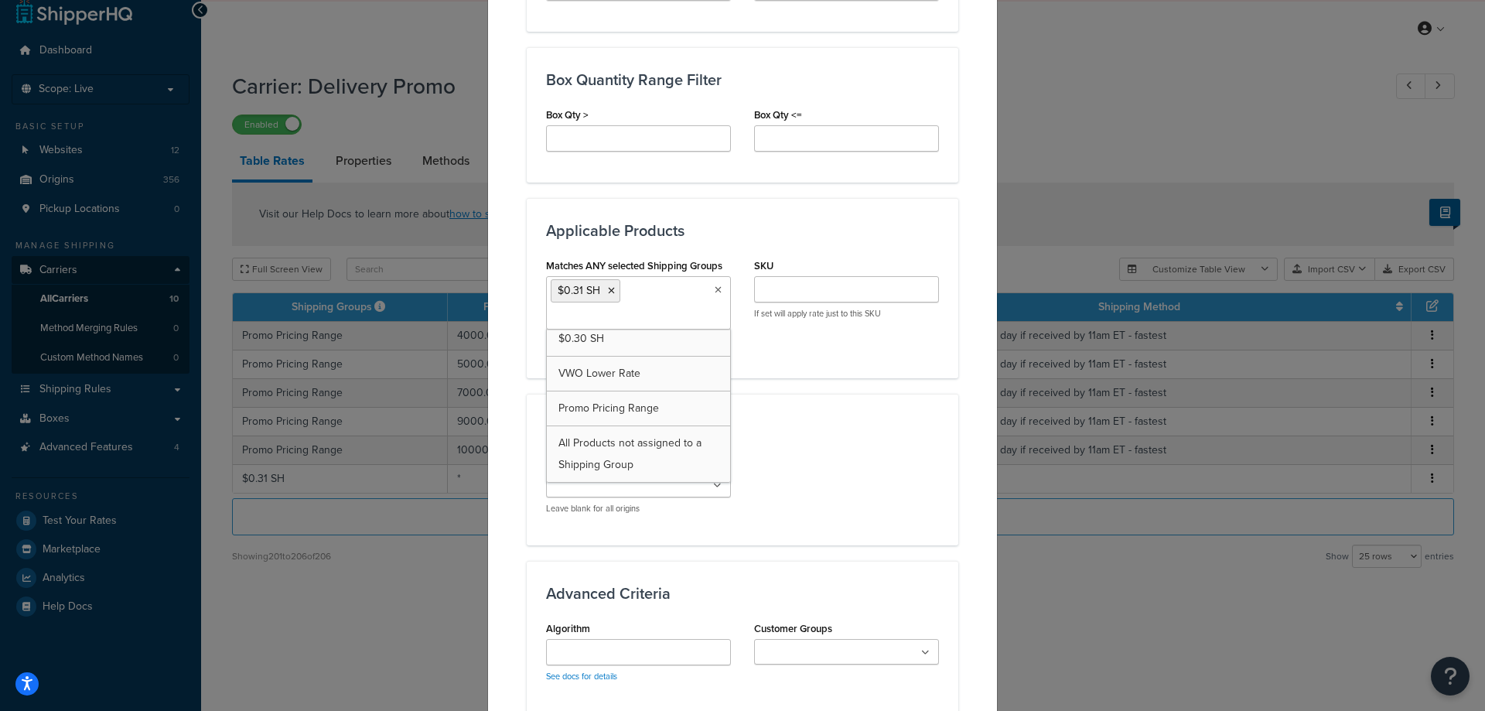
scroll to position [1399, 0]
click at [813, 451] on div "Matches ANY selected Origin 00000001 00000002 00000003 00000004 00000005 000000…" at bounding box center [743, 488] width 416 height 76
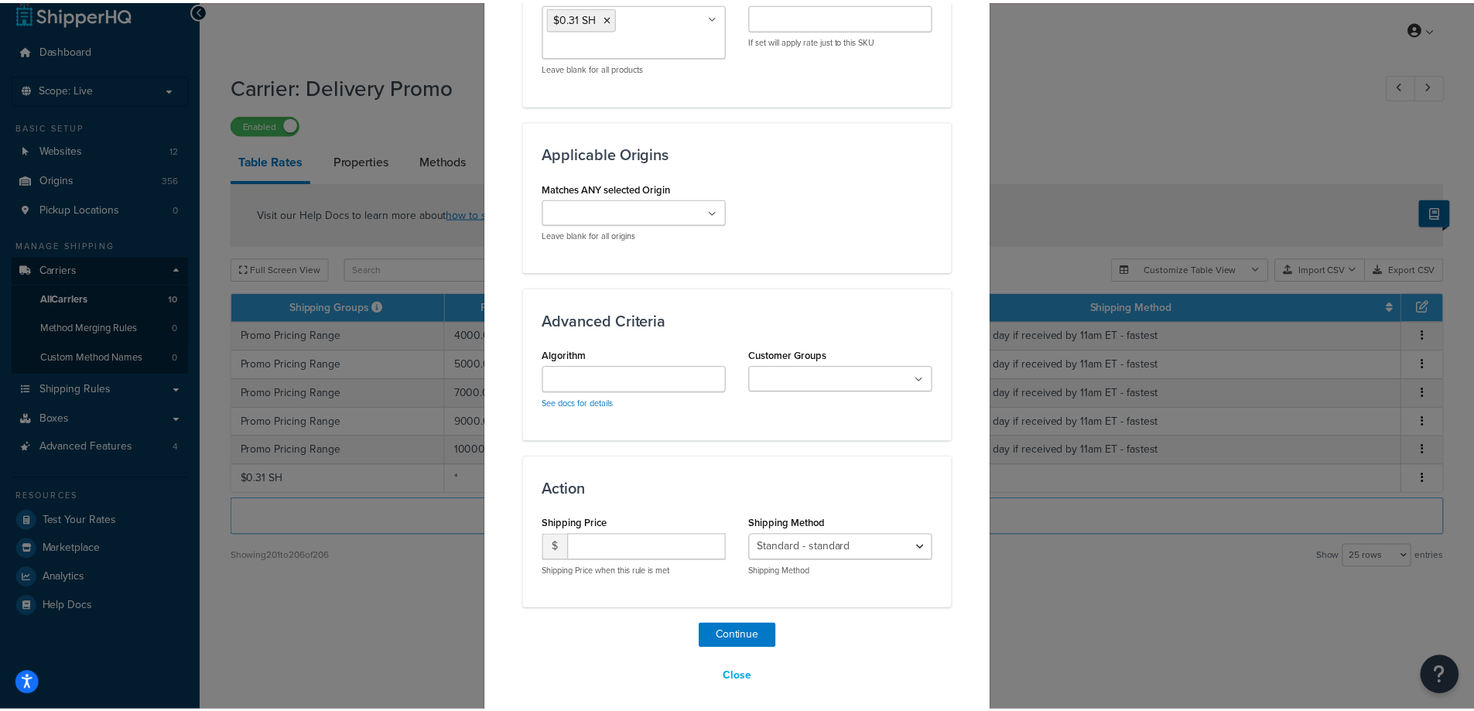
scroll to position [1122, 0]
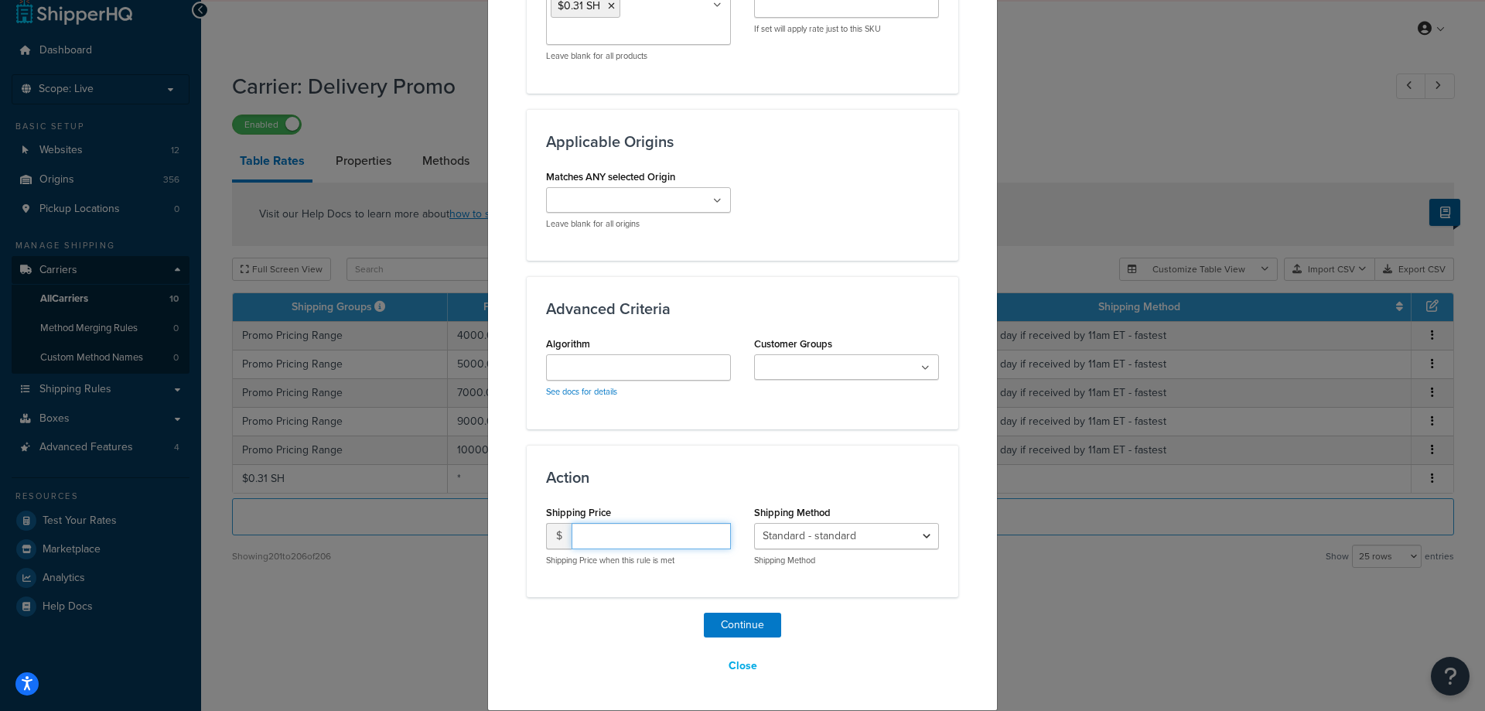
click at [629, 533] on input "number" at bounding box center [651, 536] width 159 height 26
type input "0.31"
click at [835, 540] on select "Standard - standard Rush and Track - fast 2nd Day – 2 business days if received…" at bounding box center [846, 536] width 185 height 26
select select "19598"
click at [754, 523] on select "Standard - standard Rush and Track - fast 2nd Day – 2 business days if received…" at bounding box center [846, 536] width 185 height 26
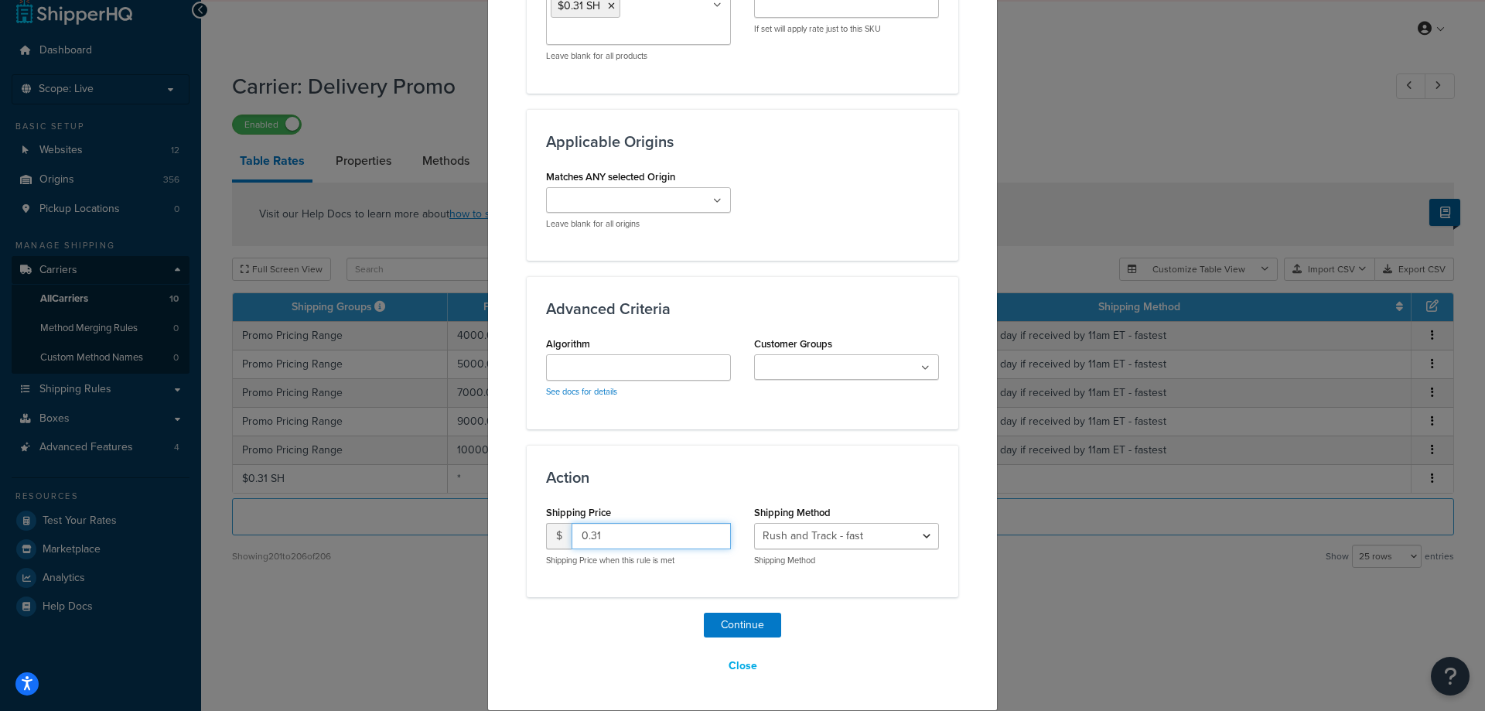
drag, startPoint x: 577, startPoint y: 537, endPoint x: 617, endPoint y: 542, distance: 39.7
click at [617, 542] on input "0.31" at bounding box center [651, 536] width 159 height 26
type input "6.30"
click at [740, 625] on button "Continue" at bounding box center [742, 625] width 77 height 25
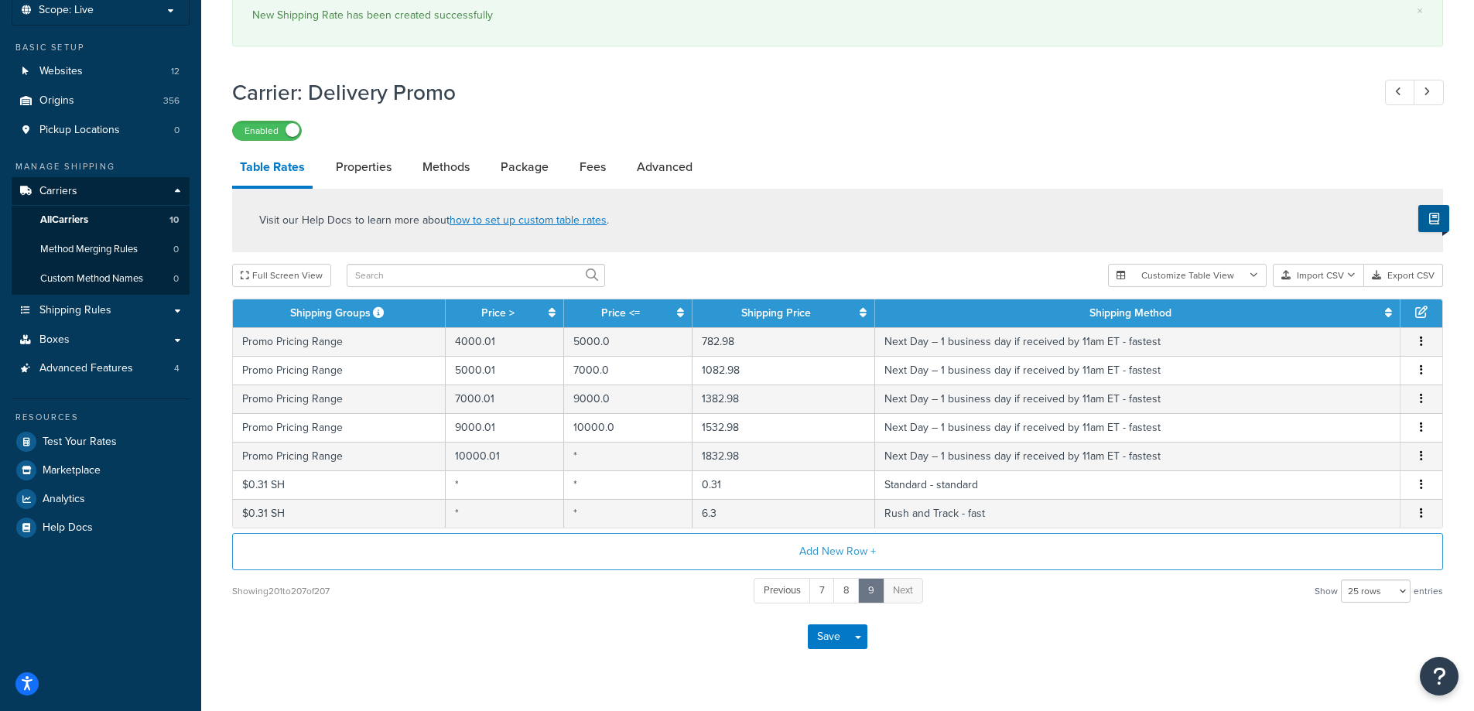
scroll to position [133, 0]
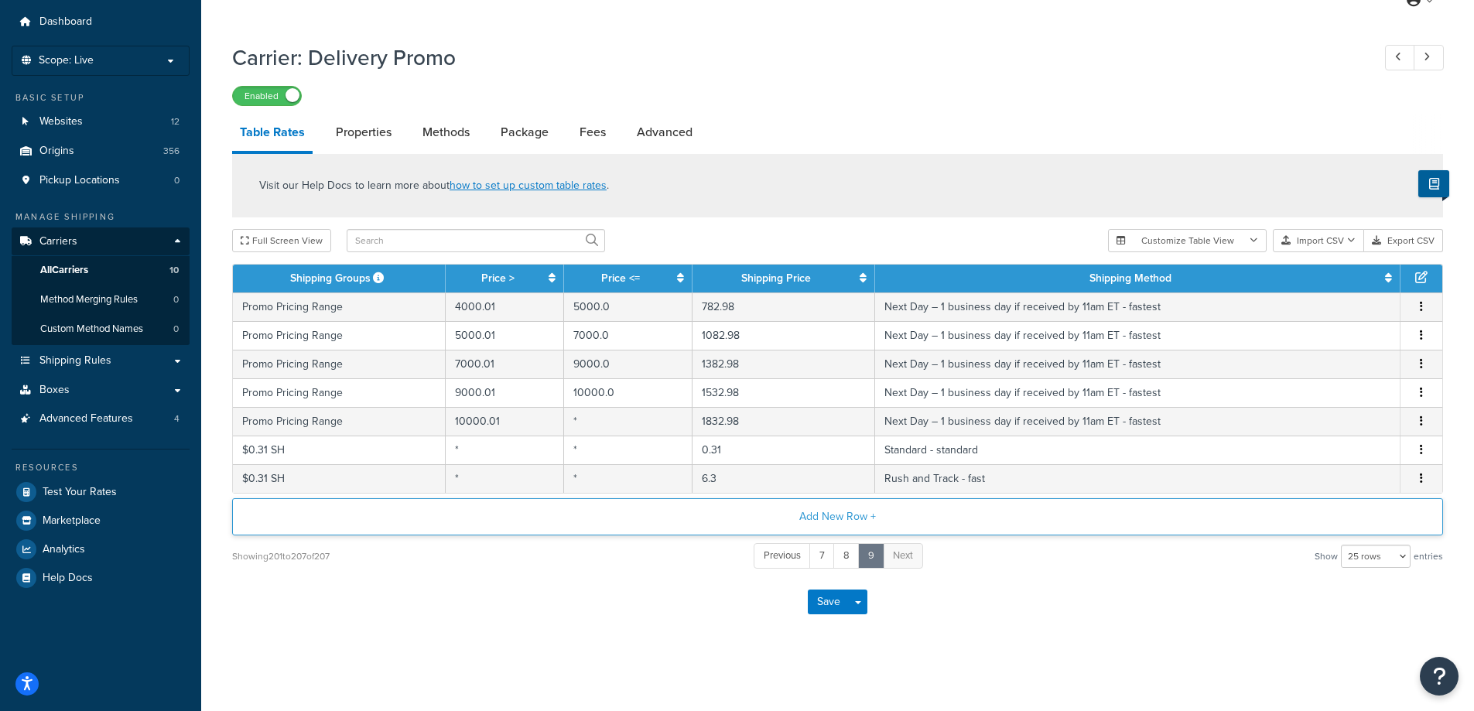
click at [835, 518] on button "Add New Row +" at bounding box center [837, 516] width 1211 height 37
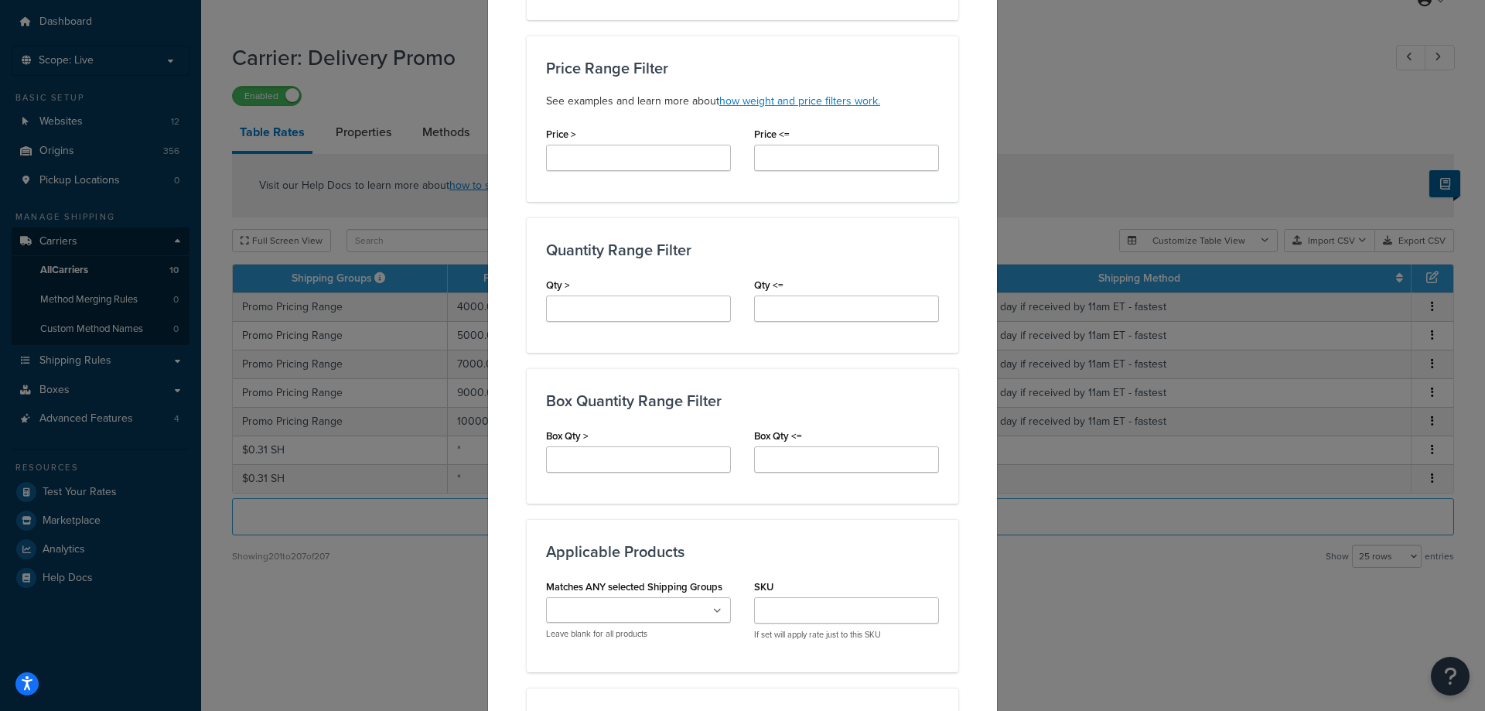
scroll to position [774, 0]
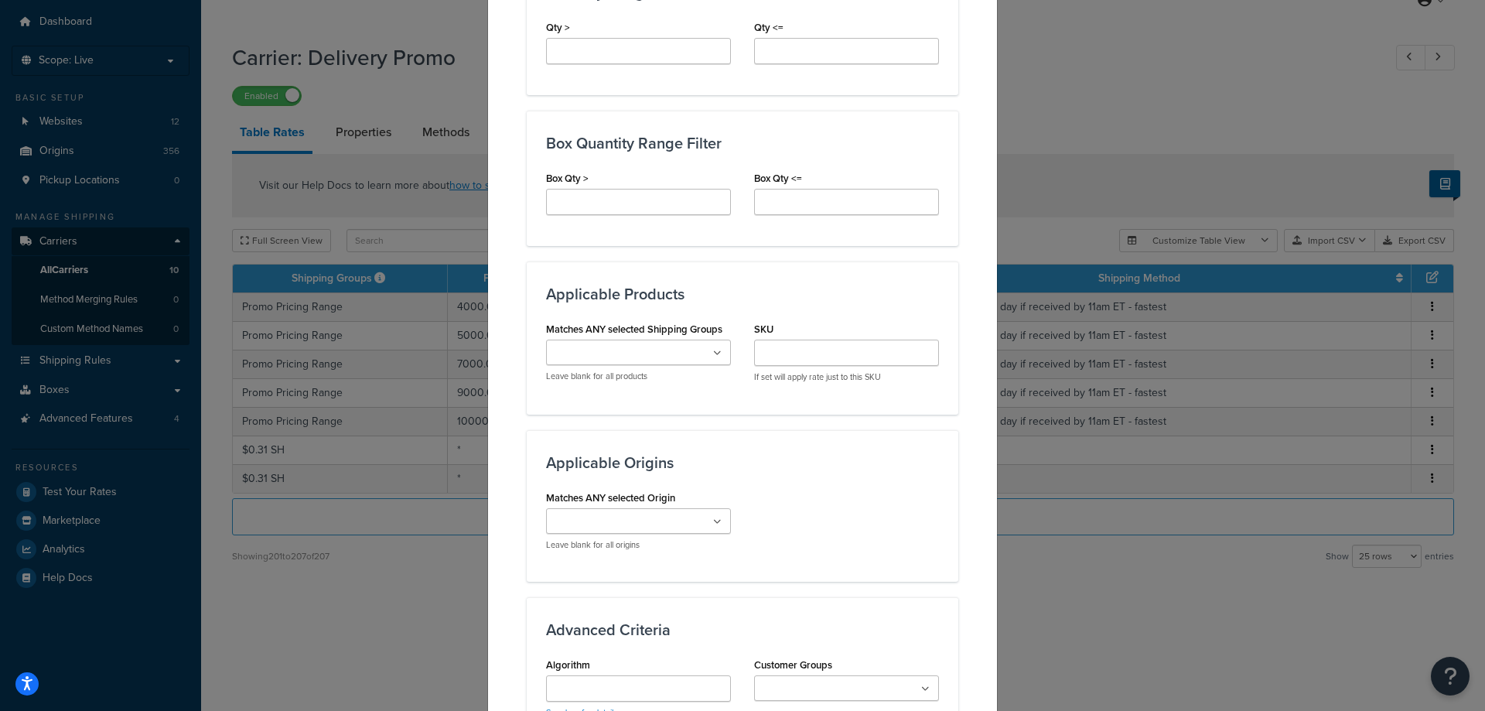
click at [617, 352] on input "Matches ANY selected Shipping Groups" at bounding box center [619, 353] width 137 height 17
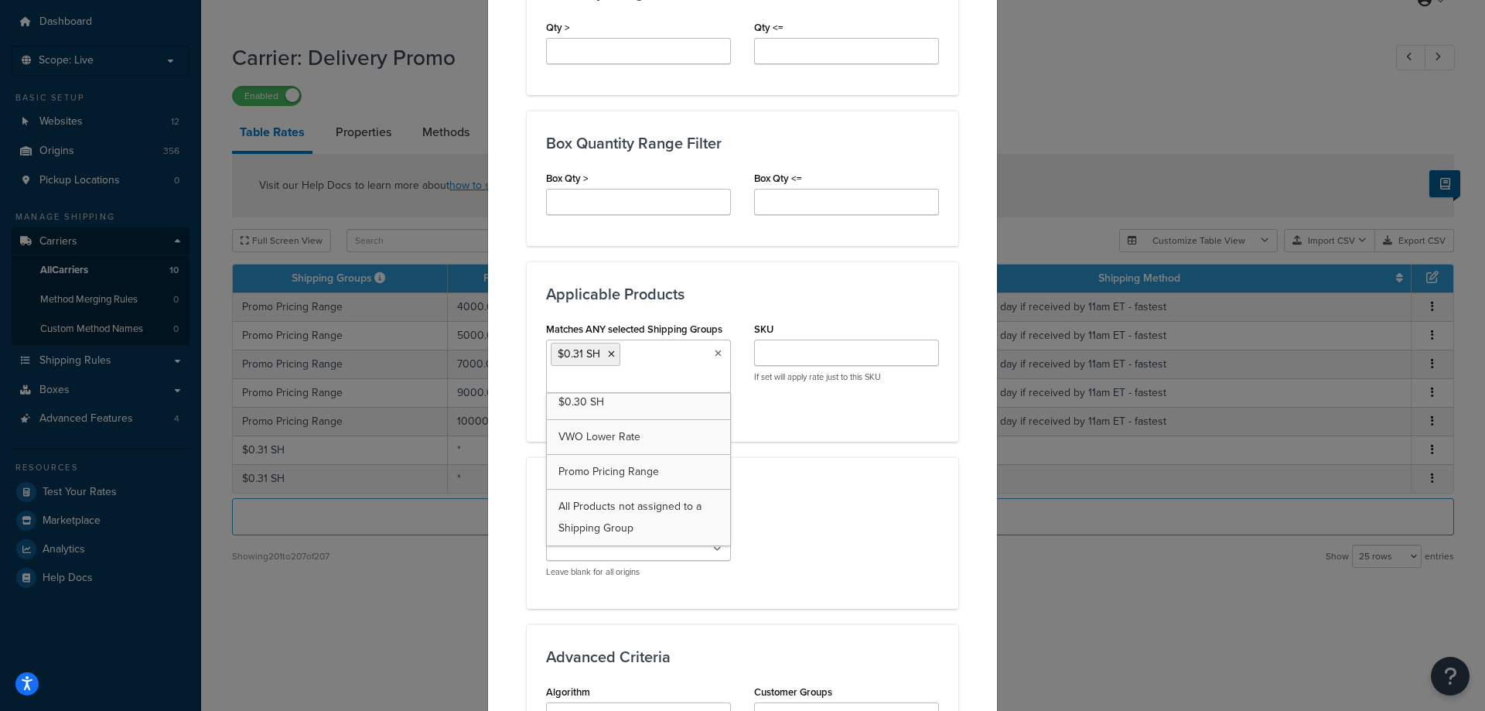
scroll to position [1399, 0]
click at [838, 489] on h3 "Applicable Origins" at bounding box center [742, 489] width 393 height 17
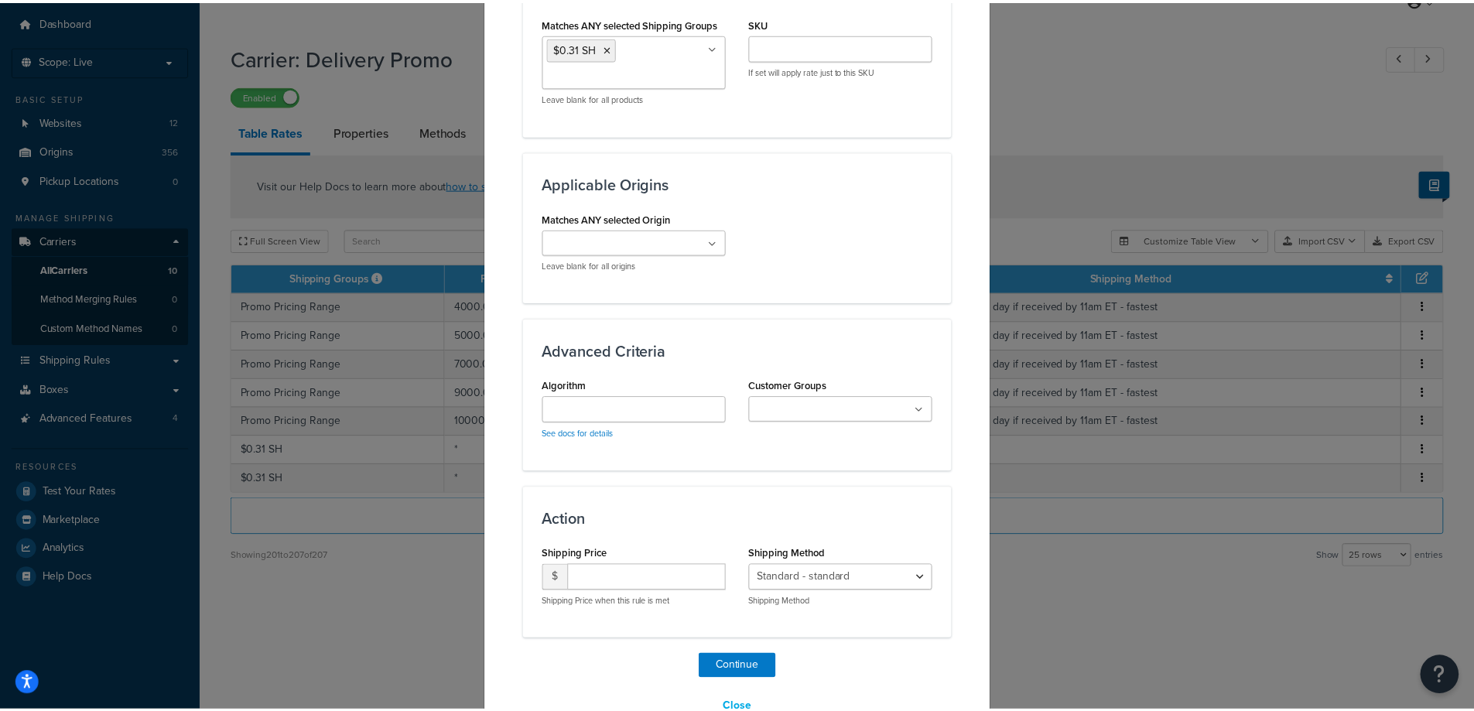
scroll to position [1122, 0]
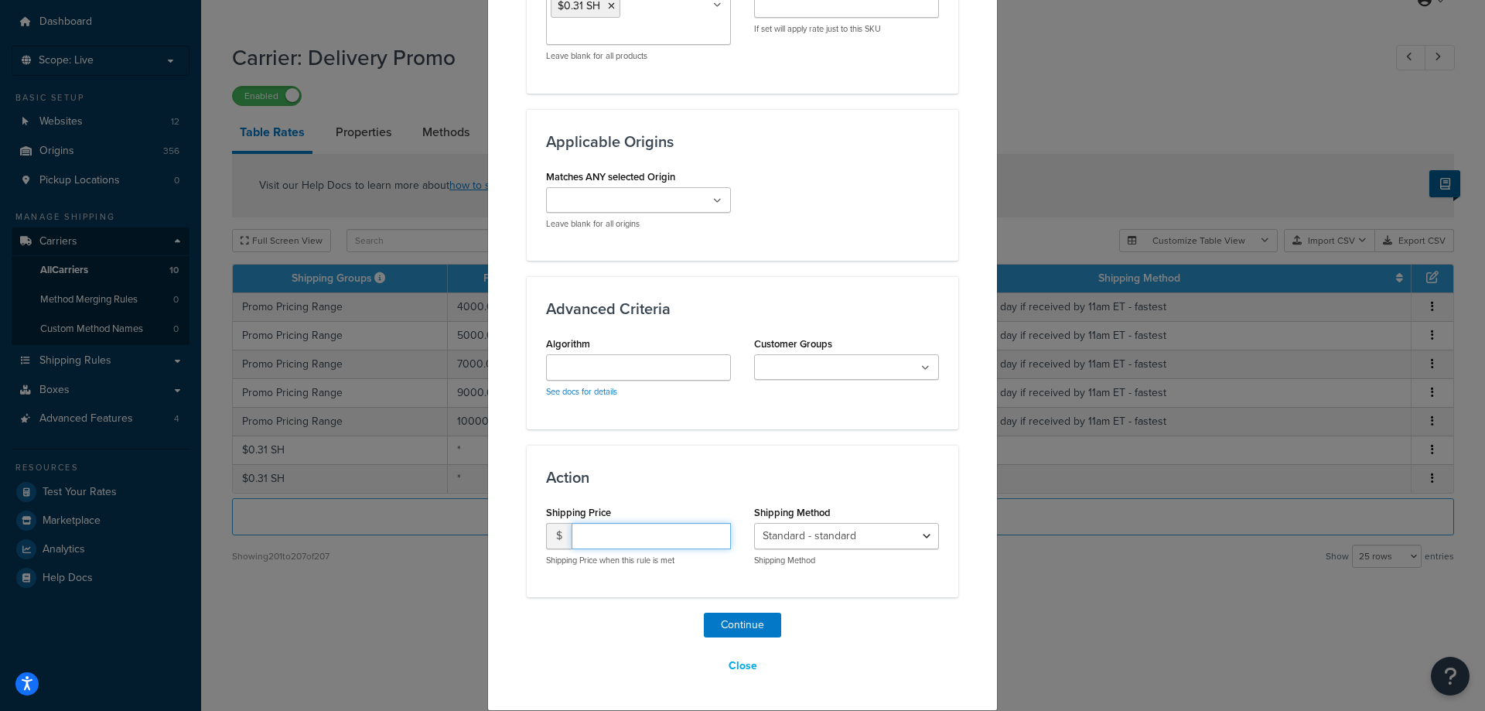
click at [620, 536] on input "number" at bounding box center [651, 536] width 159 height 26
type input "18.30"
click at [822, 542] on select "Standard - standard Rush and Track - fast 2nd Day – 2 business days if received…" at bounding box center [846, 536] width 185 height 26
select select "19599"
click at [754, 523] on select "Standard - standard Rush and Track - fast 2nd Day – 2 business days if received…" at bounding box center [846, 536] width 185 height 26
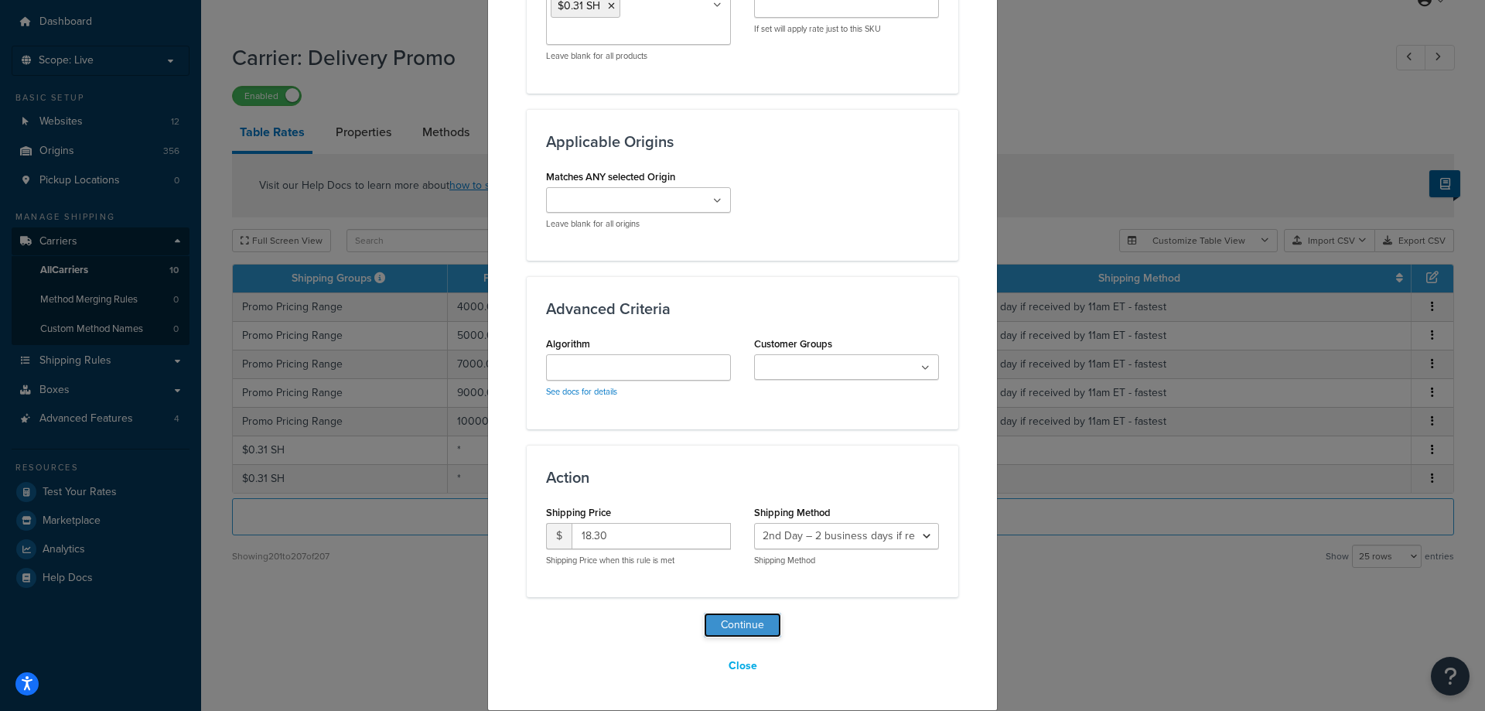
click at [739, 624] on button "Continue" at bounding box center [742, 625] width 77 height 25
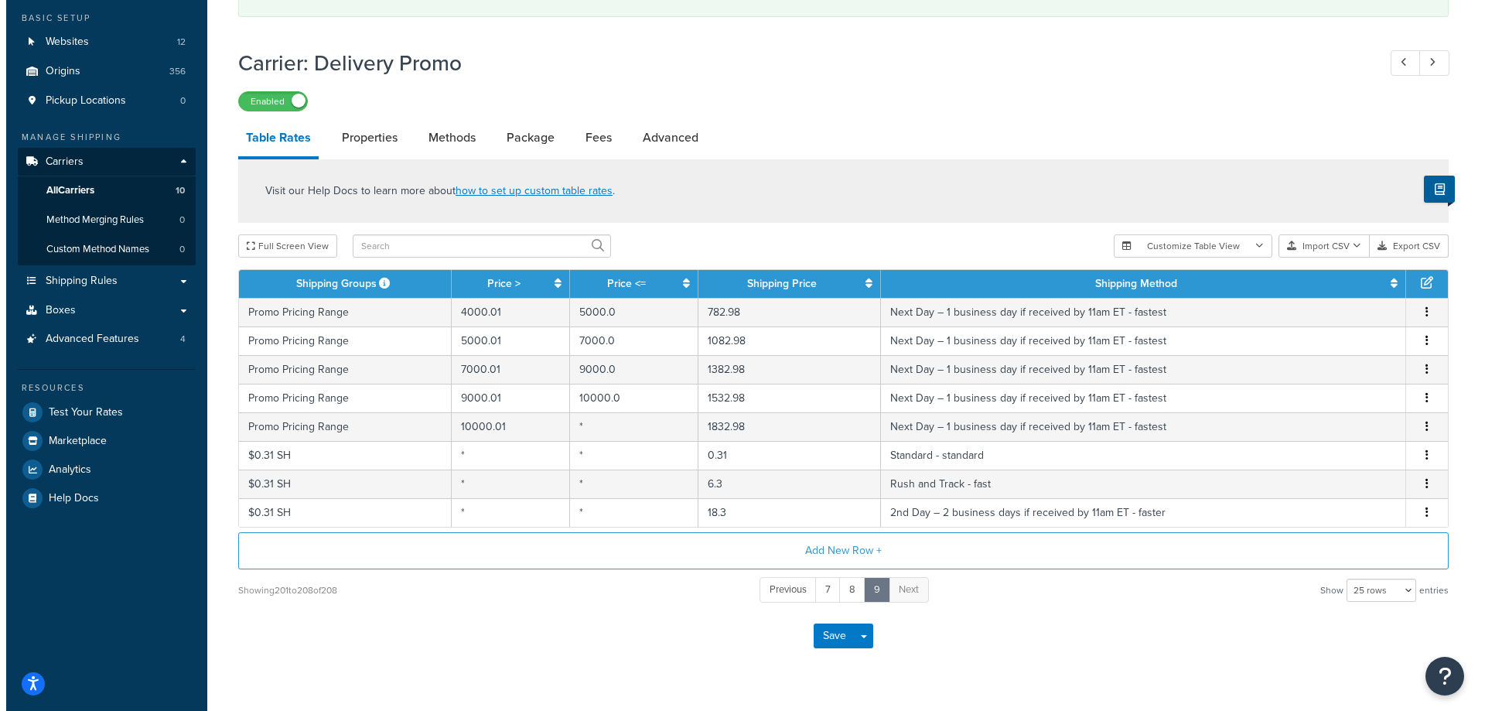
scroll to position [162, 0]
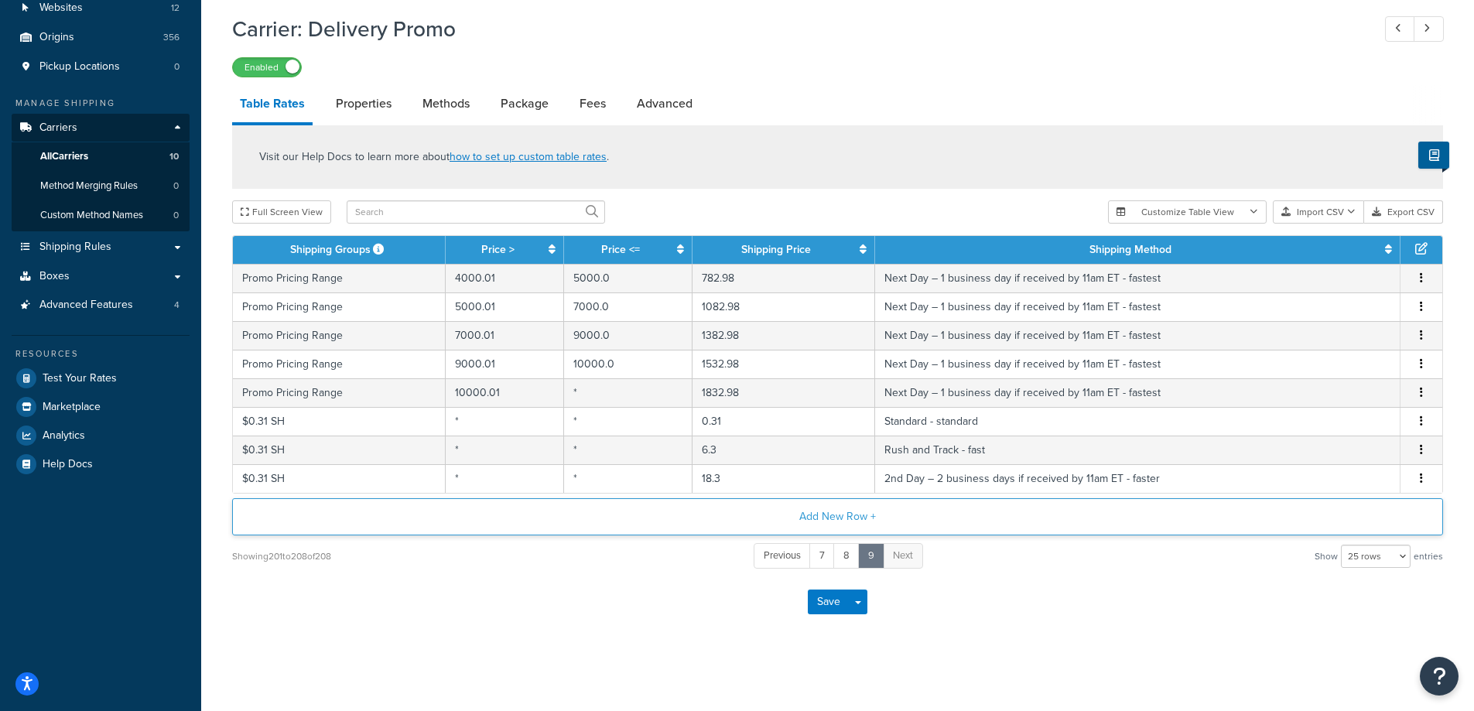
click at [820, 517] on button "Add New Row +" at bounding box center [837, 516] width 1211 height 37
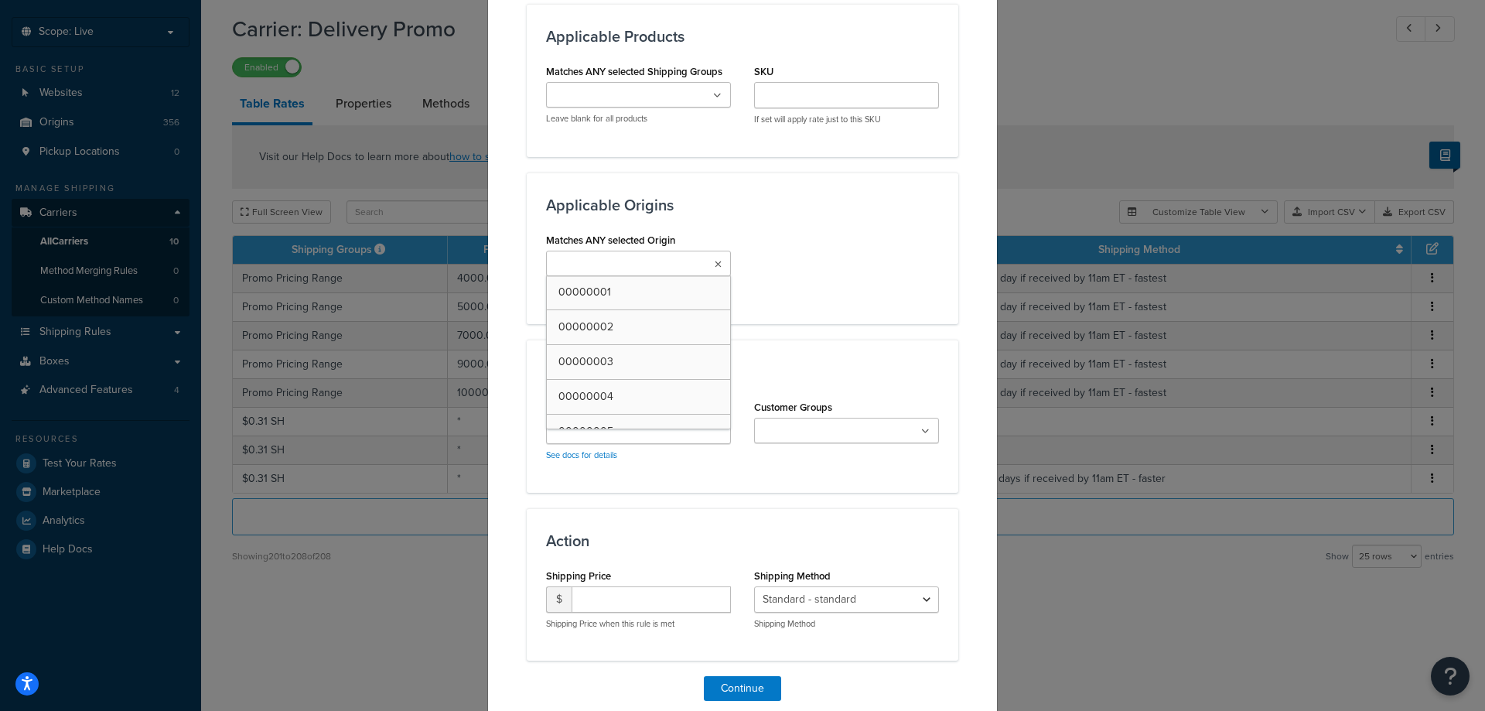
scroll to position [77, 0]
click at [605, 259] on input "Matches ANY selected Origin" at bounding box center [619, 264] width 137 height 17
click at [876, 297] on div "Matches ANY selected Origin 00000001 00000002 00000003 00000004 00000005 000000…" at bounding box center [743, 267] width 416 height 76
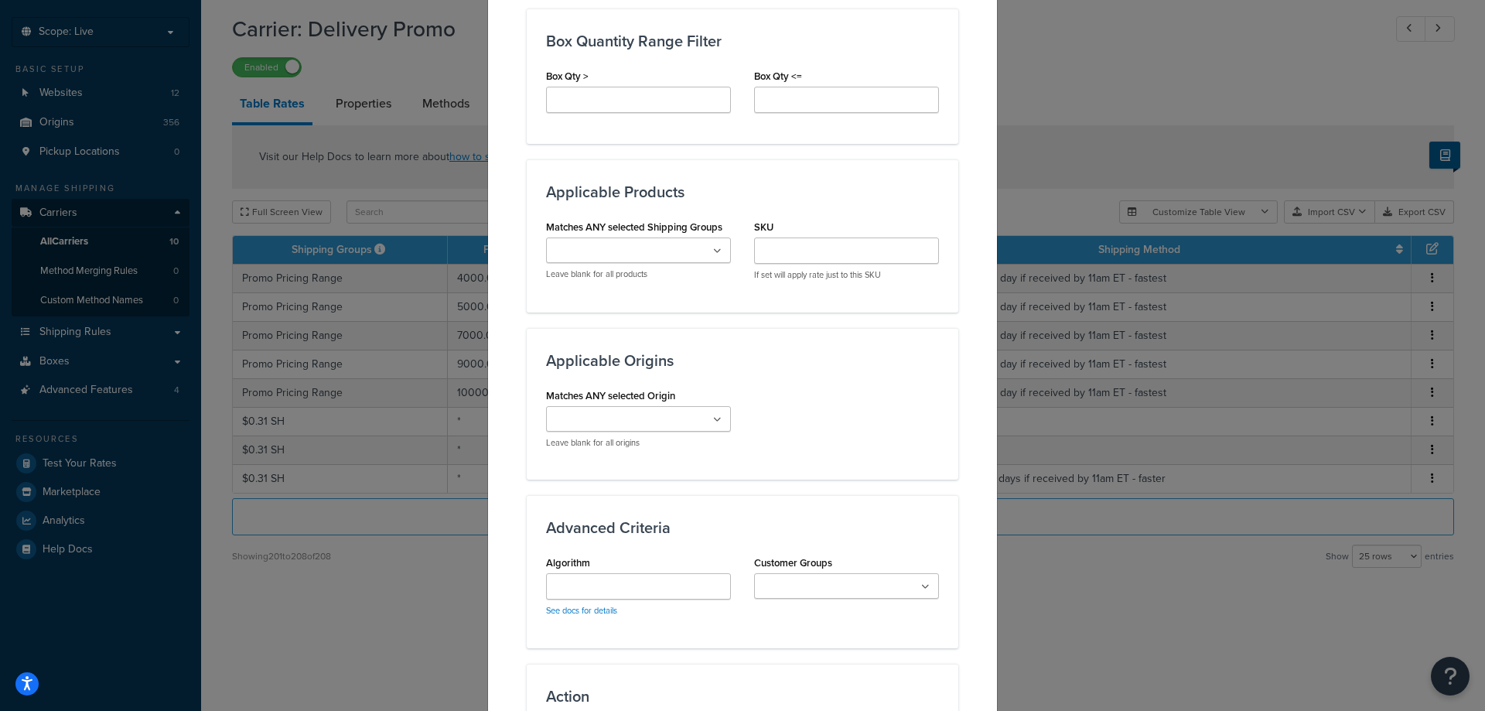
scroll to position [837, 0]
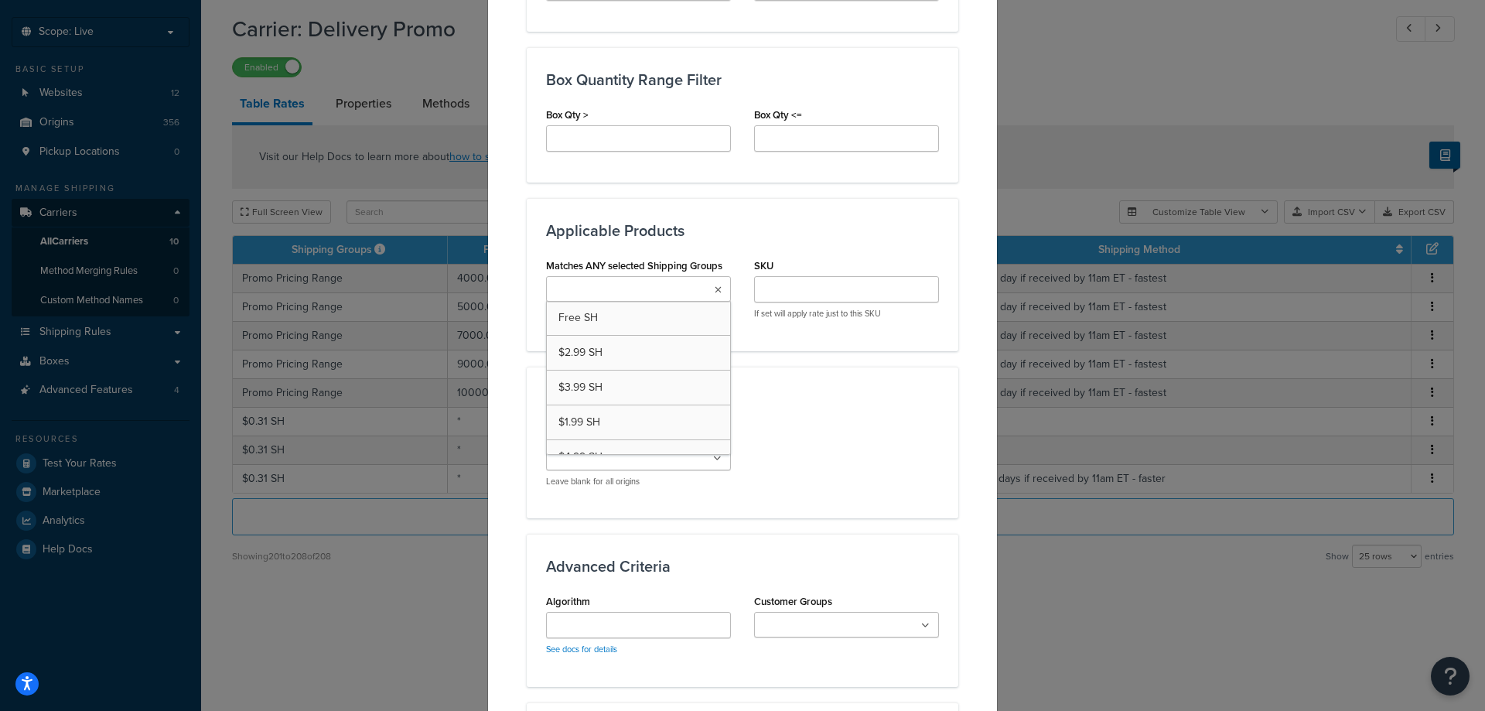
click at [622, 291] on input "Matches ANY selected Shipping Groups" at bounding box center [619, 290] width 137 height 17
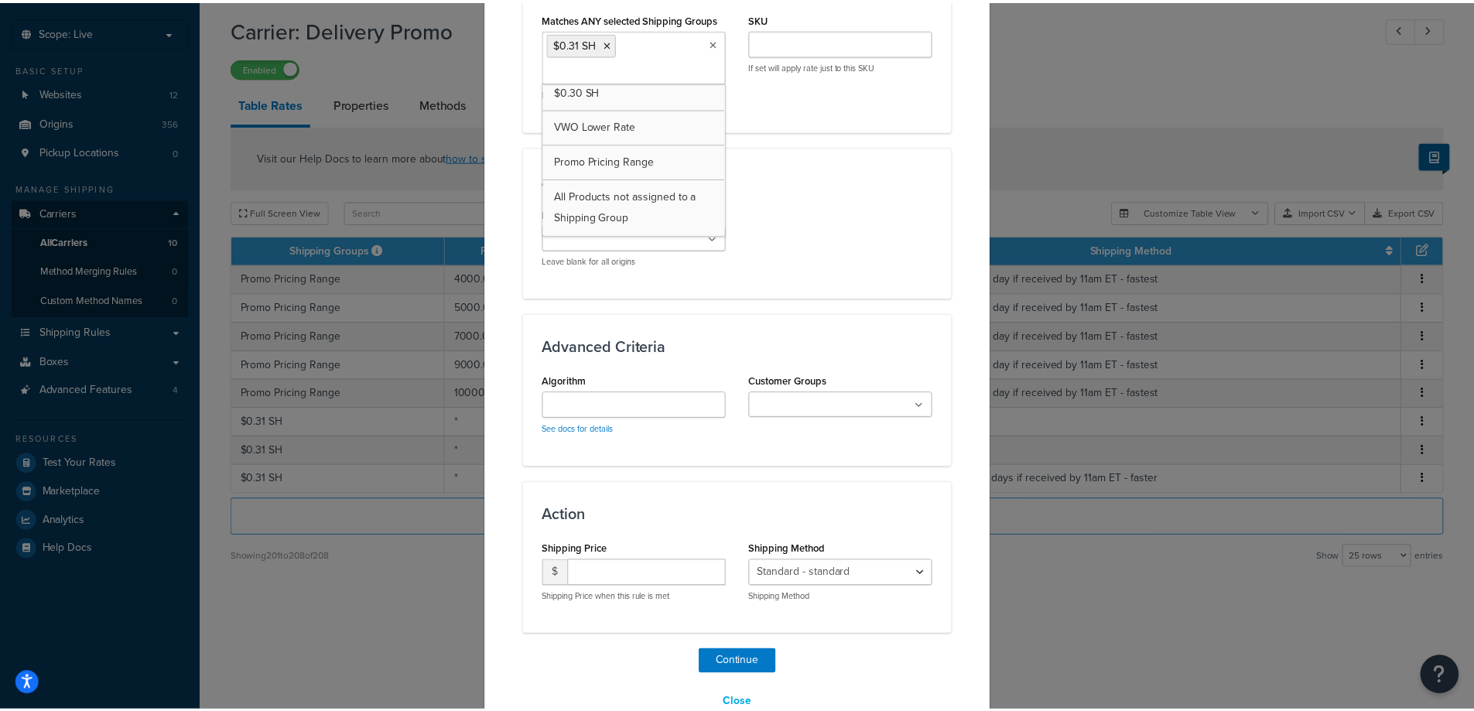
scroll to position [1095, 0]
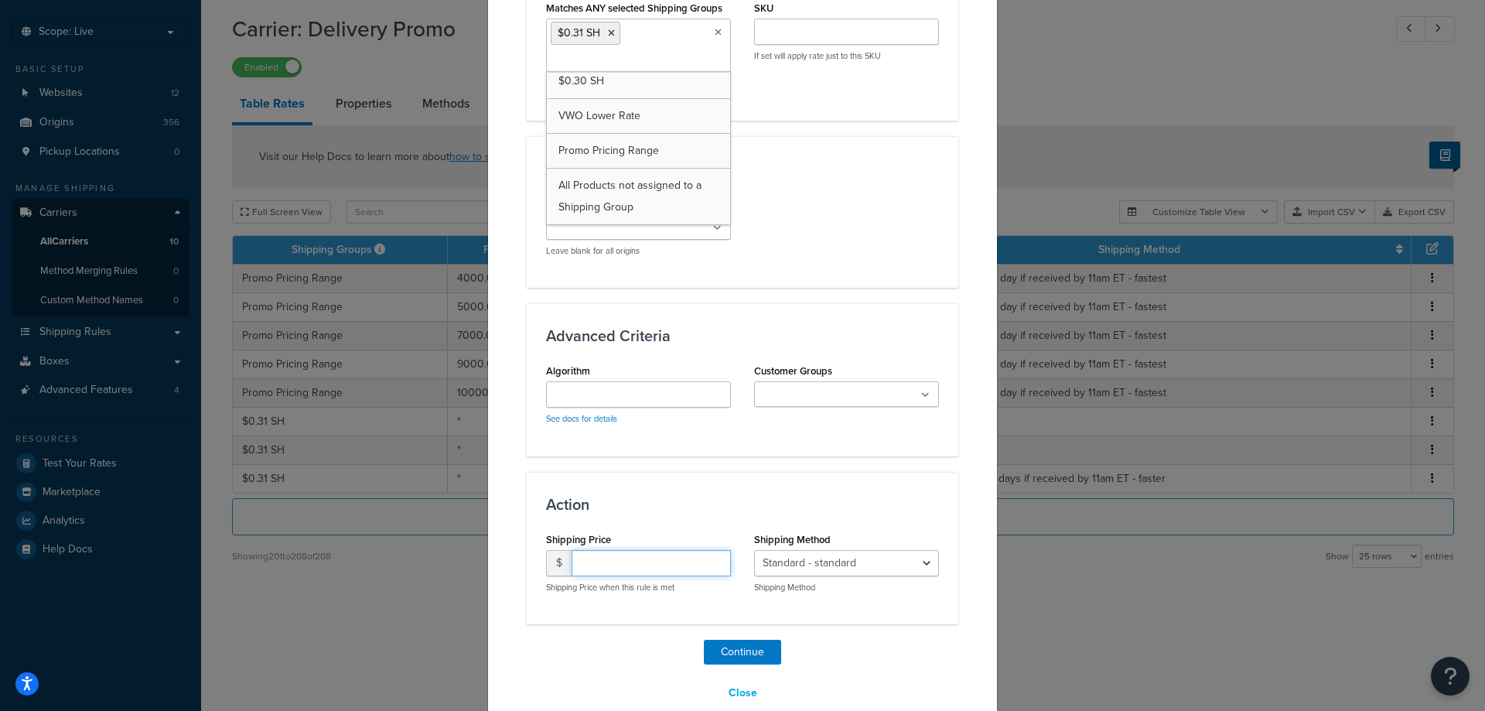
click at [614, 571] on input "number" at bounding box center [651, 563] width 159 height 26
type input "33.74"
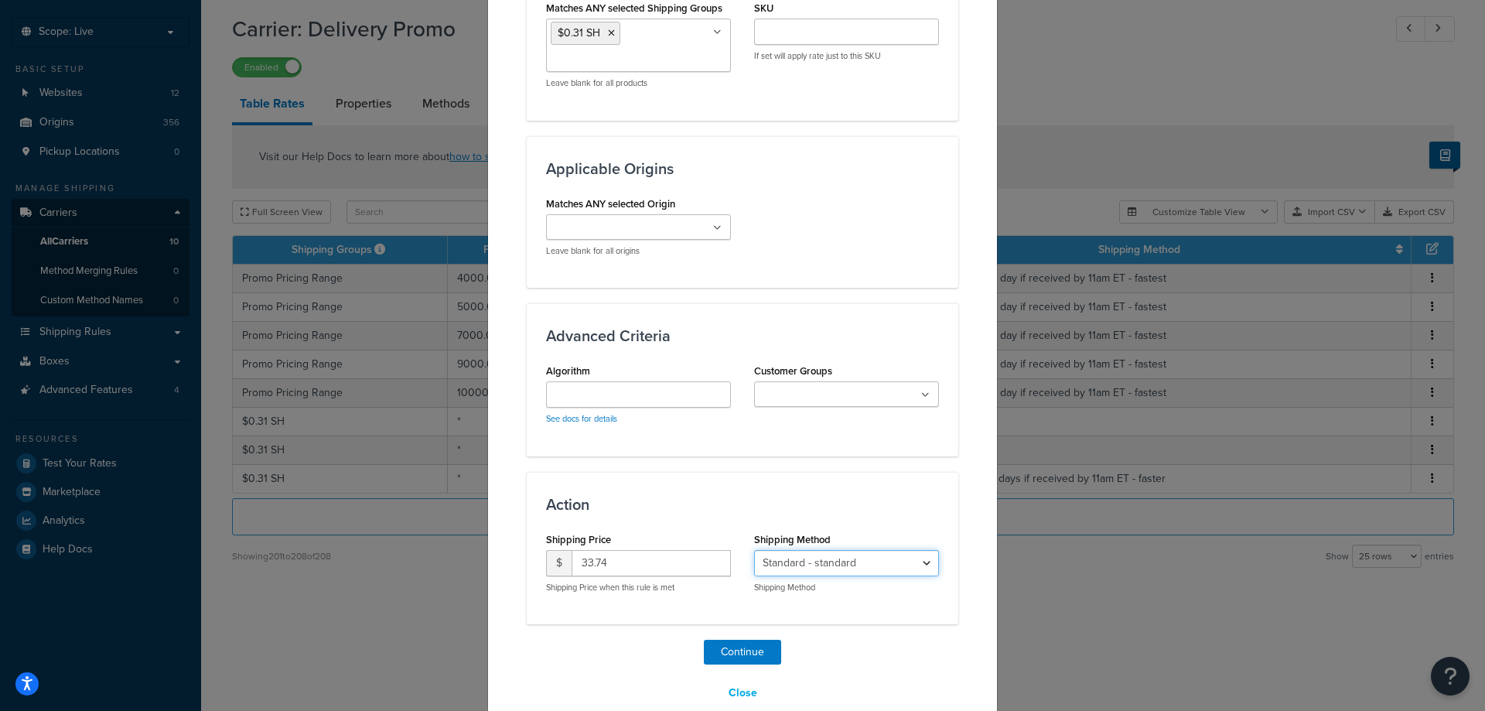
click at [821, 565] on select "Standard - standard Rush and Track - fast 2nd Day – 2 business days if received…" at bounding box center [846, 563] width 185 height 26
select select "19600"
click at [754, 550] on select "Standard - standard Rush and Track - fast 2nd Day – 2 business days if received…" at bounding box center [846, 563] width 185 height 26
click at [736, 651] on button "Continue" at bounding box center [742, 652] width 77 height 25
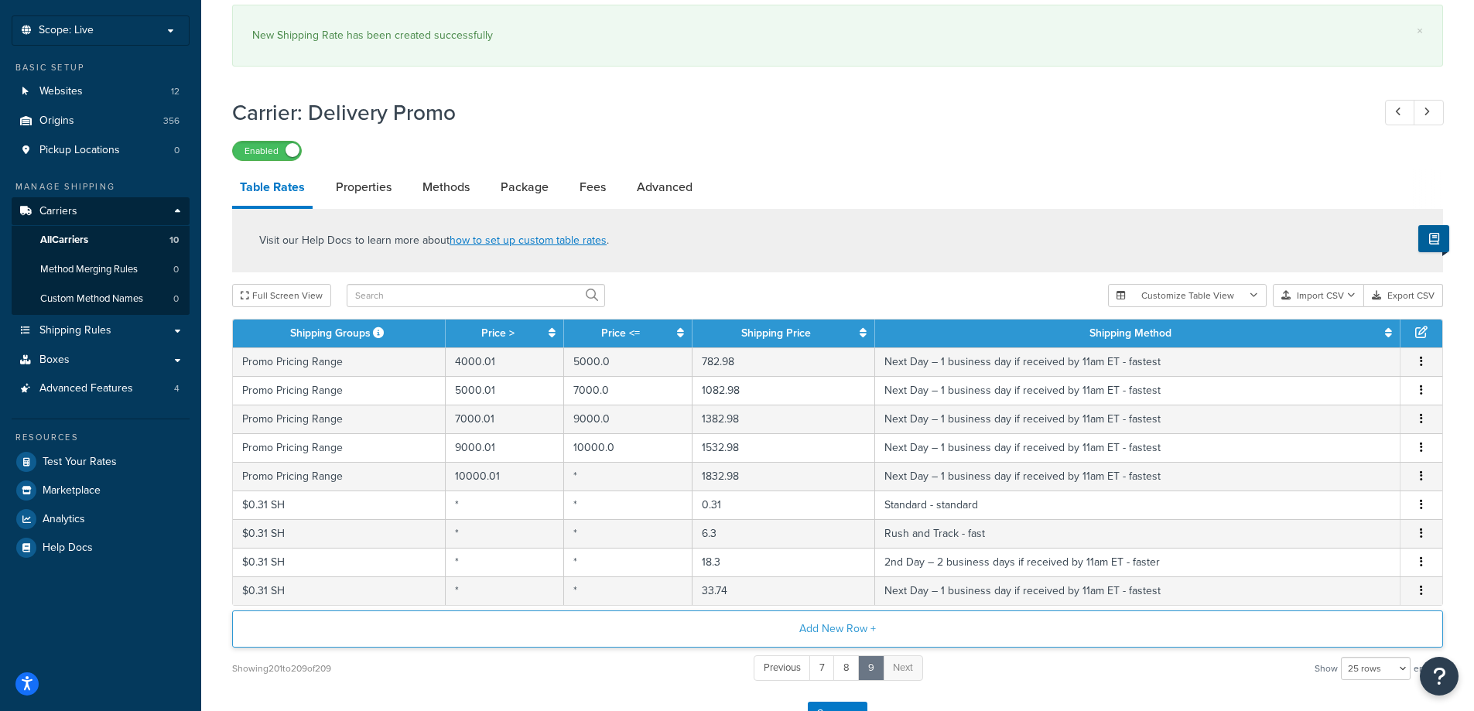
scroll to position [190, 0]
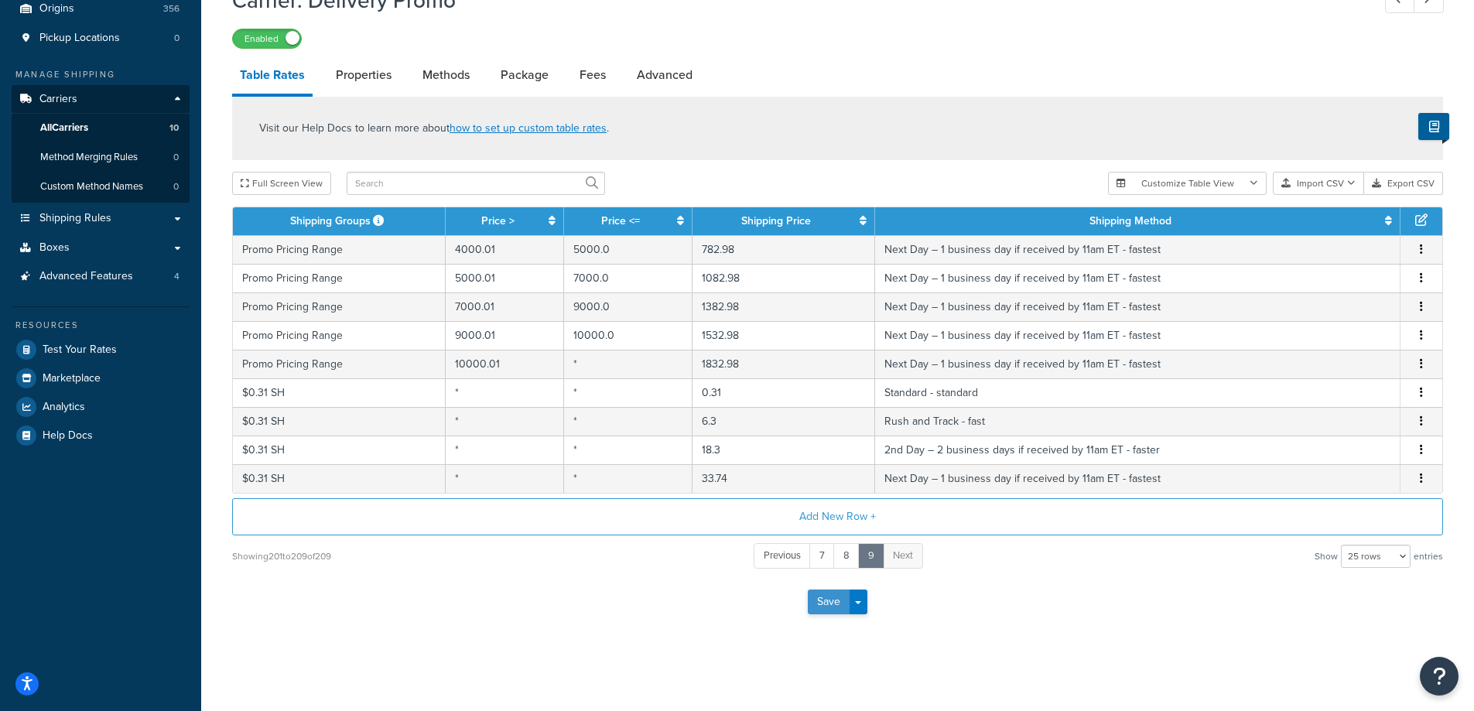
click at [828, 600] on button "Save" at bounding box center [829, 601] width 42 height 25
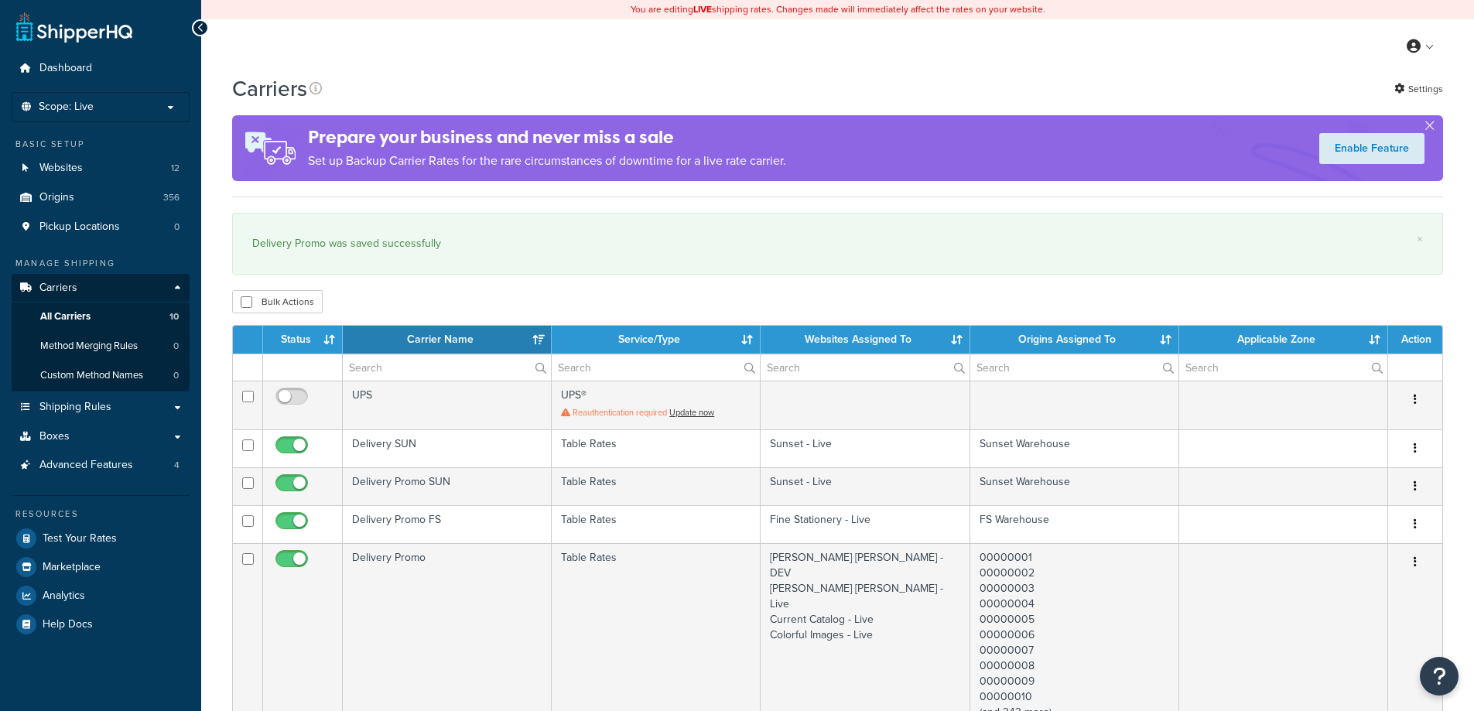
select select "15"
